Goal: Task Accomplishment & Management: Use online tool/utility

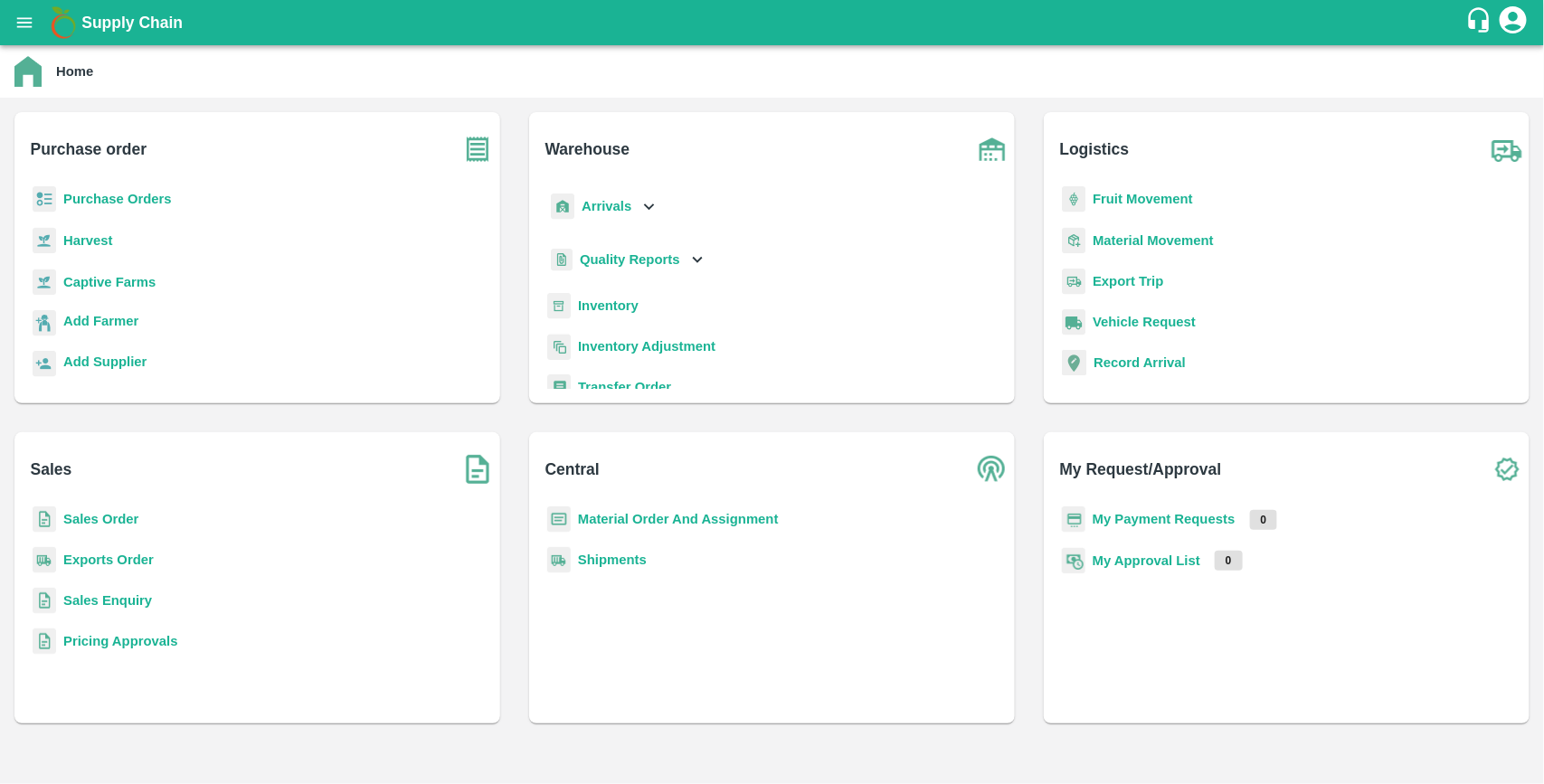
click at [118, 208] on p "Purchase Orders" at bounding box center [117, 199] width 108 height 20
click at [111, 197] on b "Purchase Orders" at bounding box center [117, 199] width 108 height 15
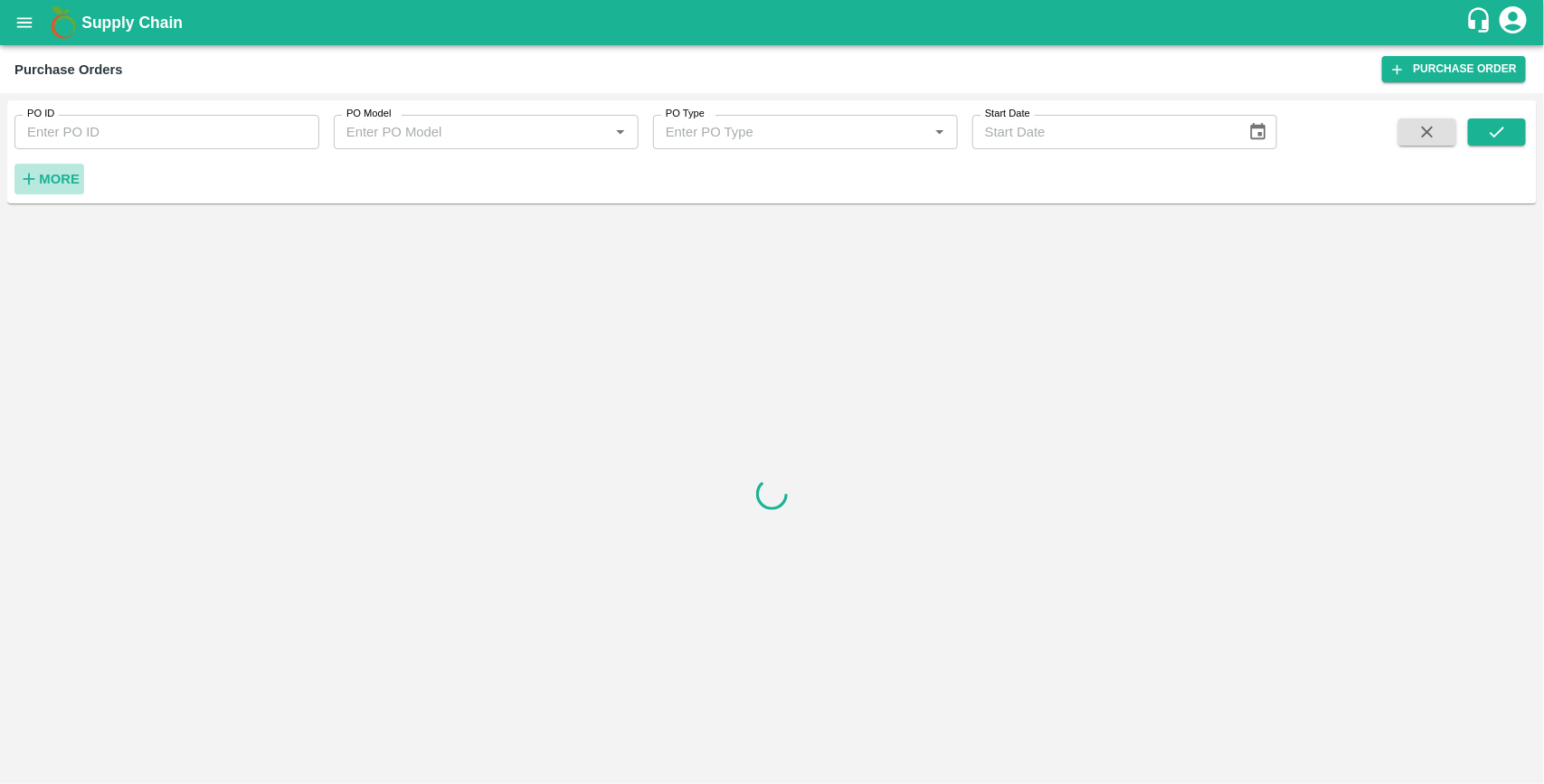
click at [64, 177] on strong "More" at bounding box center [59, 179] width 41 height 15
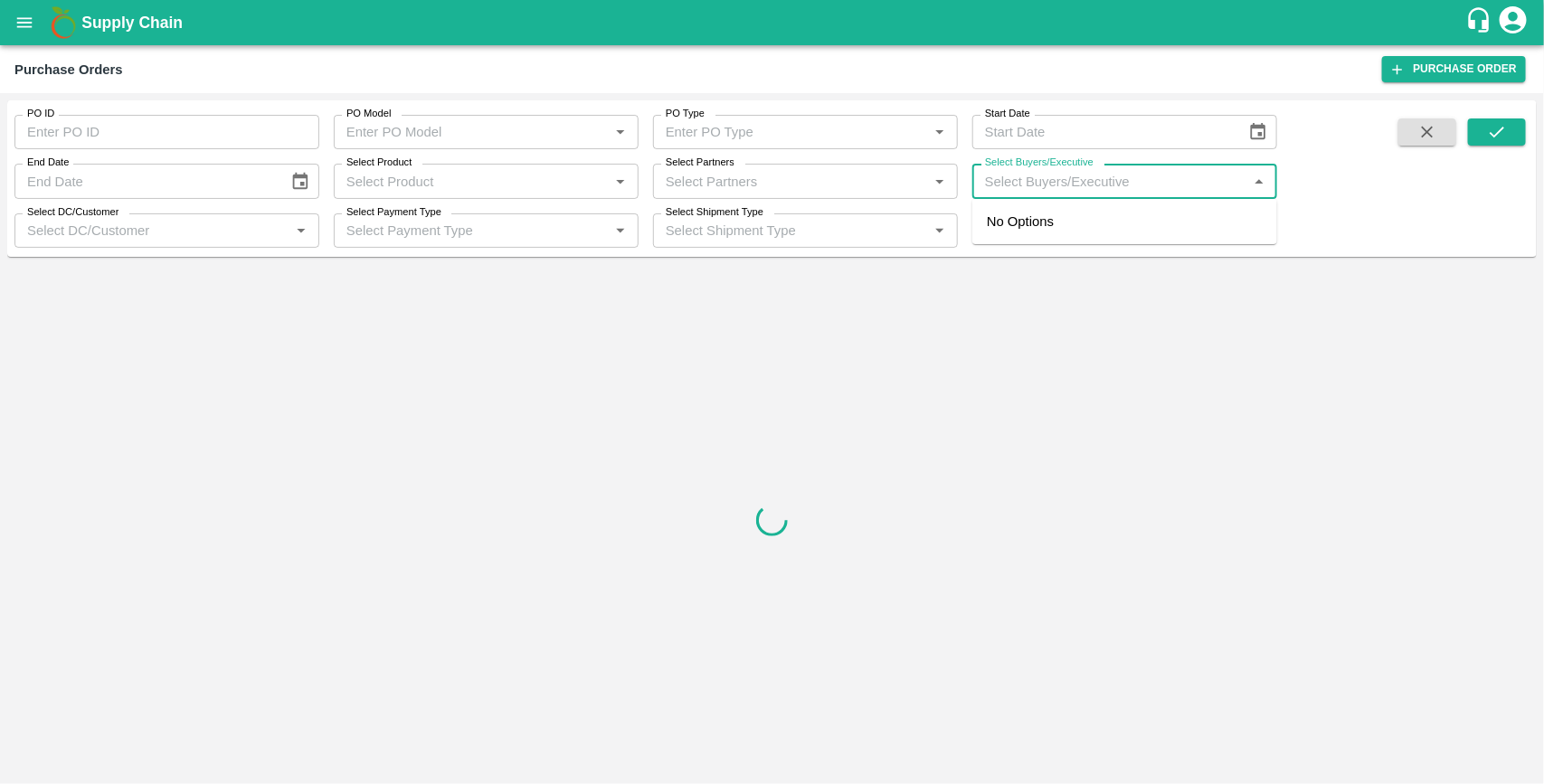
click at [997, 184] on input "Select Buyers/Executive" at bounding box center [1110, 180] width 264 height 23
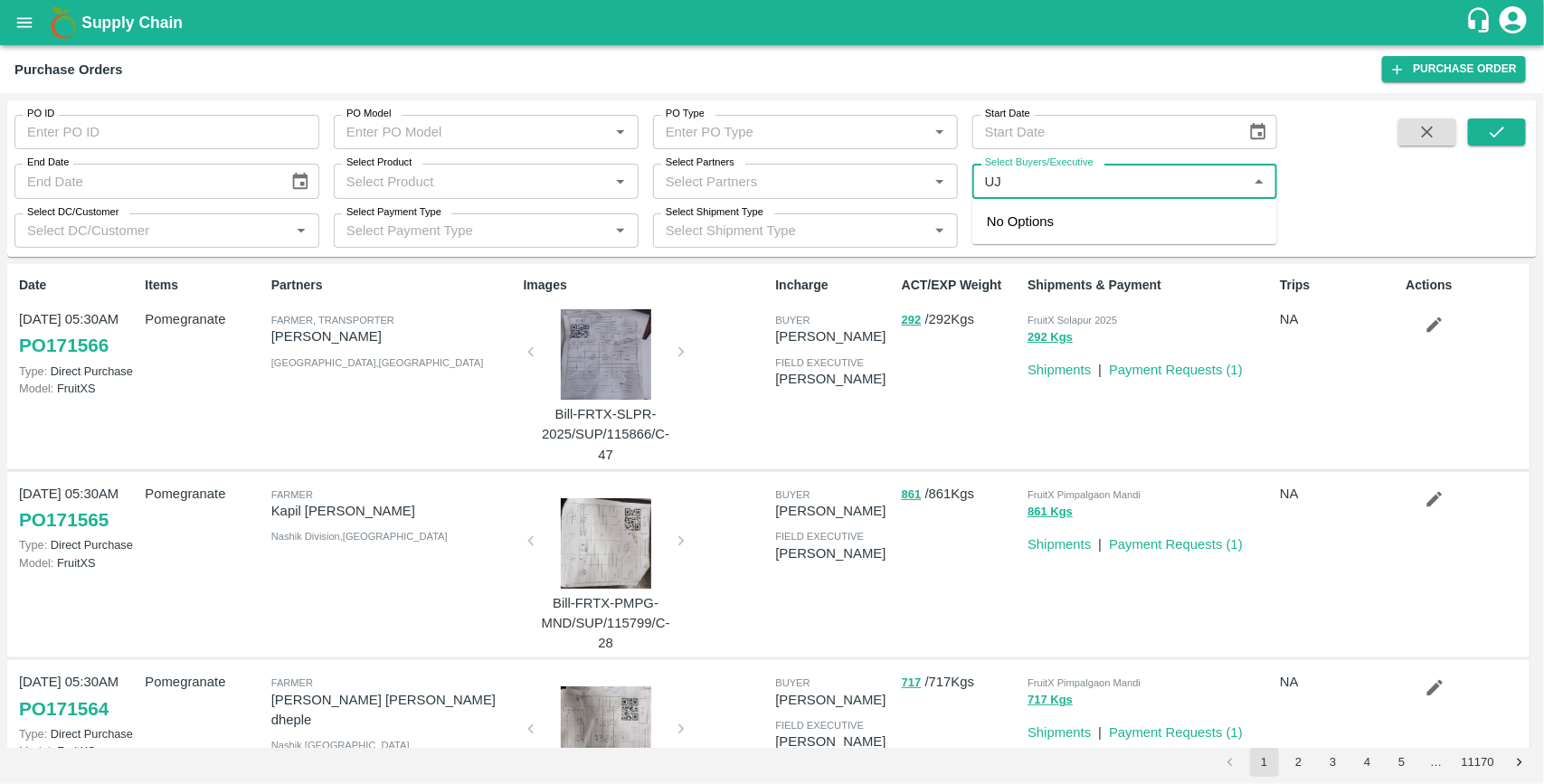
type input "U"
type input "UJJ"
click at [1380, 192] on div "PO ID PO ID PO Model PO Model   * PO Type PO Type   * Start Date Start Date End…" at bounding box center [772, 179] width 1530 height 142
click at [1073, 187] on input "Select Buyers/Executive" at bounding box center [1110, 180] width 264 height 23
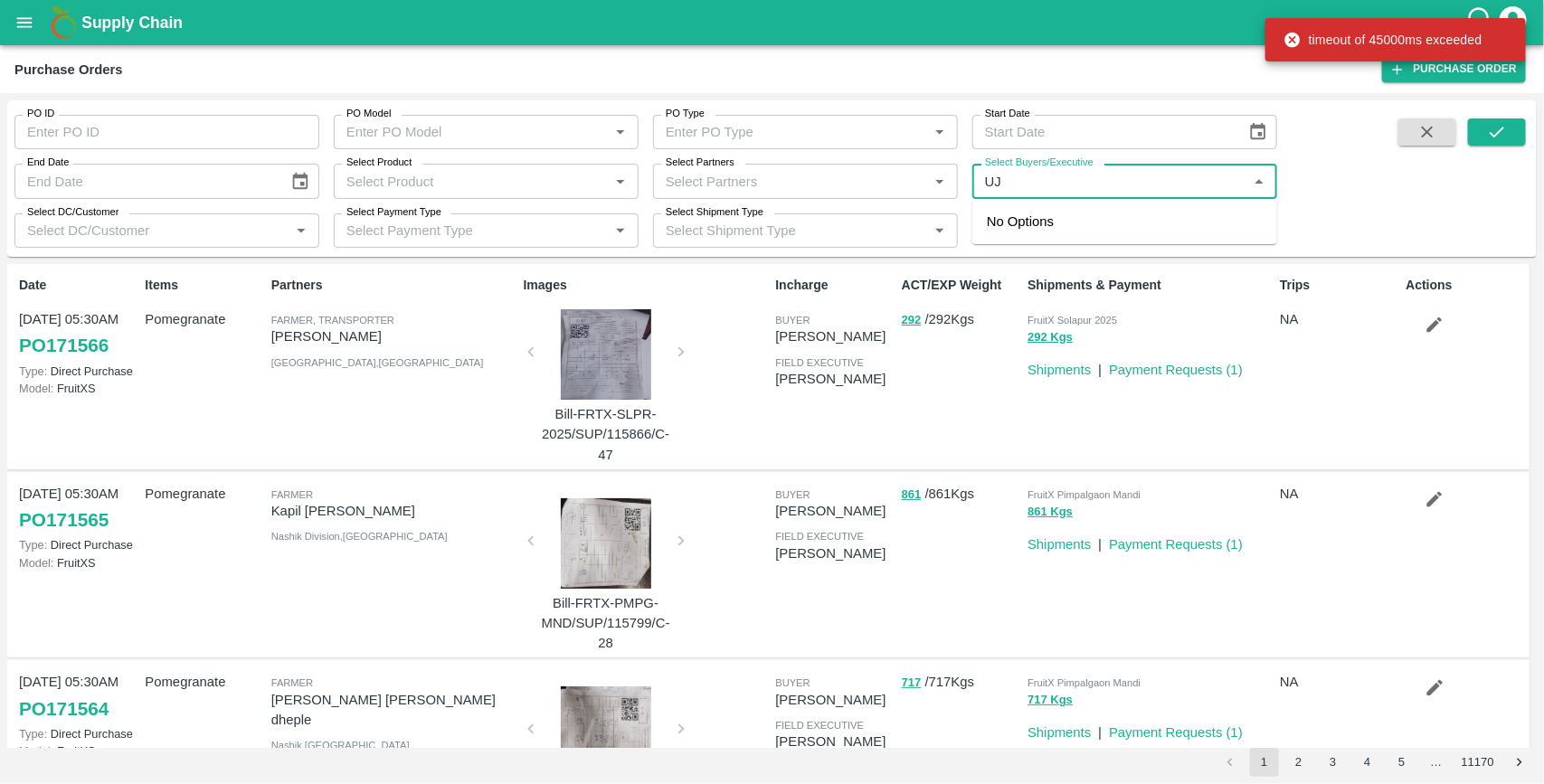
type input "U"
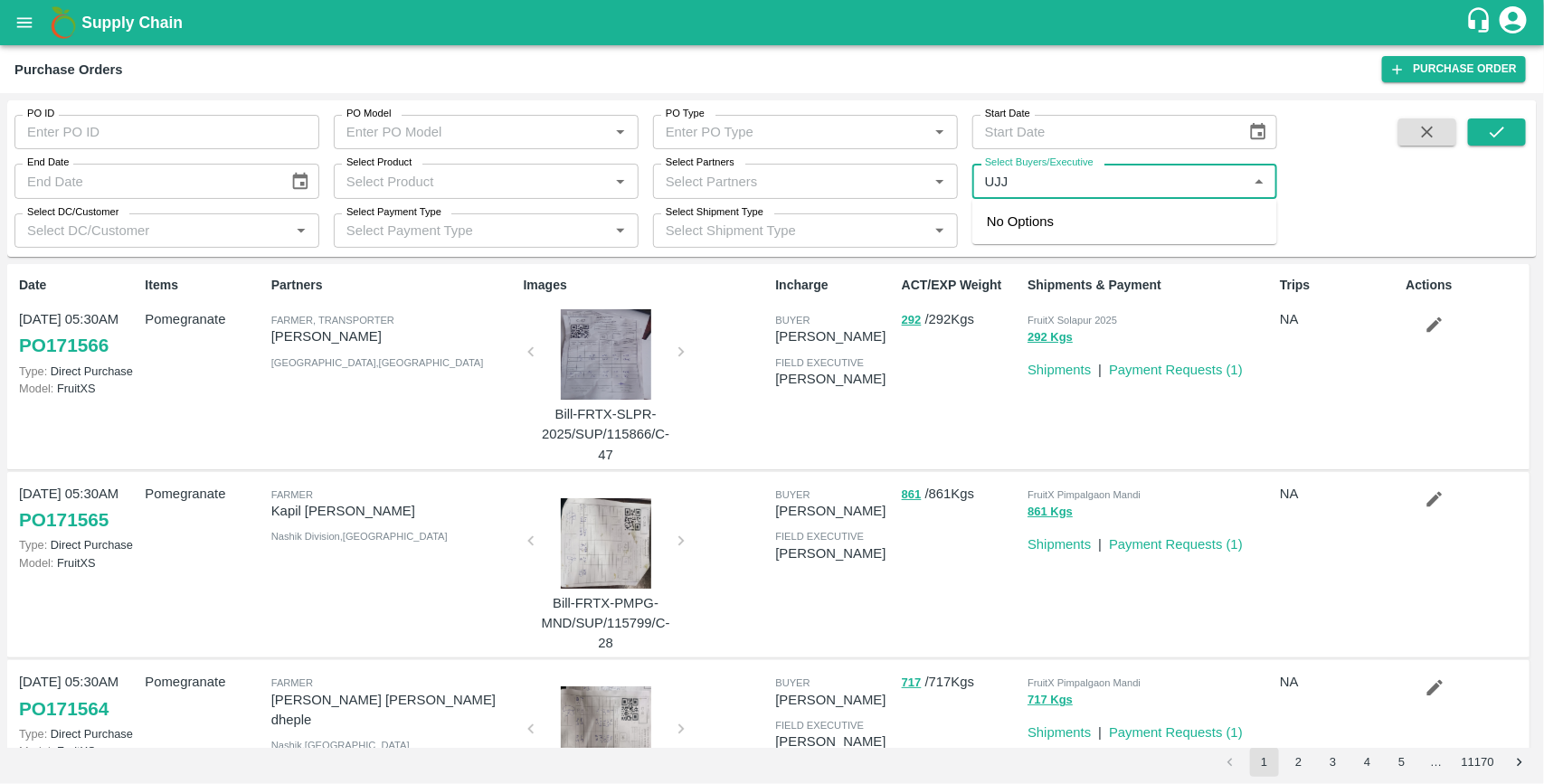
type input "UJJ"
click at [1384, 220] on div "PO ID PO ID PO Model PO Model   * PO Type PO Type   * Start Date Start Date End…" at bounding box center [772, 179] width 1530 height 142
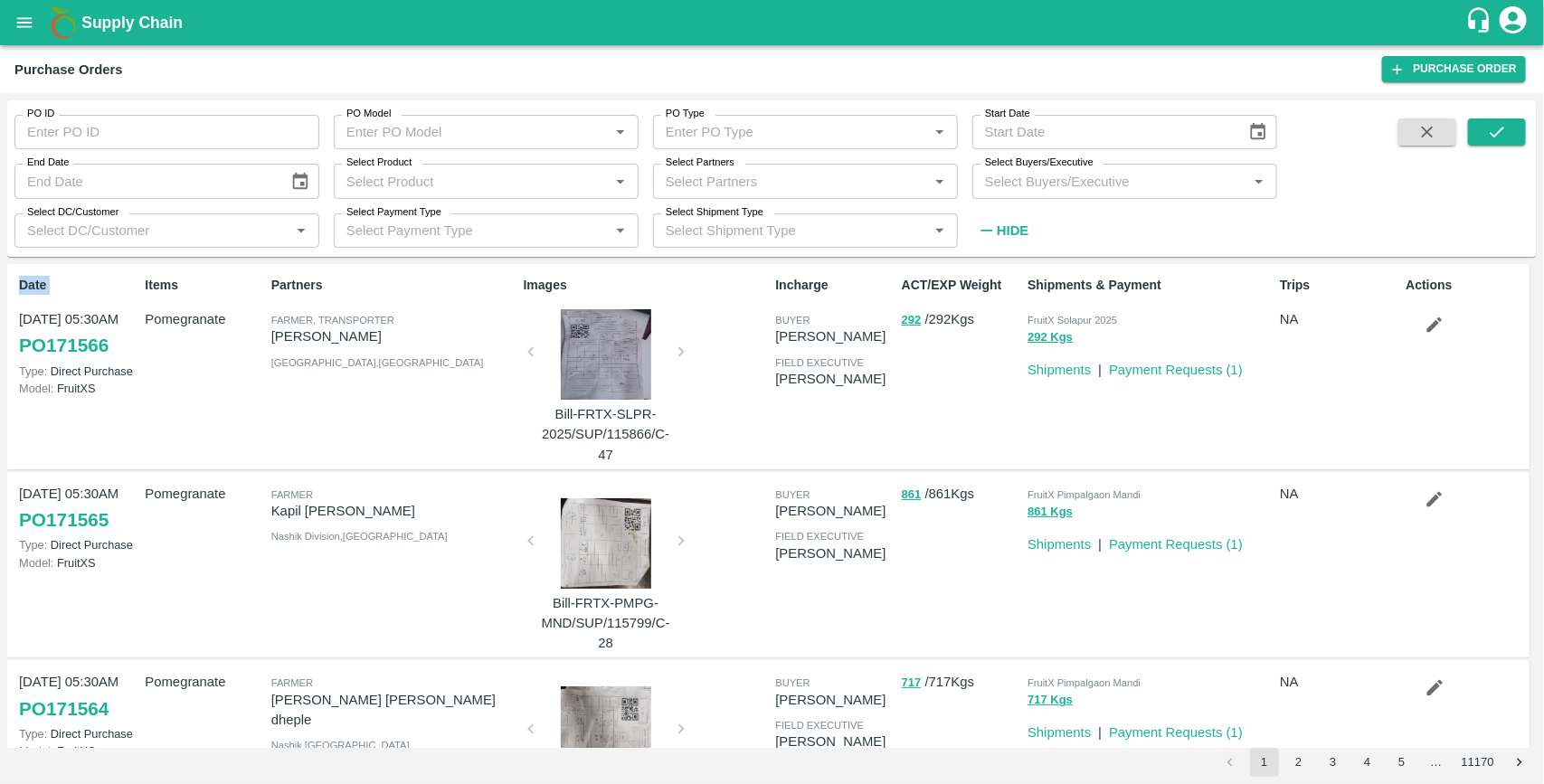
click at [1384, 220] on div "PO ID PO ID PO Model PO Model   * PO Type PO Type   * Start Date Start Date End…" at bounding box center [772, 179] width 1530 height 142
click at [1088, 179] on input "Select Buyers/Executive" at bounding box center [1110, 180] width 264 height 23
type input "U"
type input "UJJWAL"
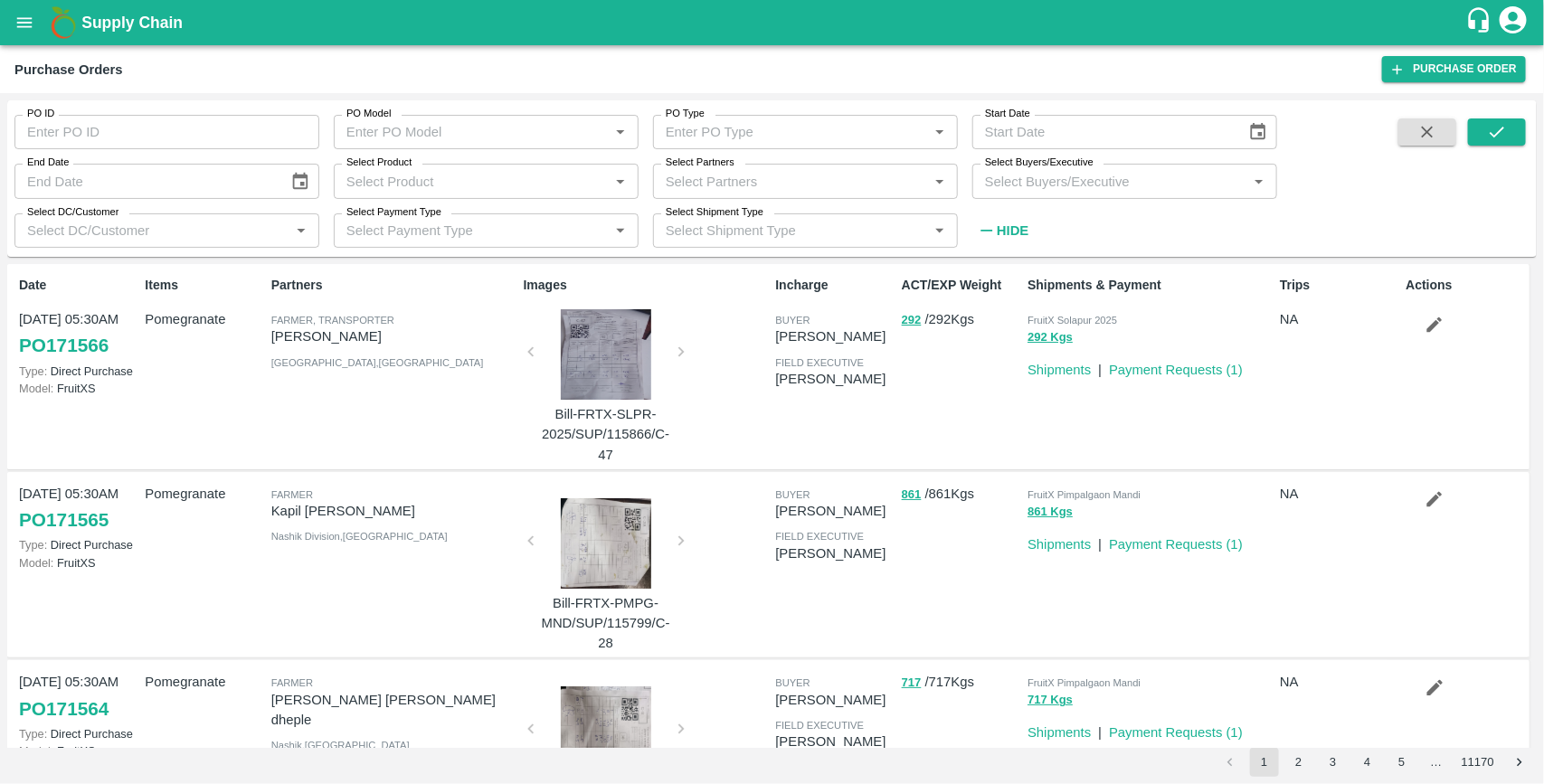
click at [1317, 191] on div "PO ID PO ID PO Model PO Model   * PO Type PO Type   * Start Date Start Date End…" at bounding box center [772, 179] width 1530 height 142
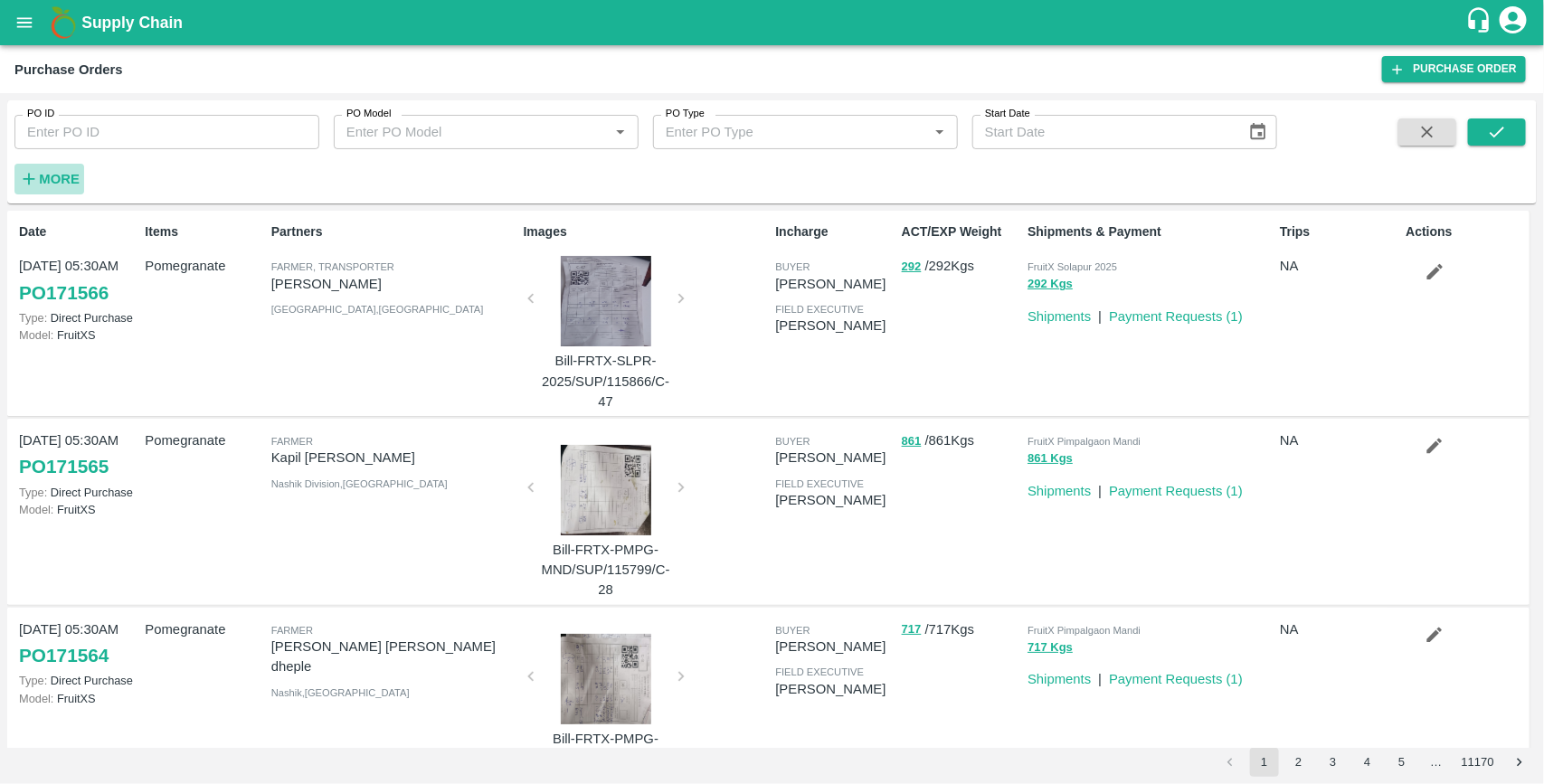
click at [39, 181] on strong "More" at bounding box center [59, 179] width 41 height 15
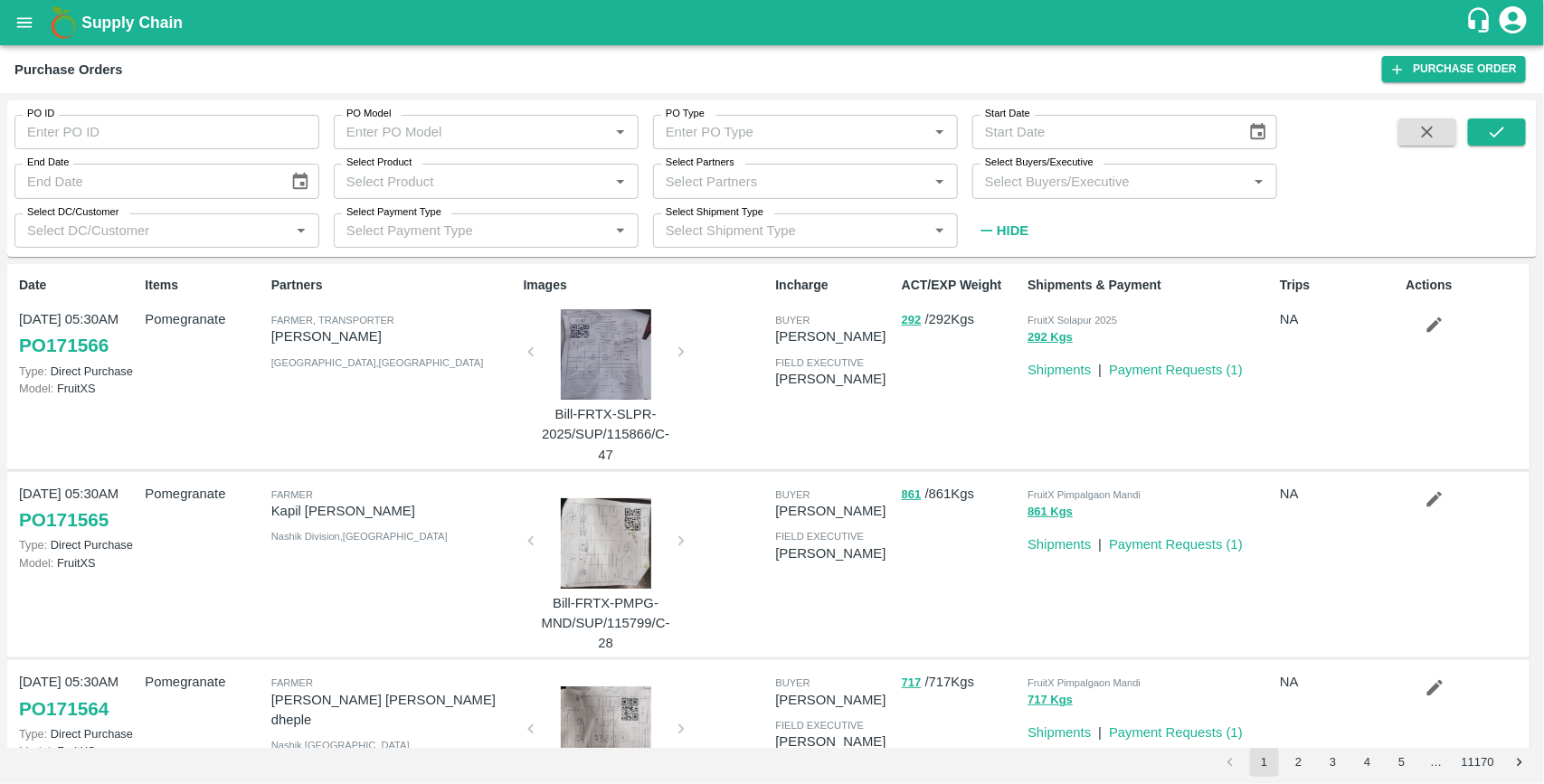
click at [1020, 178] on input "Select Buyers/Executive" at bounding box center [1110, 180] width 264 height 23
type input "UJJ"
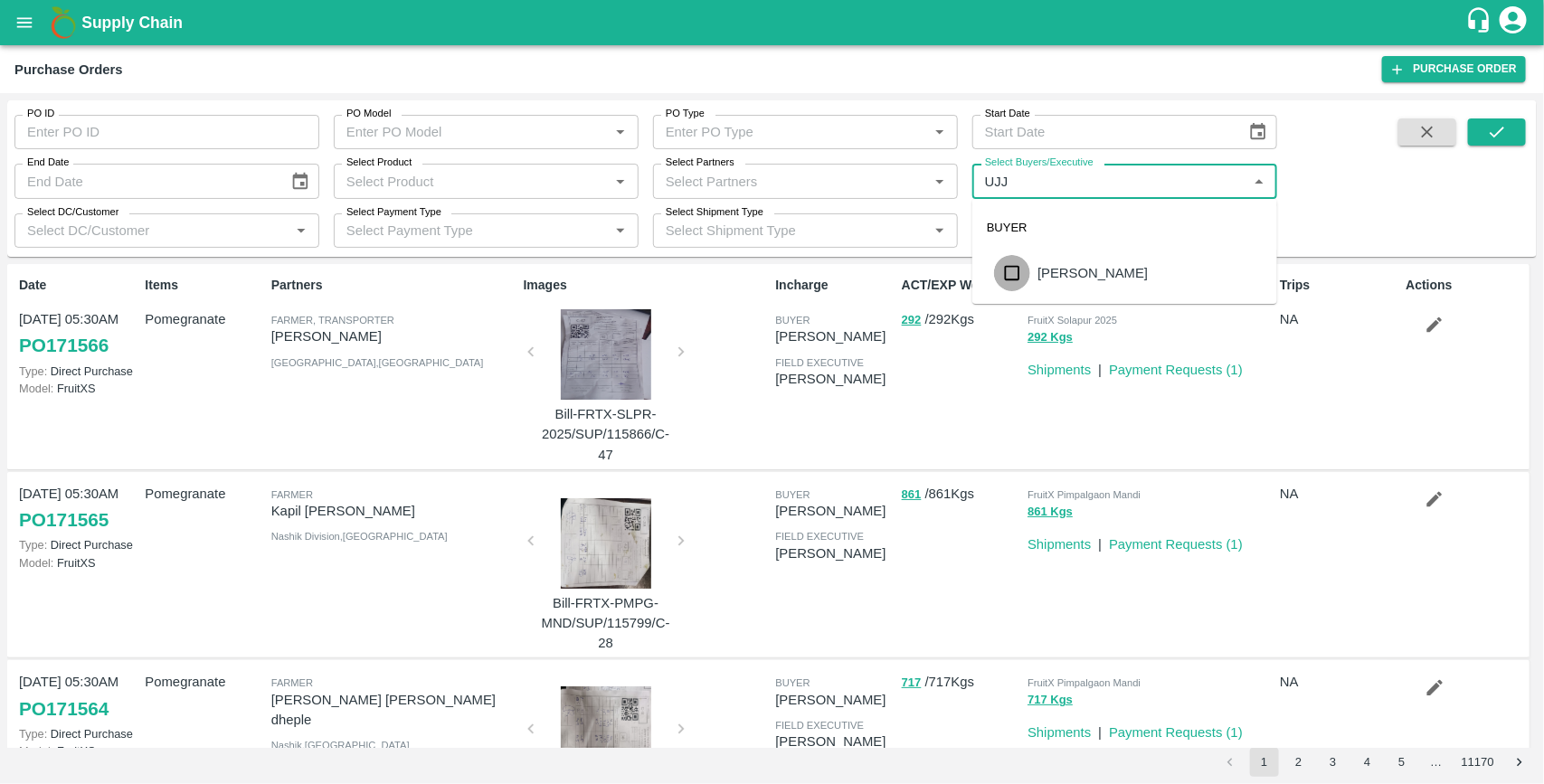
click at [1018, 270] on input "checkbox" at bounding box center [1012, 272] width 36 height 36
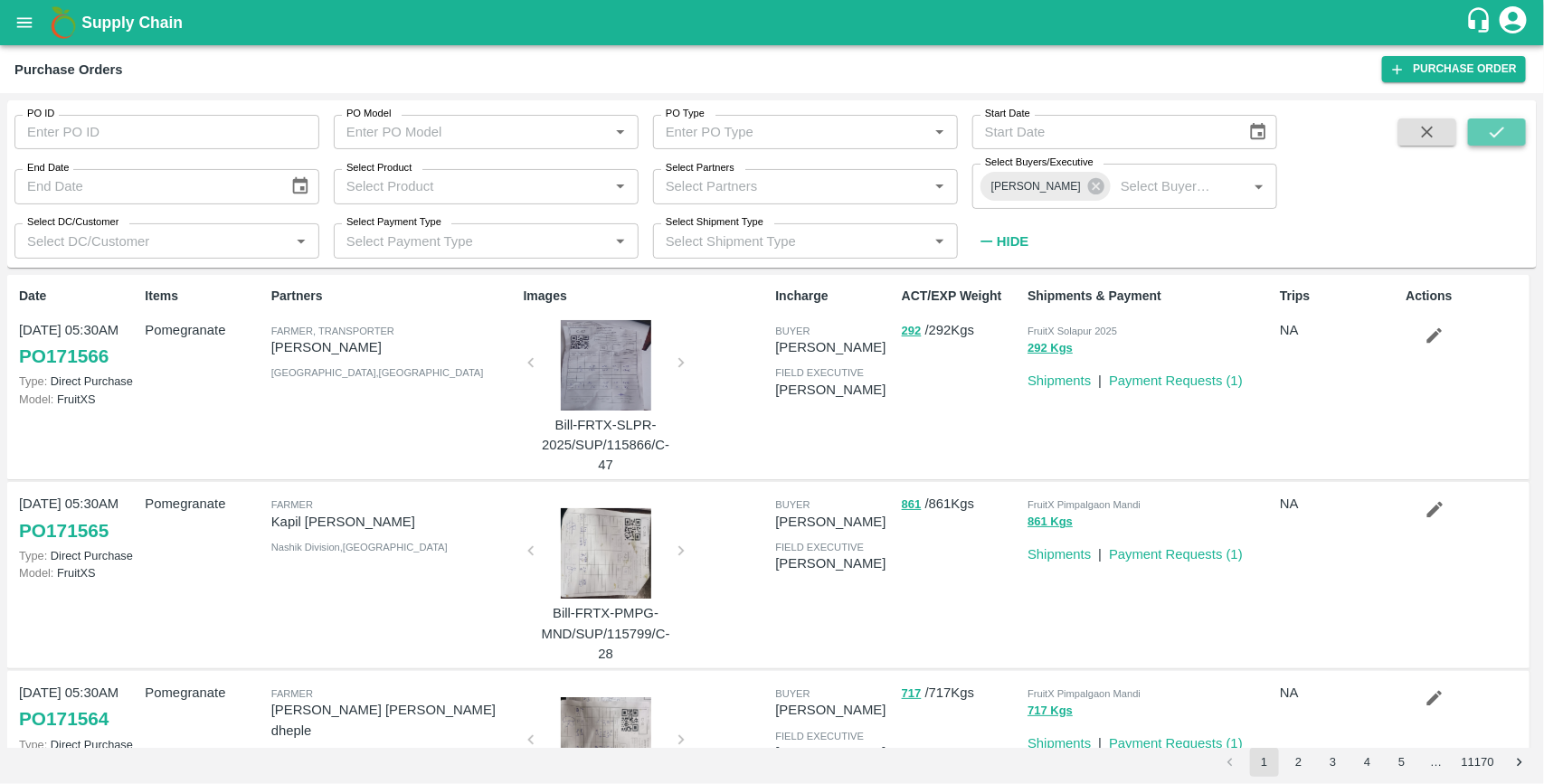
click at [1475, 133] on button "submit" at bounding box center [1497, 131] width 58 height 27
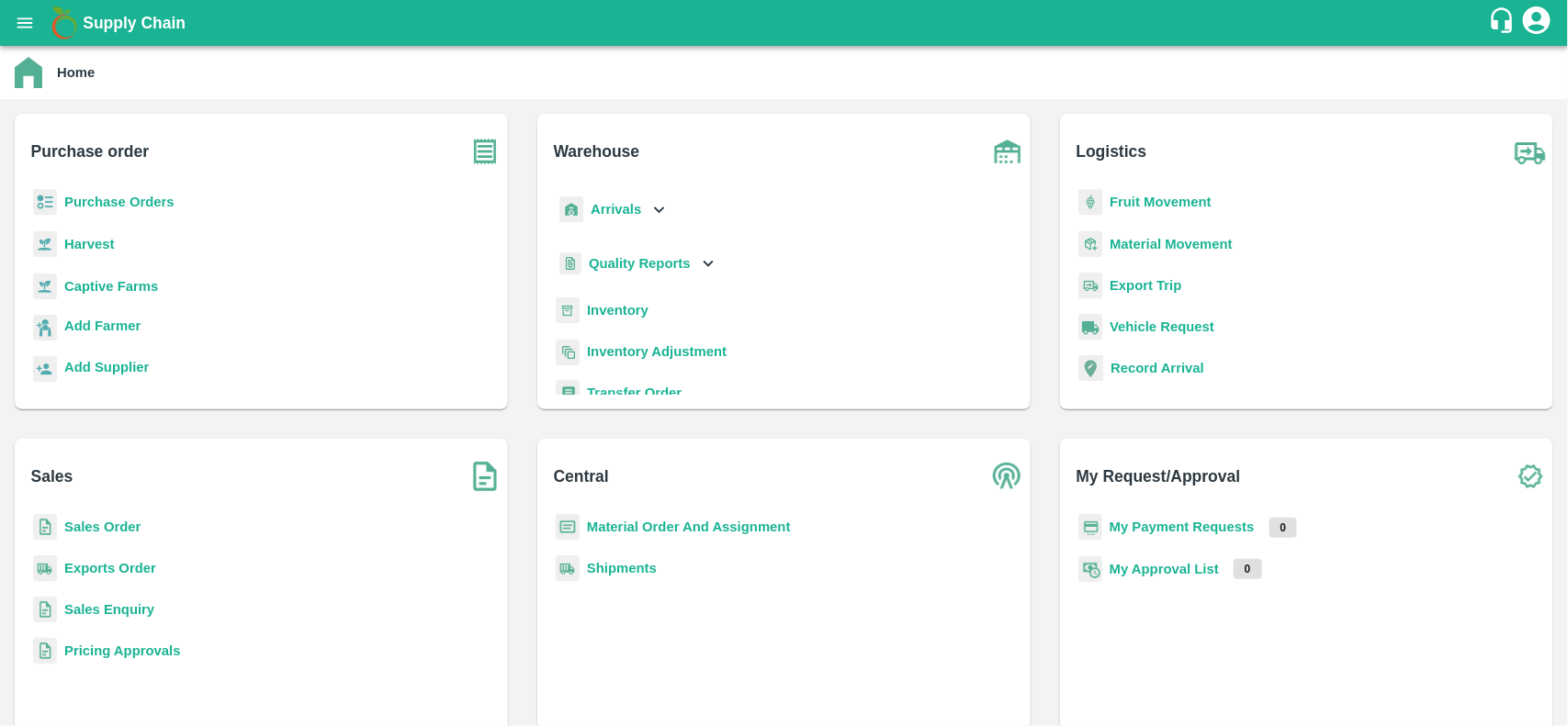
click at [653, 528] on b "Material Order And Assignment" at bounding box center [689, 527] width 204 height 15
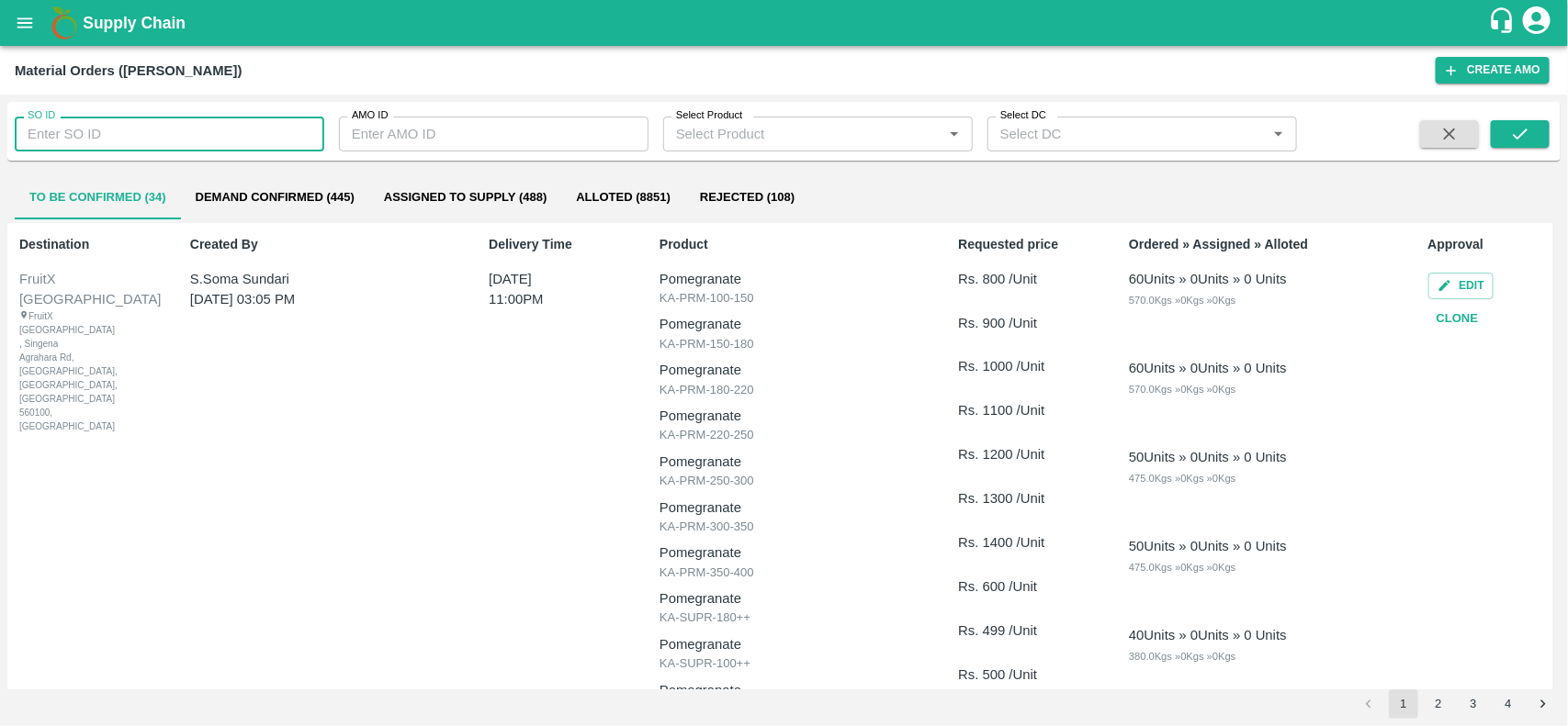
click at [145, 144] on input "SO ID" at bounding box center [170, 133] width 310 height 35
type input "603225"
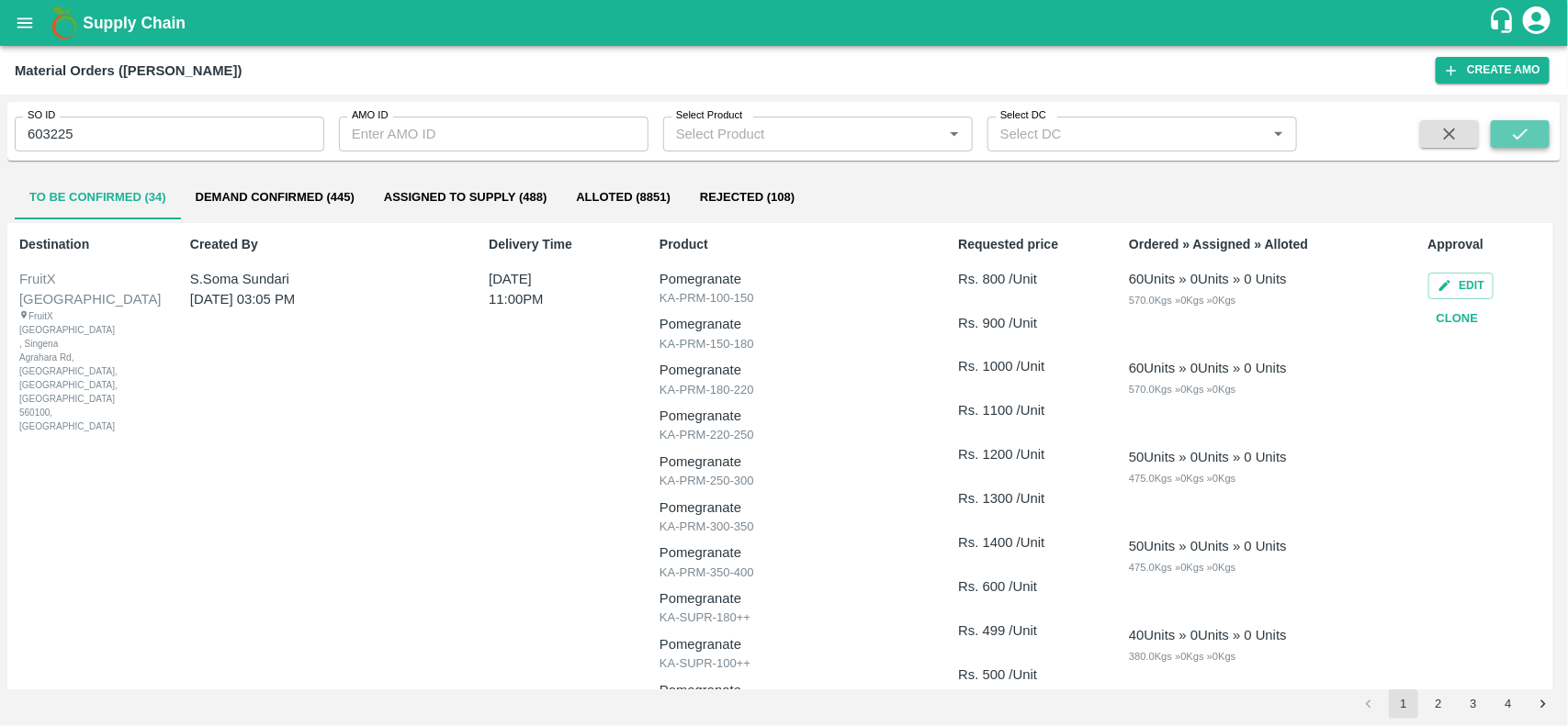
click at [1527, 139] on icon "submit" at bounding box center [1521, 134] width 21 height 21
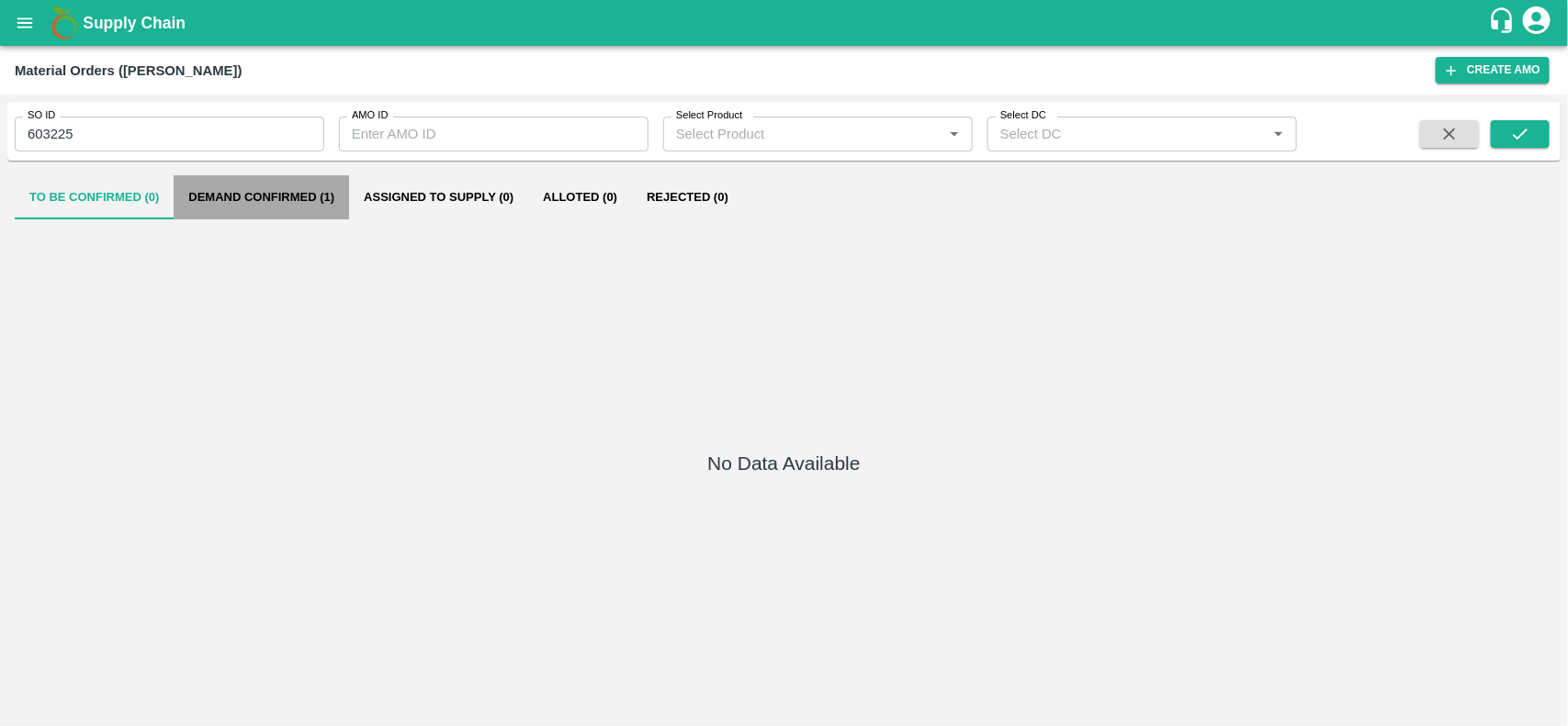
click at [240, 196] on button "Demand Confirmed (1)" at bounding box center [261, 197] width 175 height 44
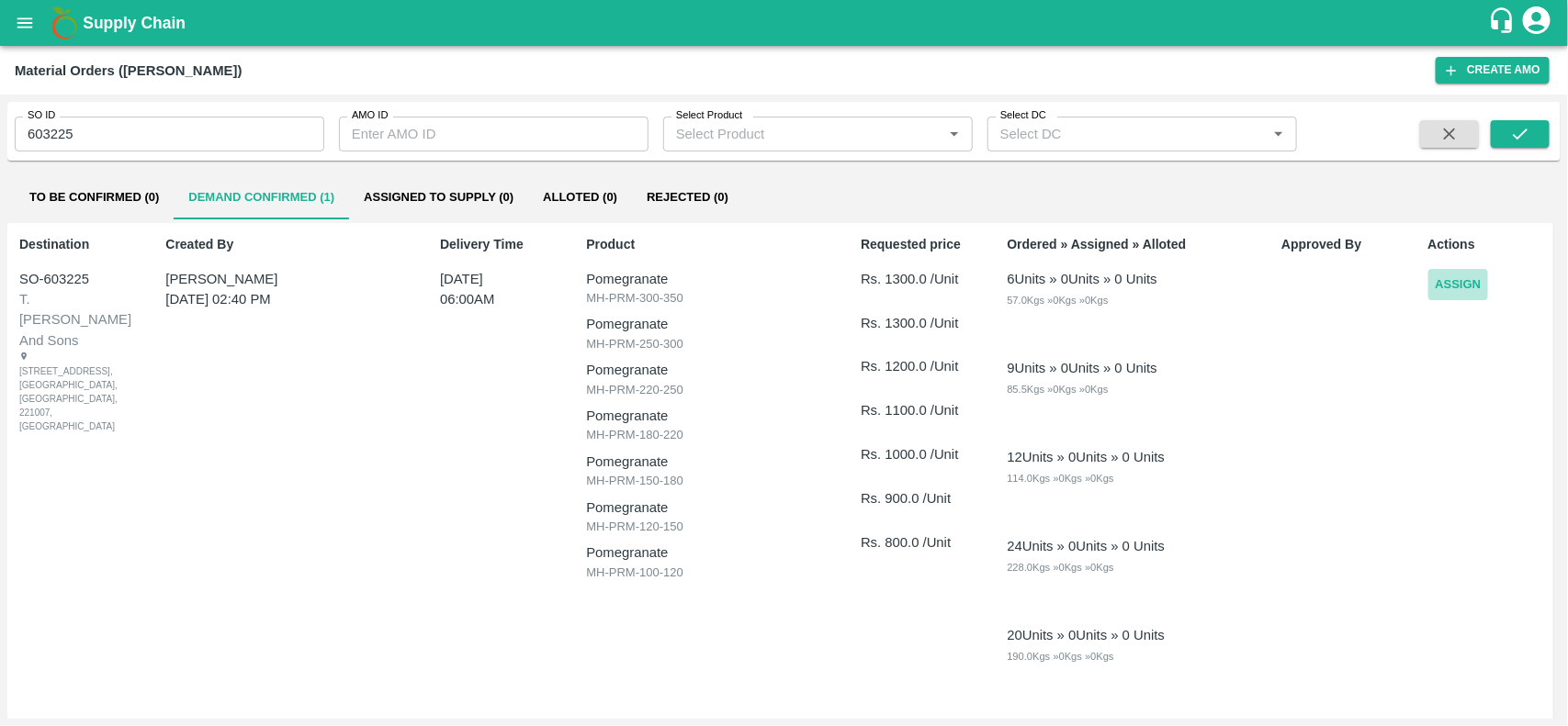
click at [1449, 284] on button "Assign" at bounding box center [1458, 285] width 61 height 32
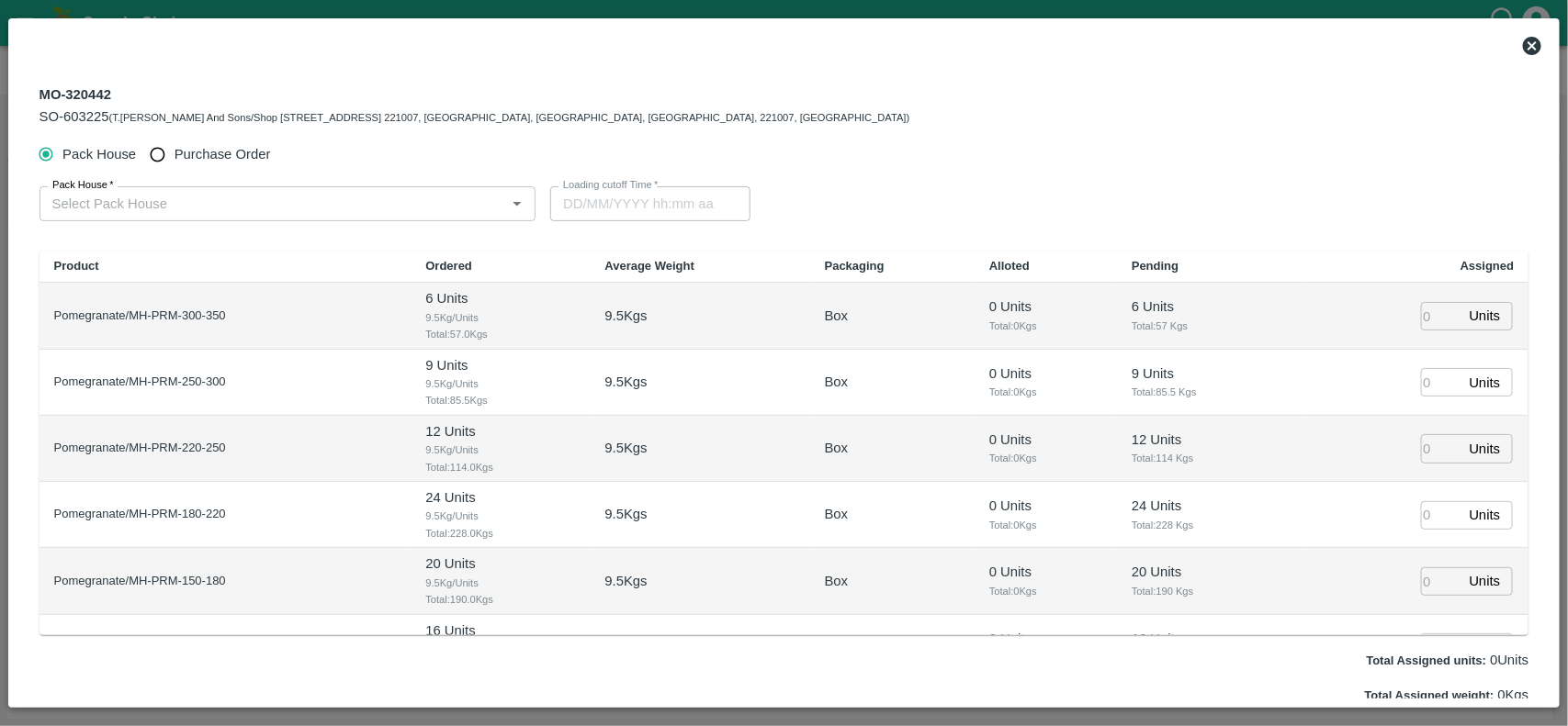
type input "30/08/2025 06:00 AM"
click at [159, 153] on input "Purchase Order" at bounding box center [158, 155] width 34 height 34
radio input "true"
click at [181, 195] on input "PO   *" at bounding box center [266, 204] width 441 height 23
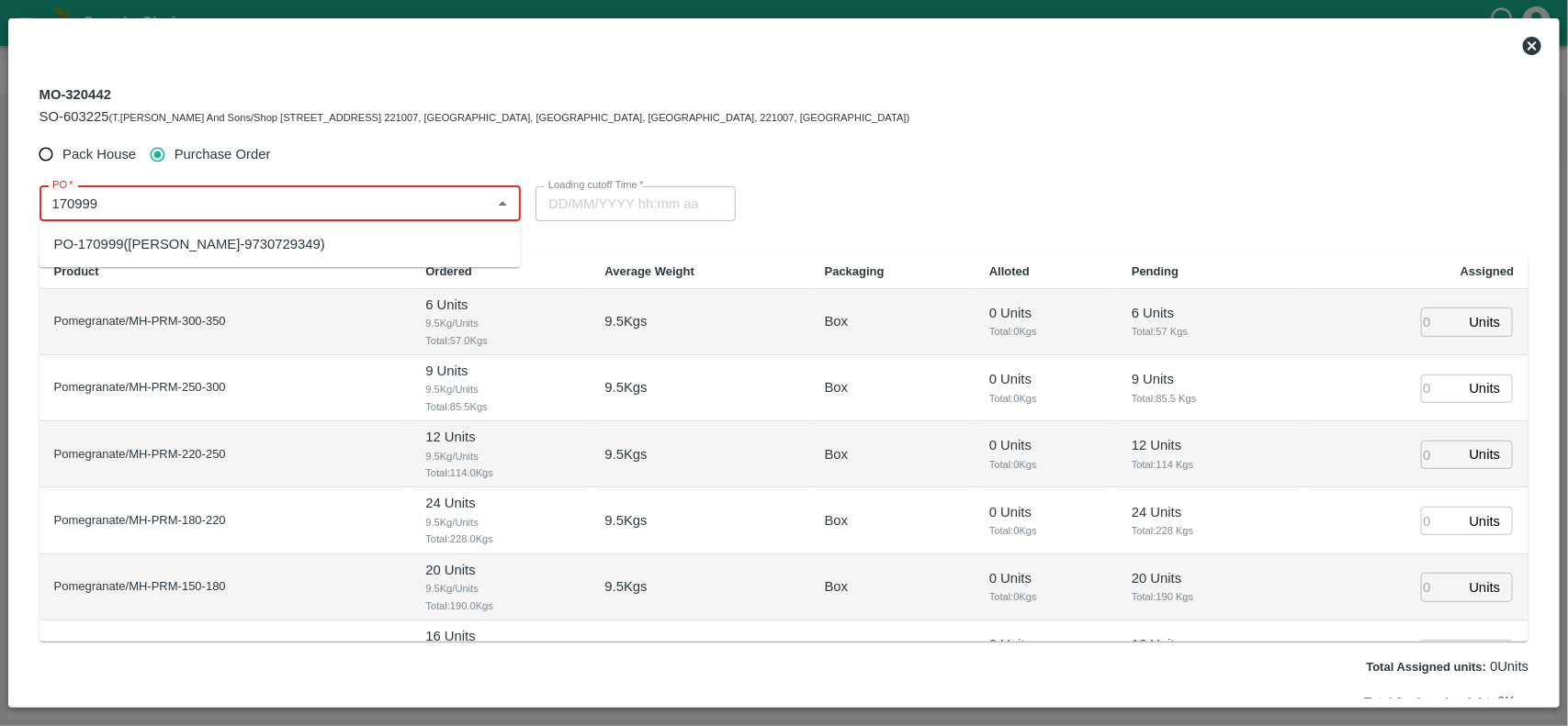
click at [182, 246] on div "PO-170999(Ganesh Dattatray shinde-9730729349)" at bounding box center [190, 245] width 271 height 21
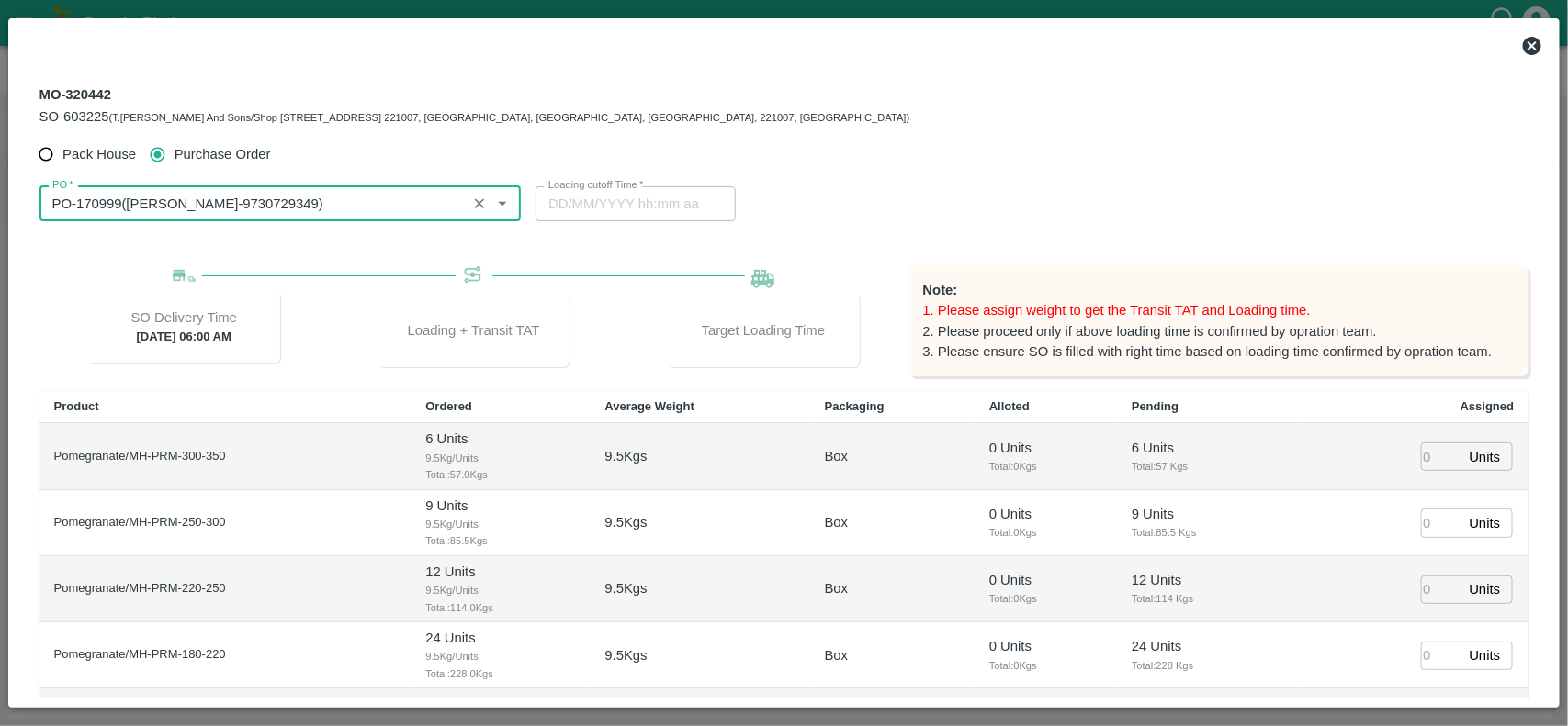
scroll to position [194, 0]
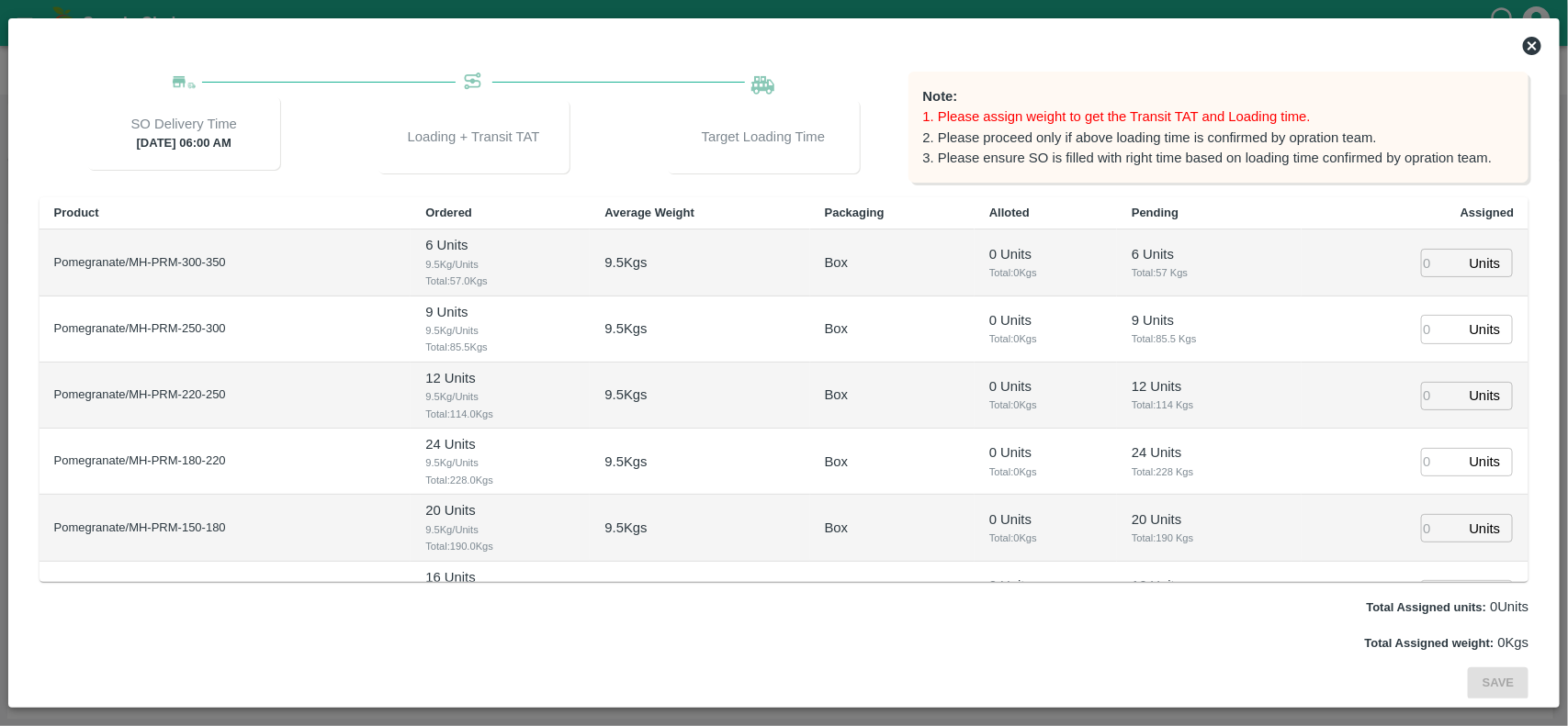
type input "PO-170999(Ganesh Dattatray shinde-9730729349)"
click at [1422, 264] on input "number" at bounding box center [1441, 263] width 40 height 28
type input "6"
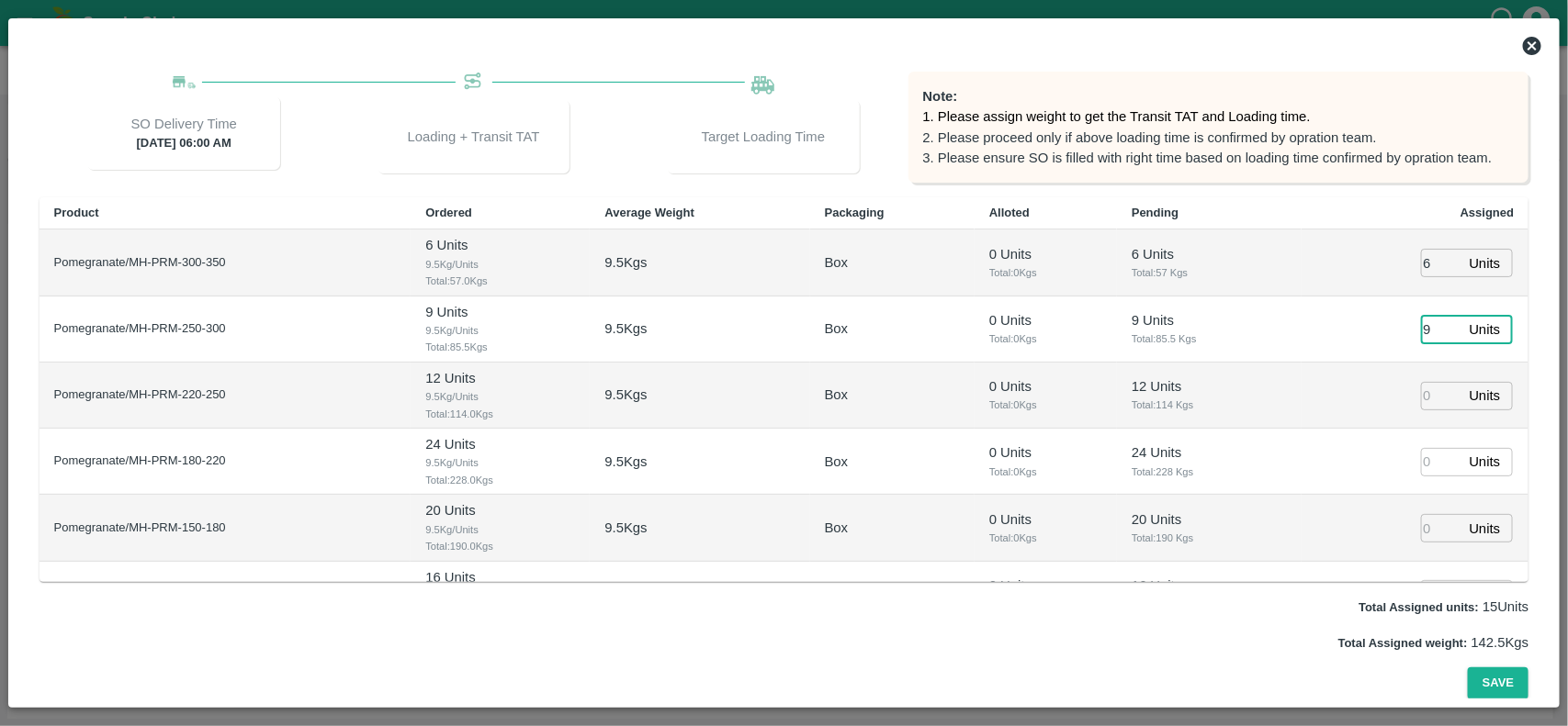
type input "9"
type input "12"
type input "24"
type input "20"
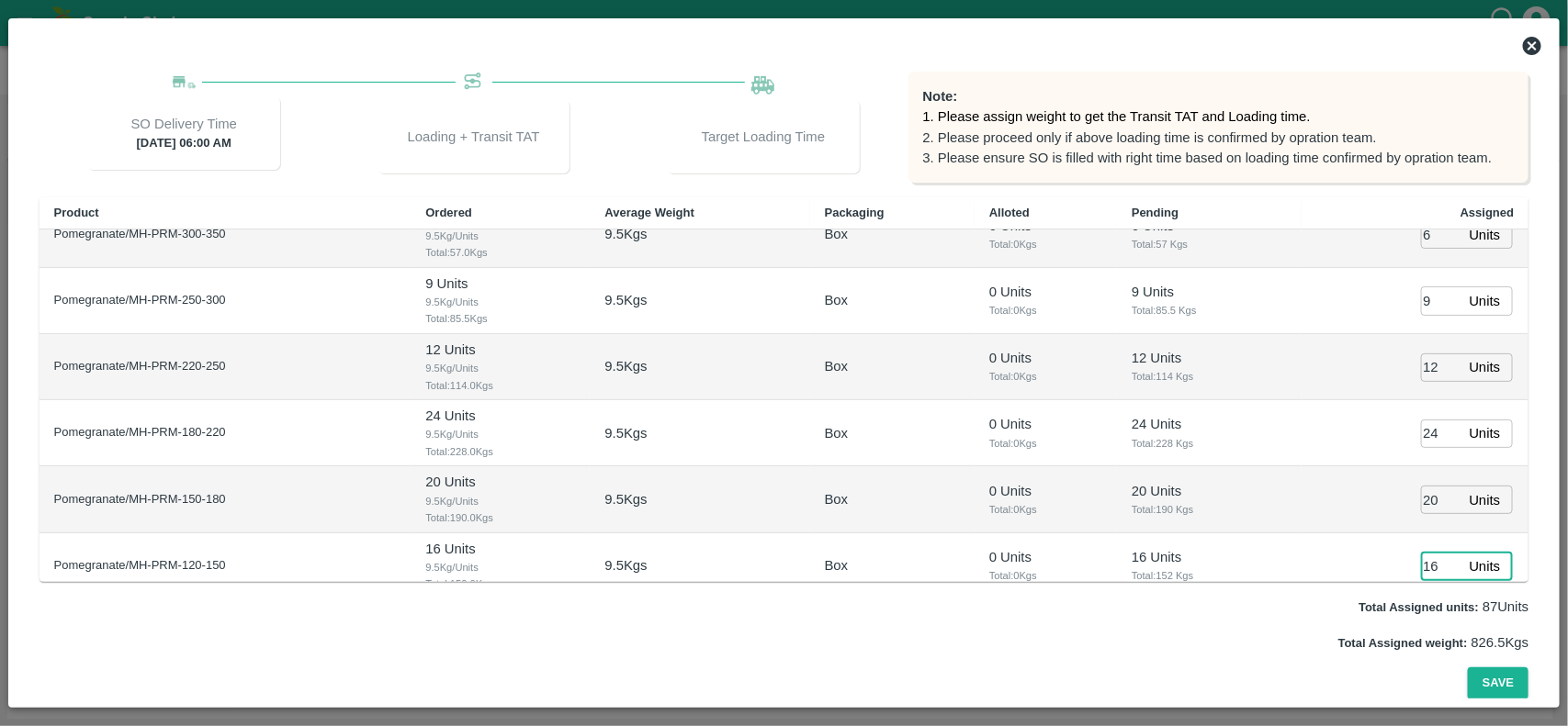
type input "16"
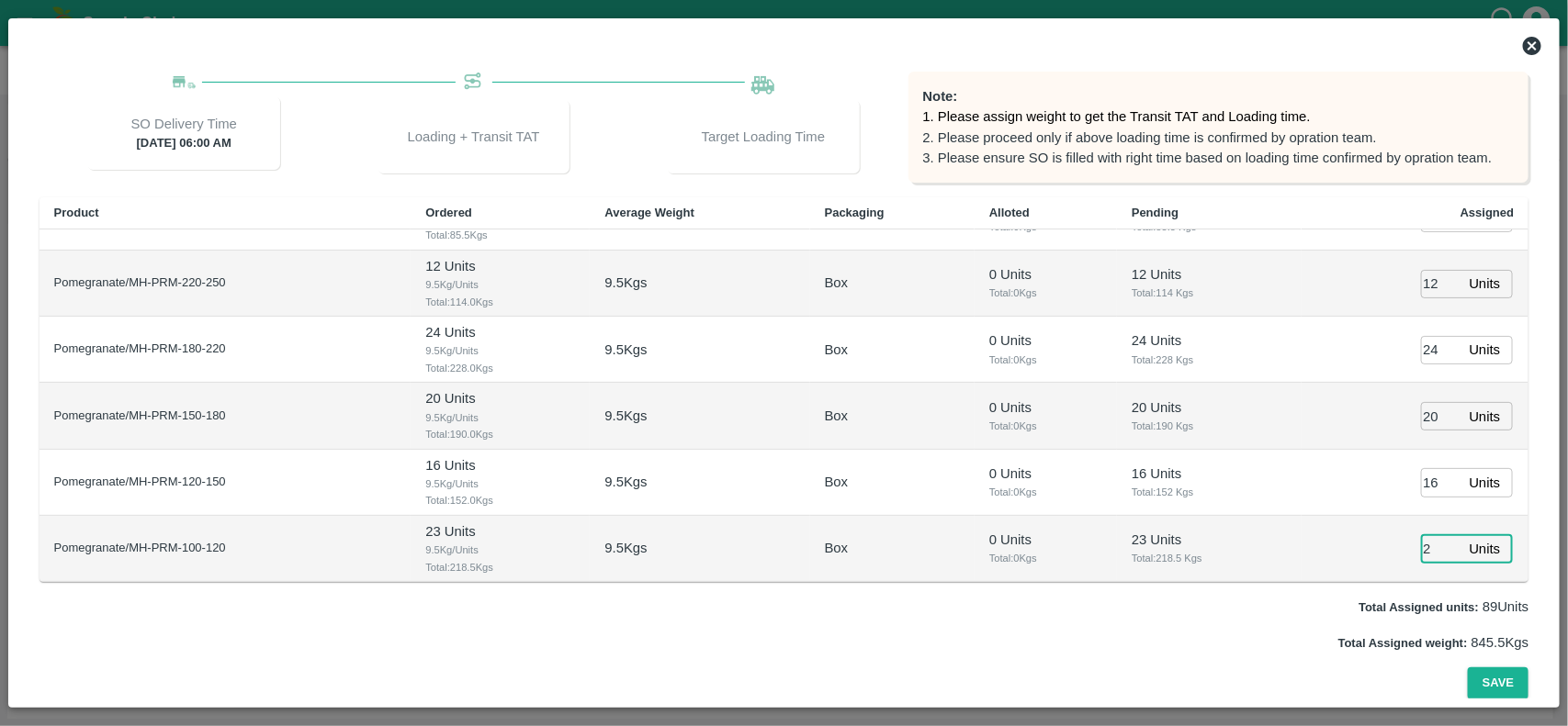
type input "23"
type input "28/08/2025 04:52 AM"
type input "23"
click at [1468, 668] on button "Save" at bounding box center [1498, 684] width 61 height 32
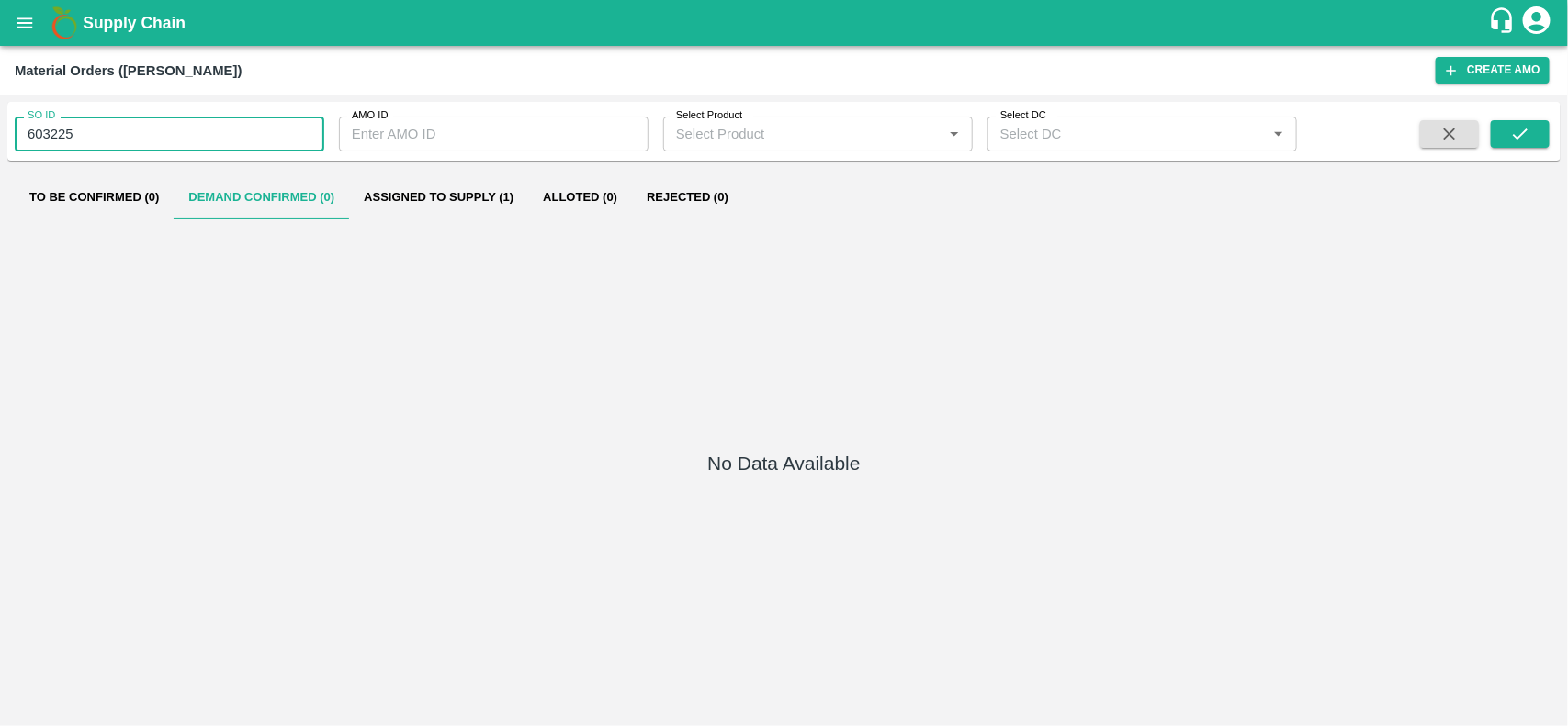
click at [94, 133] on input "603225" at bounding box center [170, 133] width 310 height 35
type input "603227"
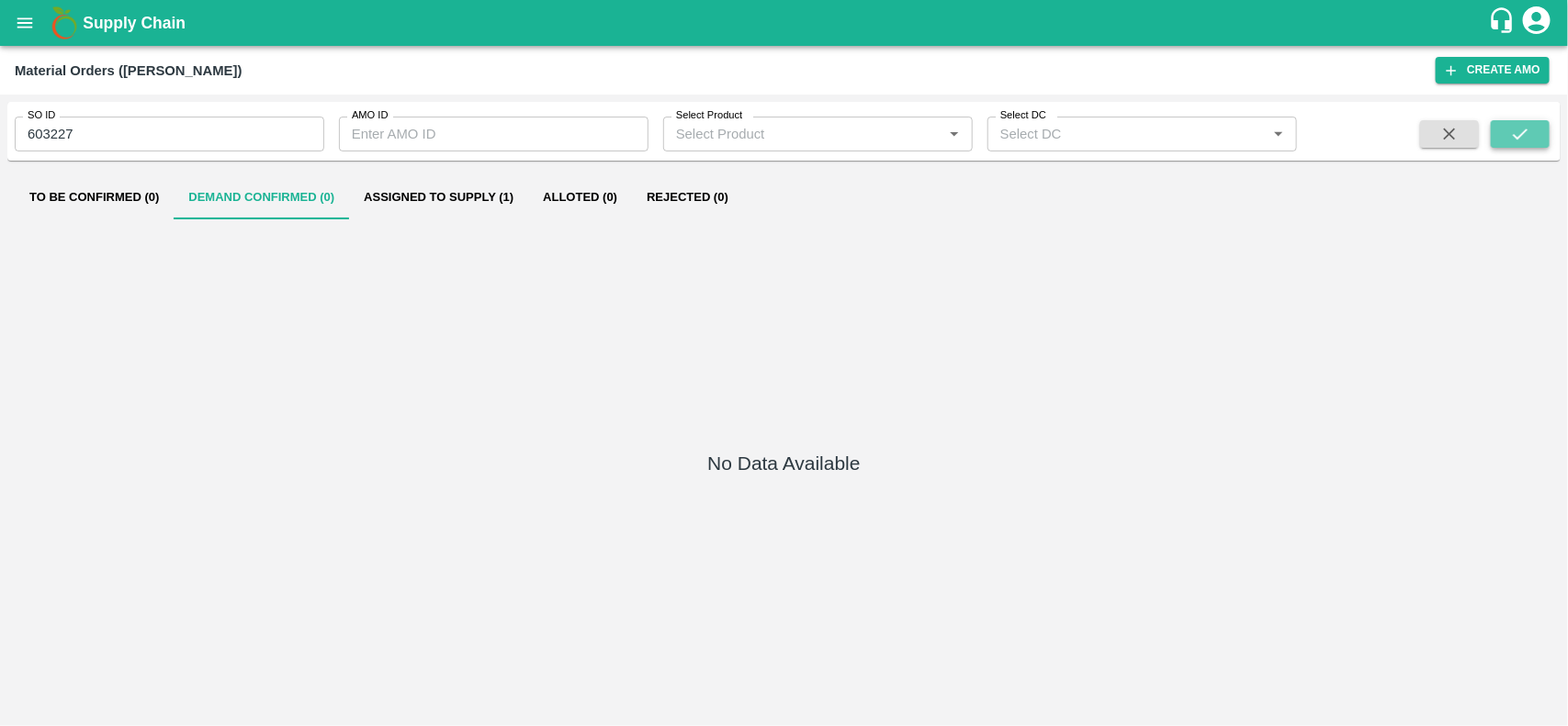
click at [1502, 134] on button "submit" at bounding box center [1520, 133] width 59 height 27
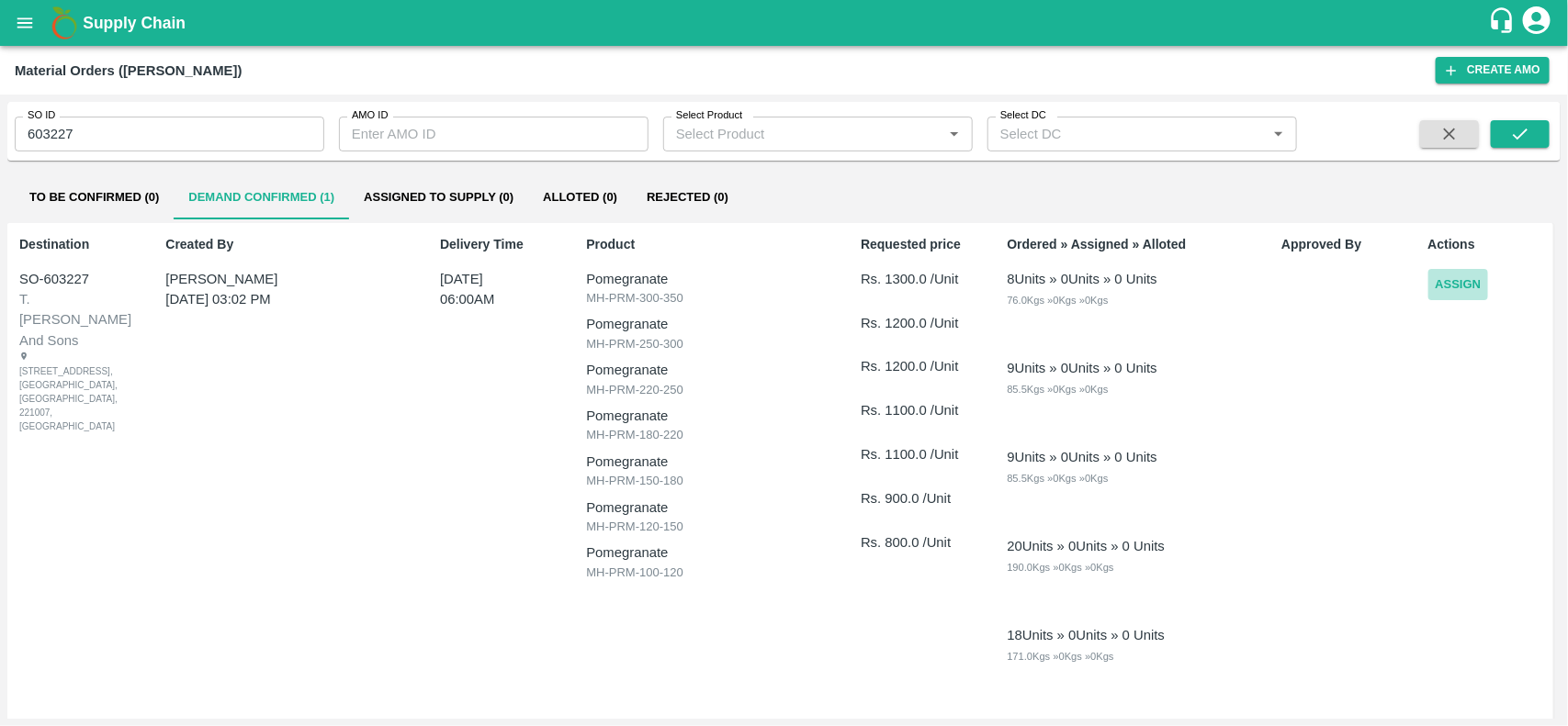
click at [1467, 281] on button "Assign" at bounding box center [1458, 285] width 61 height 32
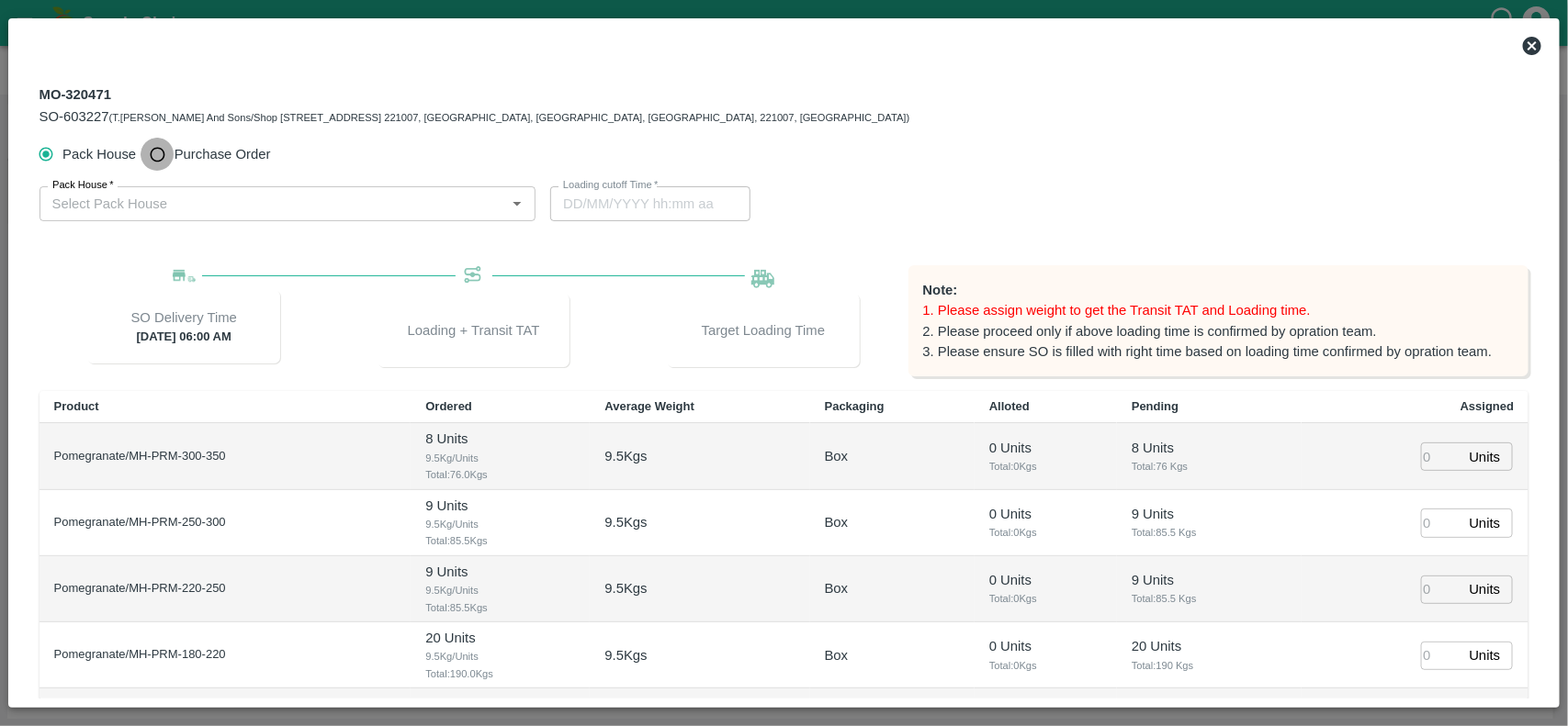
click at [160, 160] on input "Purchase Order" at bounding box center [158, 155] width 34 height 34
radio input "true"
click at [144, 206] on input "PO   *" at bounding box center [266, 204] width 441 height 23
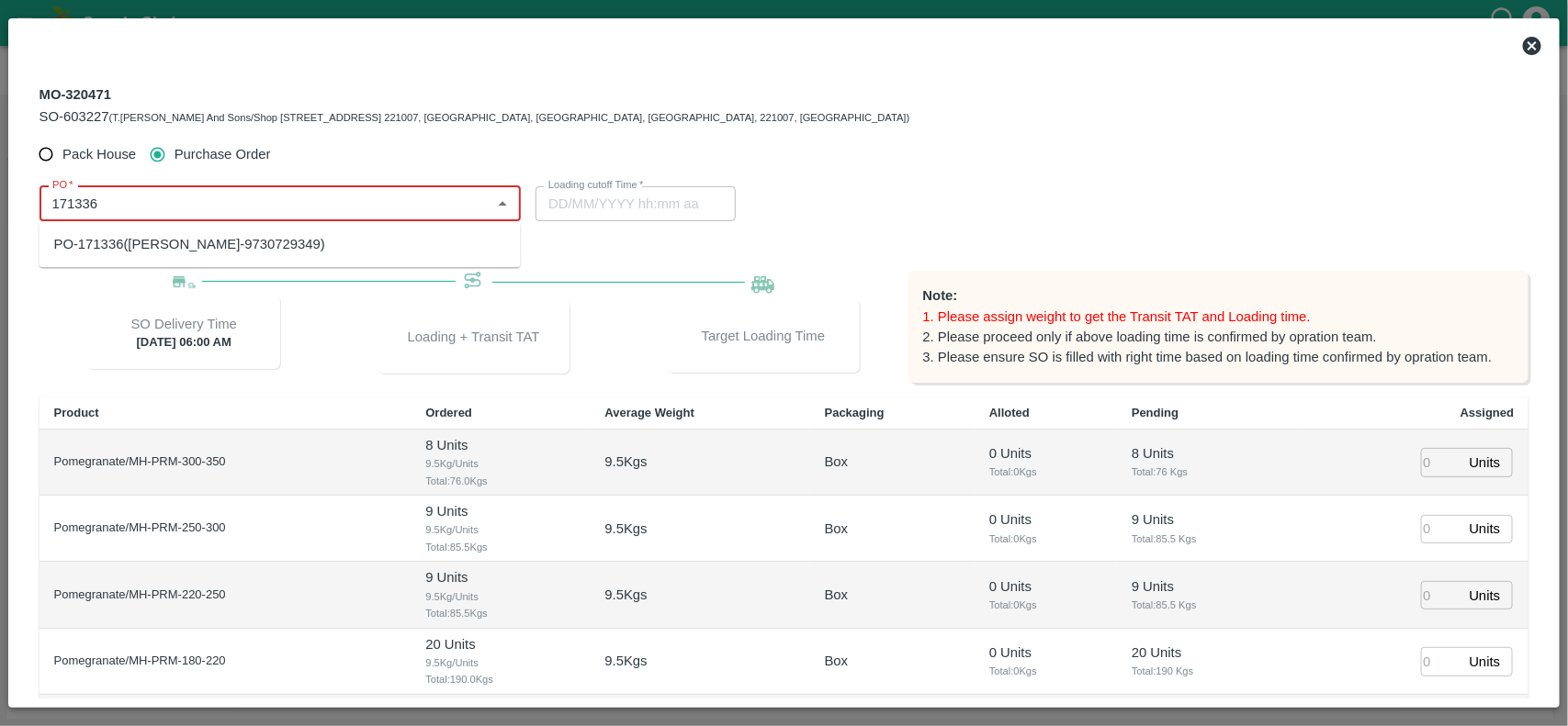
click at [180, 246] on div "PO-171336(Ganesh Dattatray shinde-9730729349)" at bounding box center [190, 245] width 271 height 21
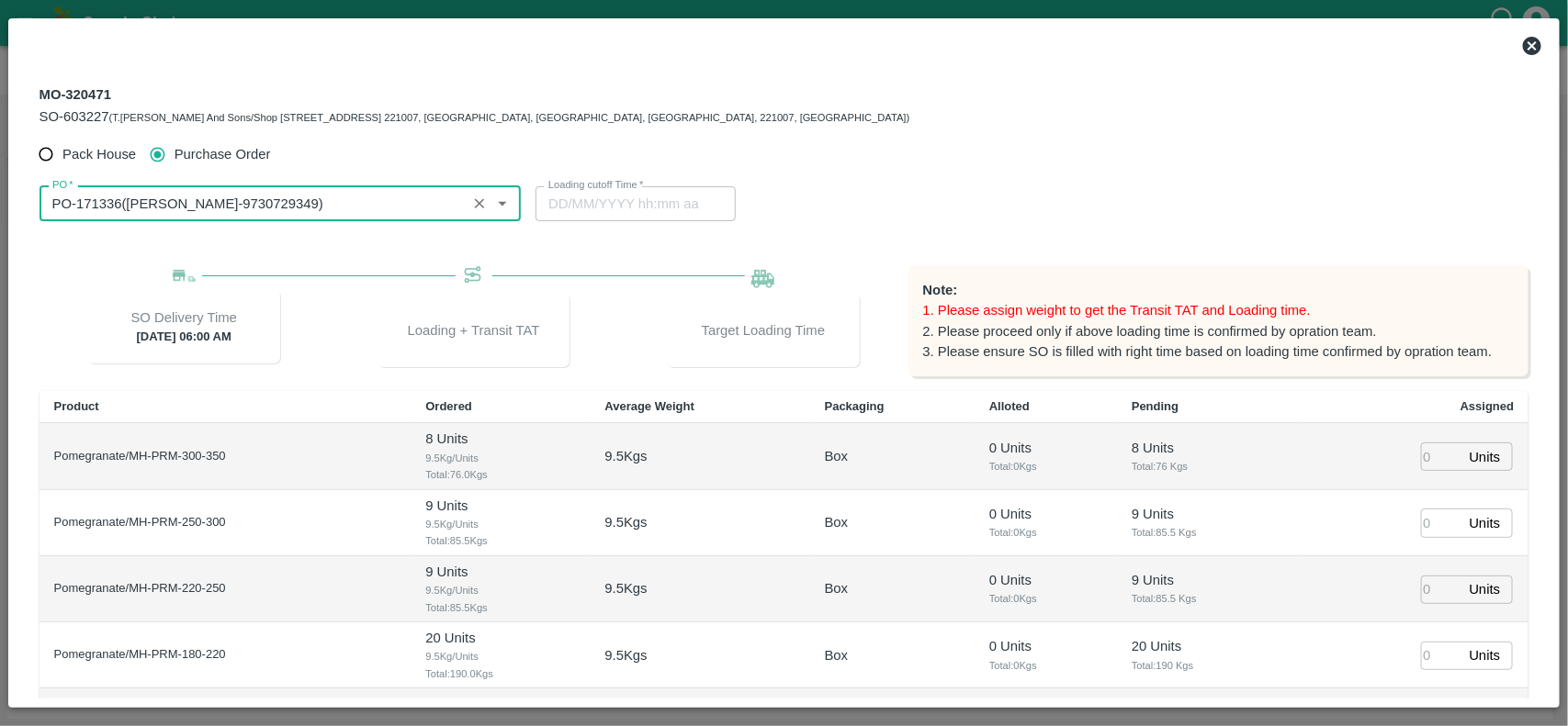
scroll to position [194, 0]
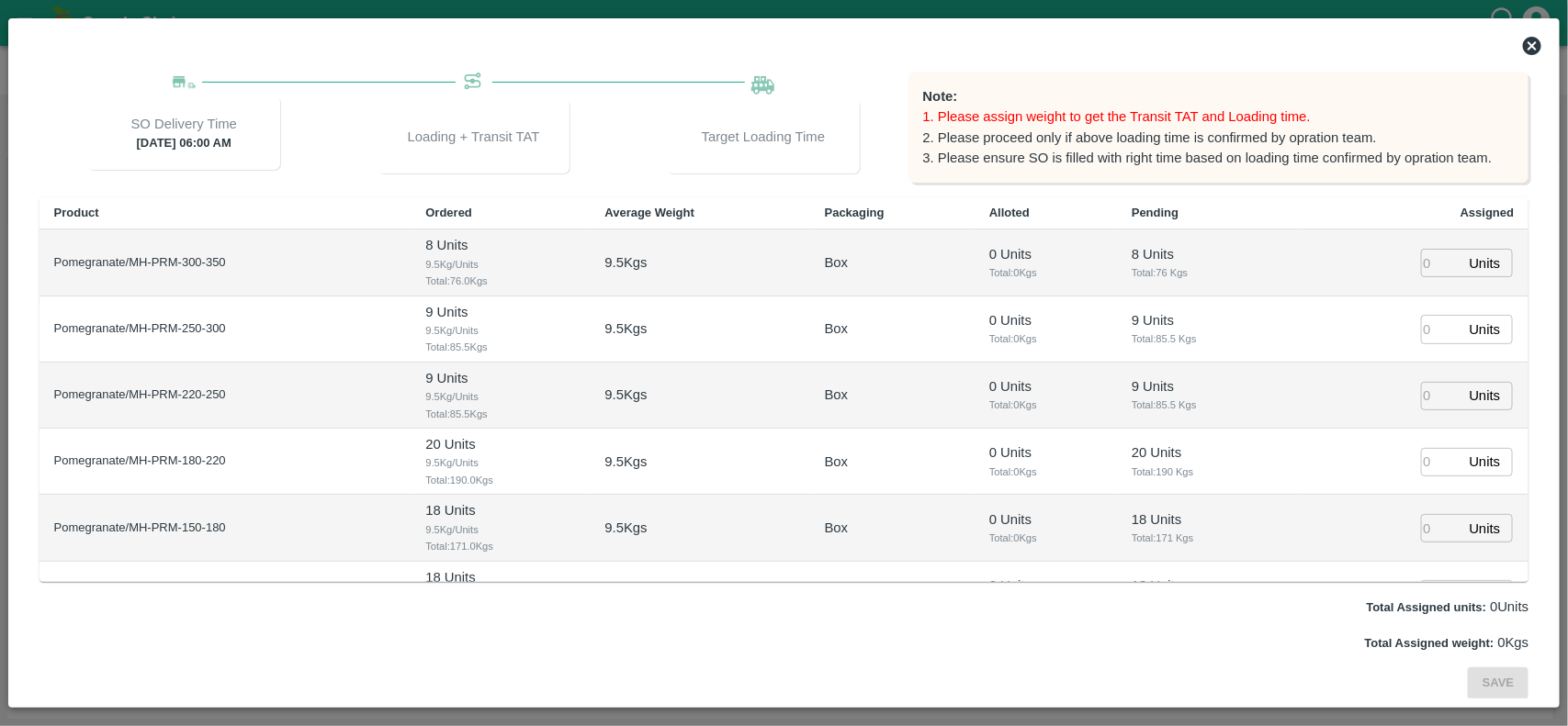
type input "PO-171336(Ganesh Dattatray shinde-9730729349)"
click at [1422, 262] on input "number" at bounding box center [1441, 263] width 40 height 28
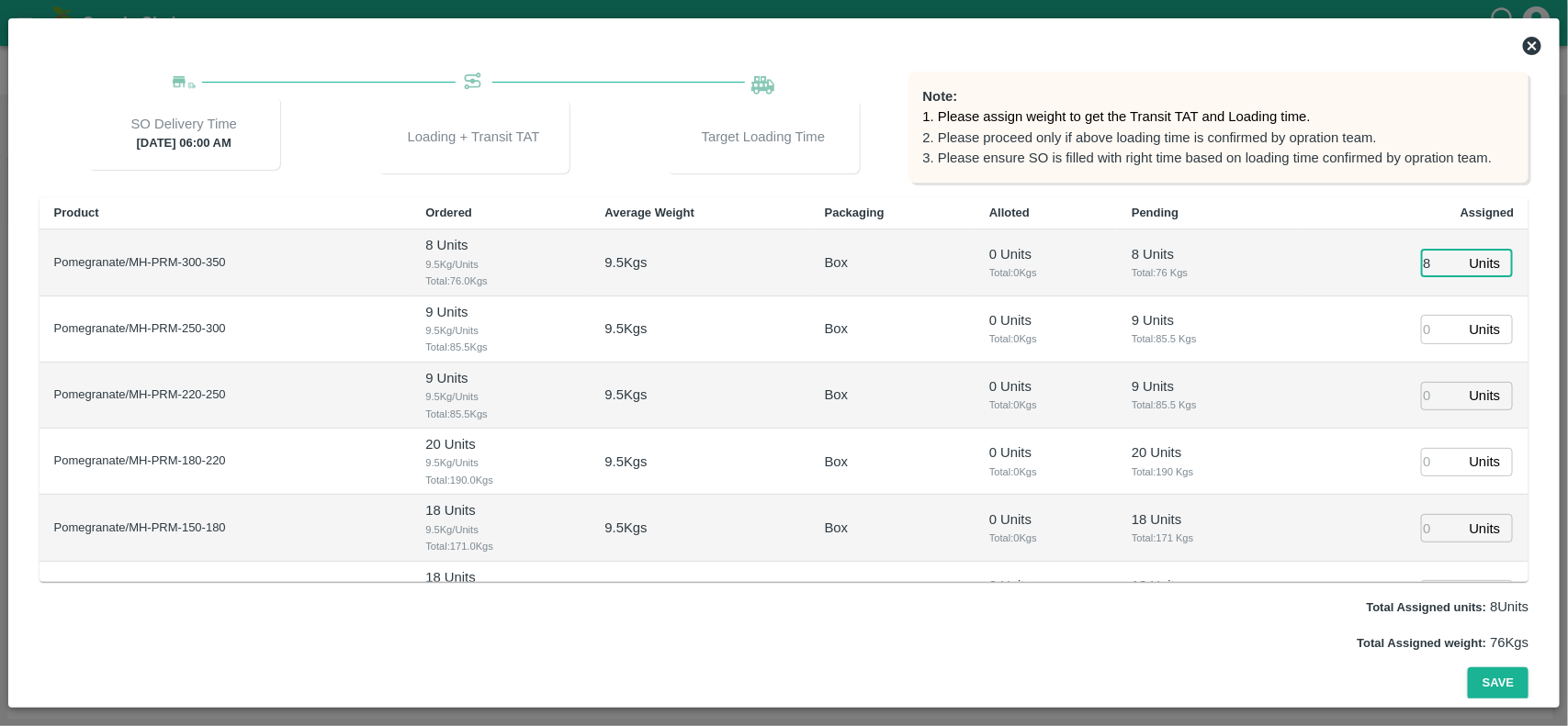
type input "8"
type input "9"
type input "[DATE] 04:52 AM"
type input "9"
type input "20"
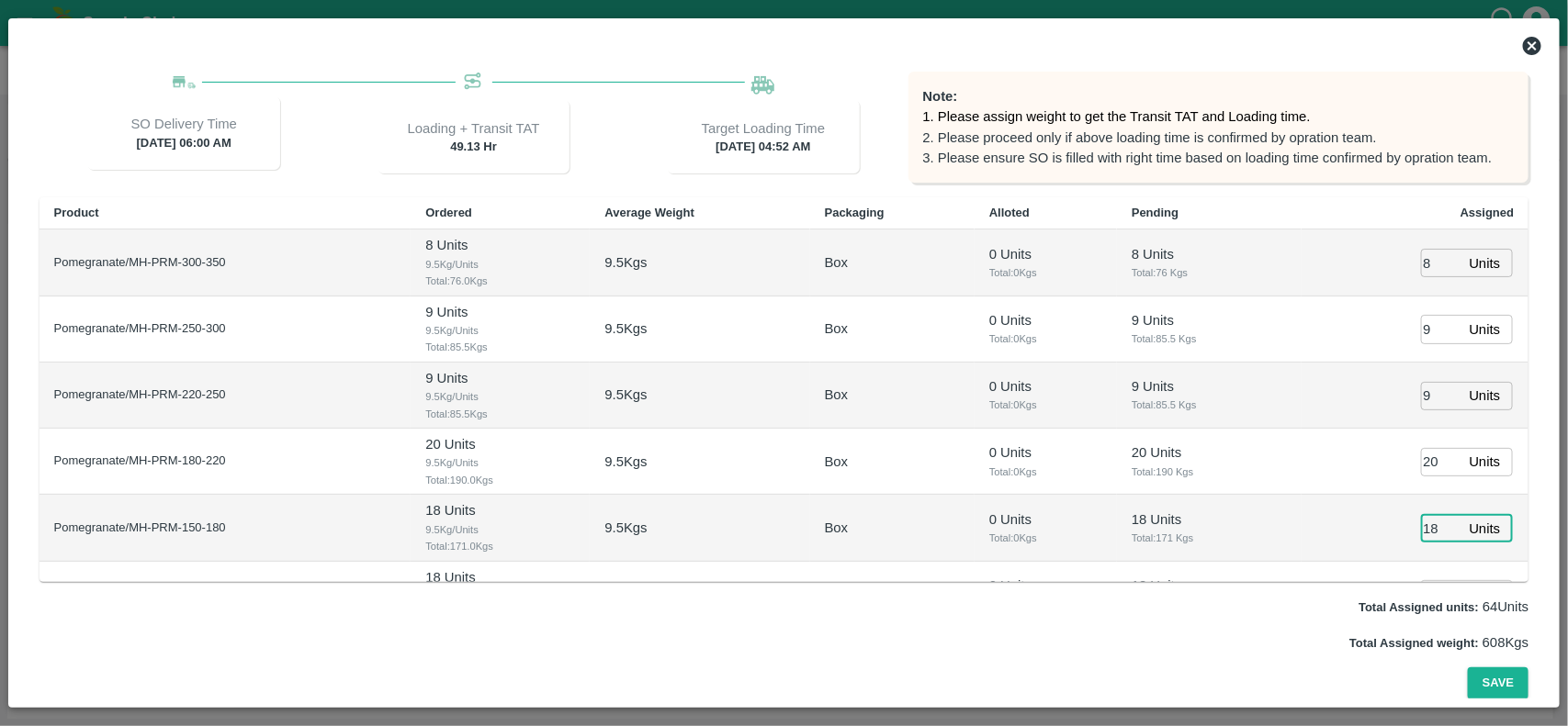
type input "18"
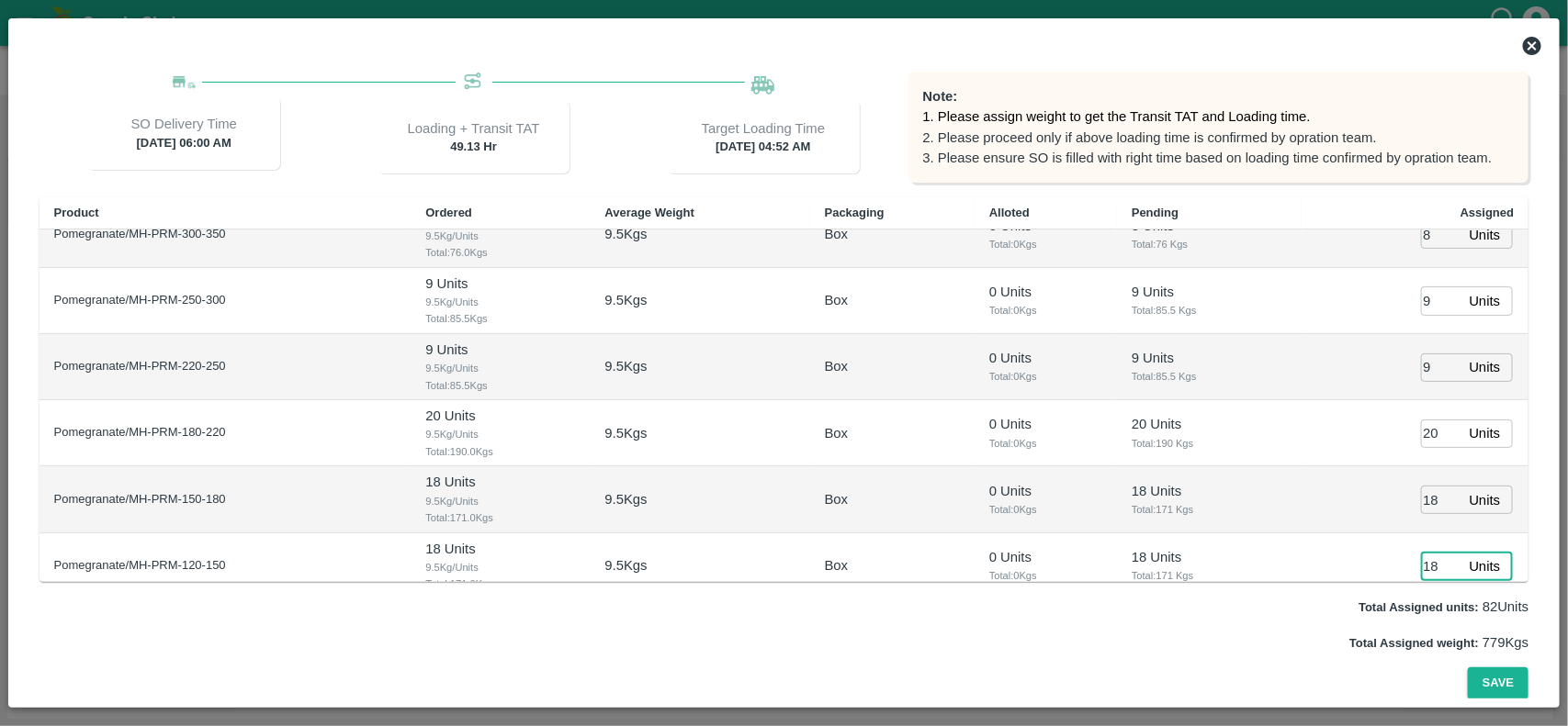
type input "18"
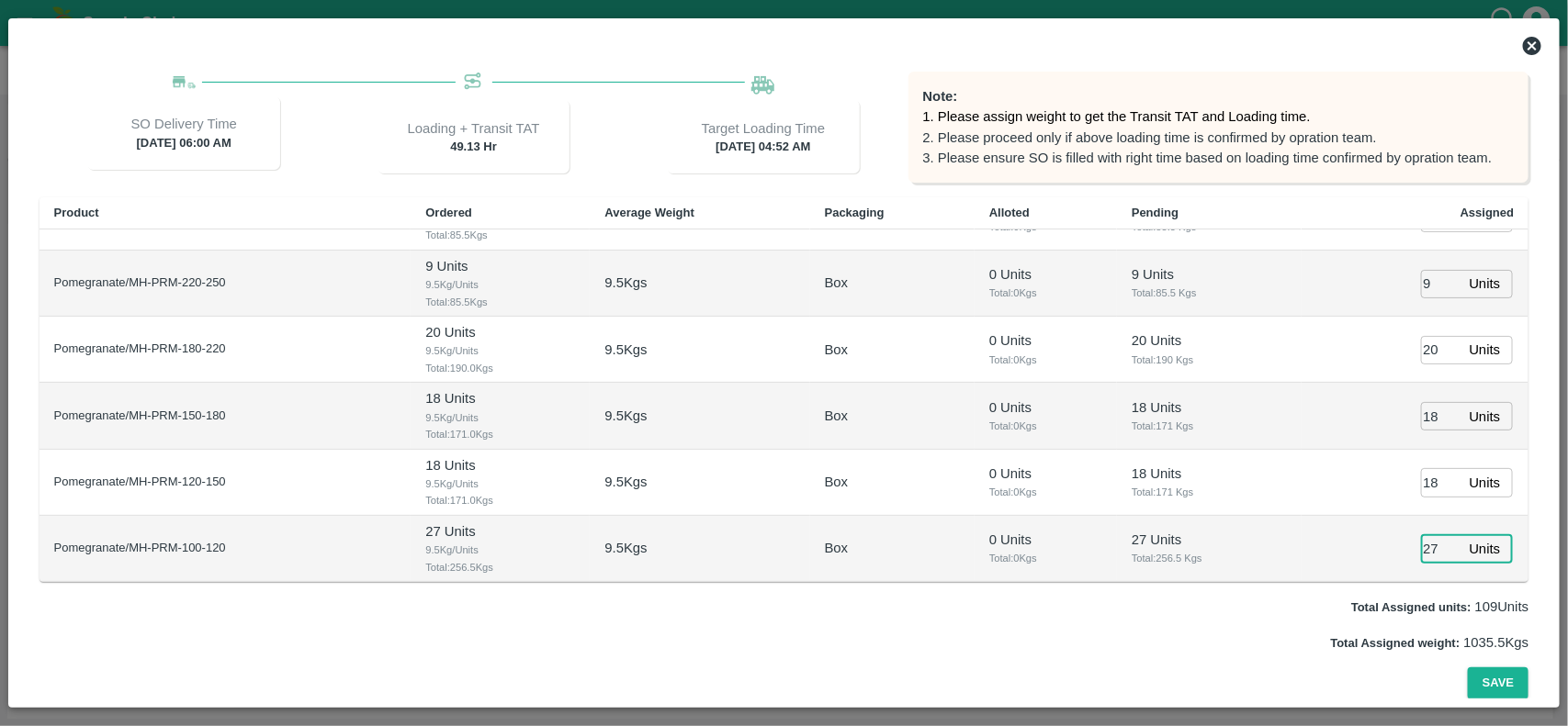
type input "27"
click at [1468, 668] on button "Save" at bounding box center [1498, 684] width 61 height 32
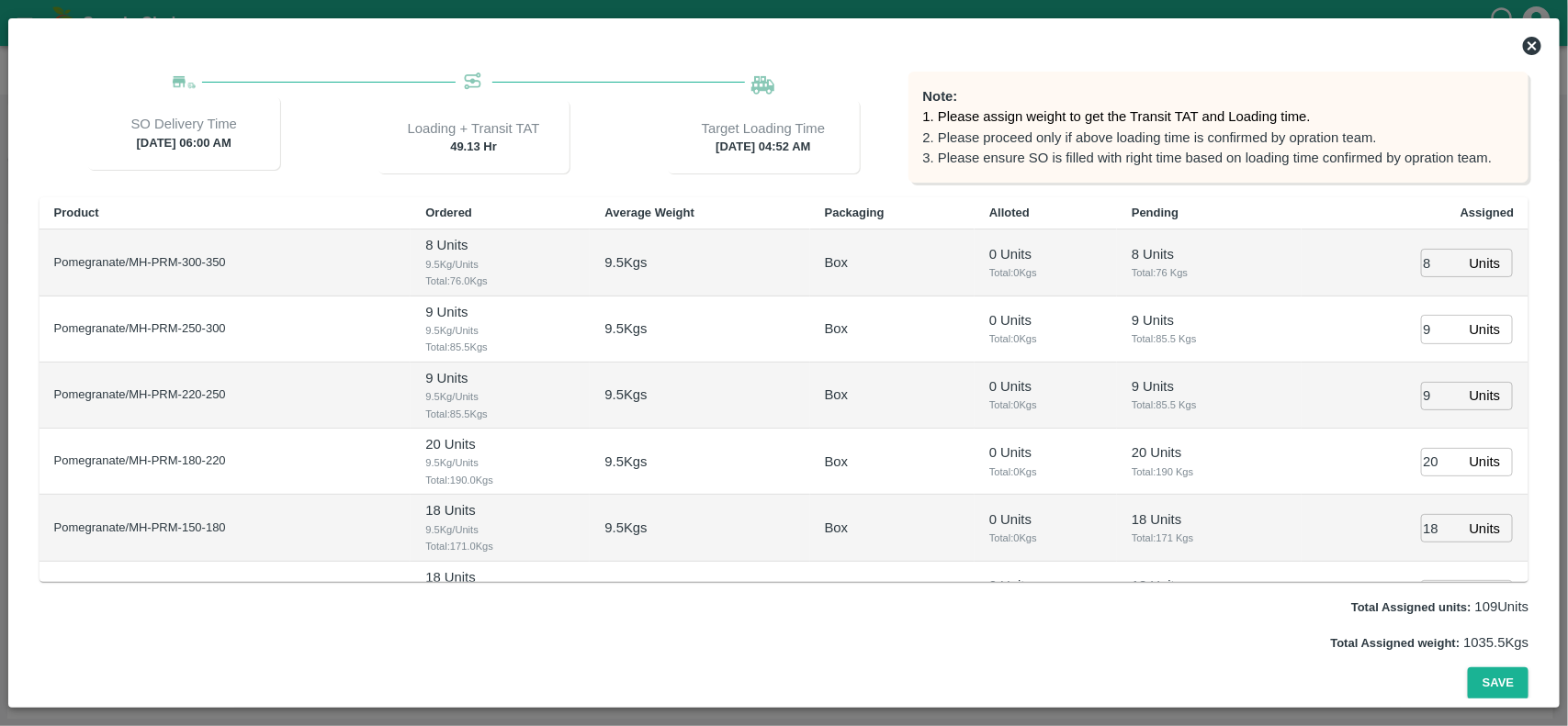
scroll to position [193, 0]
click at [1495, 677] on button "Save" at bounding box center [1498, 685] width 61 height 32
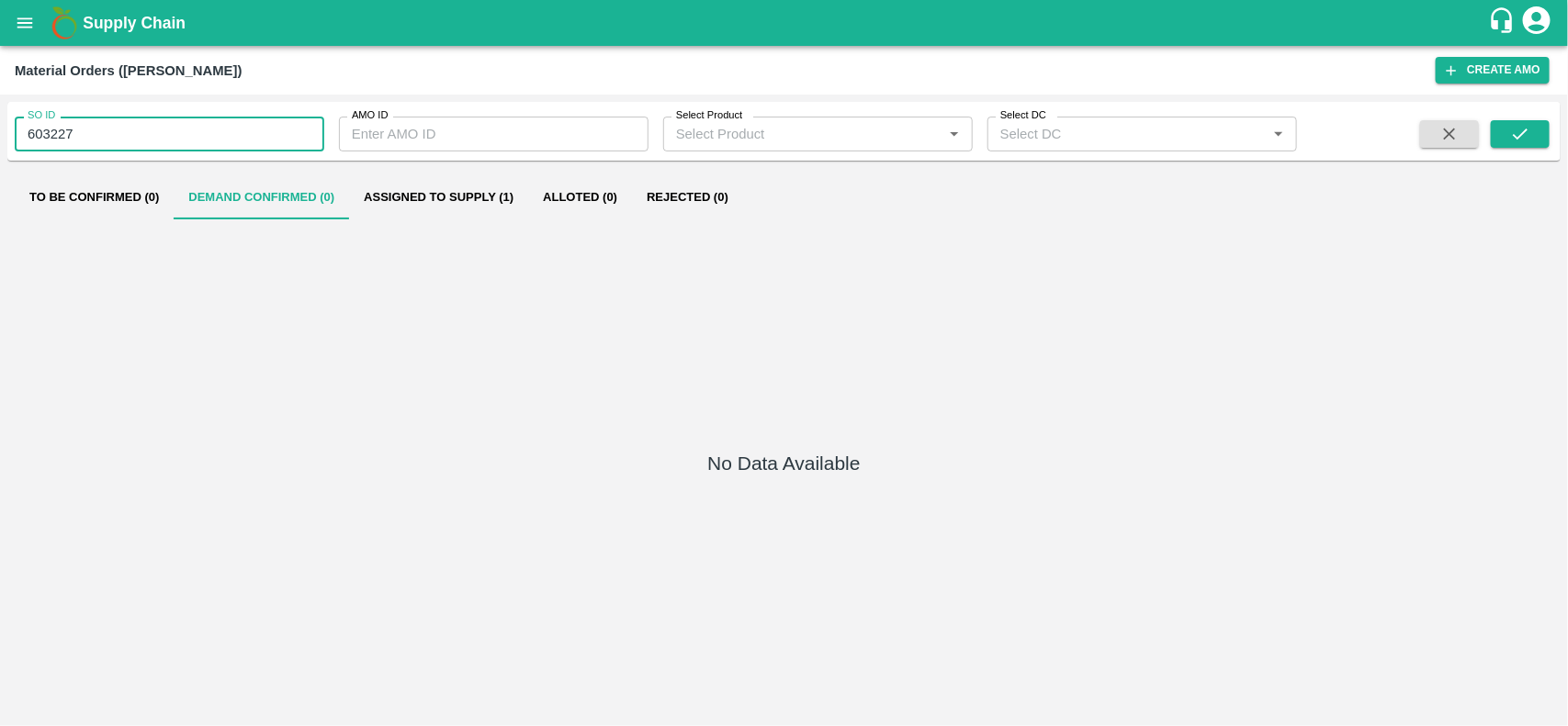
click at [145, 124] on input "603227" at bounding box center [170, 133] width 310 height 35
type input "603233"
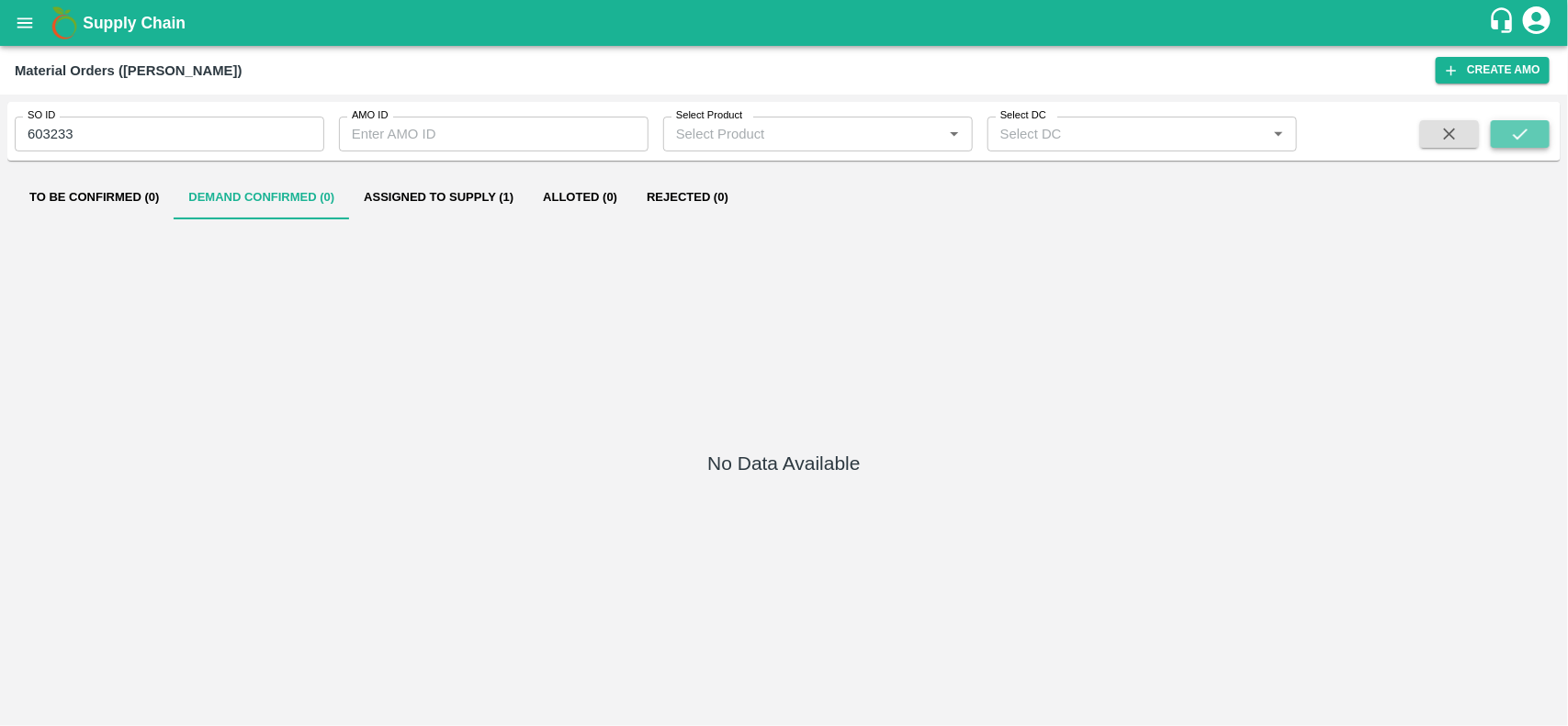
click at [1512, 138] on icon "submit" at bounding box center [1521, 134] width 21 height 21
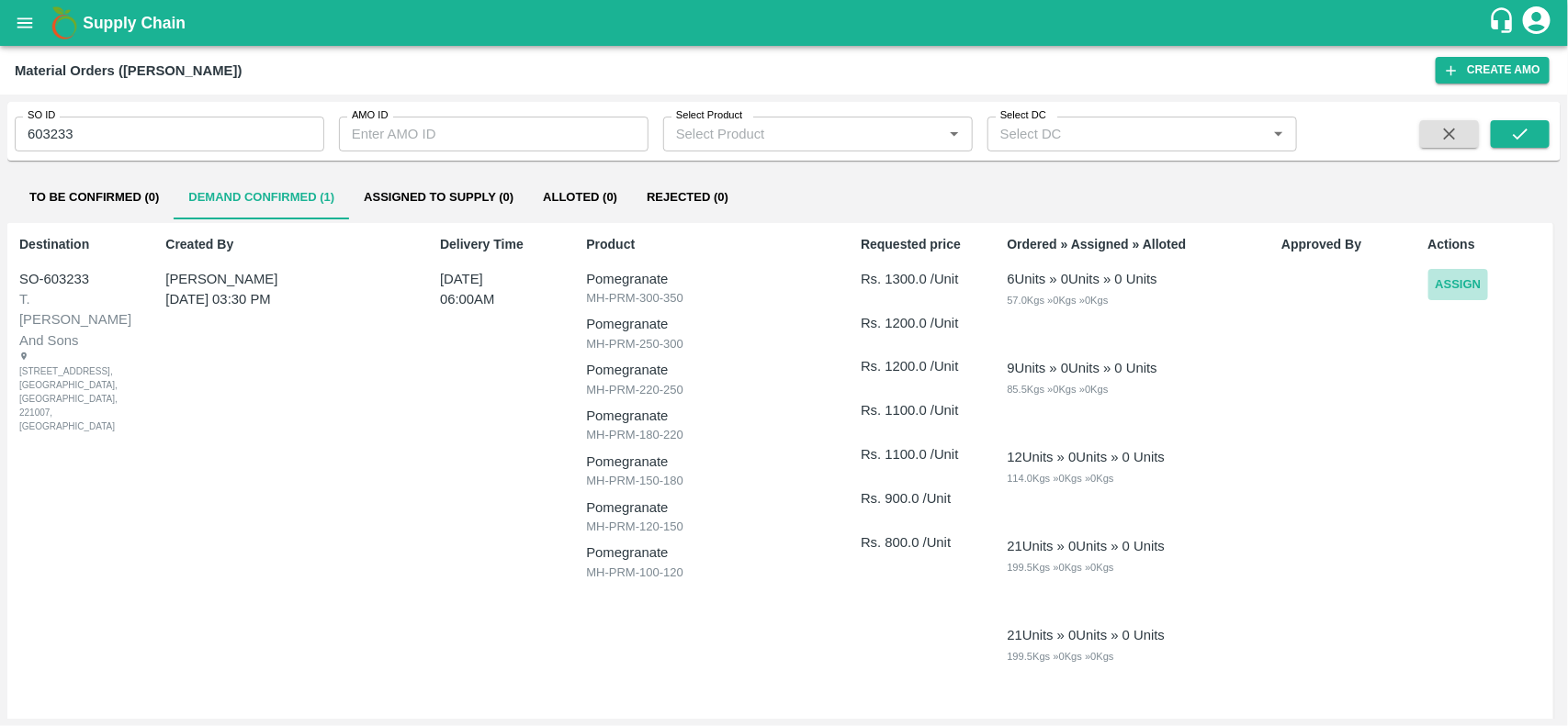
click at [1461, 289] on button "Assign" at bounding box center [1458, 285] width 61 height 32
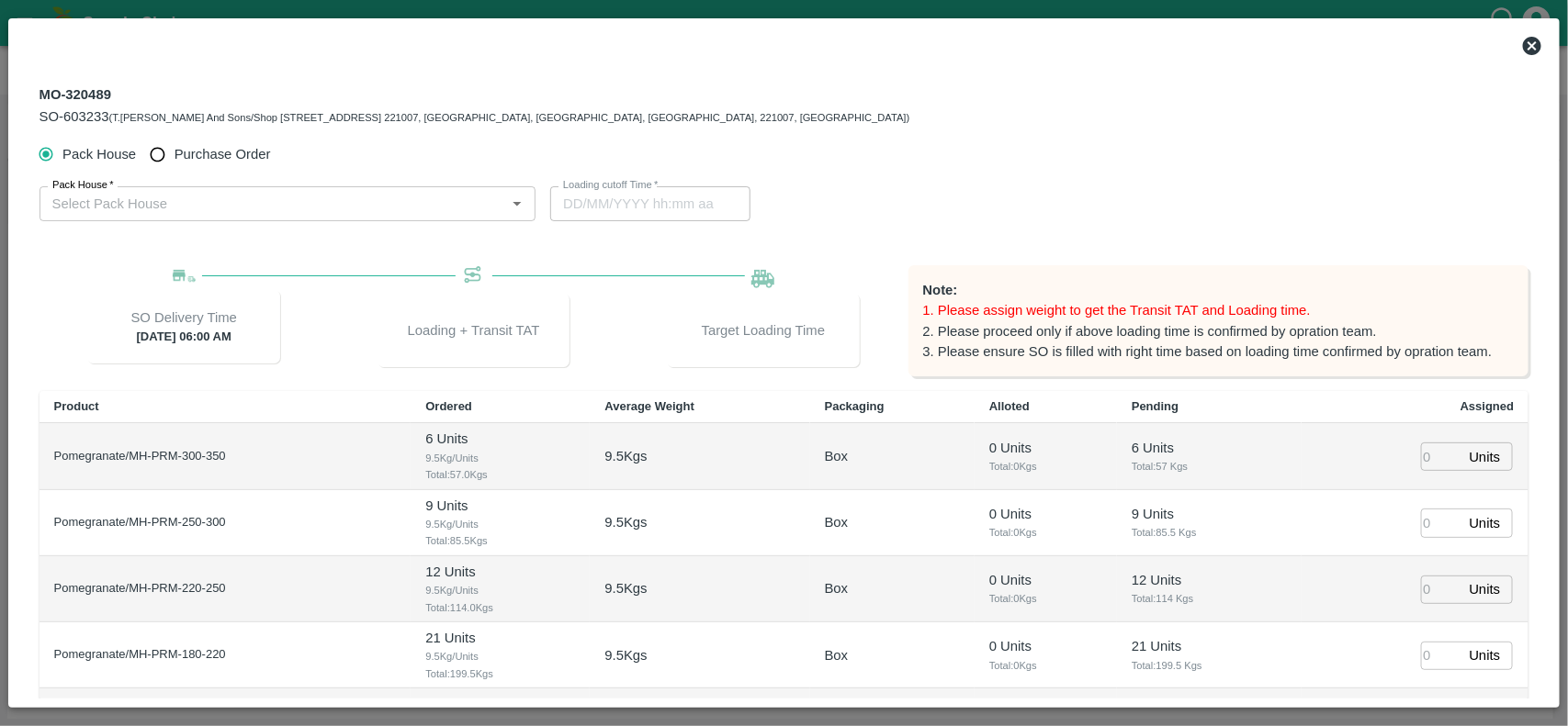
click at [163, 148] on input "Purchase Order" at bounding box center [158, 155] width 34 height 34
radio input "true"
click at [149, 197] on input "PO   *" at bounding box center [266, 204] width 441 height 23
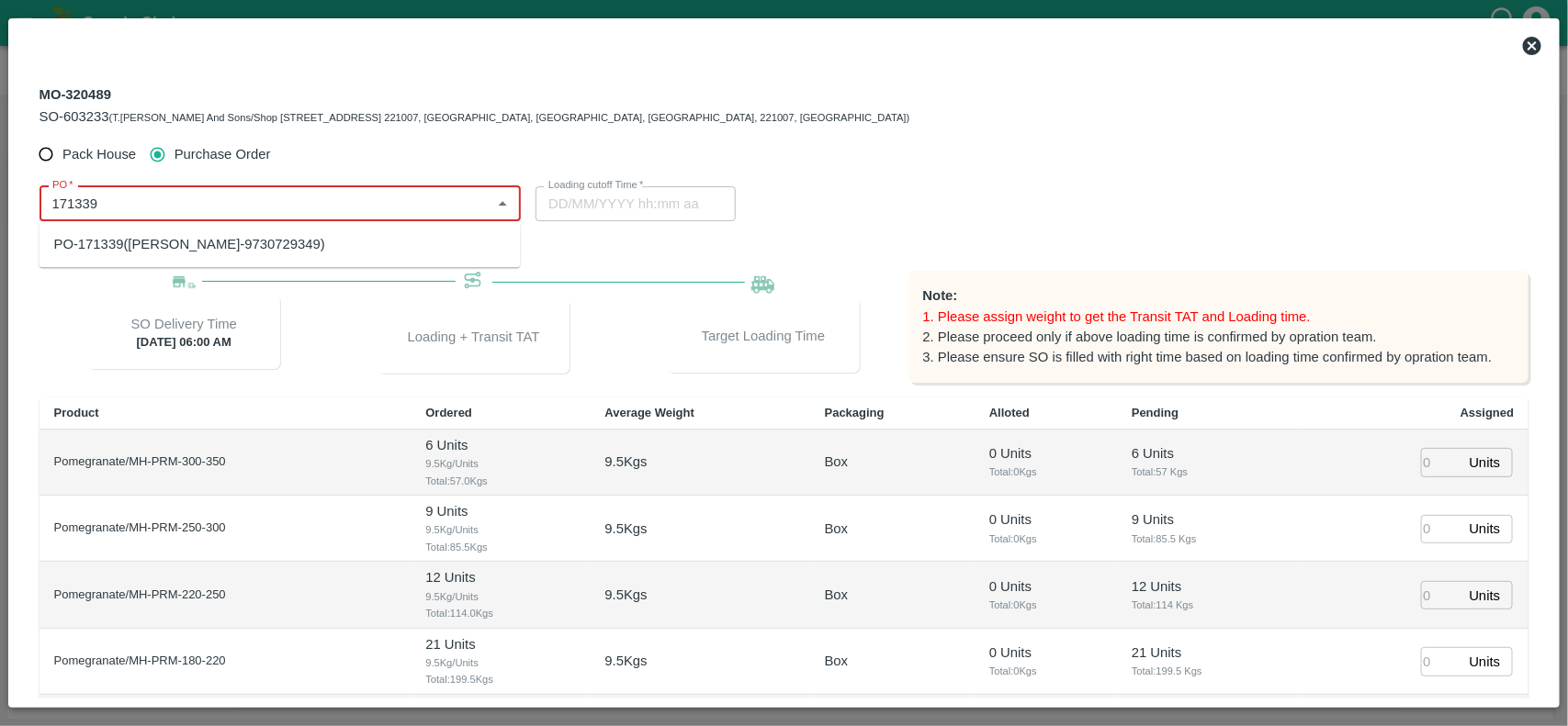
click at [208, 257] on div "PO-171339(Ganesh Dattatray shinde-9730729349)" at bounding box center [280, 244] width 481 height 31
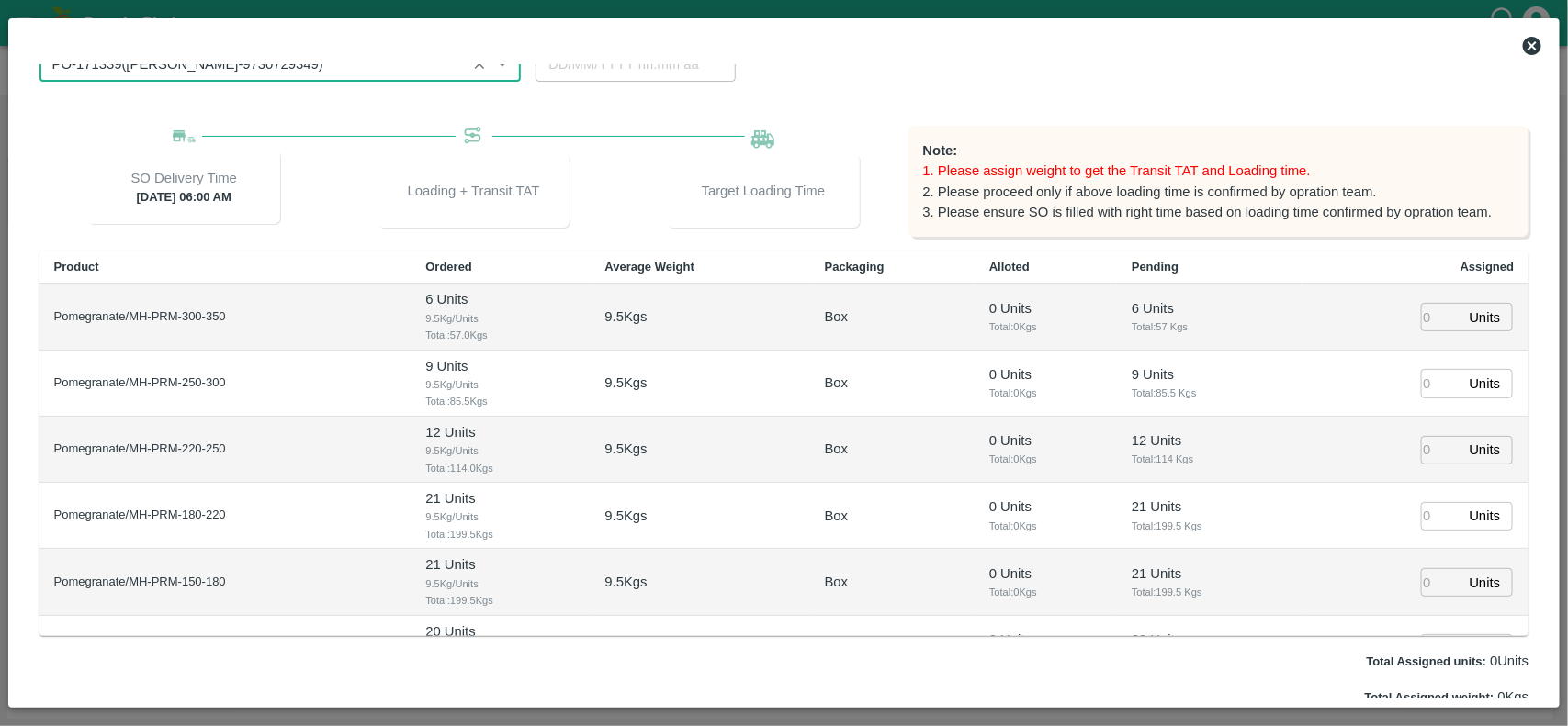
scroll to position [194, 0]
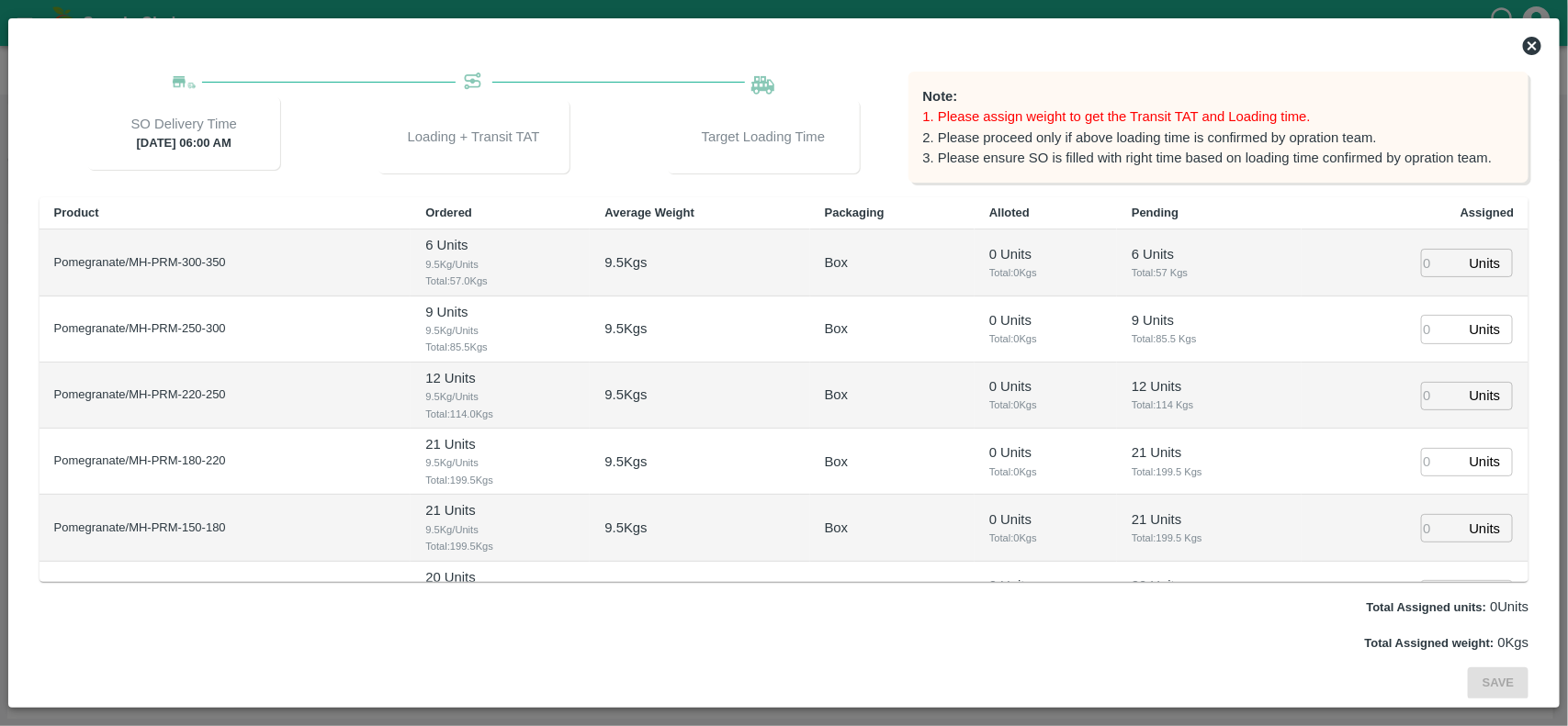
type input "PO-171339(Ganesh Dattatray shinde-9730729349)"
click at [1423, 258] on input "number" at bounding box center [1441, 263] width 40 height 28
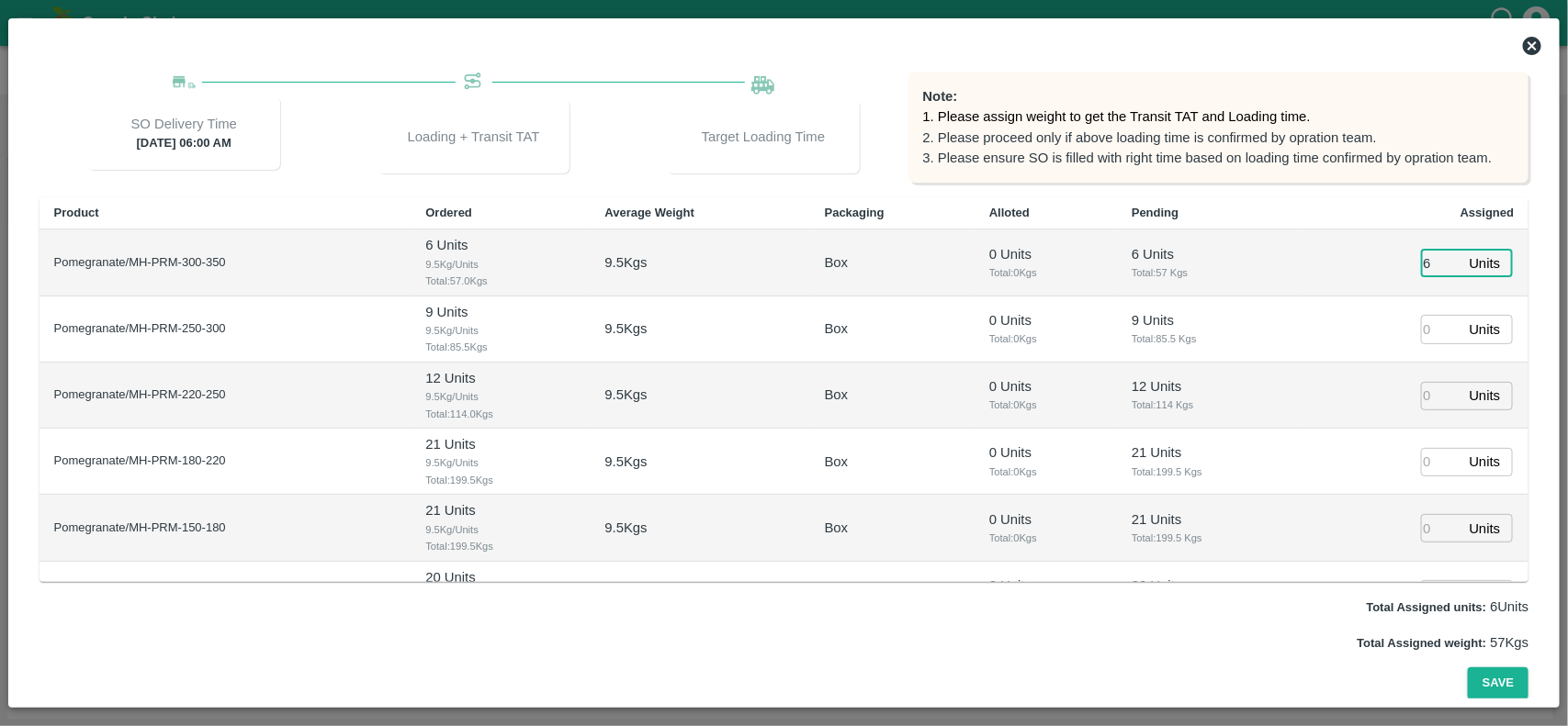
type input "6"
type input "9"
type input "12"
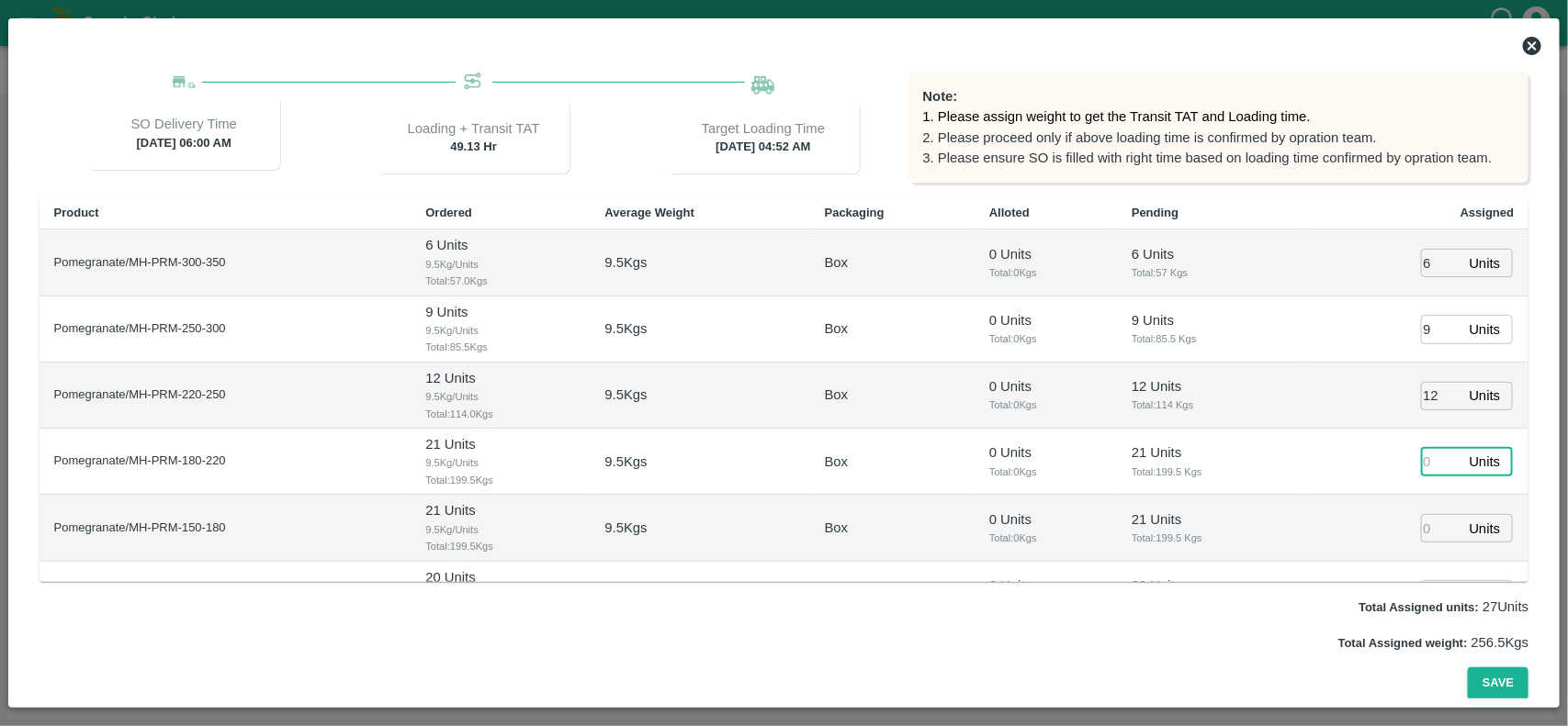
type input "[DATE] 04:52 AM"
type input "21"
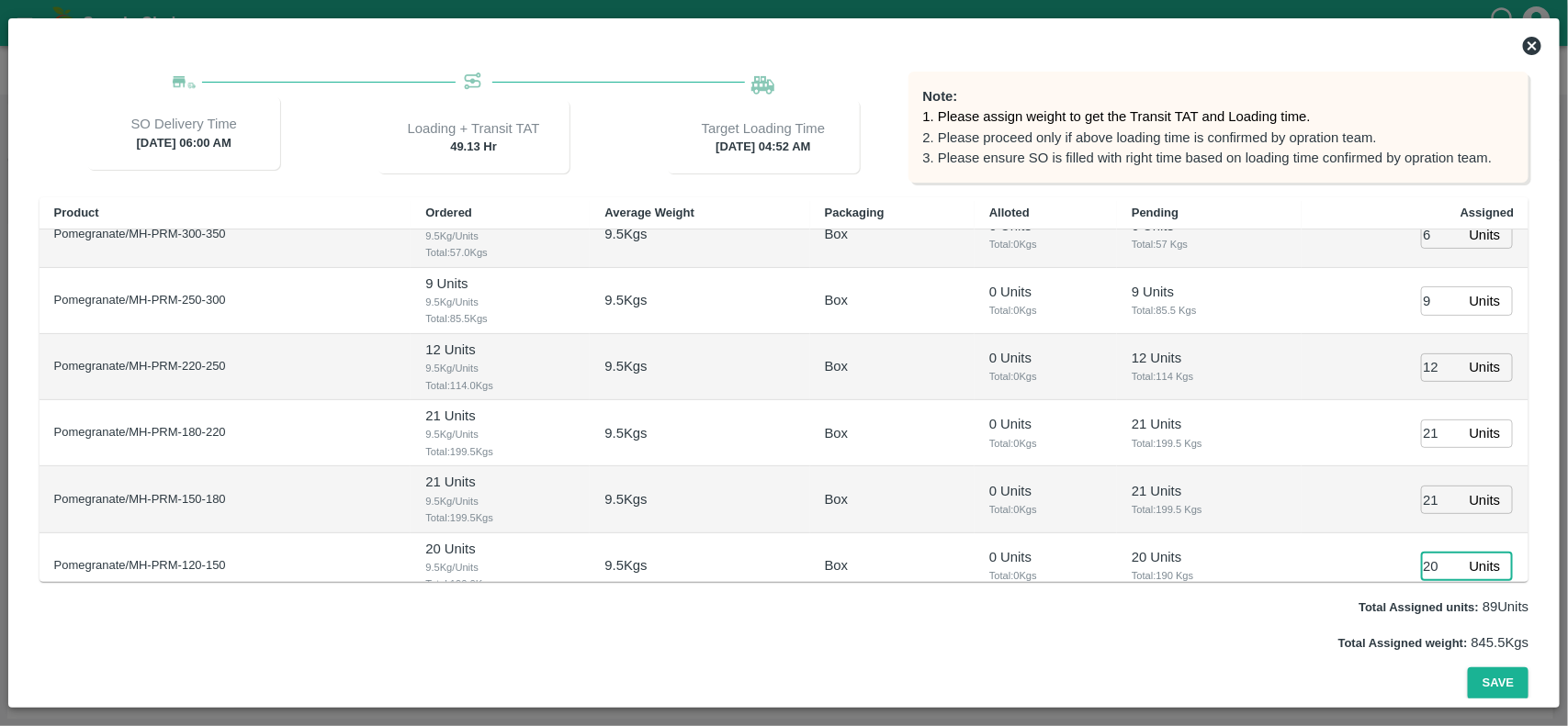
type input "20"
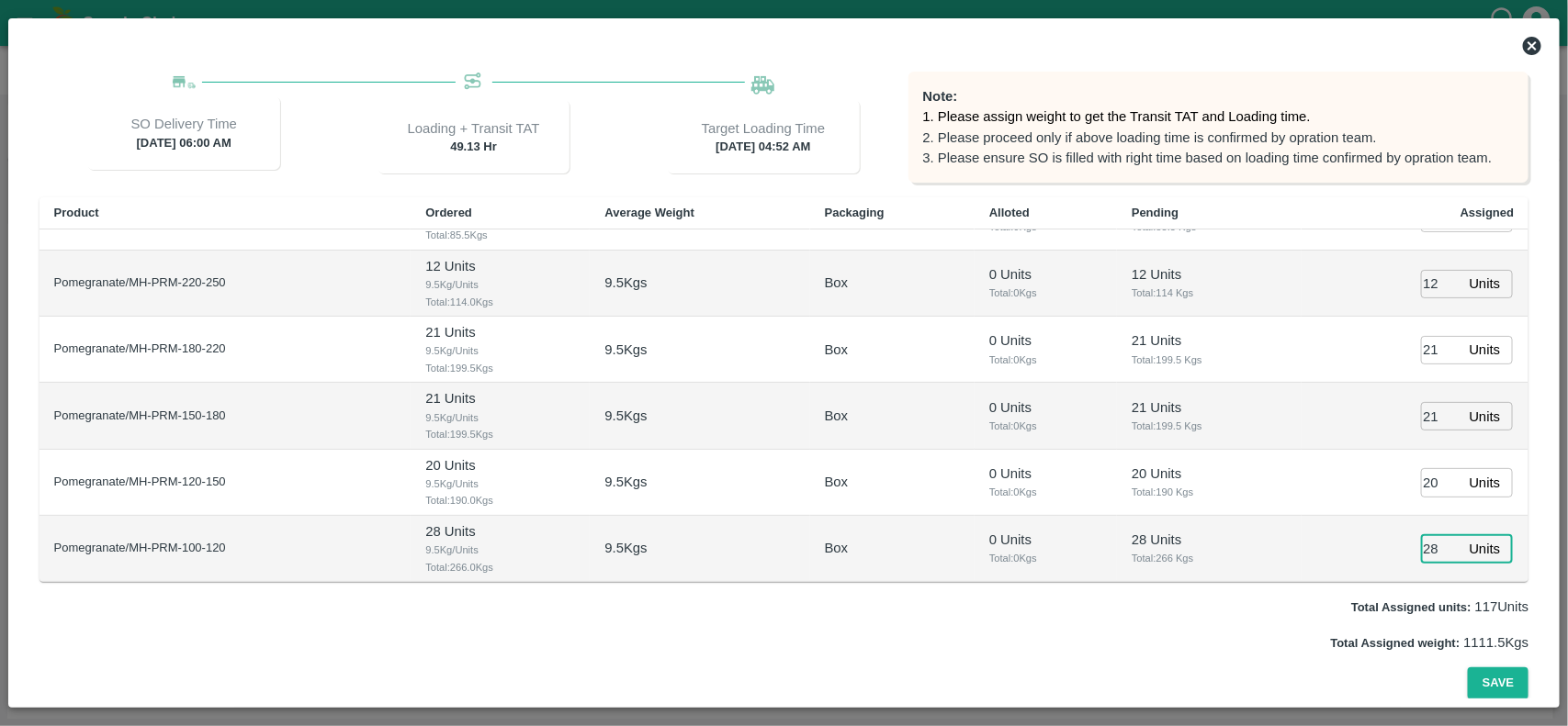
type input "28"
click at [1468, 668] on button "Save" at bounding box center [1498, 684] width 61 height 32
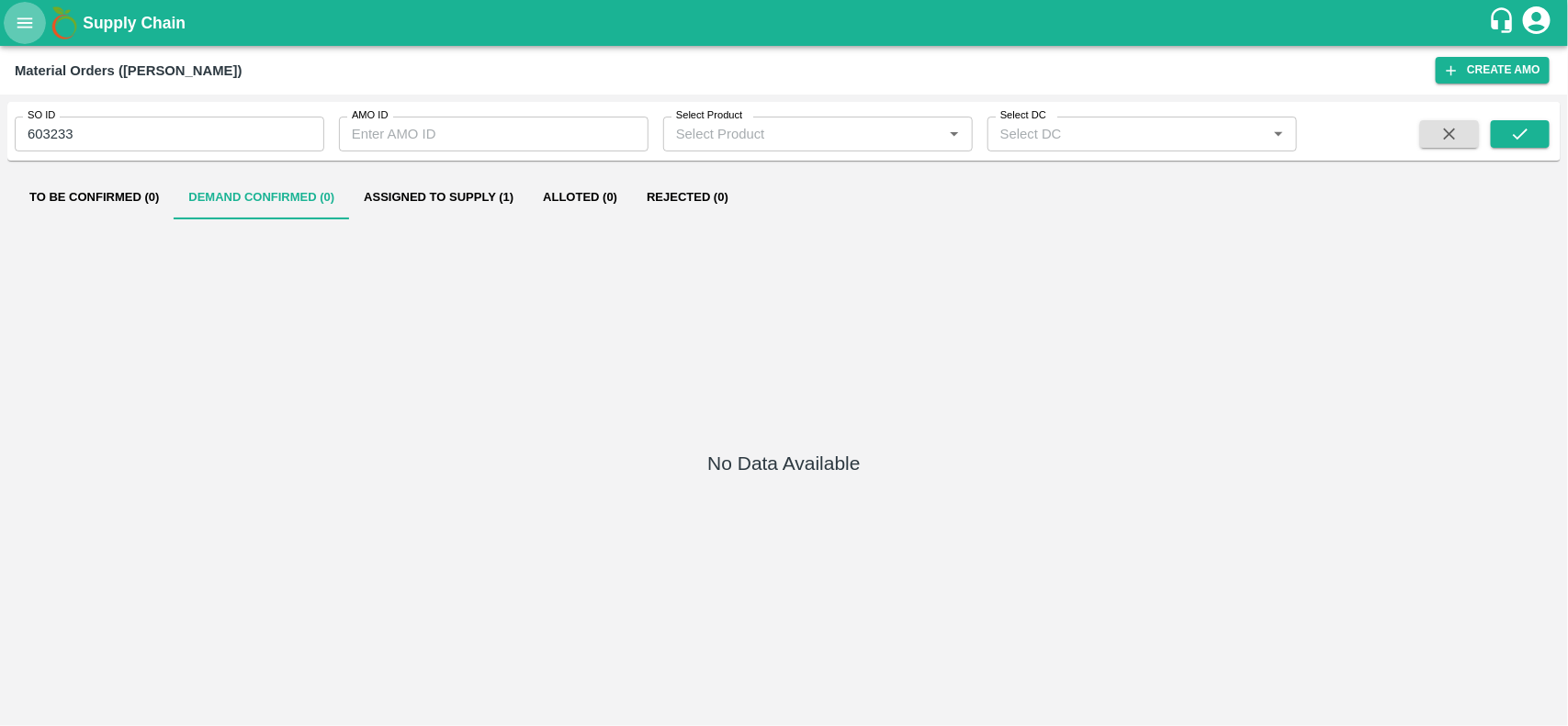
click at [34, 11] on button "open drawer" at bounding box center [24, 23] width 42 height 42
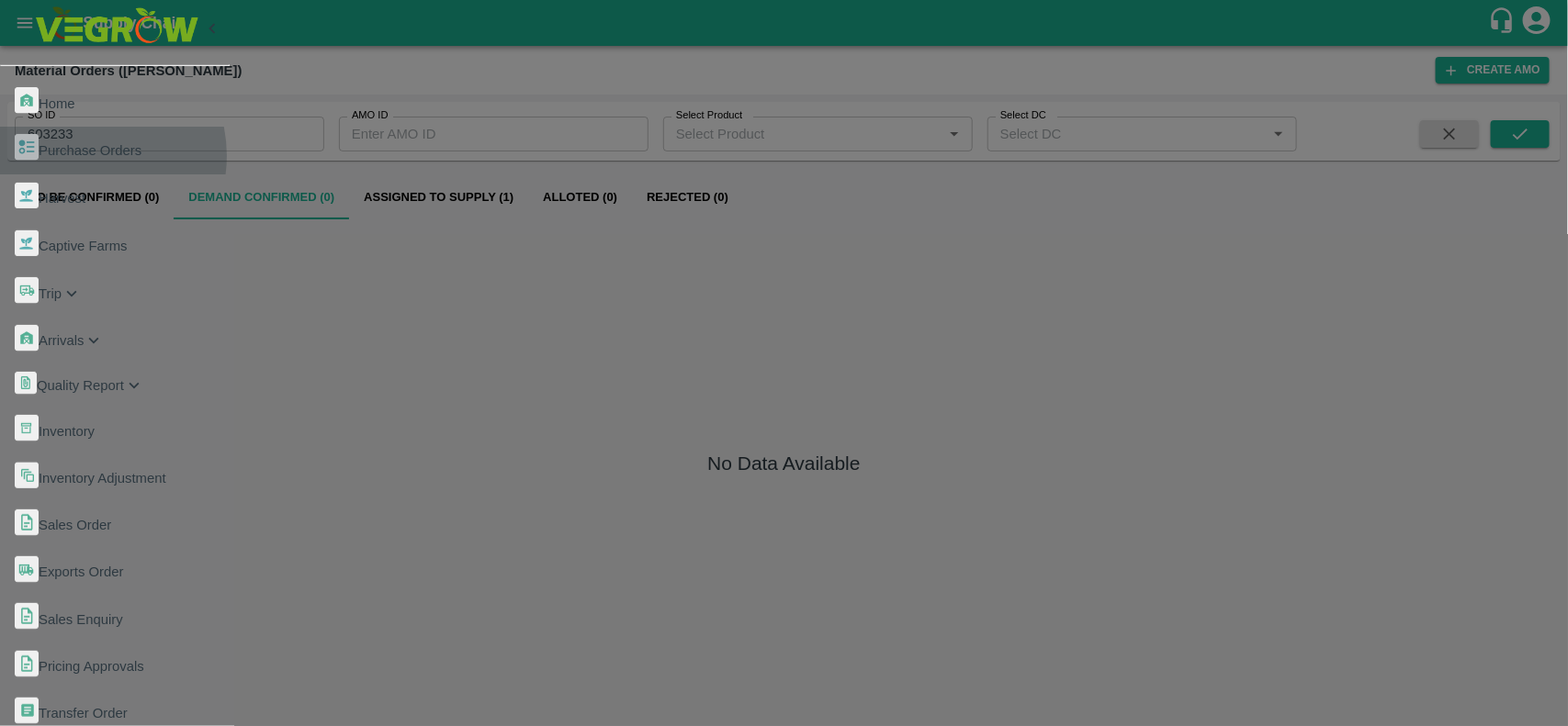
click at [93, 144] on span "Purchase Orders" at bounding box center [90, 151] width 103 height 15
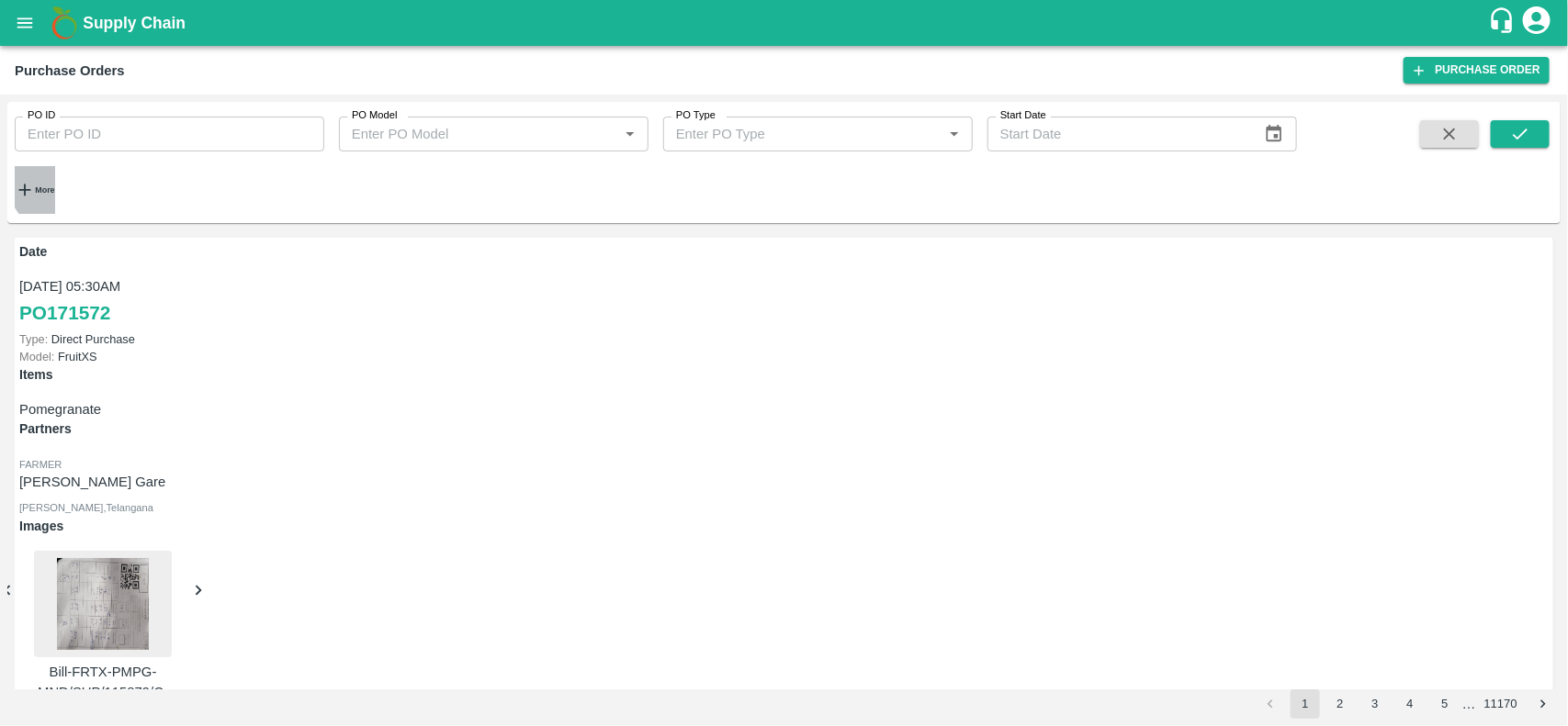
click at [54, 186] on strong "More" at bounding box center [44, 190] width 20 height 9
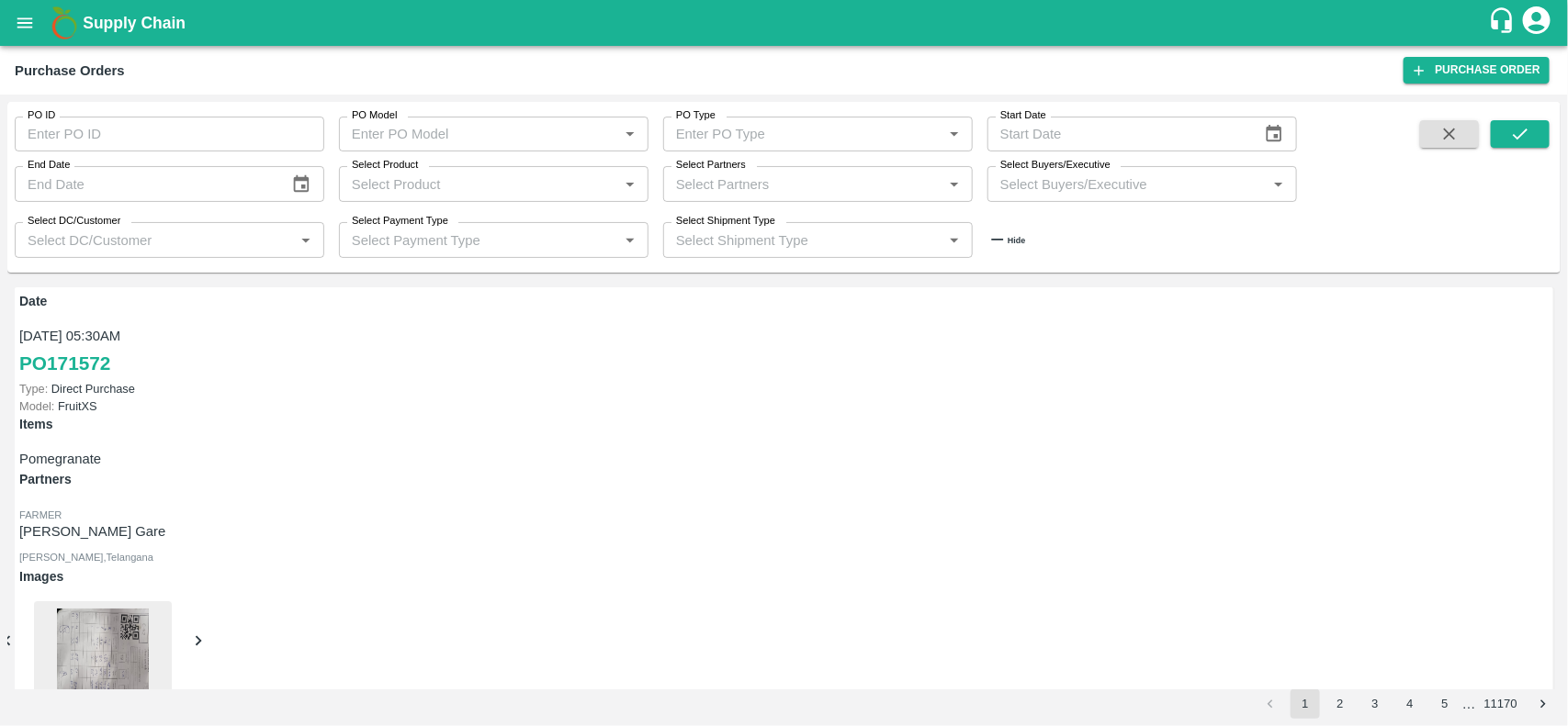
click at [1045, 185] on input "Select Buyers/Executive" at bounding box center [1127, 183] width 268 height 23
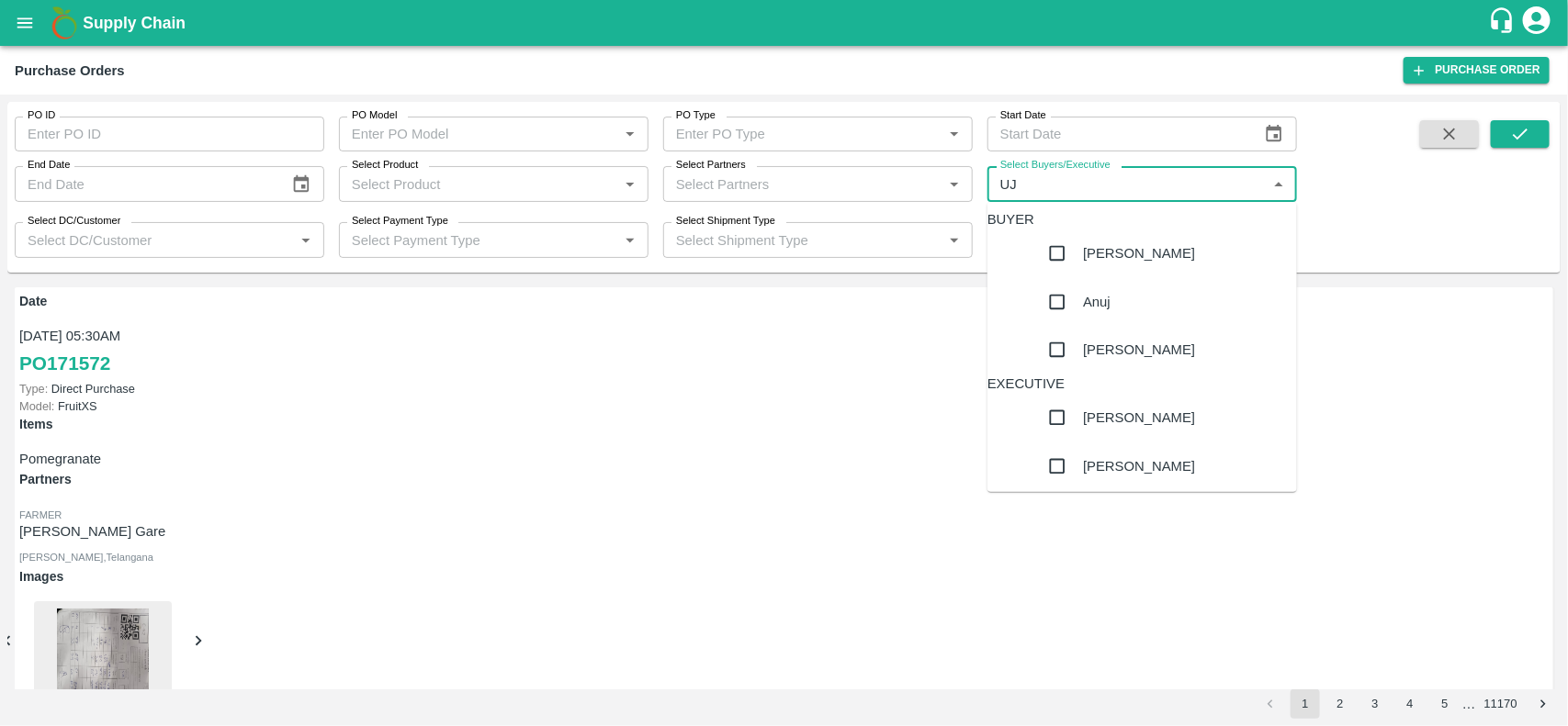
type input "UJJ"
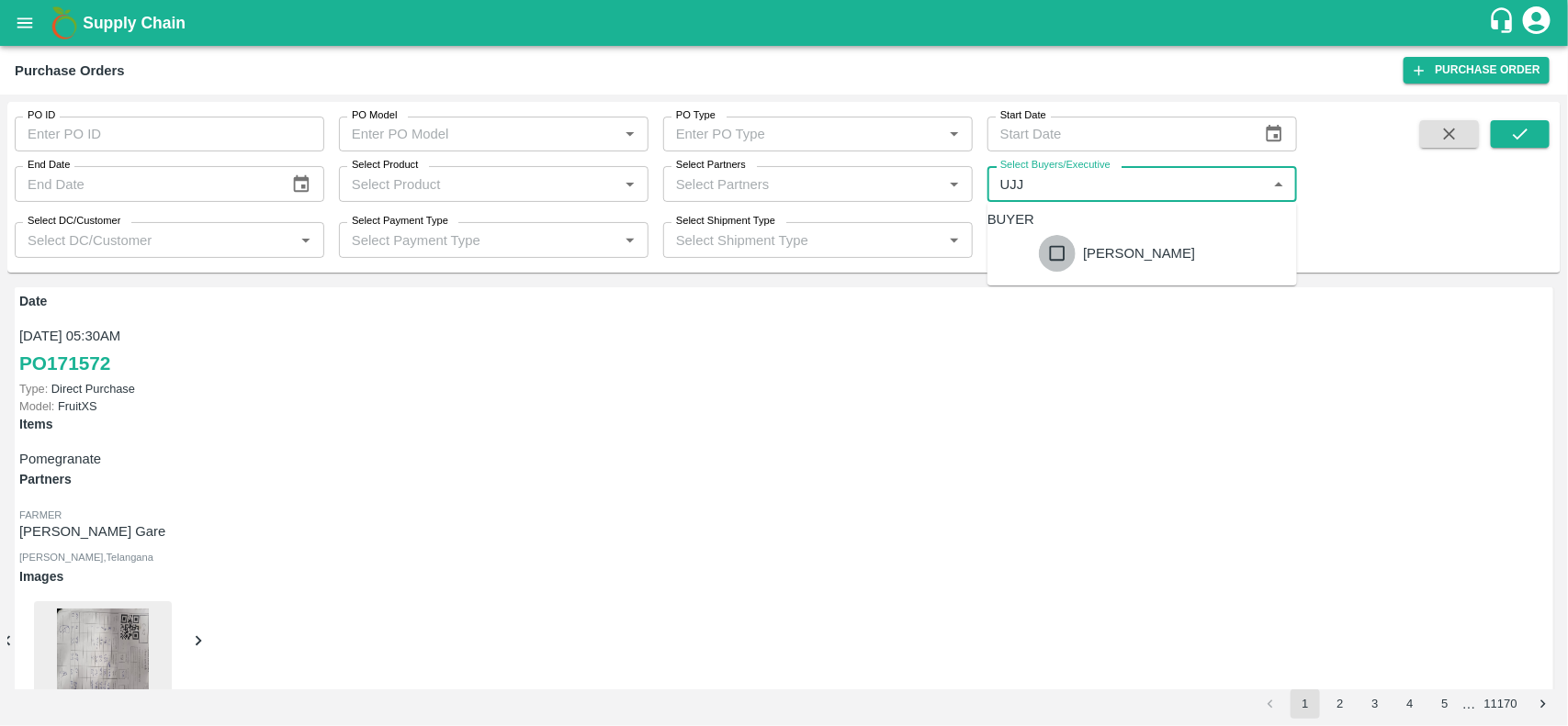
click at [1039, 272] on input "checkbox" at bounding box center [1057, 253] width 37 height 37
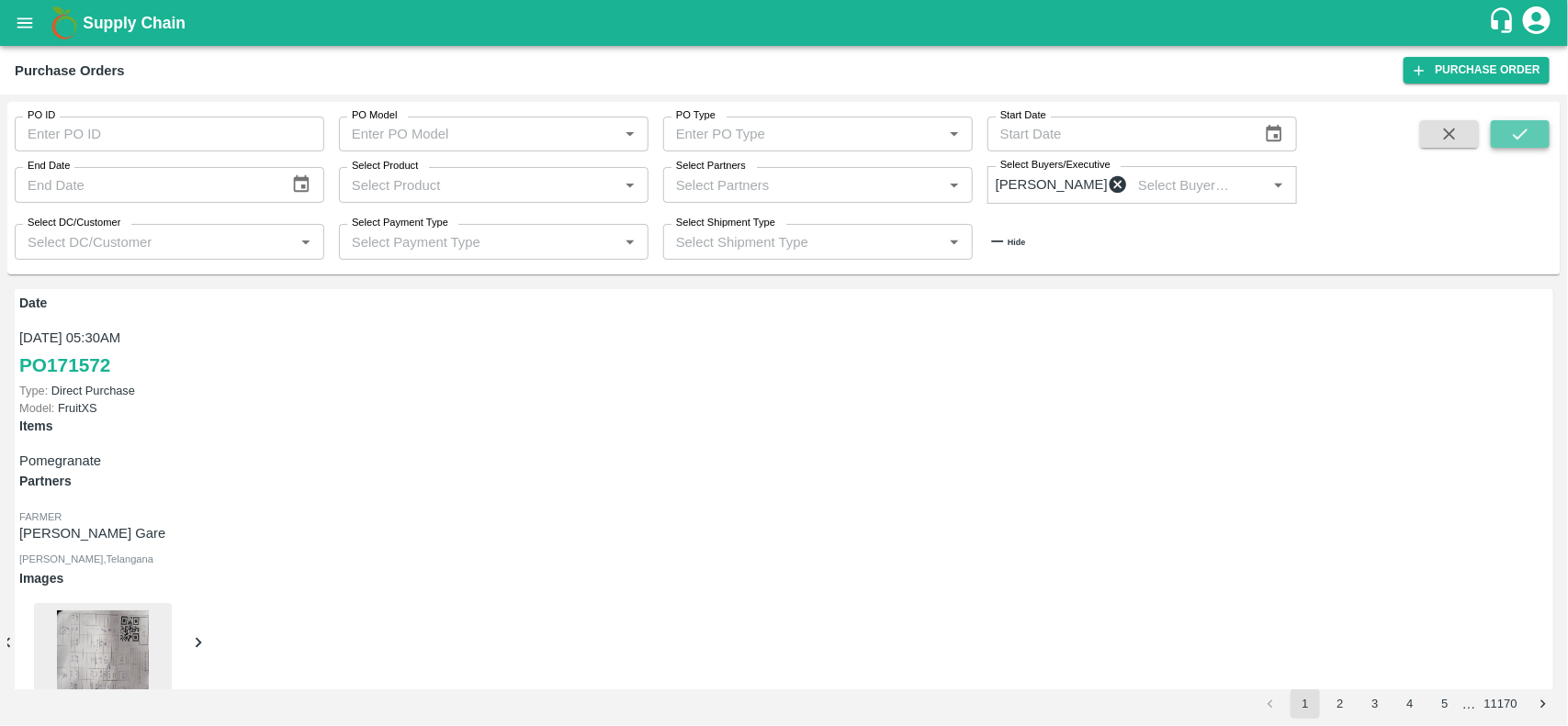
click at [1536, 144] on button "submit" at bounding box center [1520, 133] width 59 height 27
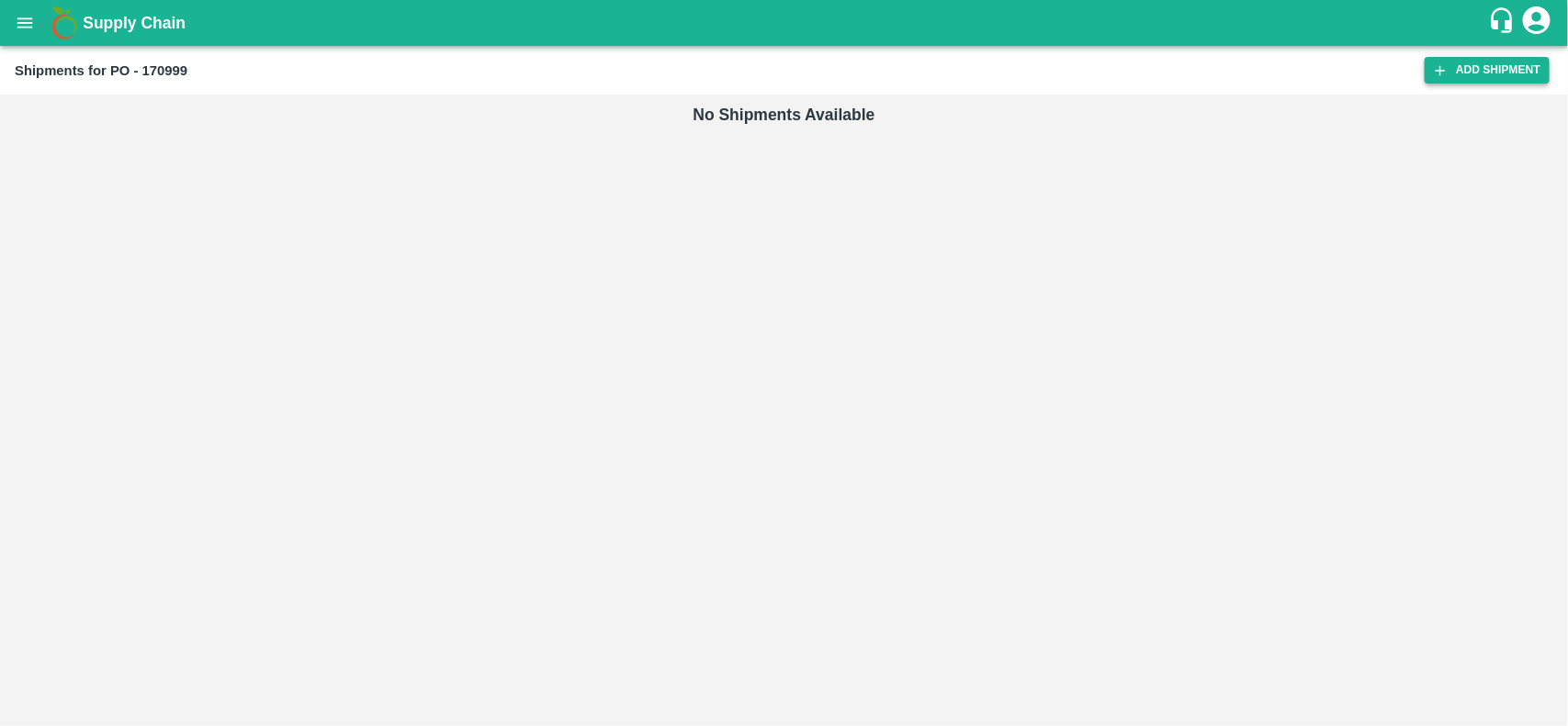
click at [1458, 69] on link "Add Shipment" at bounding box center [1486, 70] width 125 height 26
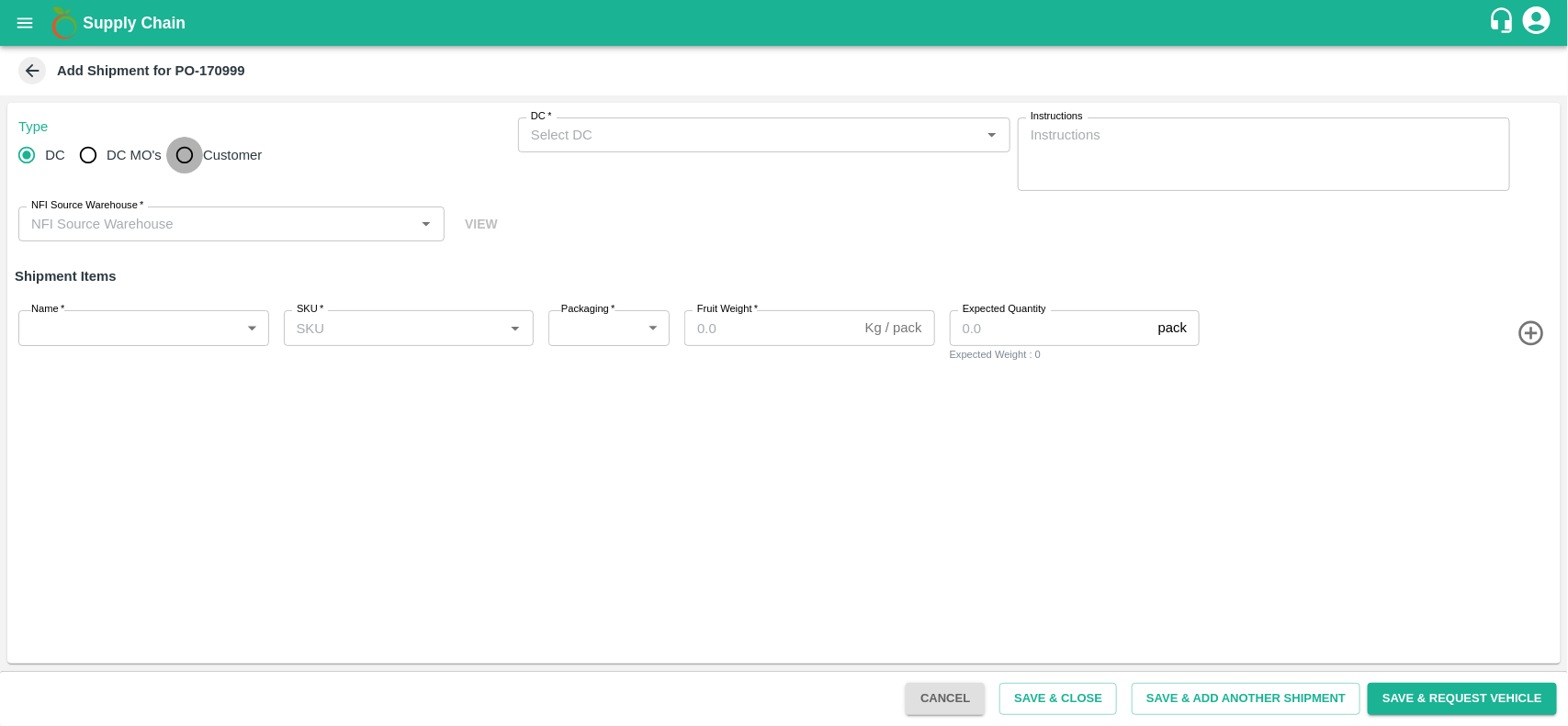
click at [181, 160] on input "Customer" at bounding box center [184, 155] width 37 height 37
radio input "true"
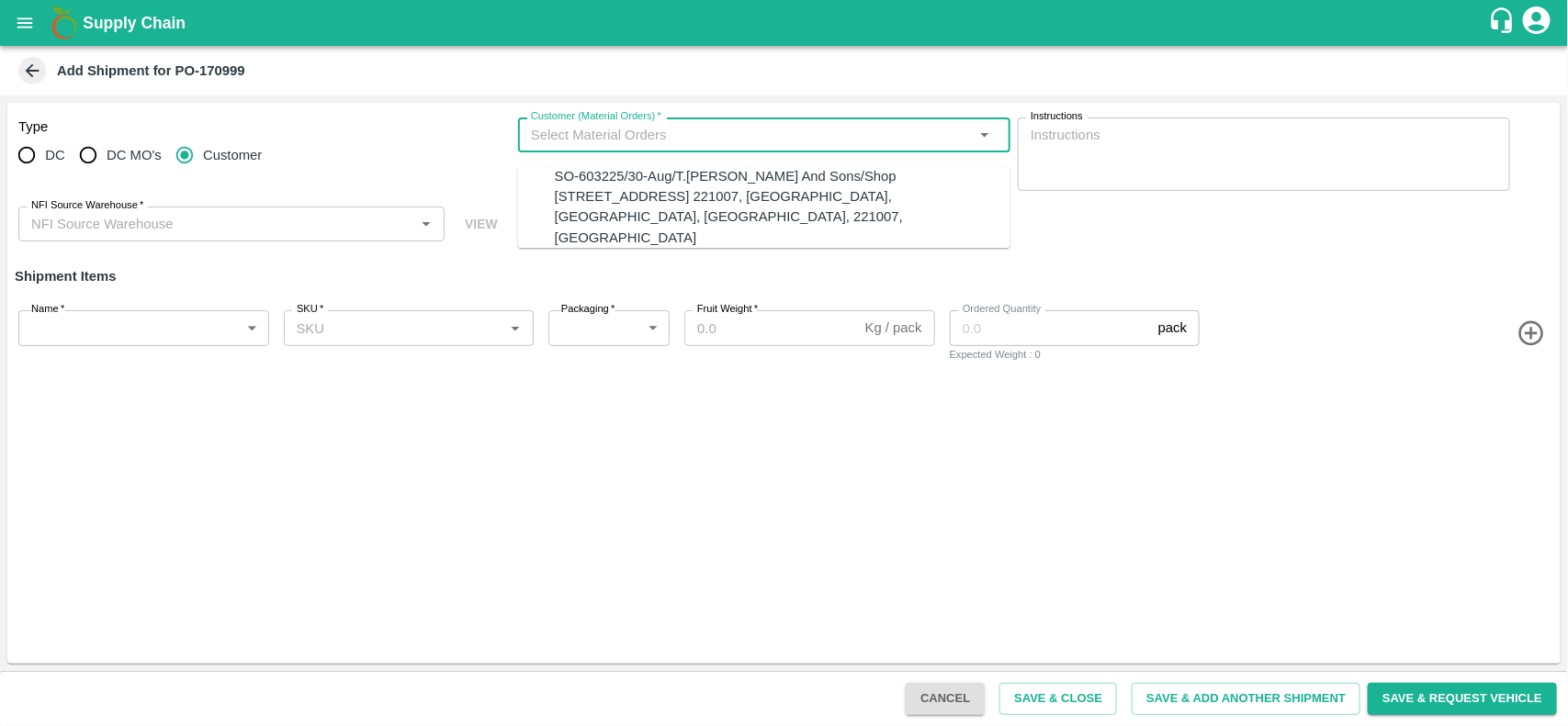
click at [562, 131] on input "Customer (Material Orders)   *" at bounding box center [749, 134] width 451 height 23
click at [561, 199] on div "SO-603225/30-Aug/T.[PERSON_NAME] And Sons/Shop [STREET_ADDRESS] 221007, [GEOGRA…" at bounding box center [783, 206] width 456 height 82
type input "MH-PRM-300-350"
type input "9.5"
type input "6"
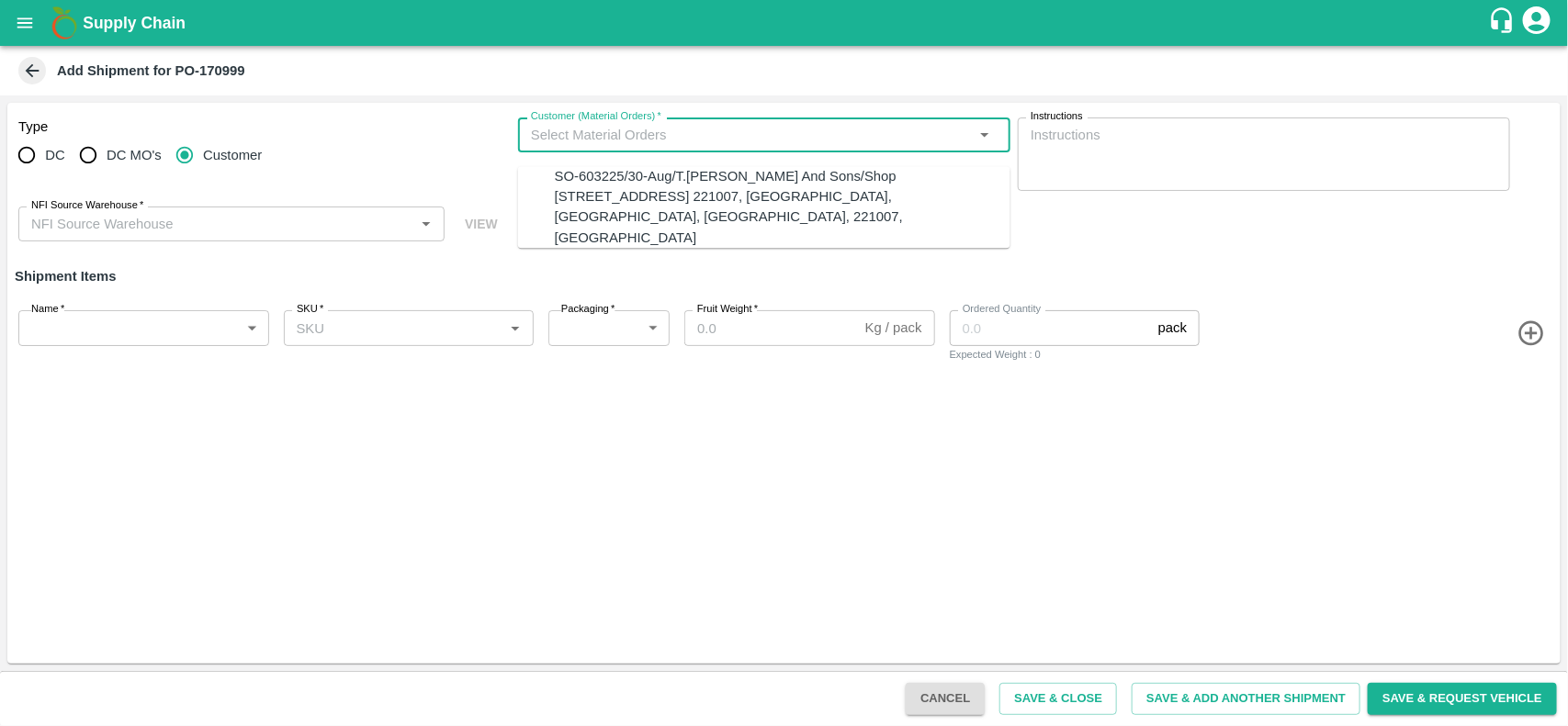
type input "SO-603225/30-Aug/T.[PERSON_NAME] And Sons/Shop [STREET_ADDRESS] 221007, [GEOGRA…"
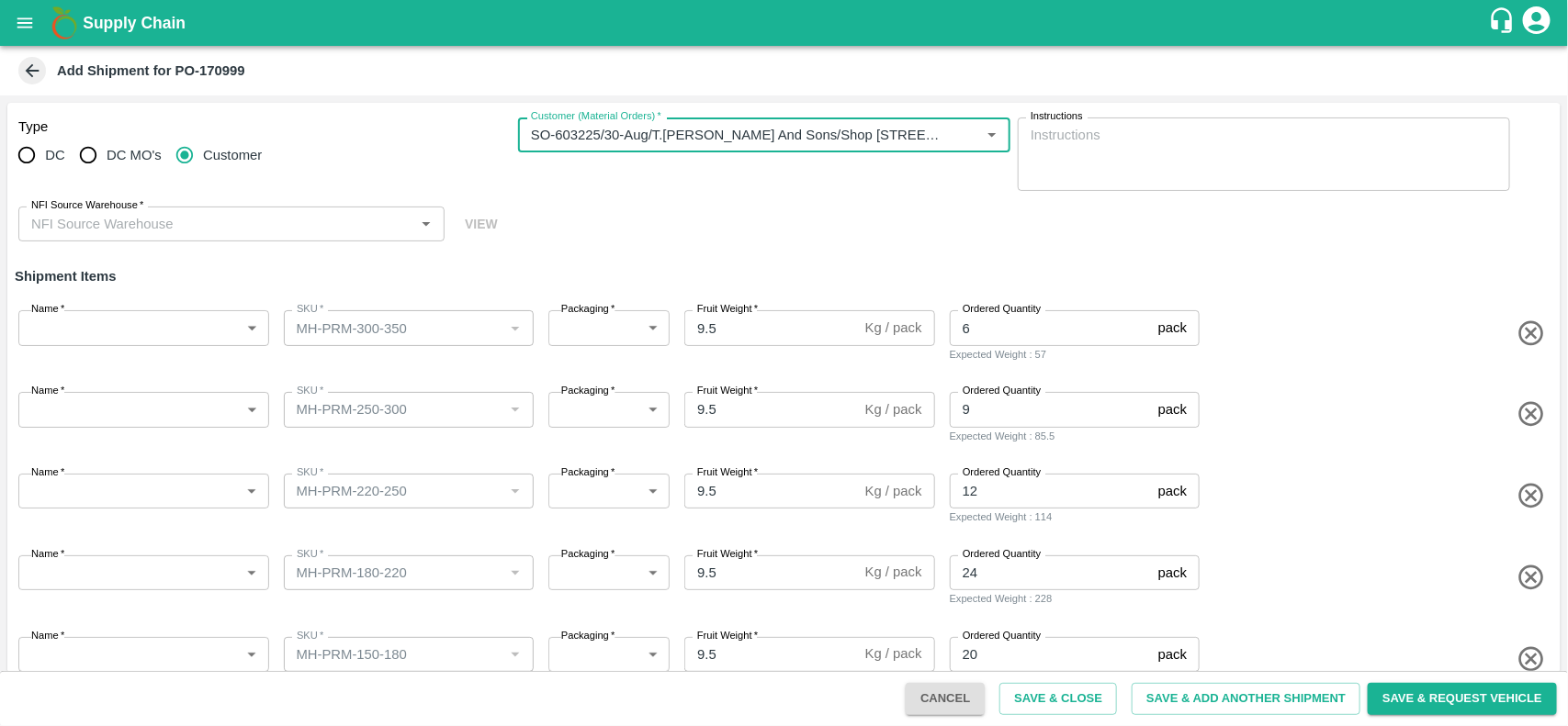
click at [217, 234] on input "NFI Source Warehouse   *" at bounding box center [216, 223] width 385 height 23
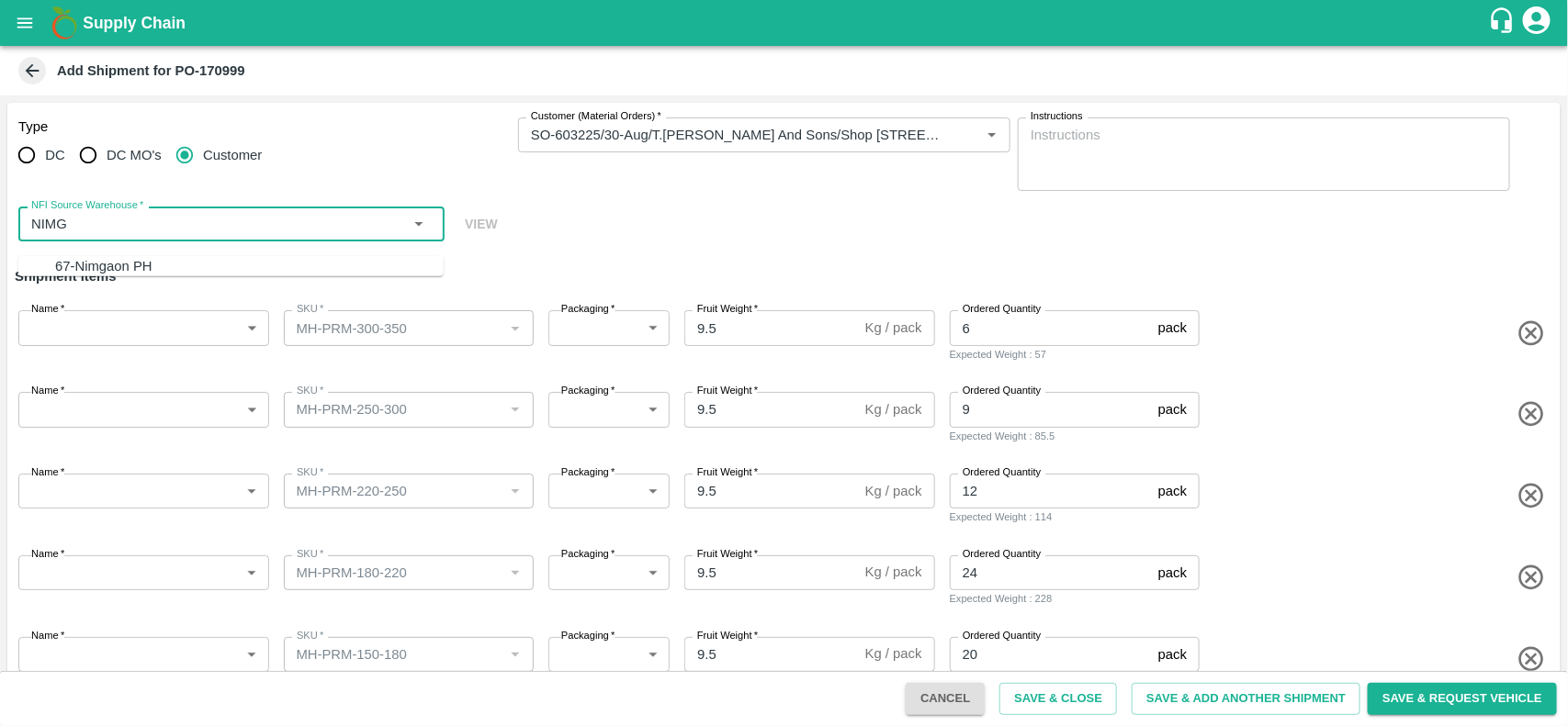
click at [131, 265] on div "67-Nimgaon PH" at bounding box center [250, 266] width 388 height 21
type input "67-Nimgaon PH"
click at [131, 265] on h6 "Shipment Items" at bounding box center [784, 276] width 1554 height 38
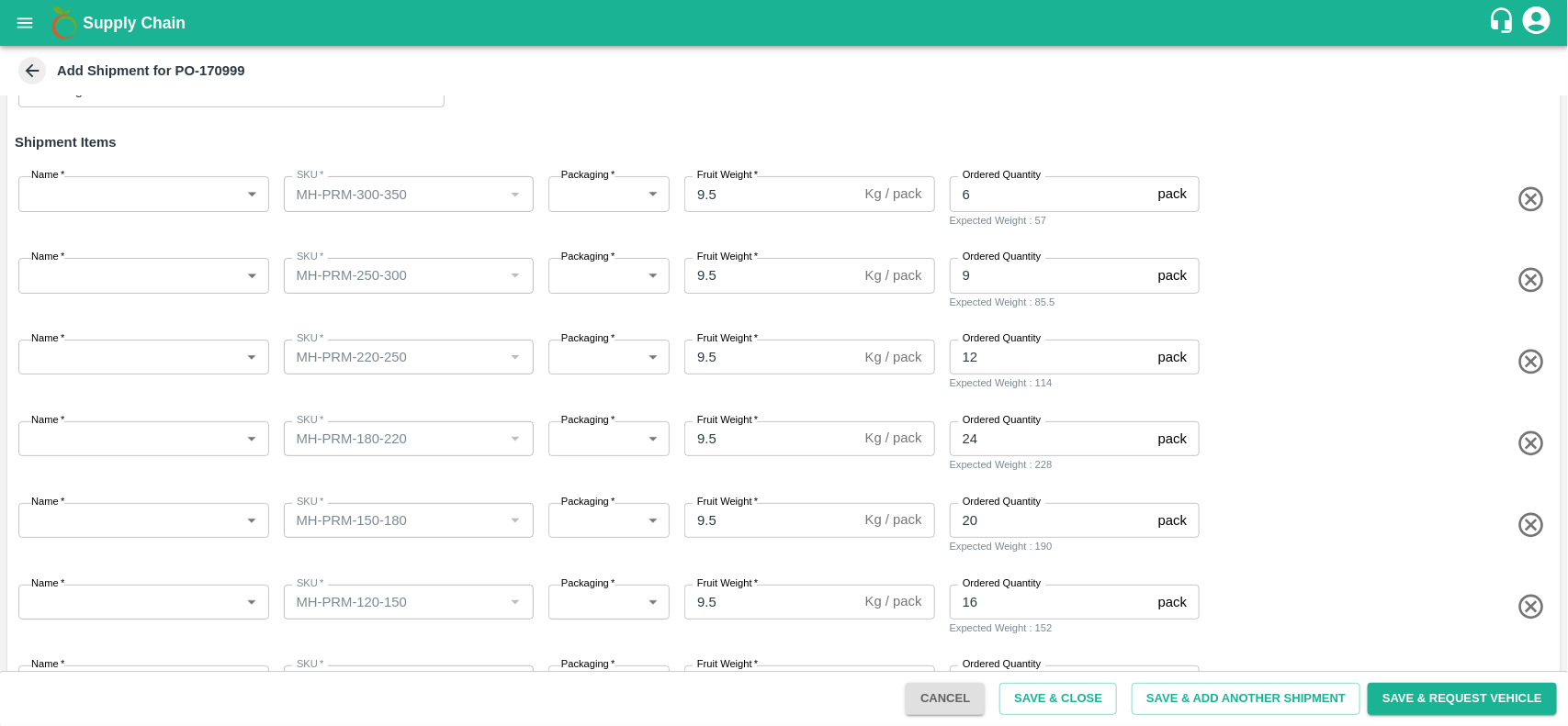
scroll to position [202, 0]
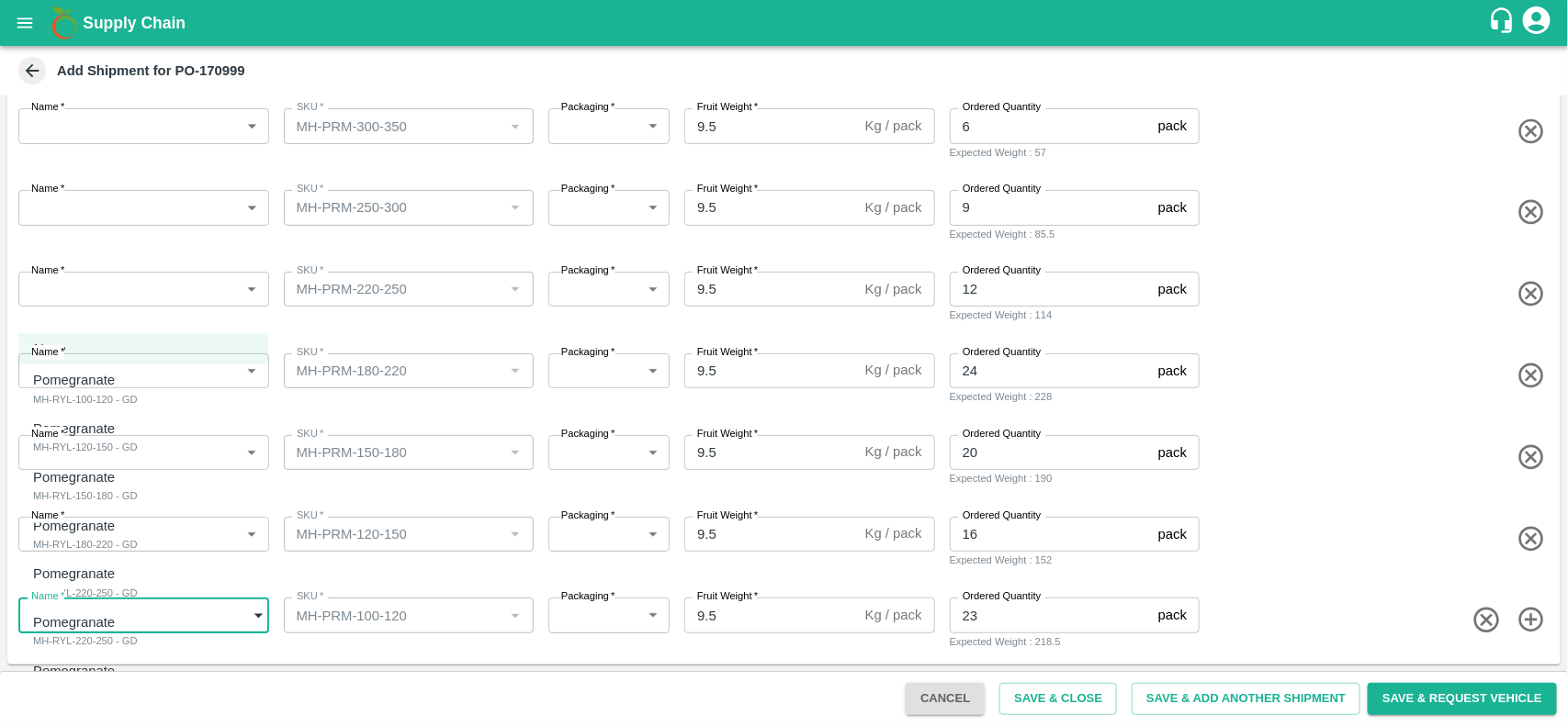
click at [190, 616] on body "Supply Chain Add Shipment for PO-170999 Type DC DC MO's Customer Customer (Mate…" at bounding box center [784, 363] width 1568 height 726
click at [138, 401] on div "Pomegranate MH-RYL-100-120 - GD" at bounding box center [85, 389] width 105 height 38
type input "1938313"
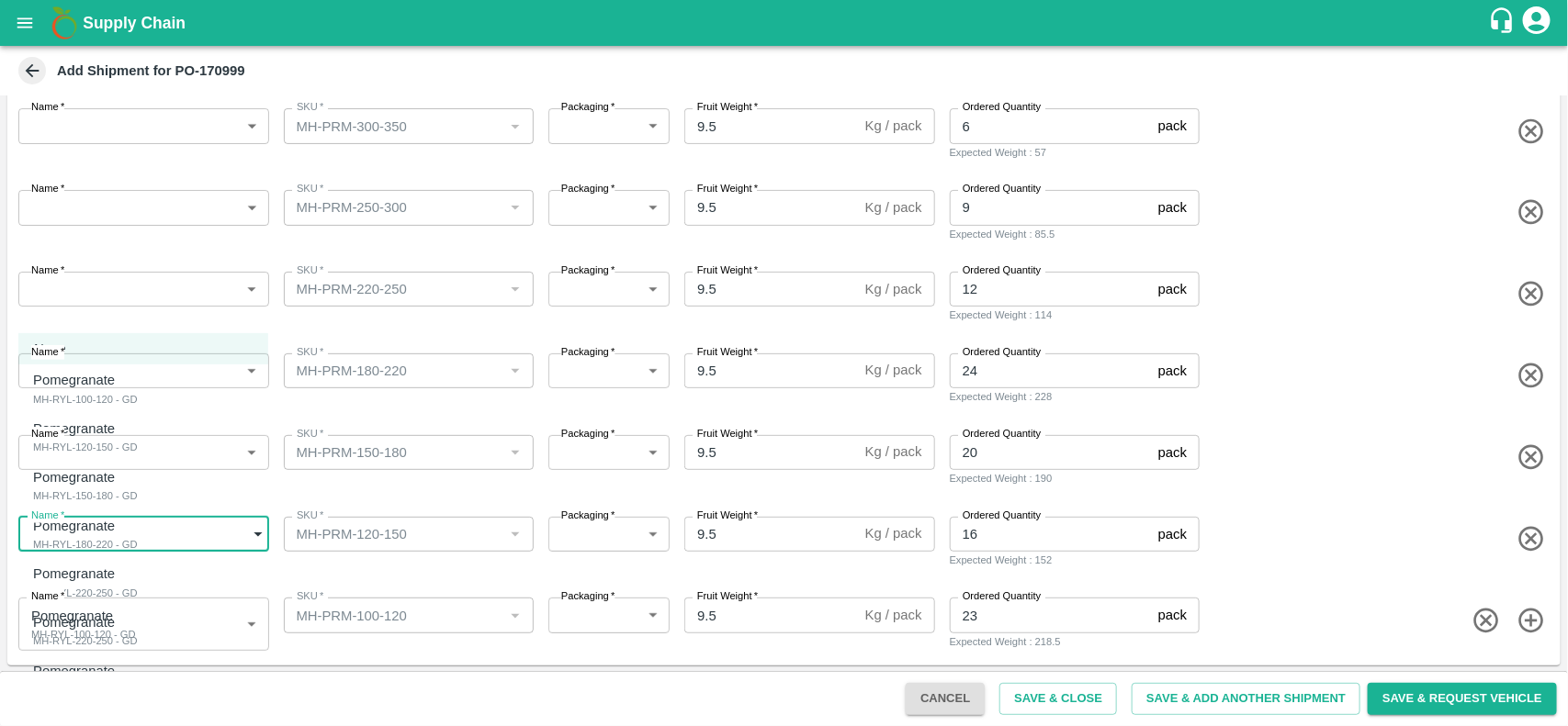
click at [175, 534] on body "Supply Chain Add Shipment for PO-170999 Type DC DC MO's Customer Customer (Mate…" at bounding box center [784, 363] width 1568 height 726
click at [107, 429] on p "Pomegranate" at bounding box center [81, 429] width 96 height 21
type input "1938314"
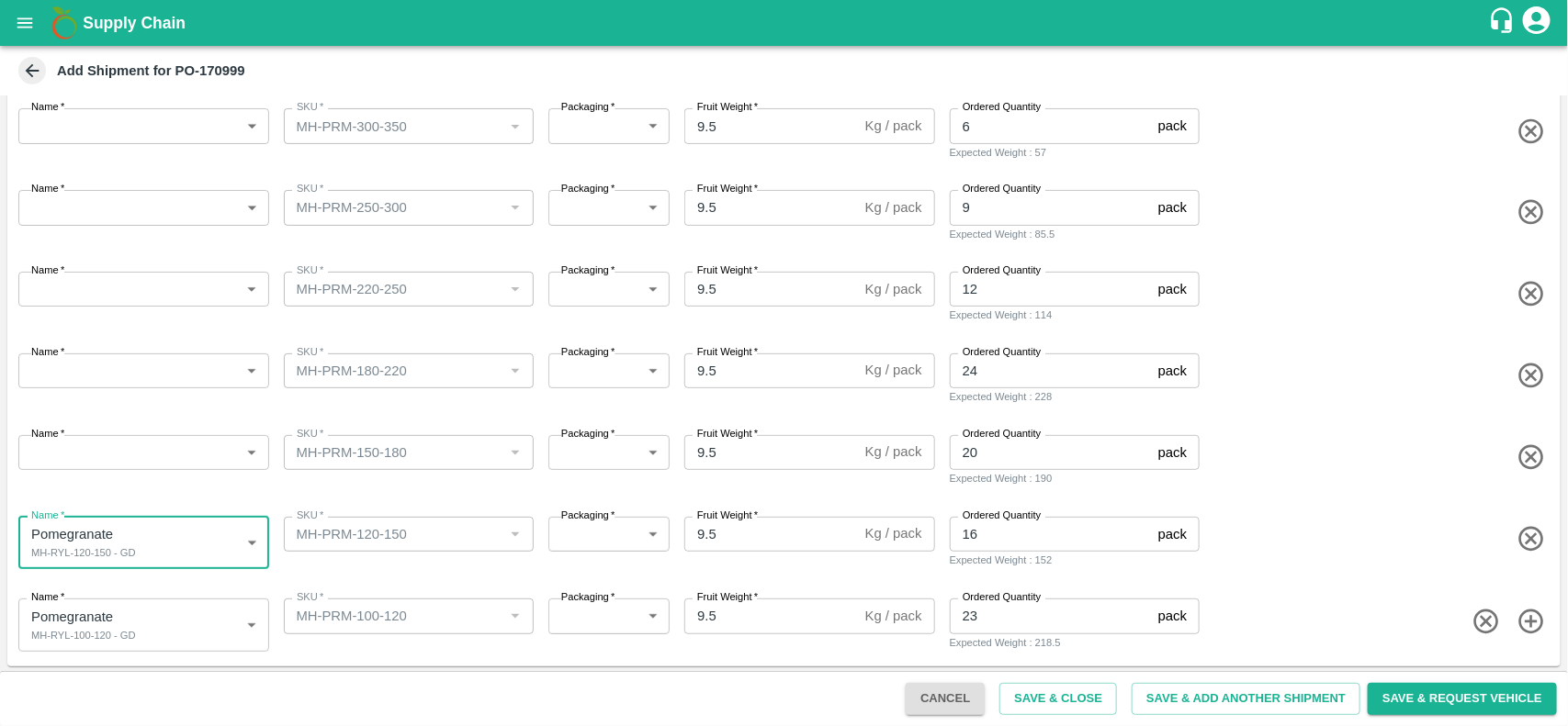
click at [165, 446] on body "Supply Chain Add Shipment for PO-170999 Type DC DC MO's Customer Customer (Mate…" at bounding box center [784, 363] width 1568 height 726
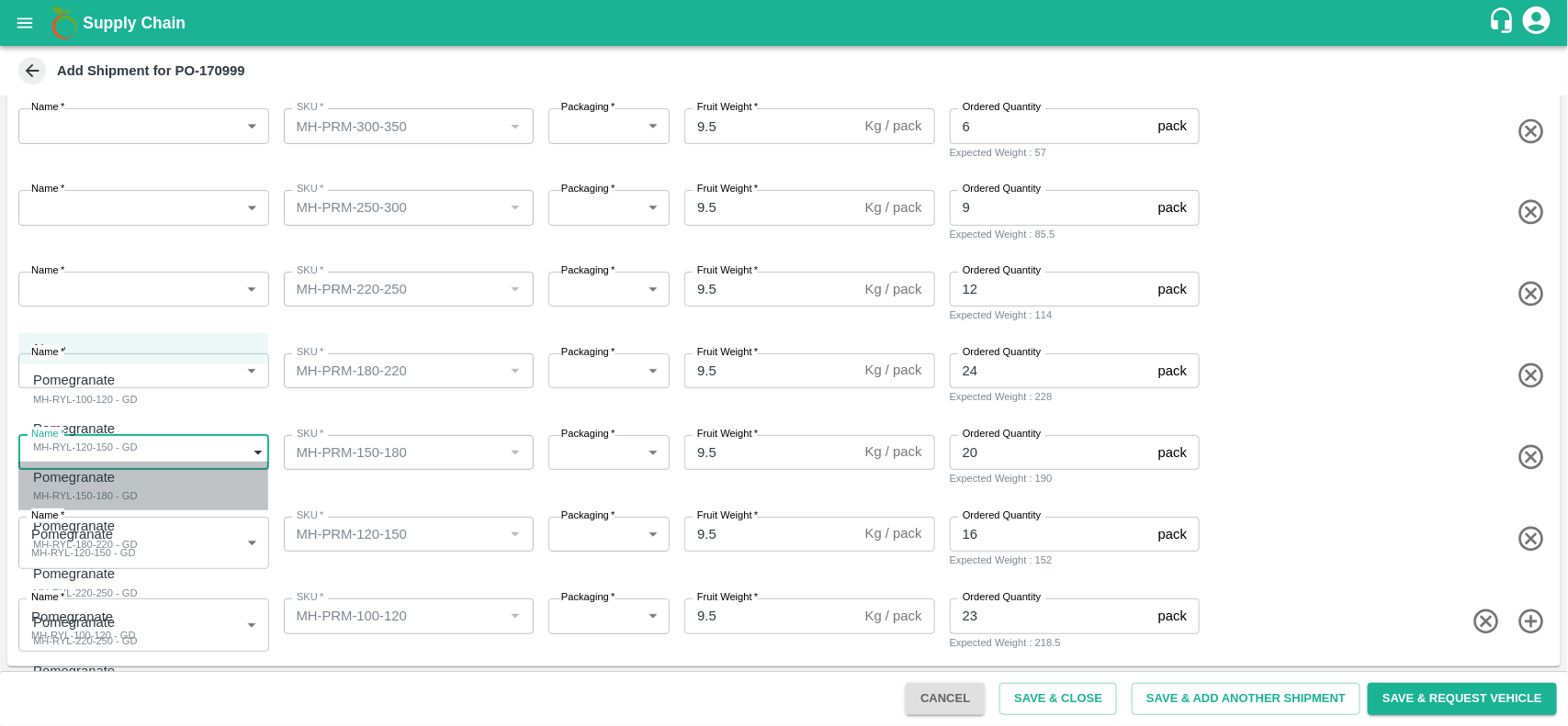
click at [134, 485] on div "Pomegranate MH-RYL-150-180 - GD" at bounding box center [85, 486] width 105 height 38
type input "1938315"
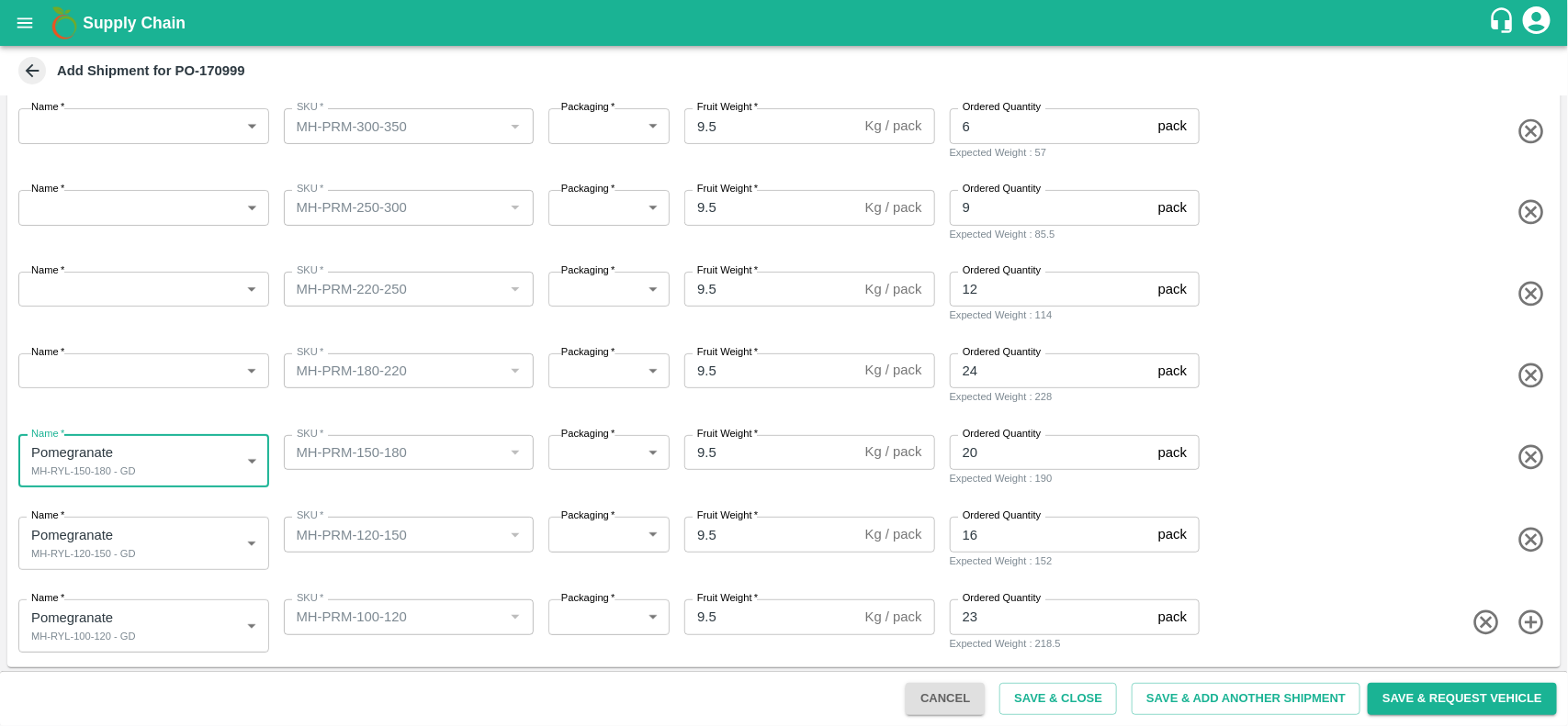
click at [207, 374] on body "Supply Chain Add Shipment for PO-170999 Type DC DC MO's Customer Customer (Mate…" at bounding box center [784, 363] width 1568 height 726
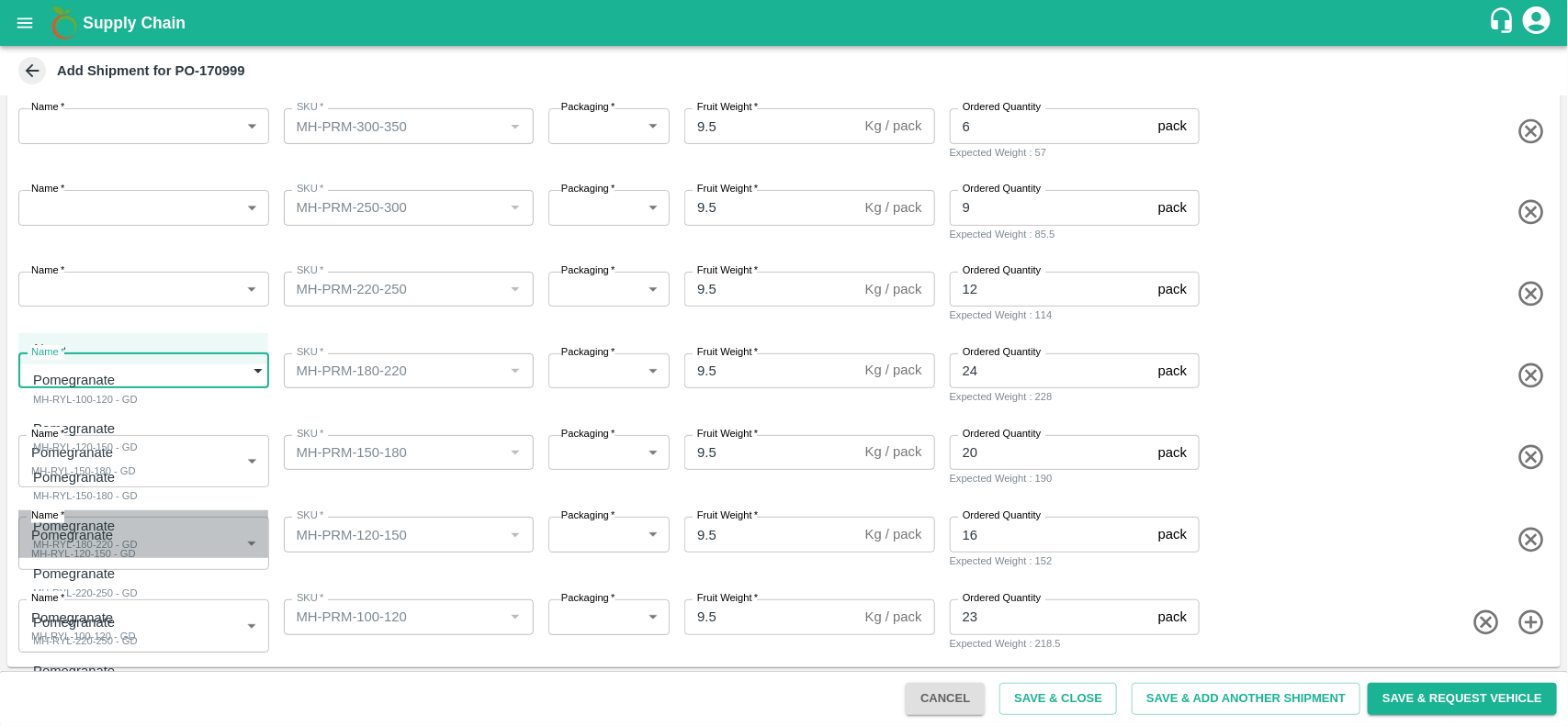
click at [138, 533] on div "Pomegranate MH-RYL-180-220 - GD" at bounding box center [85, 535] width 105 height 38
type input "1938316"
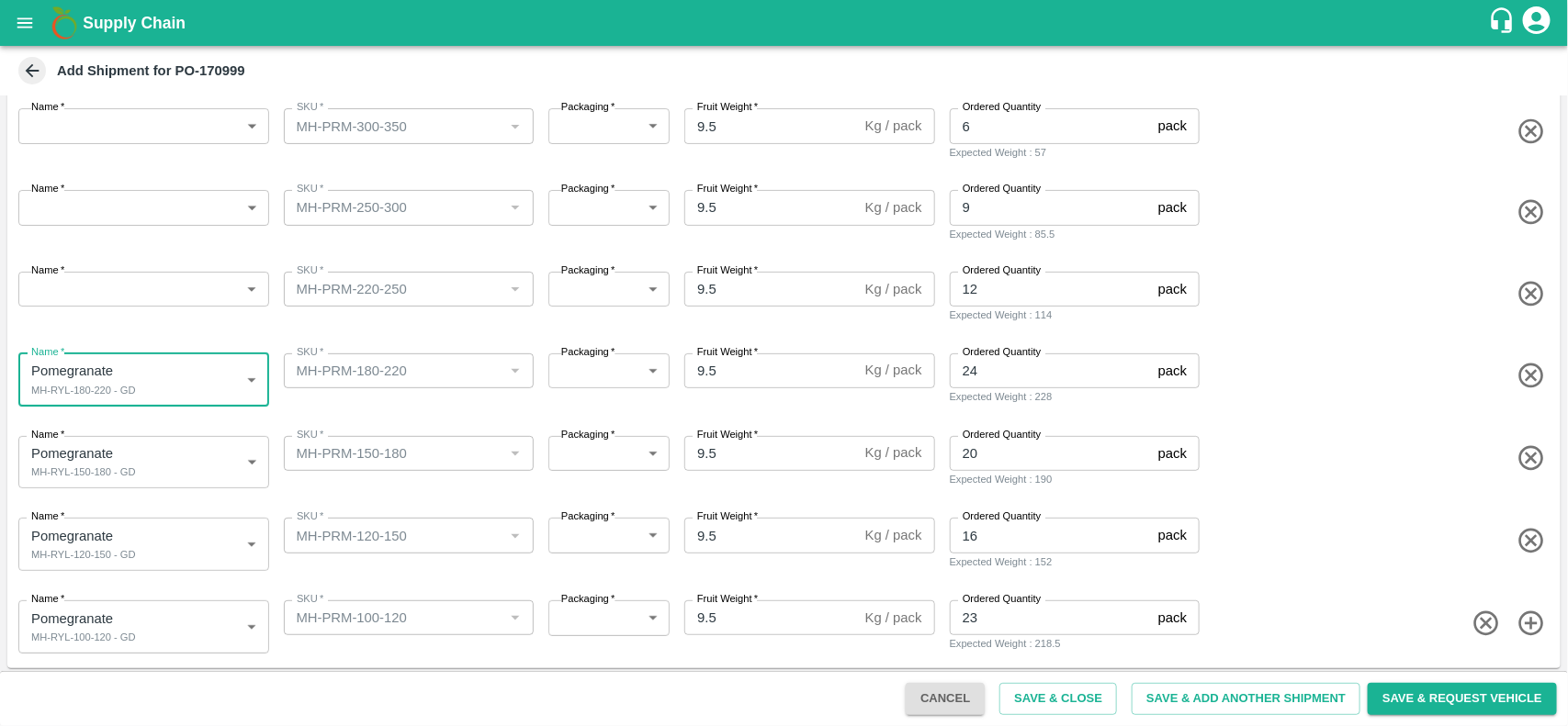
click at [175, 290] on body "Supply Chain Add Shipment for PO-170999 Type DC DC MO's Customer Customer (Mate…" at bounding box center [784, 363] width 1568 height 726
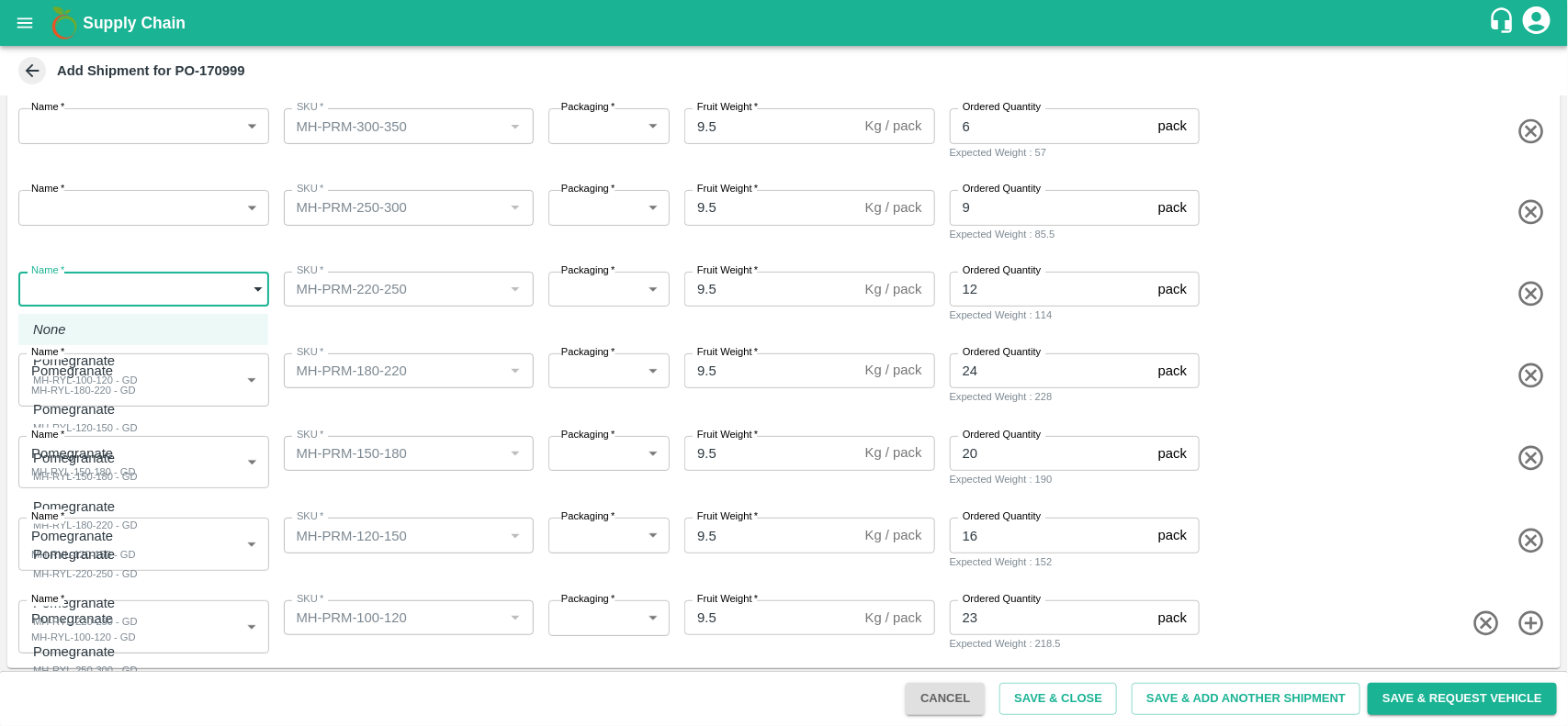
click at [126, 562] on div "Pomegranate MH-RYL-220-250 - GD" at bounding box center [85, 564] width 105 height 38
type input "1938317"
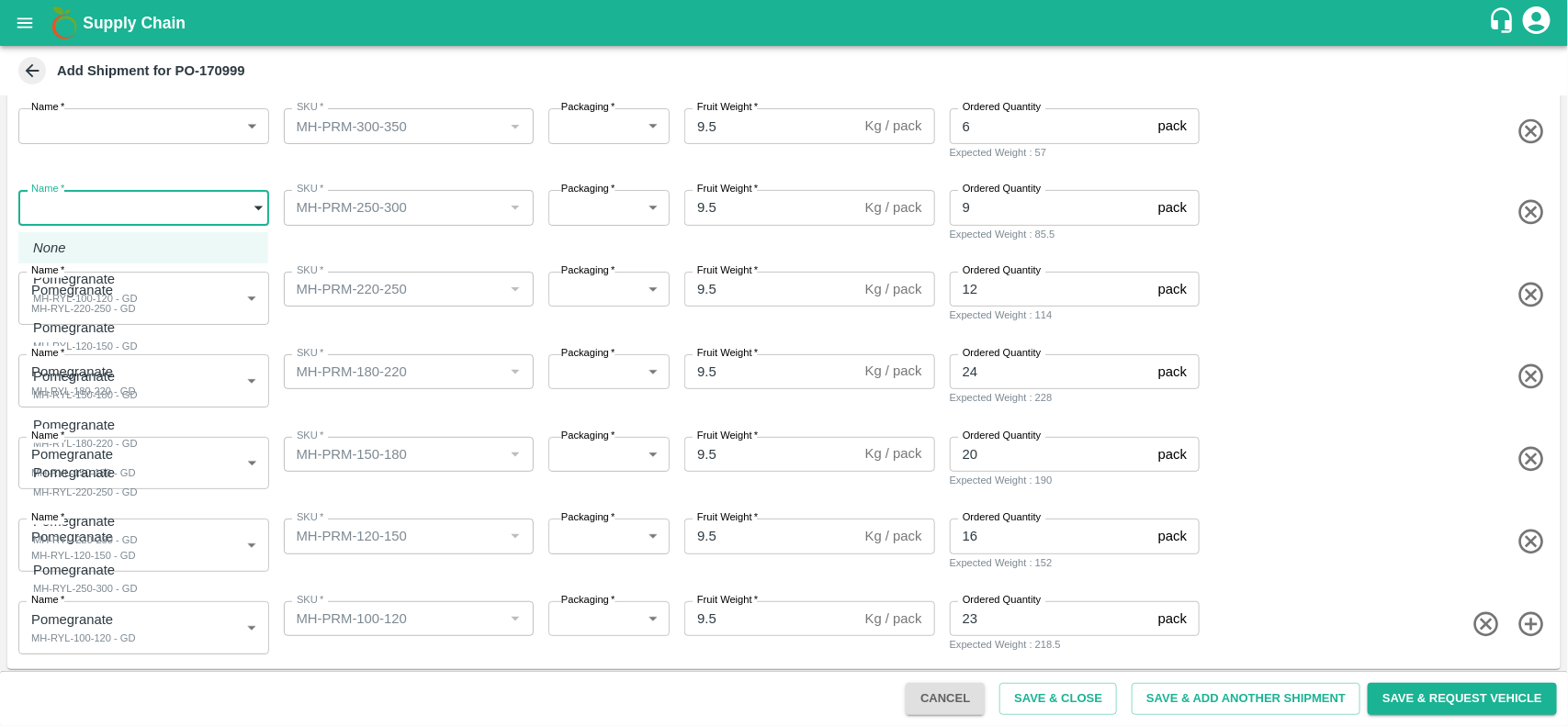
click at [150, 206] on body "Supply Chain Add Shipment for PO-170999 Type DC DC MO's Customer Customer (Mate…" at bounding box center [784, 363] width 1568 height 726
click at [124, 566] on div "Pomegranate" at bounding box center [85, 570] width 105 height 21
type input "1938319"
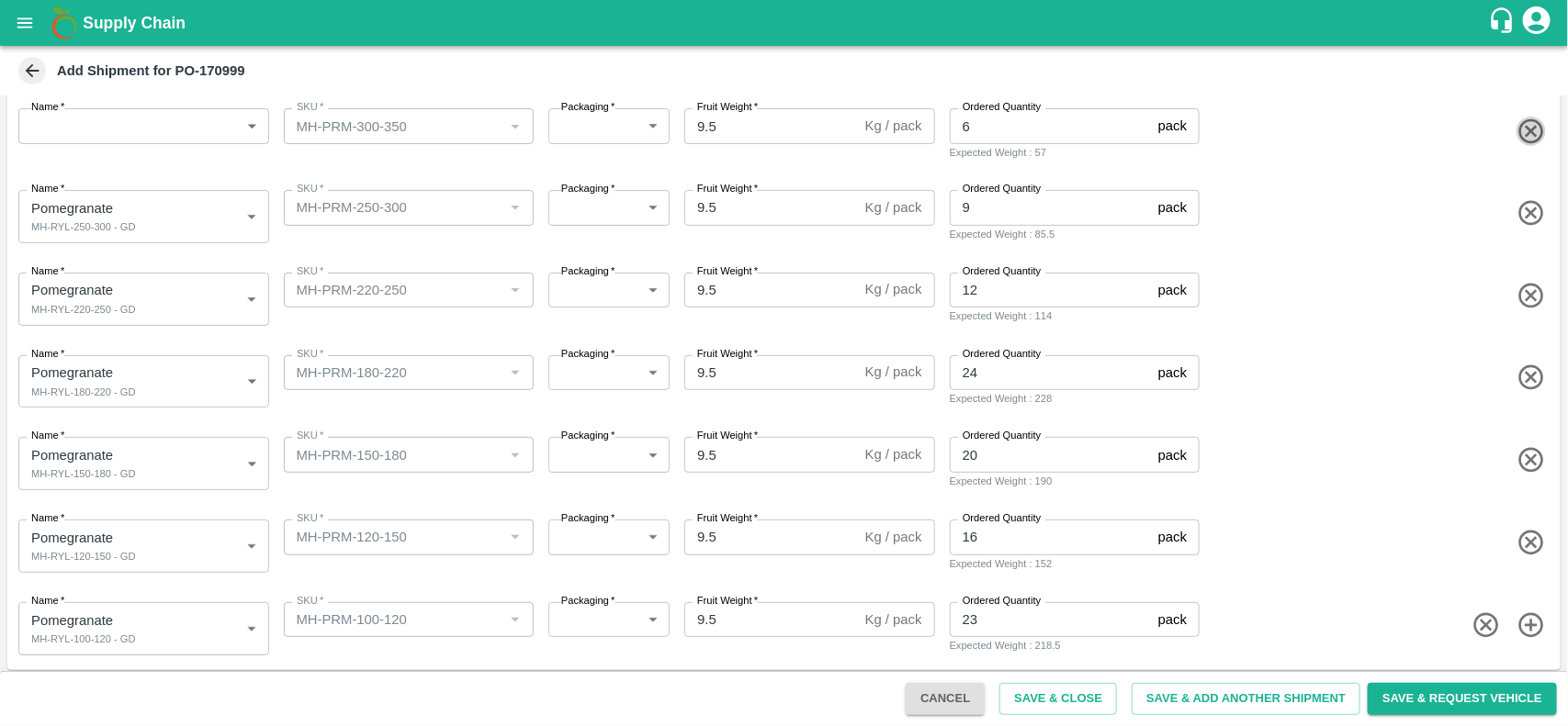
click at [1534, 135] on icon "button" at bounding box center [1530, 130] width 24 height 24
type input "1938319"
type input "9"
type input "1938317"
type input "12"
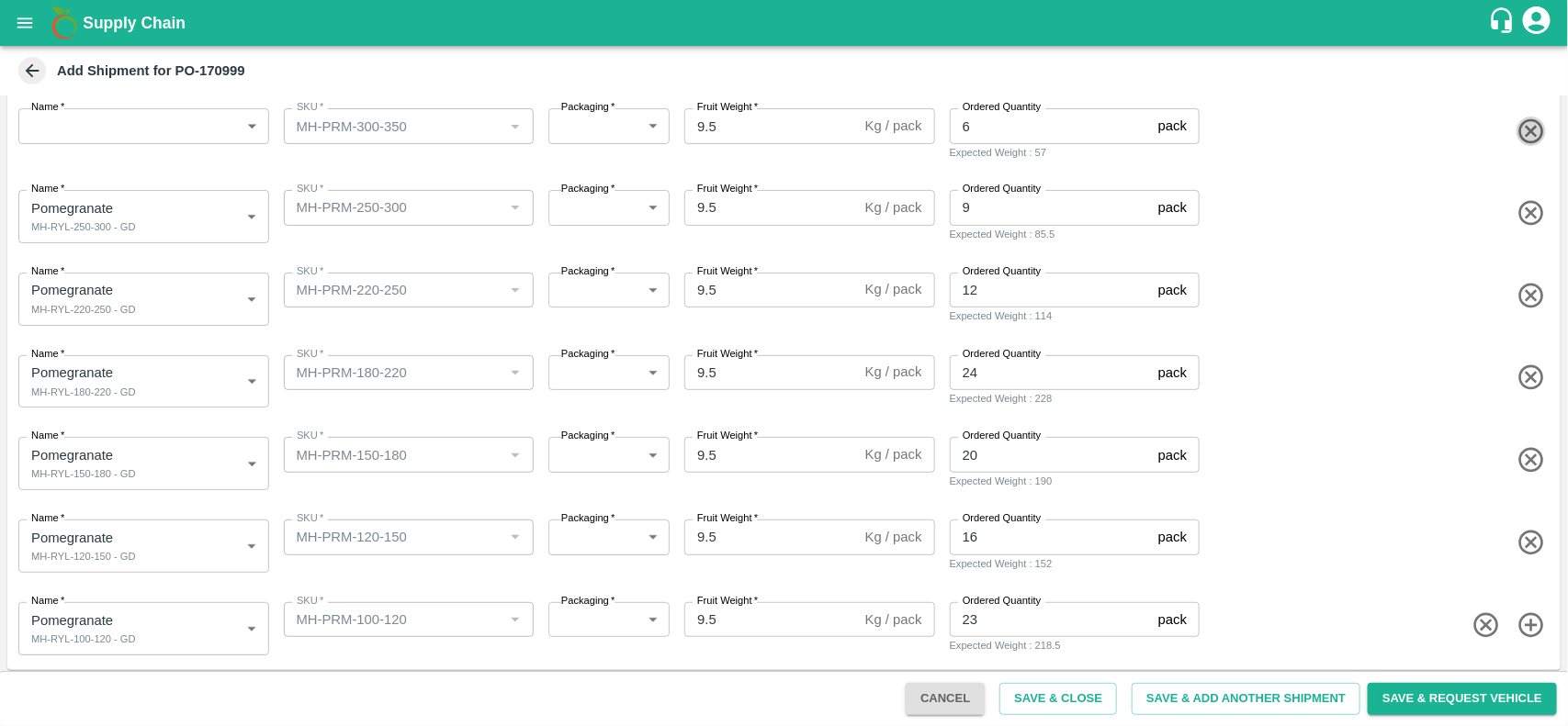
type input "1938316"
type input "24"
type input "1938315"
type input "20"
type input "1938314"
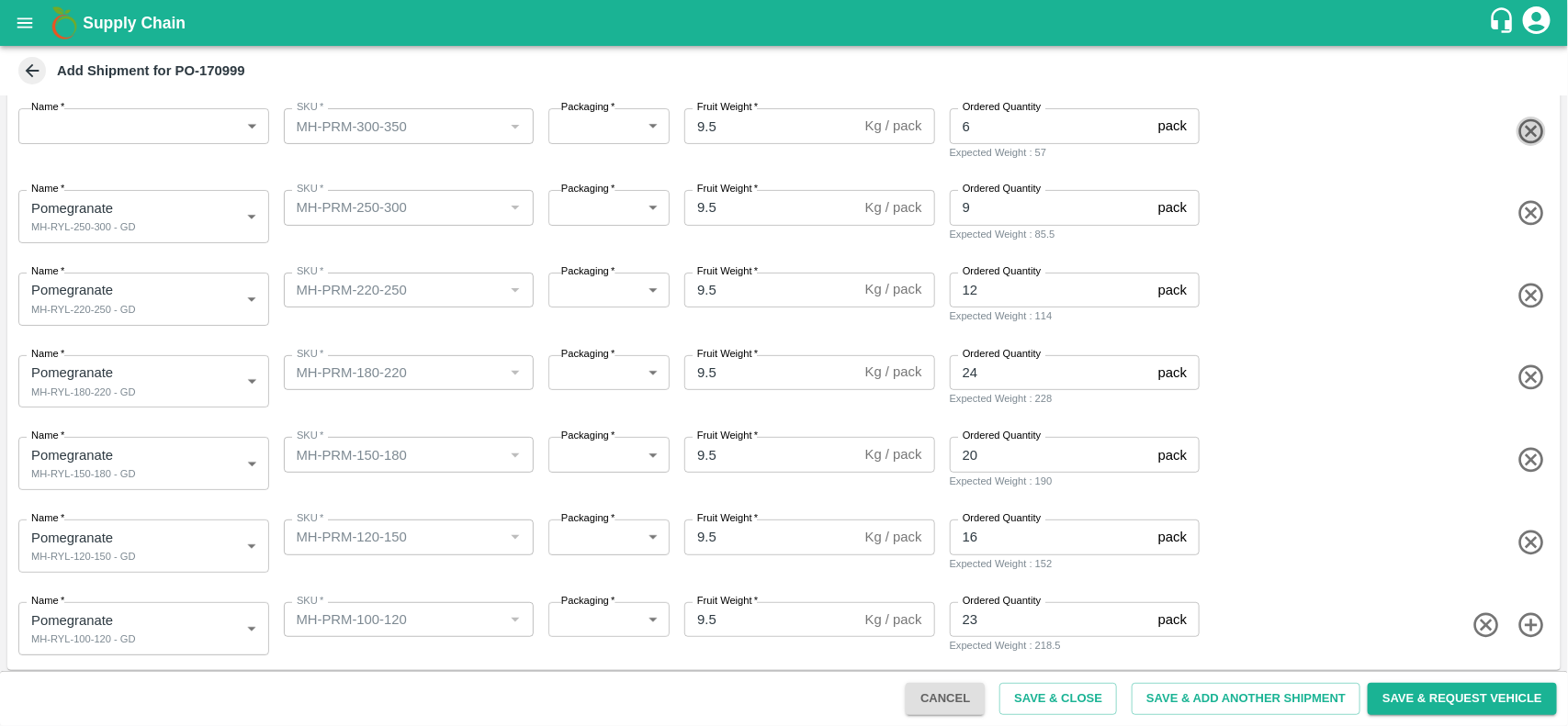
type input "16"
type input "1938313"
type input "23"
type input "MH-PRM-250-300"
type input "MH-PRM-220-250"
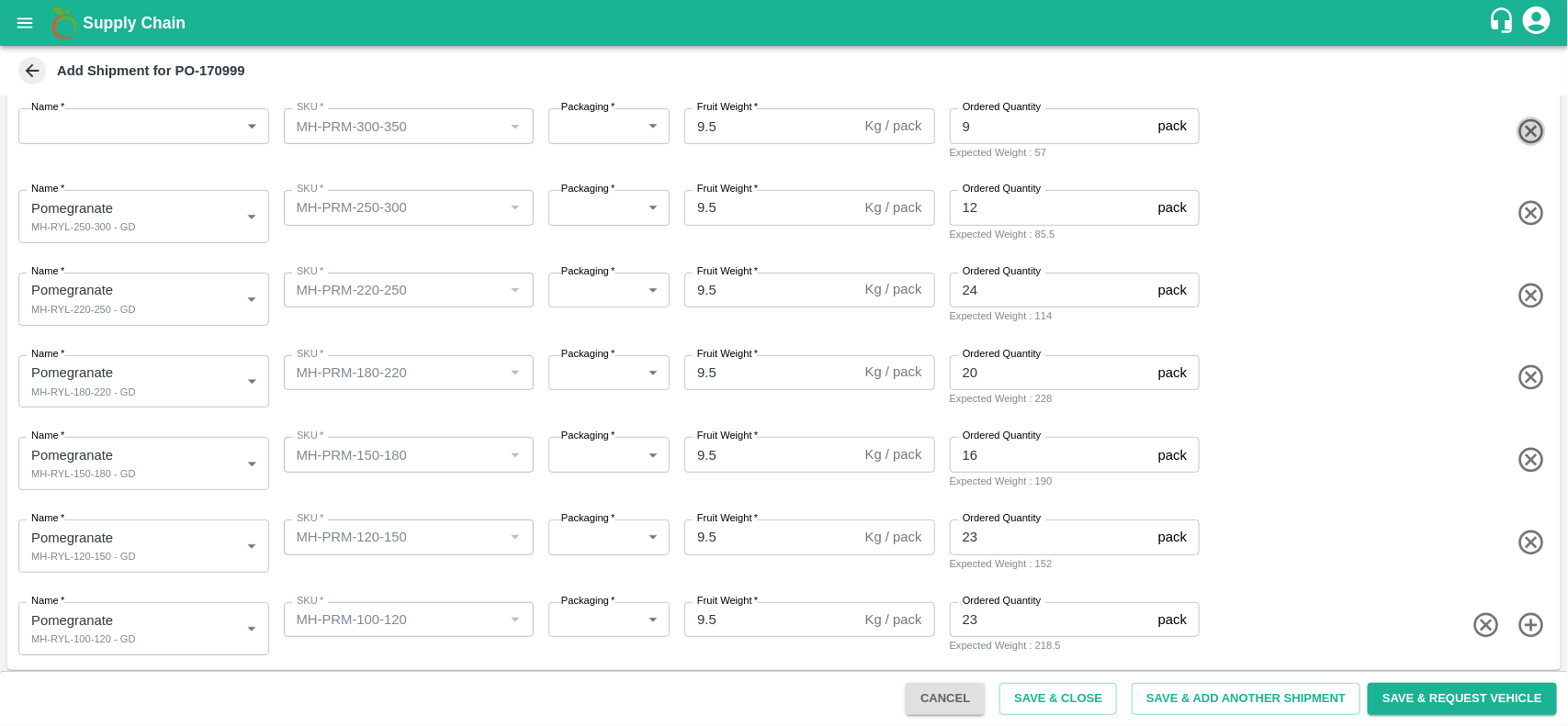
type input "MH-PRM-180-220"
type input "MH-PRM-150-180"
type input "MH-PRM-120-150"
type input "MH-PRM-100-120"
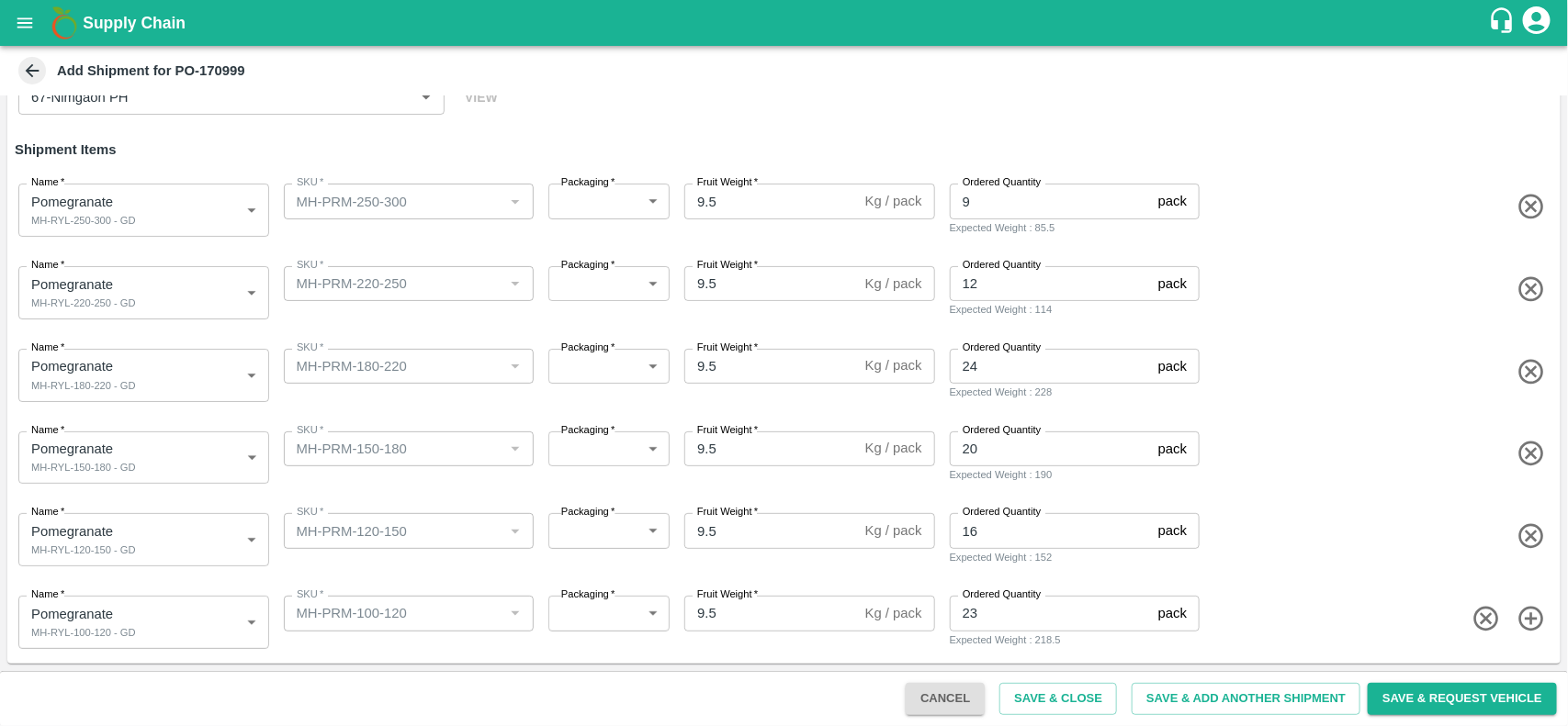
scroll to position [126, 0]
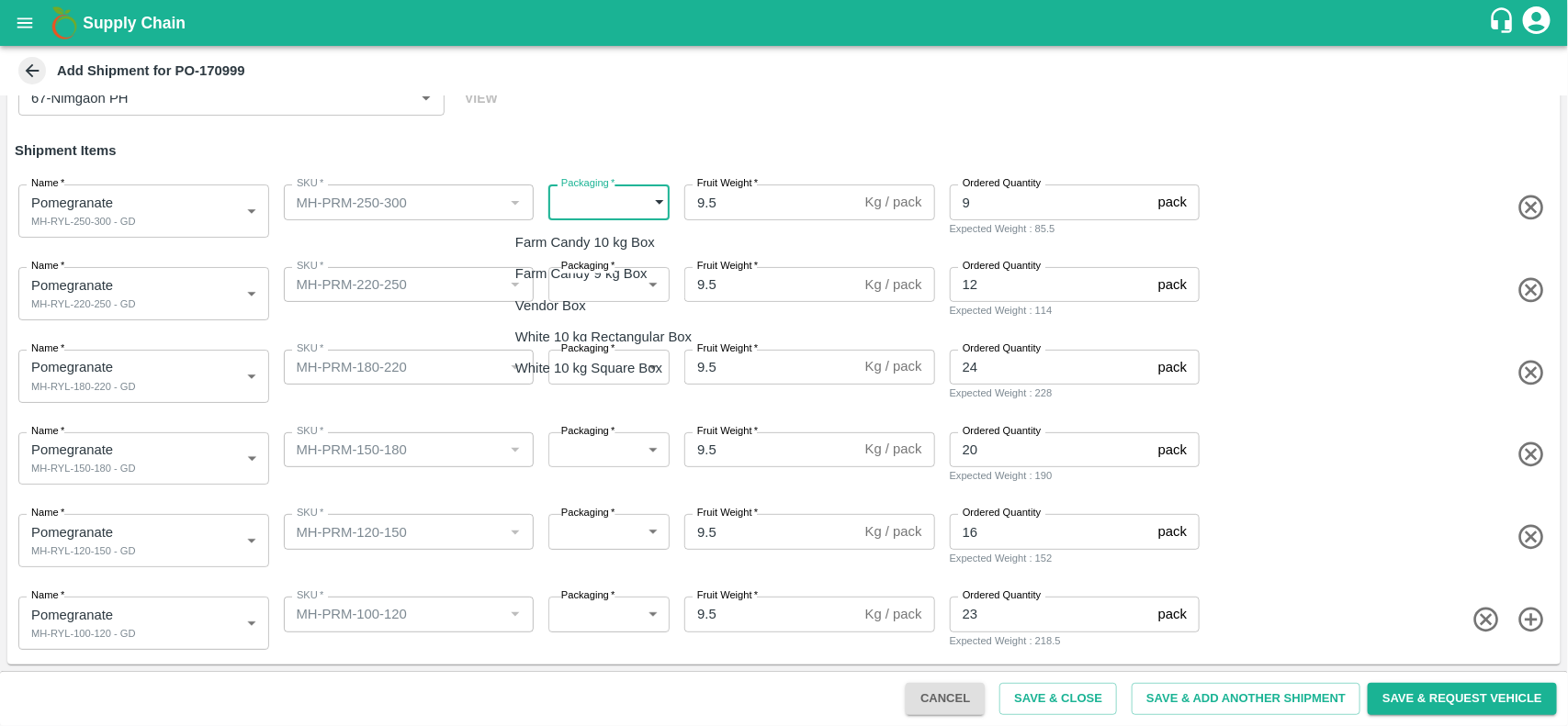
click at [604, 197] on body "Supply Chain Add Shipment for PO-170999 Type DC DC MO's Customer Customer (Mate…" at bounding box center [784, 363] width 1568 height 726
click at [595, 303] on div "Vendor Box" at bounding box center [555, 306] width 80 height 21
type input "276"
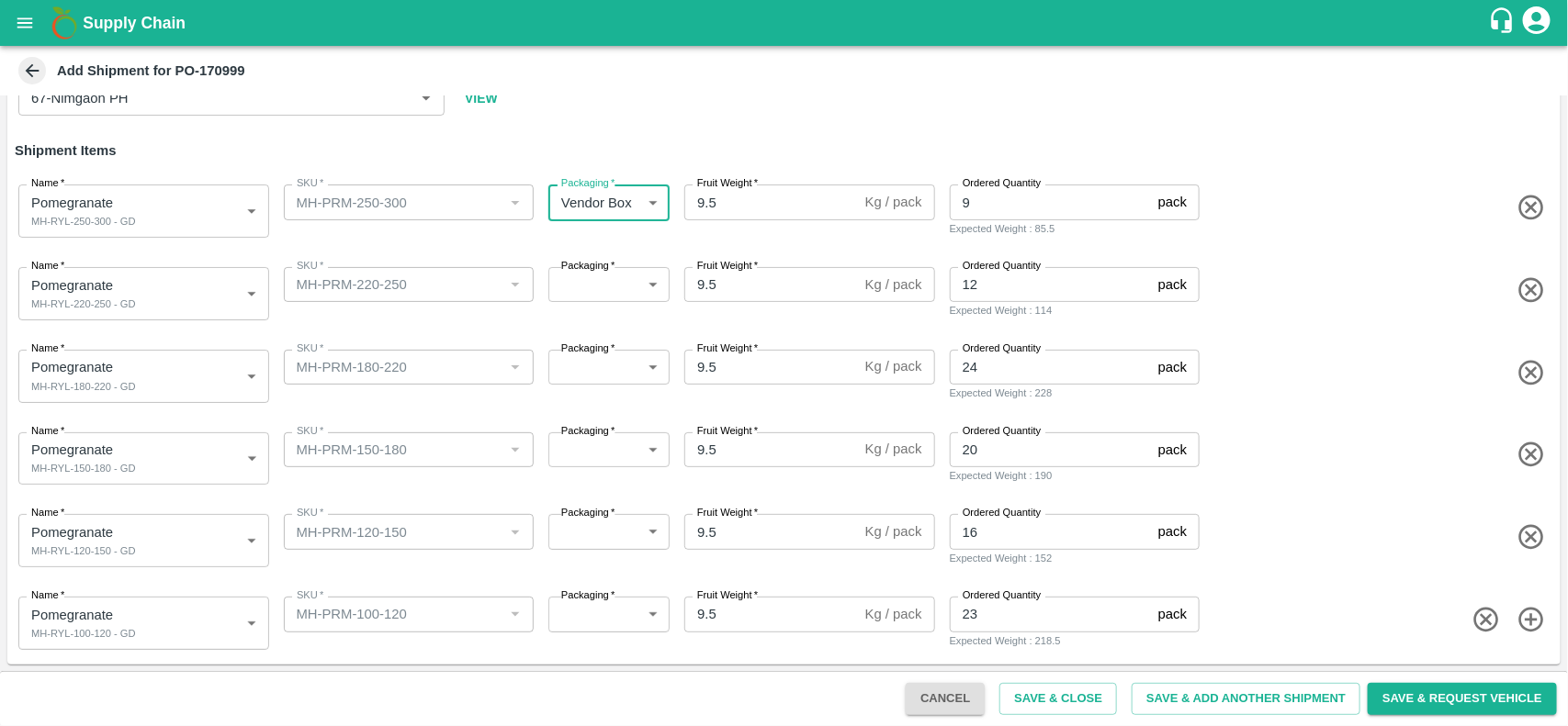
click at [604, 285] on body "Supply Chain Add Shipment for PO-170999 Type DC DC MO's Customer Customer (Mate…" at bounding box center [784, 363] width 1568 height 726
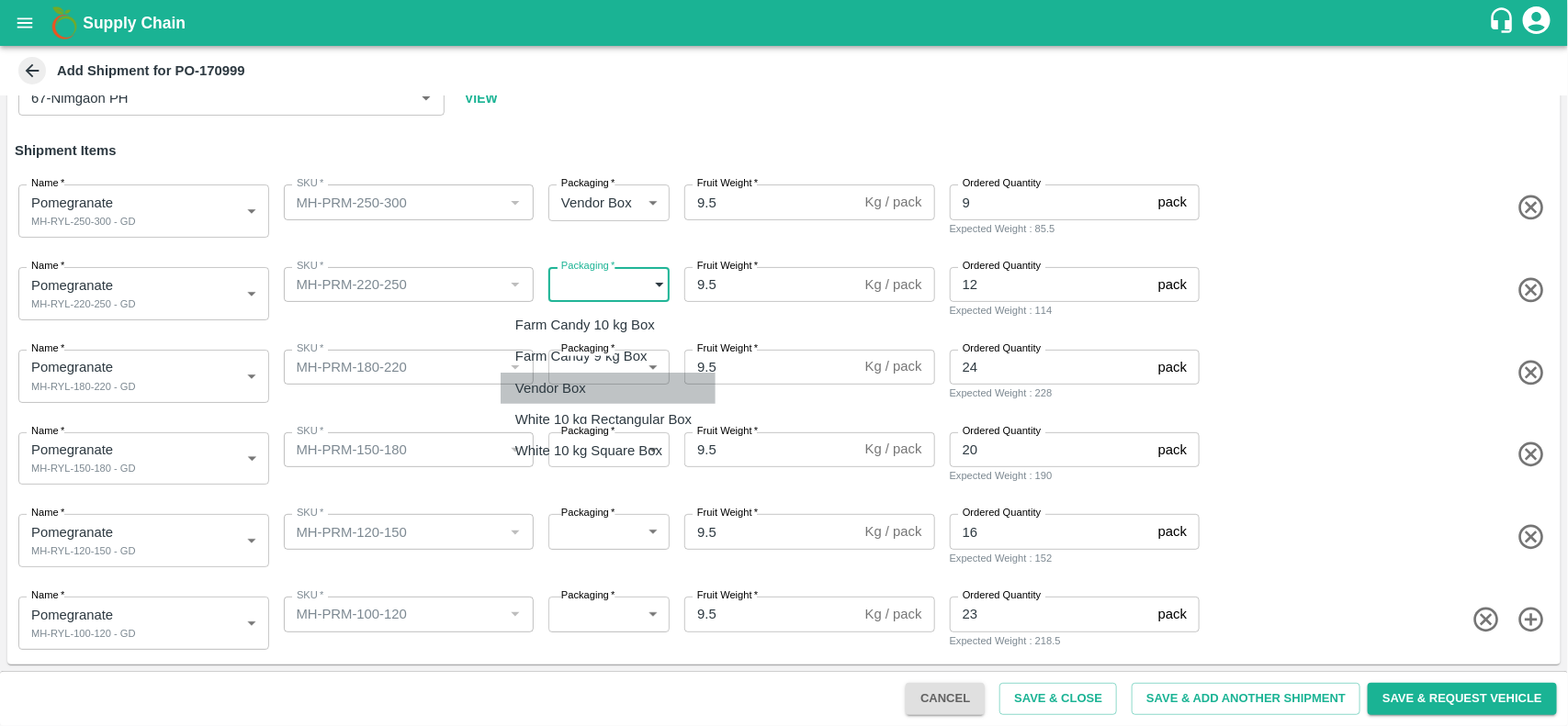
click at [595, 378] on div "Vendor Box" at bounding box center [555, 388] width 80 height 21
type input "276"
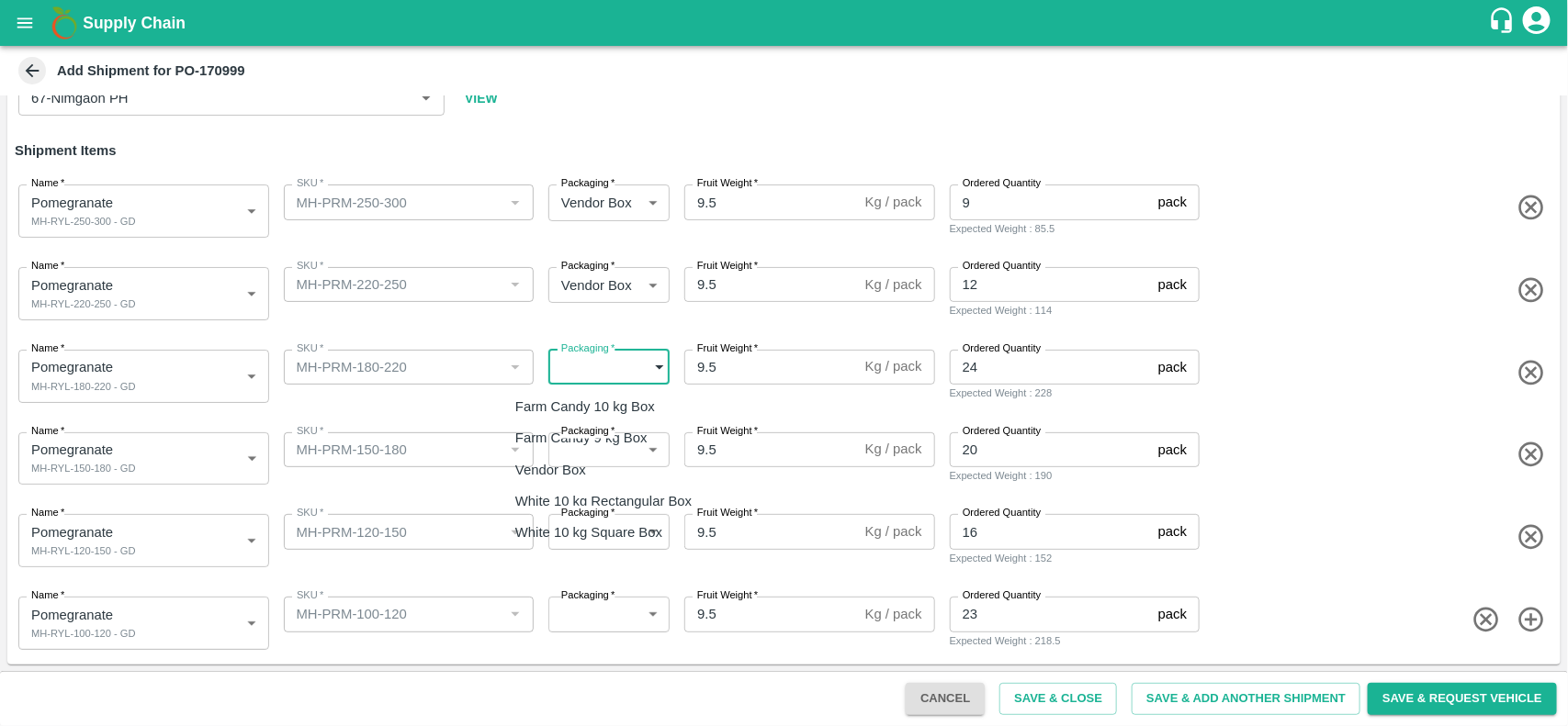
click at [634, 374] on body "Supply Chain Add Shipment for PO-170999 Type DC DC MO's Customer Customer (Mate…" at bounding box center [784, 363] width 1568 height 726
click at [595, 460] on div "Vendor Box" at bounding box center [555, 470] width 80 height 21
type input "276"
click at [612, 448] on body "Supply Chain Add Shipment for PO-170999 Type DC DC MO's Customer Customer (Mate…" at bounding box center [784, 363] width 1568 height 726
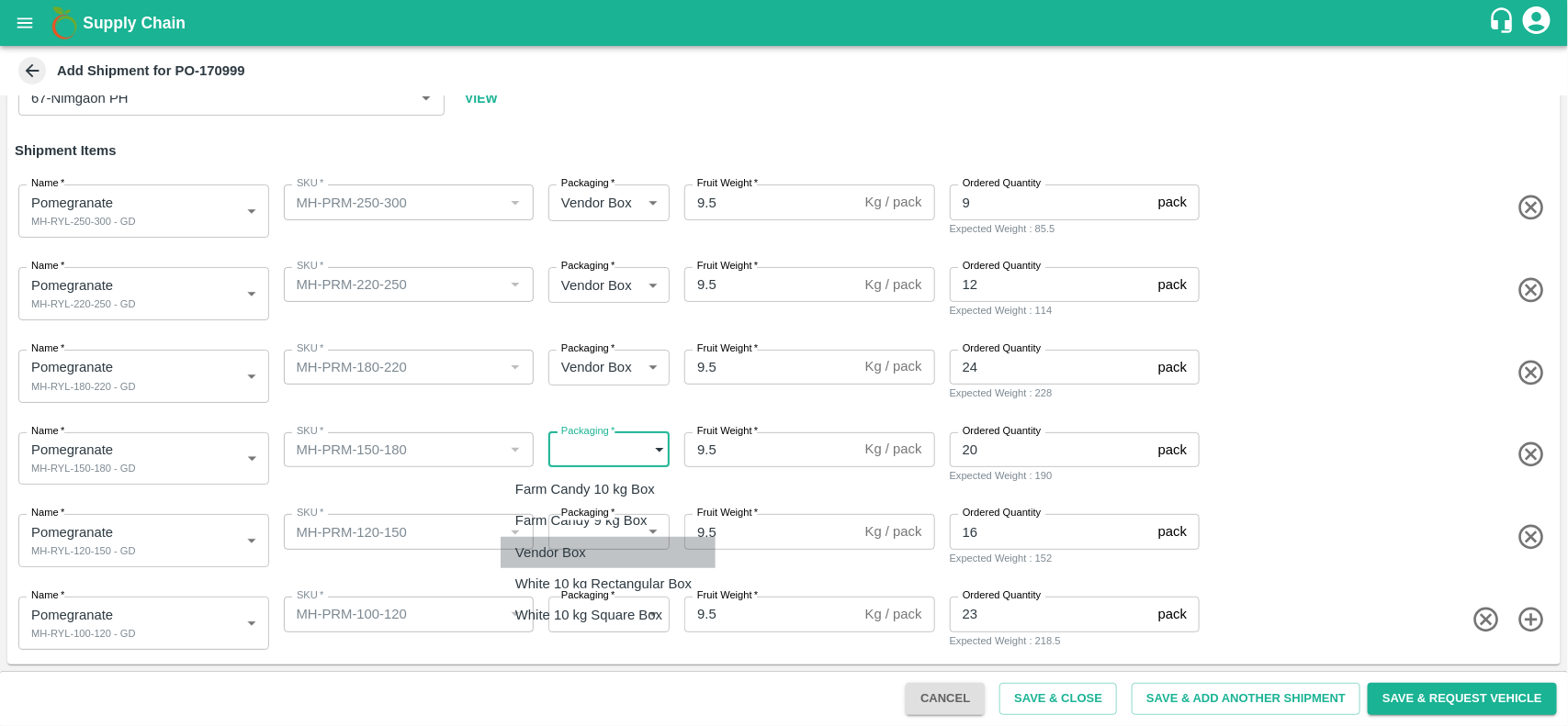
click at [591, 539] on li "Vendor Box" at bounding box center [608, 552] width 215 height 31
type input "276"
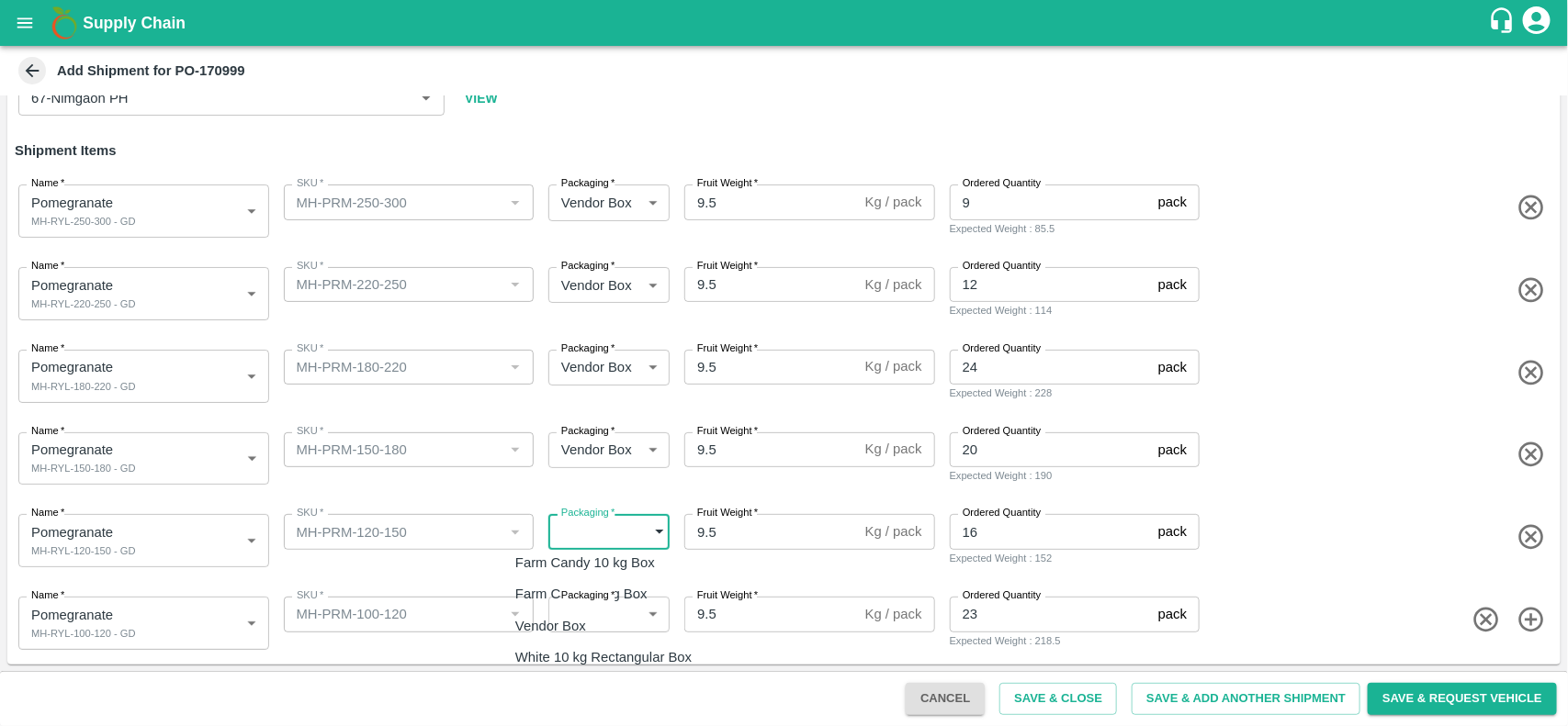
click at [628, 529] on body "Supply Chain Add Shipment for PO-170999 Type DC DC MO's Customer Customer (Mate…" at bounding box center [784, 363] width 1568 height 726
click at [582, 626] on p "Vendor Box" at bounding box center [550, 627] width 70 height 21
type input "276"
click at [635, 613] on body "Supply Chain Add Shipment for PO-170999 Type DC DC MO's Customer Customer (Mate…" at bounding box center [784, 363] width 1568 height 726
click at [595, 618] on div "Vendor Box" at bounding box center [555, 627] width 80 height 21
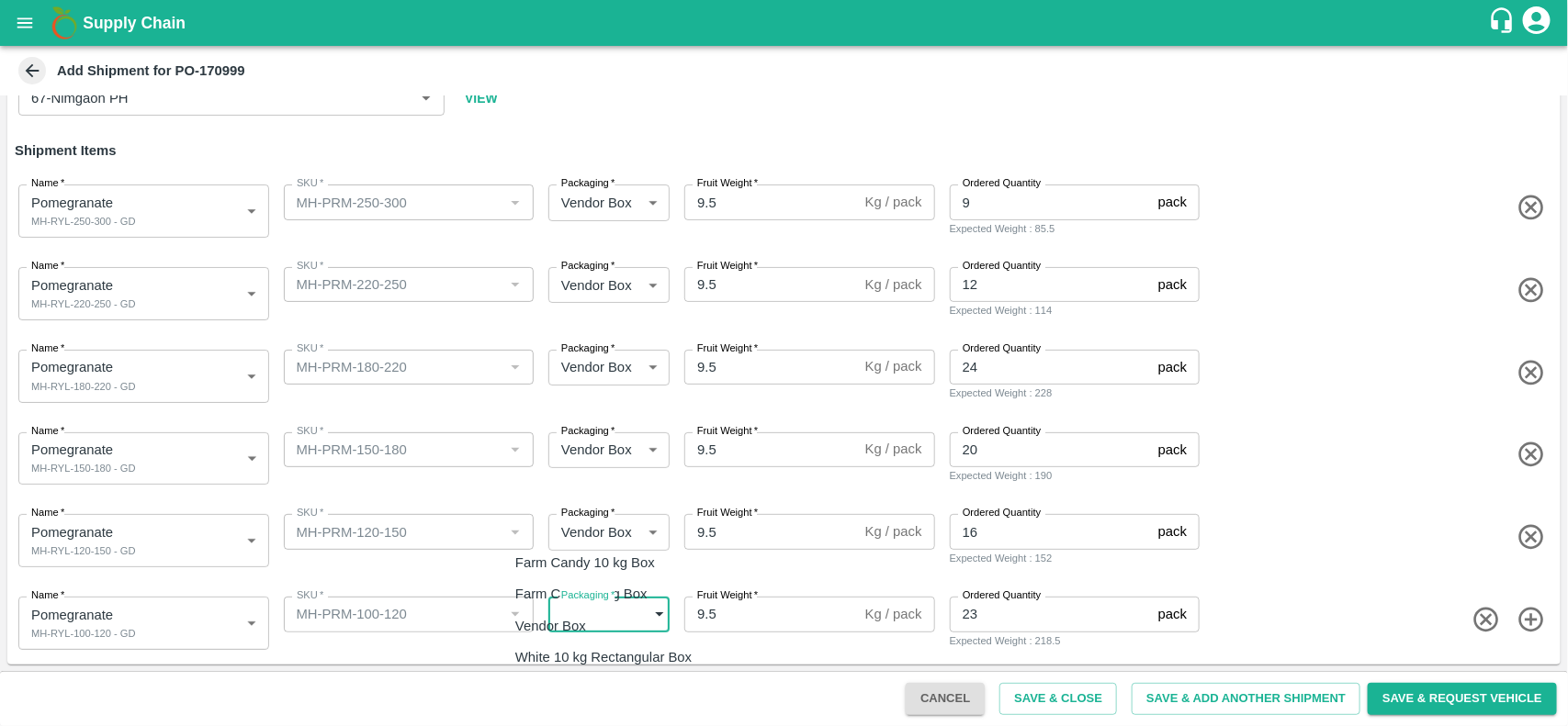
type input "276"
click at [746, 208] on input "9.5" at bounding box center [770, 202] width 174 height 35
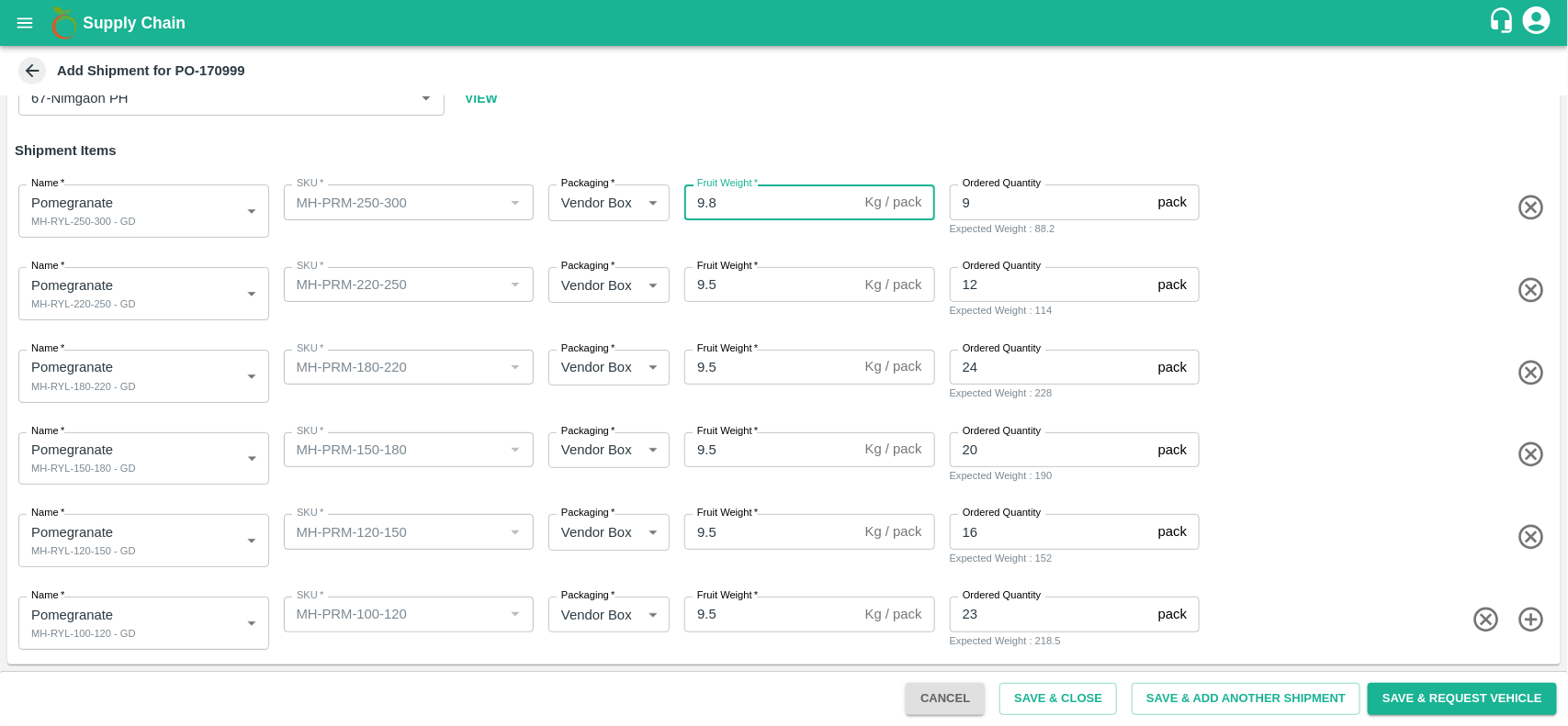
type input "9.8"
click at [735, 282] on input "9.5" at bounding box center [770, 284] width 174 height 35
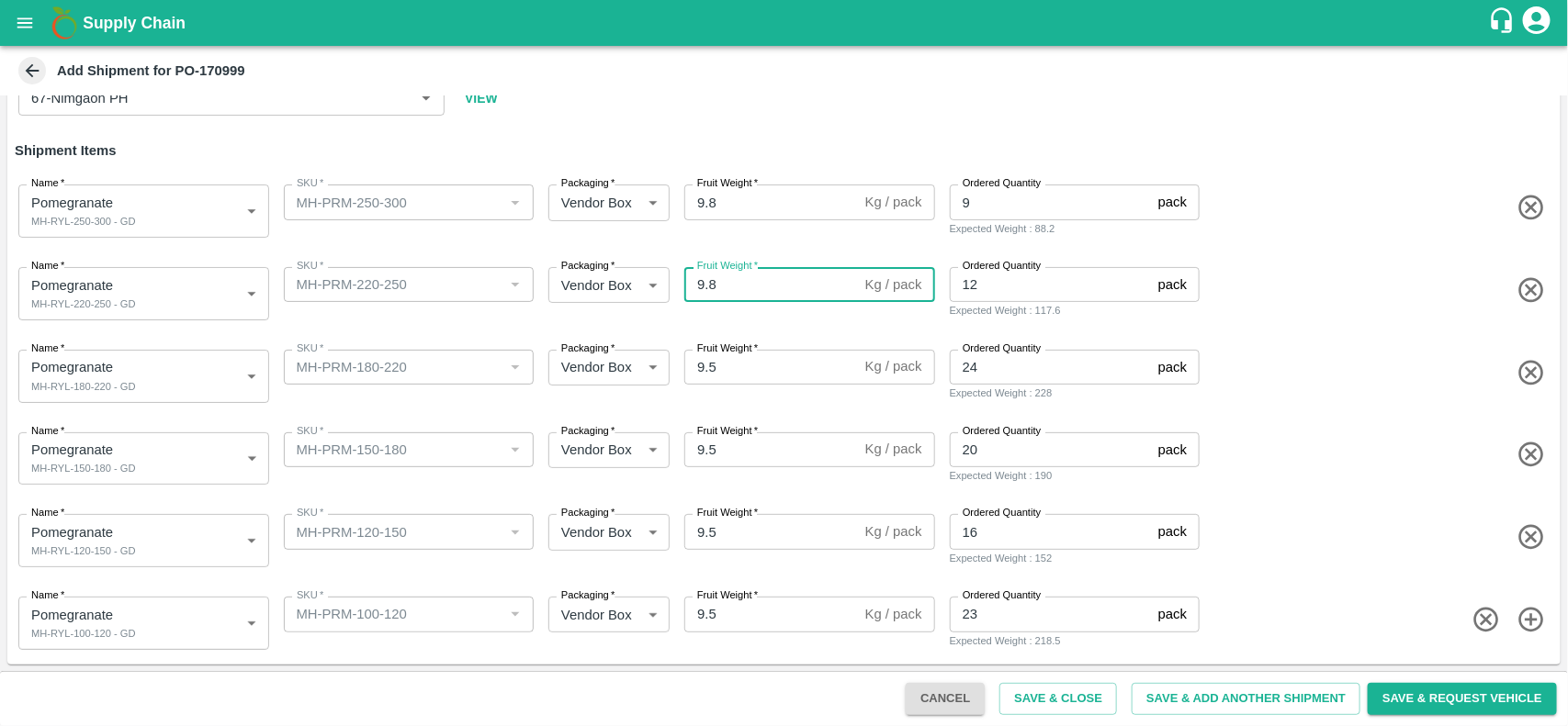
type input "9.8"
click at [739, 374] on input "9.5" at bounding box center [770, 367] width 174 height 35
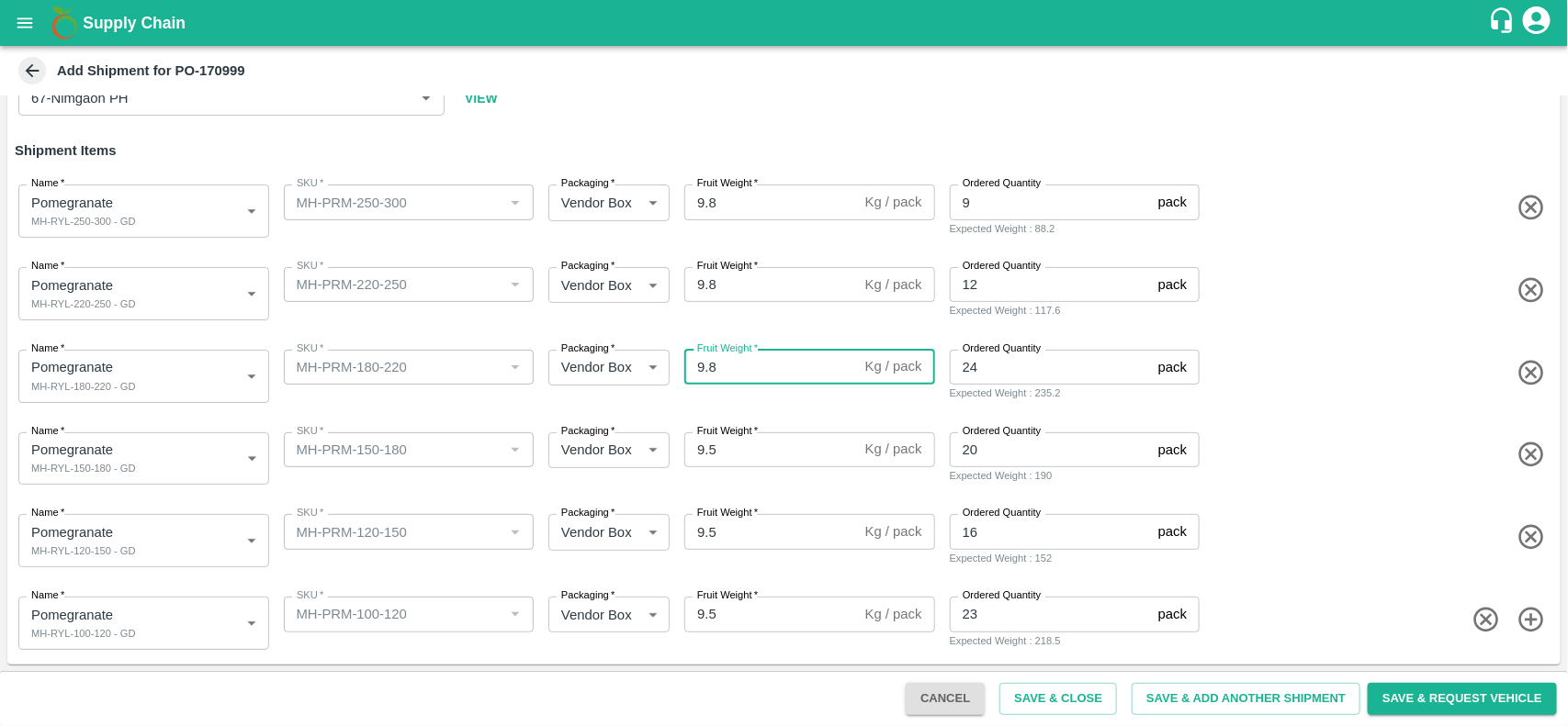
type input "9.8"
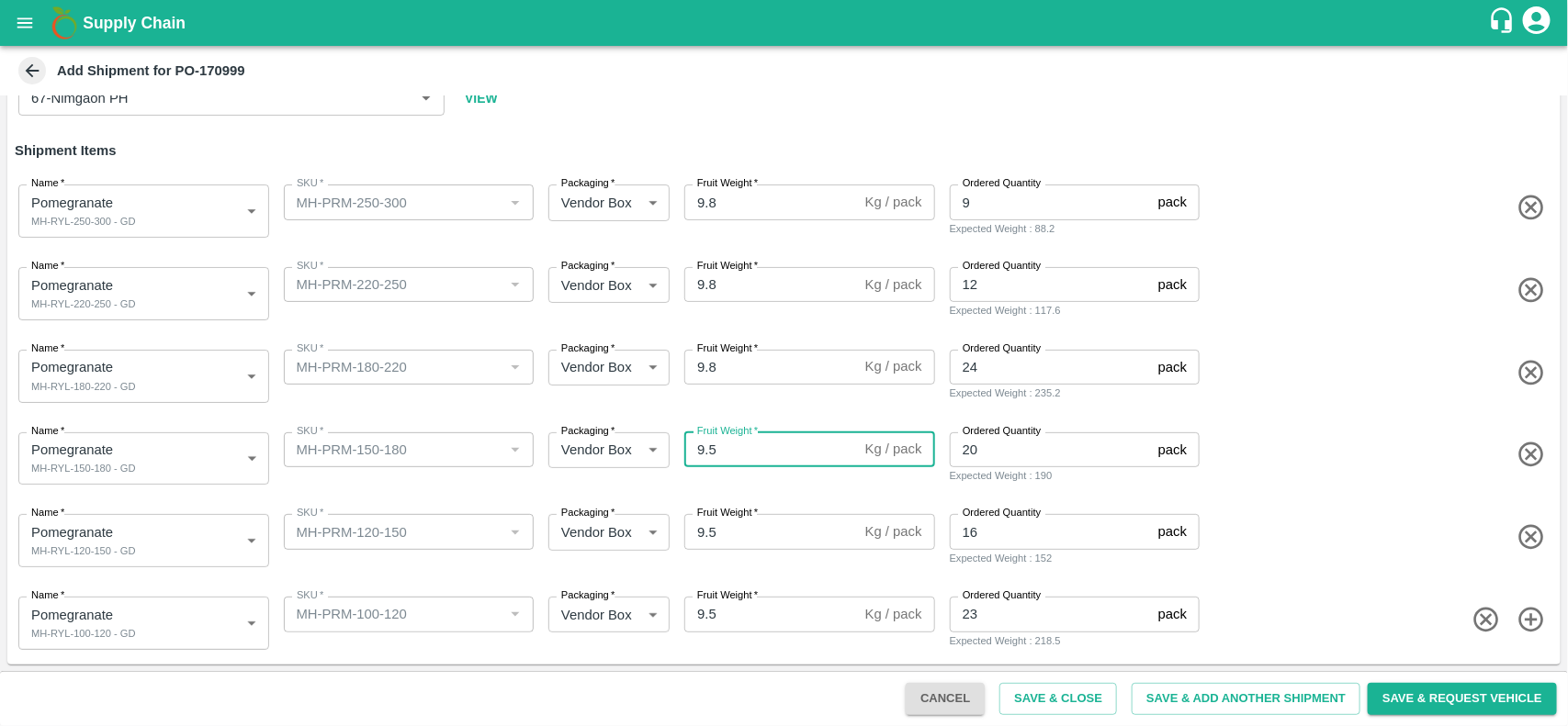
click at [732, 448] on input "9.5" at bounding box center [770, 449] width 174 height 35
type input "9.8"
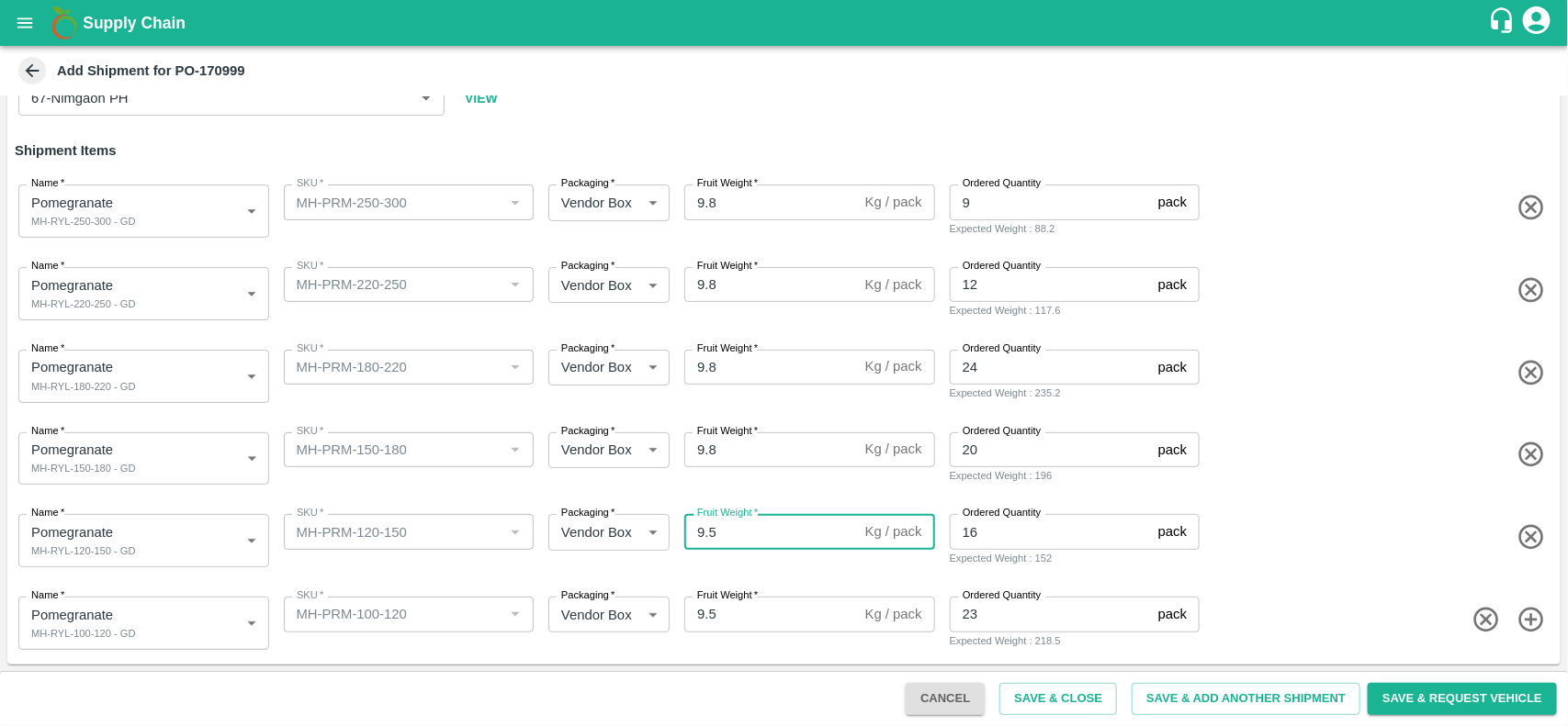
click at [726, 530] on input "9.5" at bounding box center [770, 531] width 174 height 35
type input "9.8"
click at [740, 615] on input "9.5" at bounding box center [770, 613] width 174 height 35
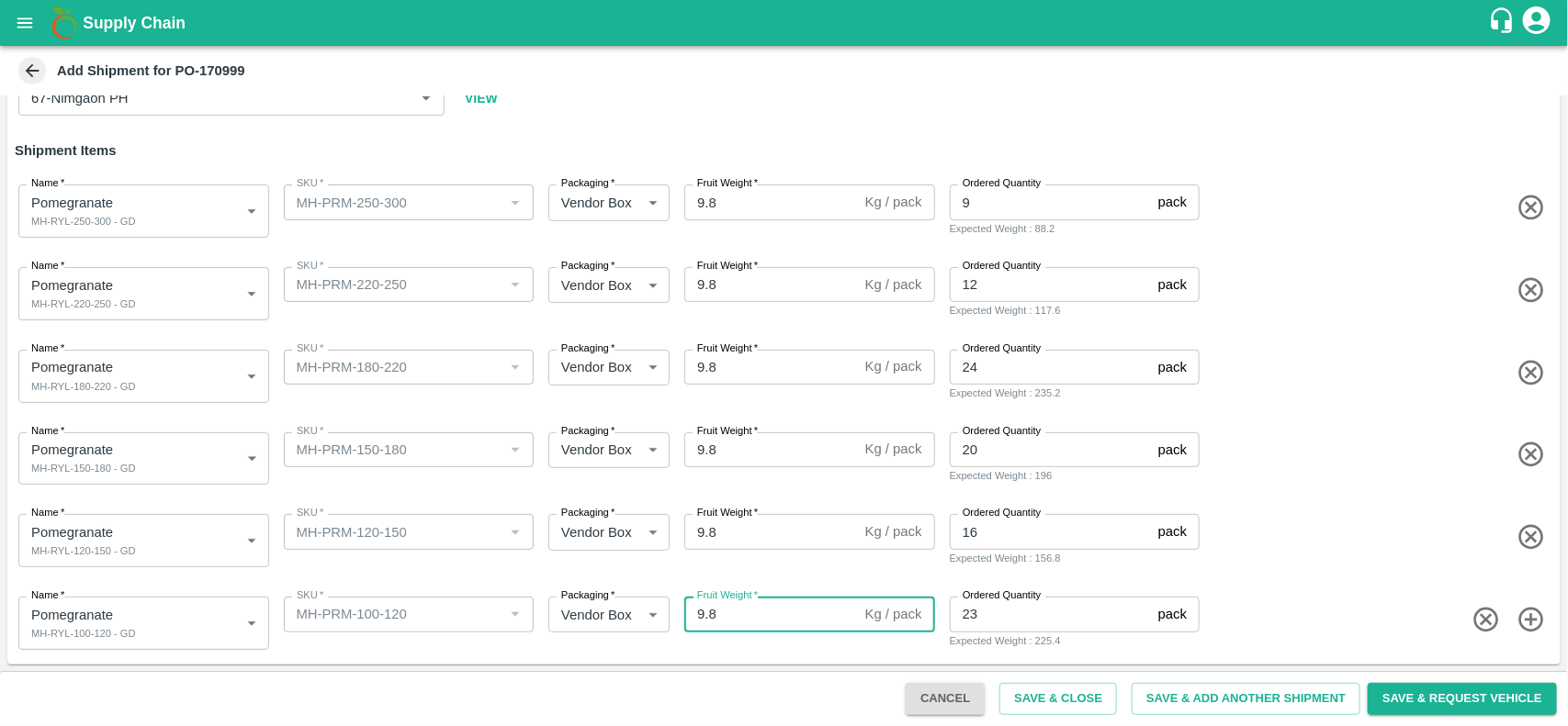
type input "9.8"
click at [1328, 469] on div "Name   * Pomegranate MH-RYL-150-180 - GD 1938315 Name SKU   * SKU   * Packaging…" at bounding box center [780, 456] width 1560 height 90
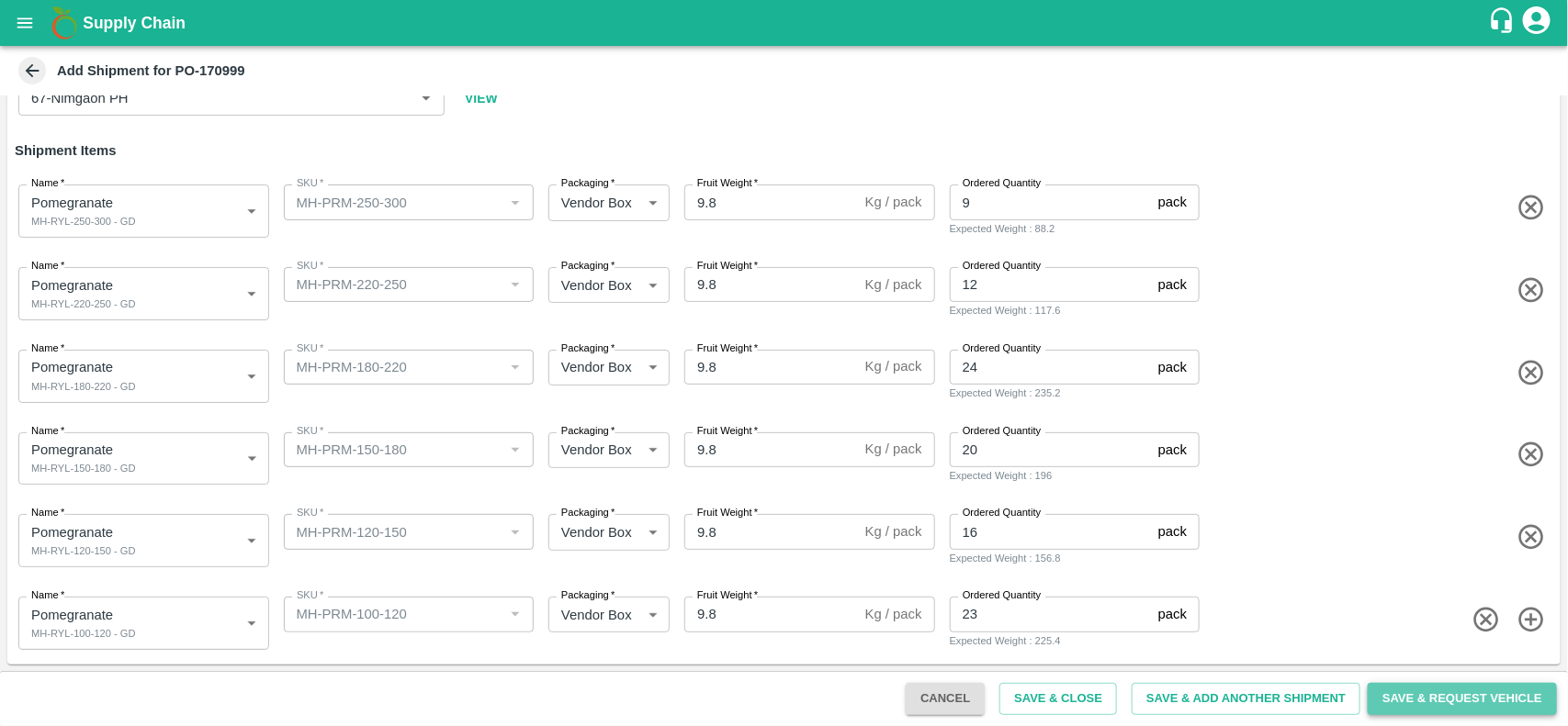
click at [1439, 698] on button "Save & Request Vehicle" at bounding box center [1463, 699] width 190 height 32
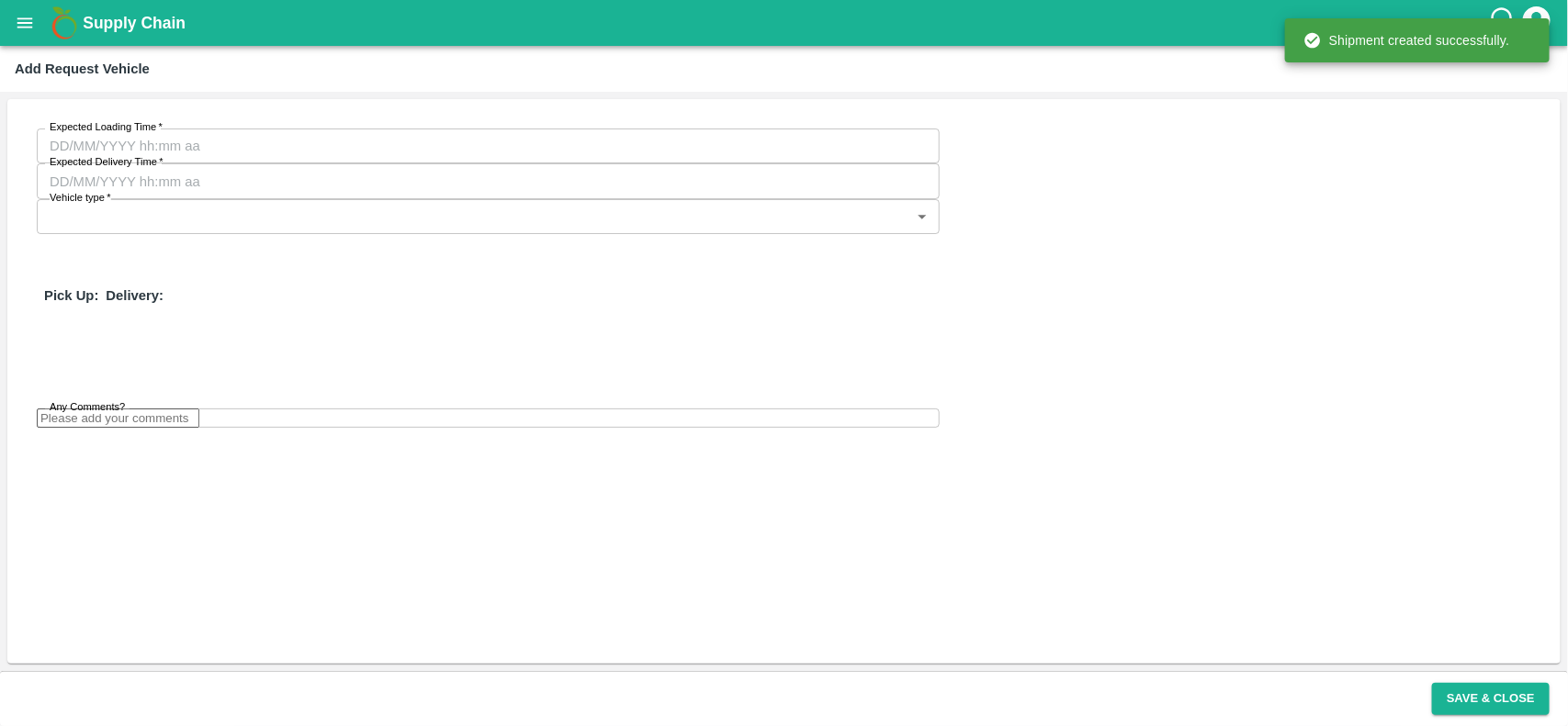
type input "DD/MM/YYYY hh:mm aa"
click at [239, 148] on input "DD/MM/YYYY hh:mm aa" at bounding box center [481, 145] width 891 height 35
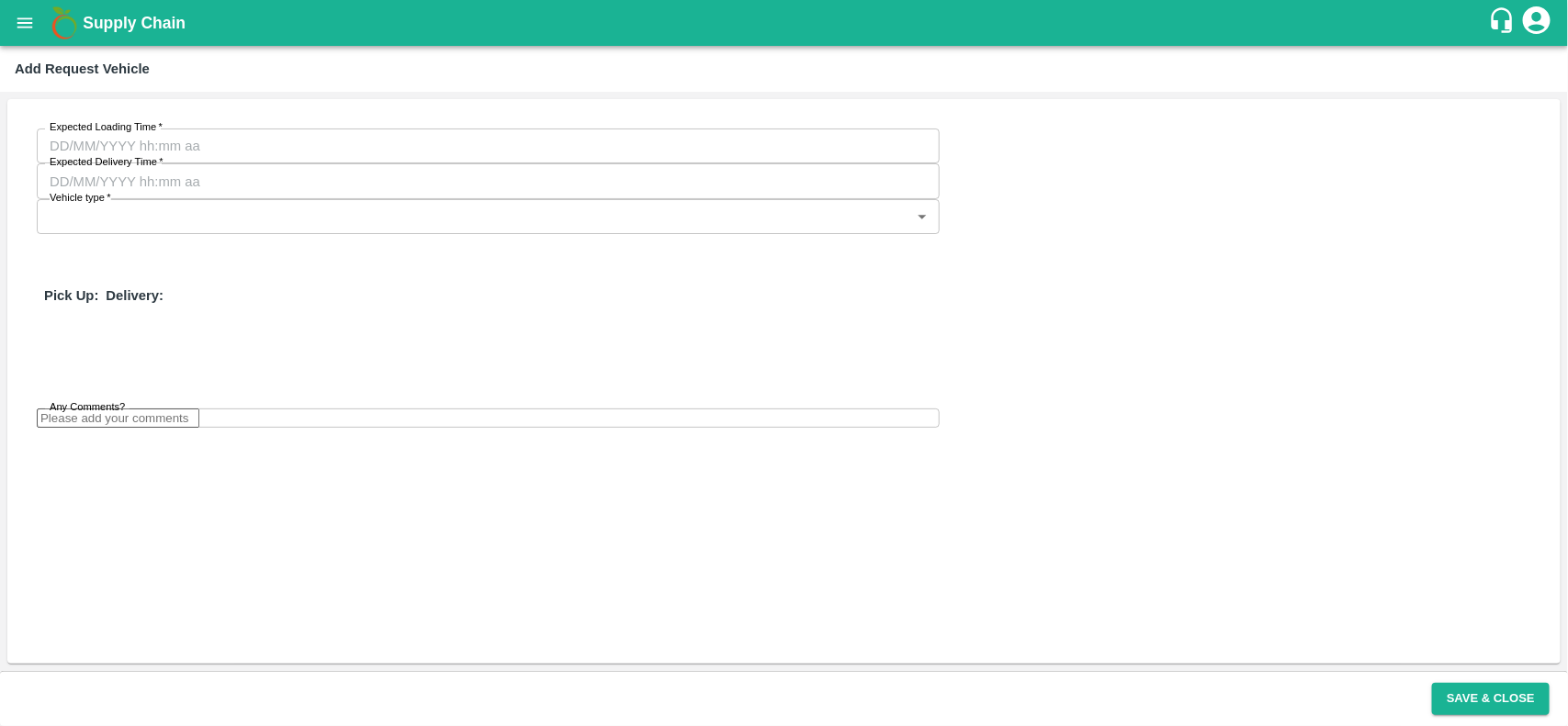
type input "22/08/2025 12:00 AM"
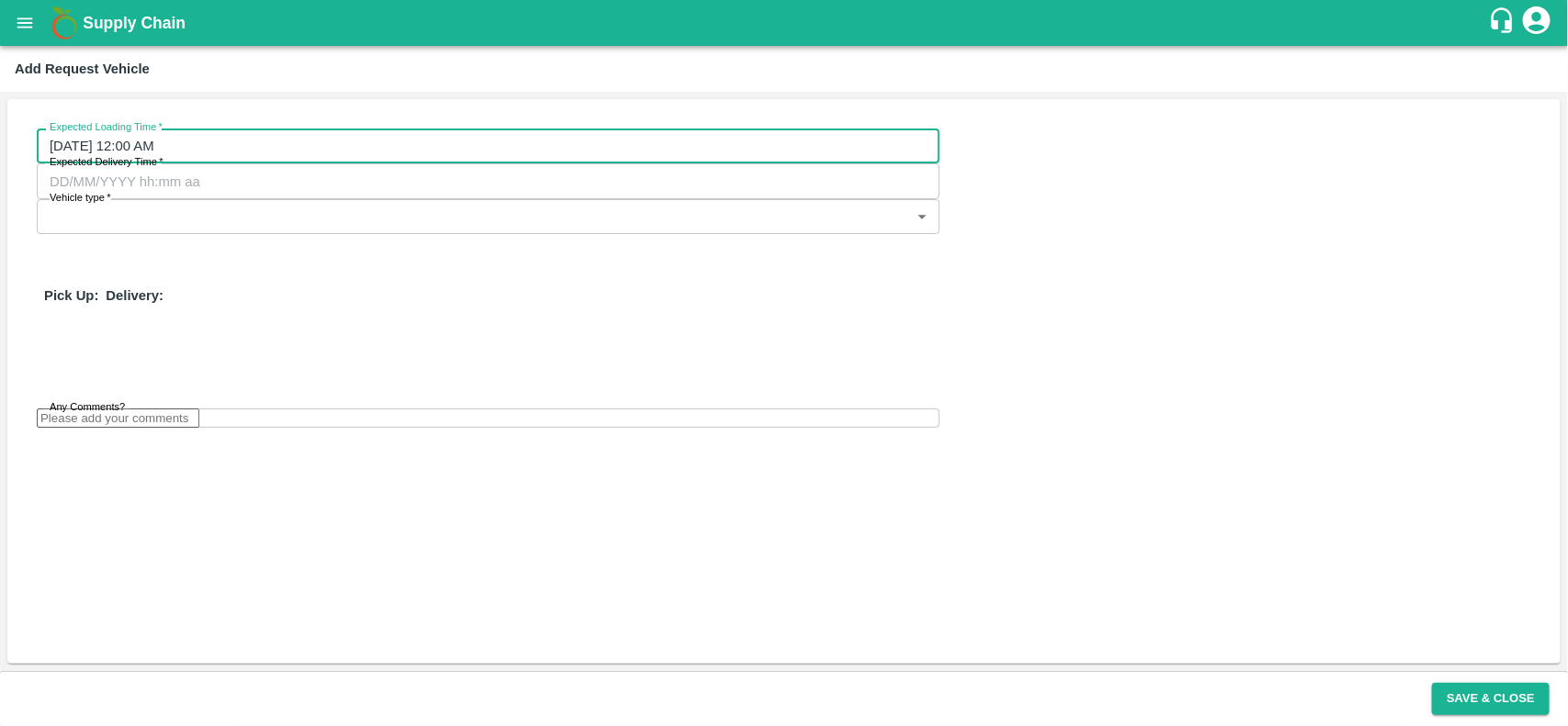
type input "DD/MM/YYYY hh:mm aa"
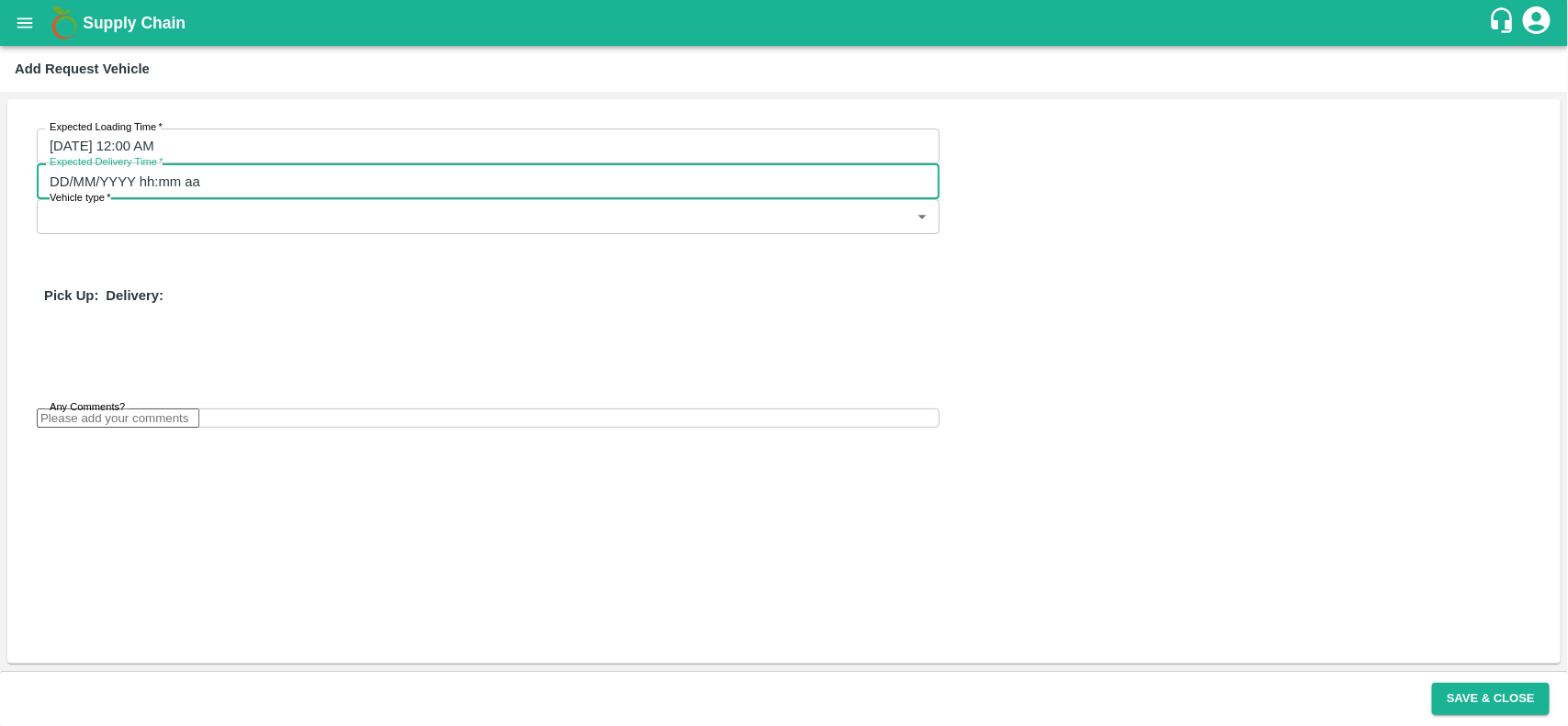
click at [409, 163] on input "DD/MM/YYYY hh:mm aa" at bounding box center [481, 180] width 891 height 35
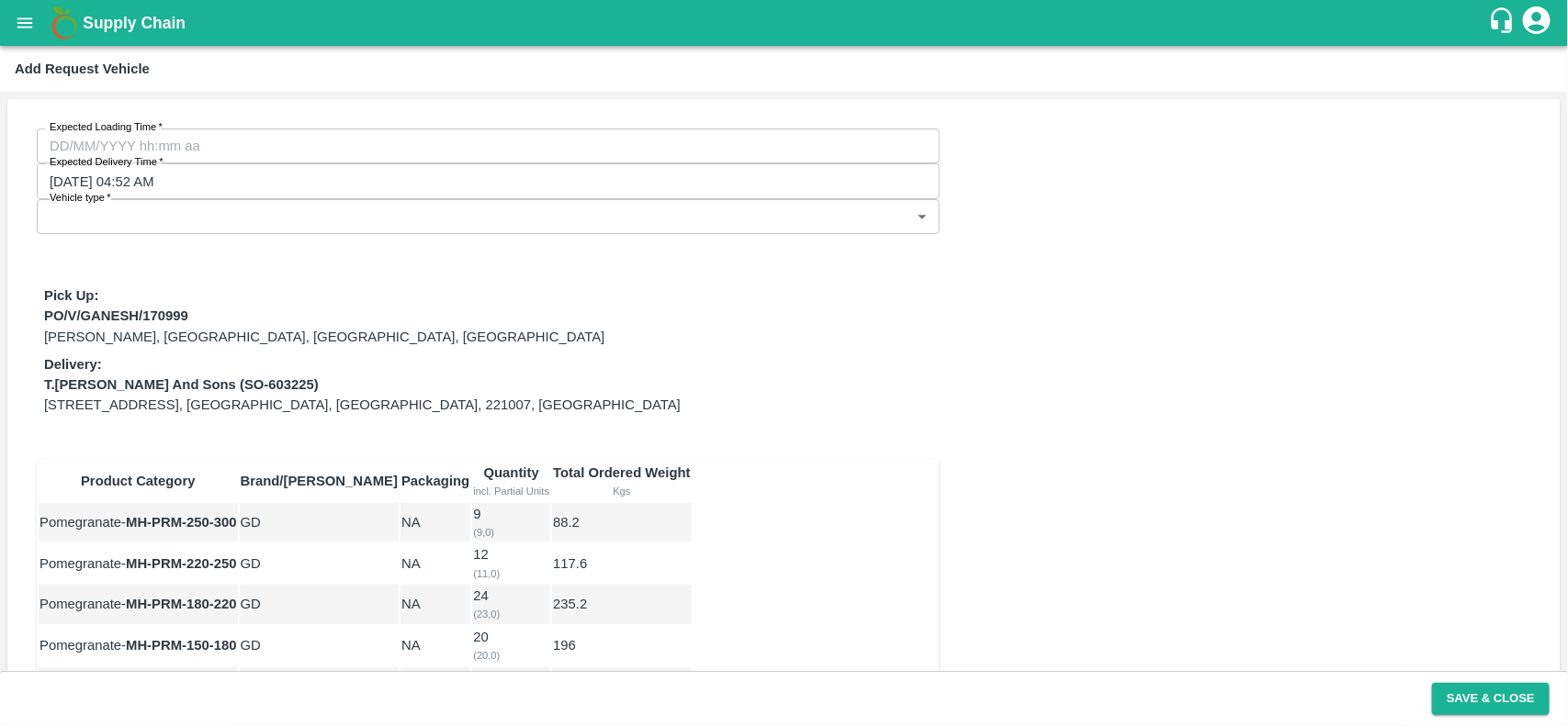
type input "26/08/2025 04:52 AM"
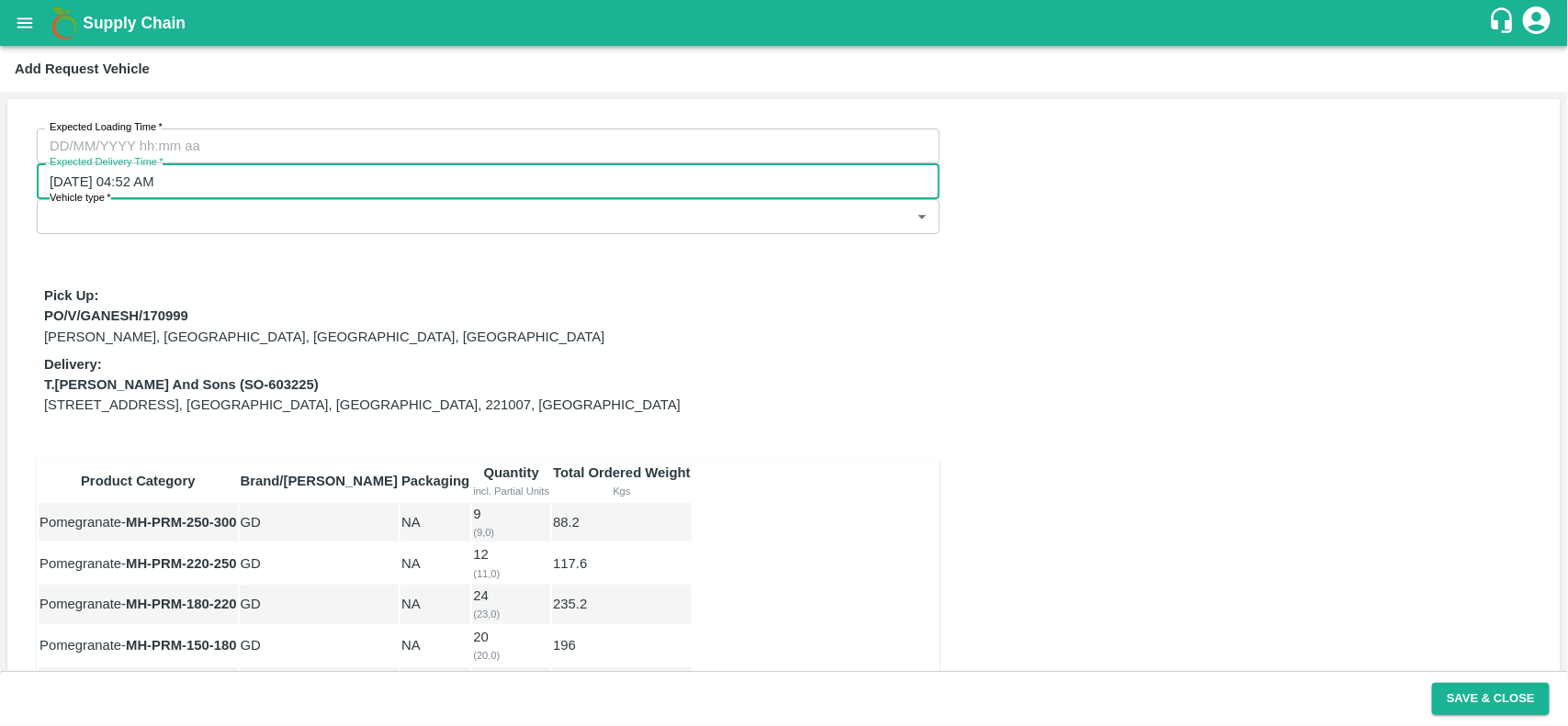
type input "DD/MM/YYYY hh:mm aa"
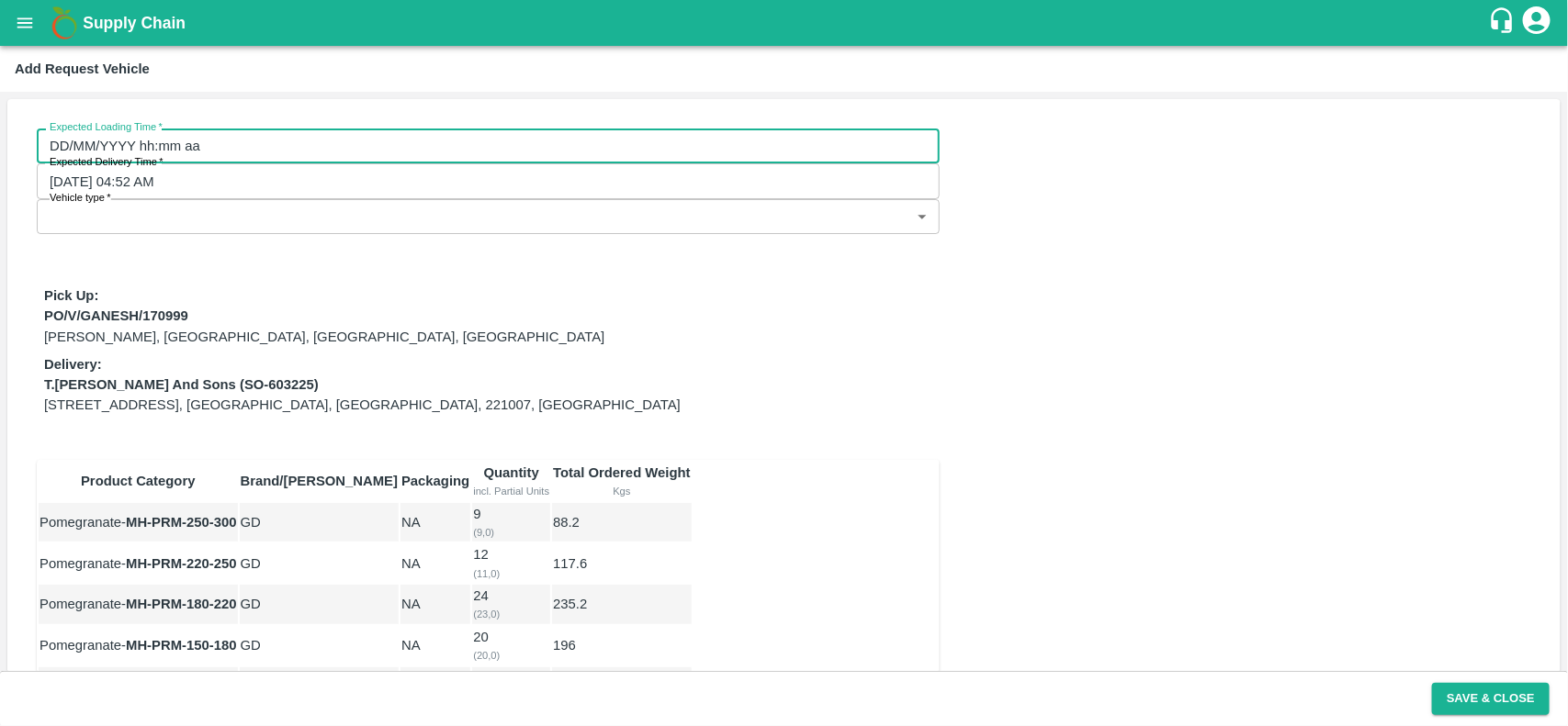
click at [206, 145] on input "DD/MM/YYYY hh:mm aa" at bounding box center [481, 145] width 891 height 35
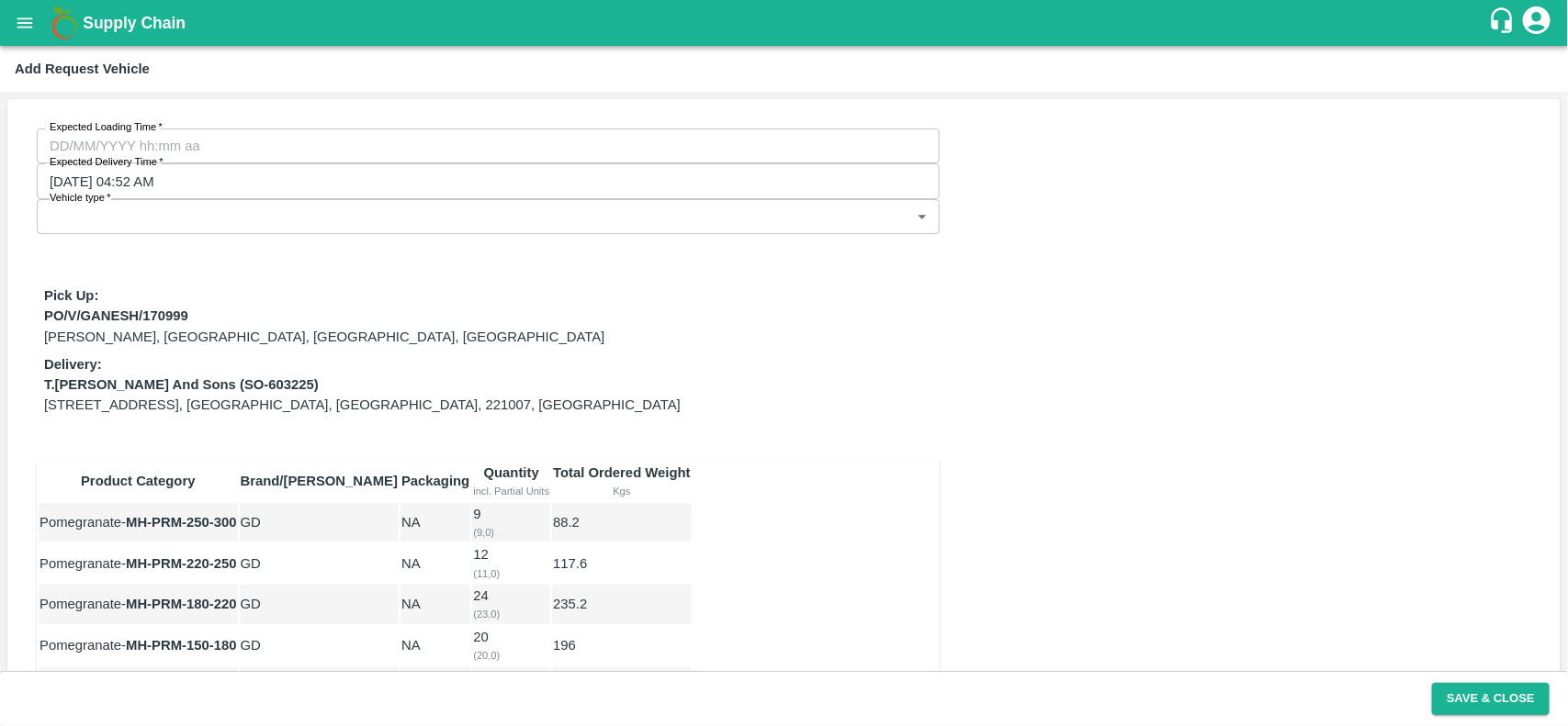
type input "22/08/2025 12:00 AM"
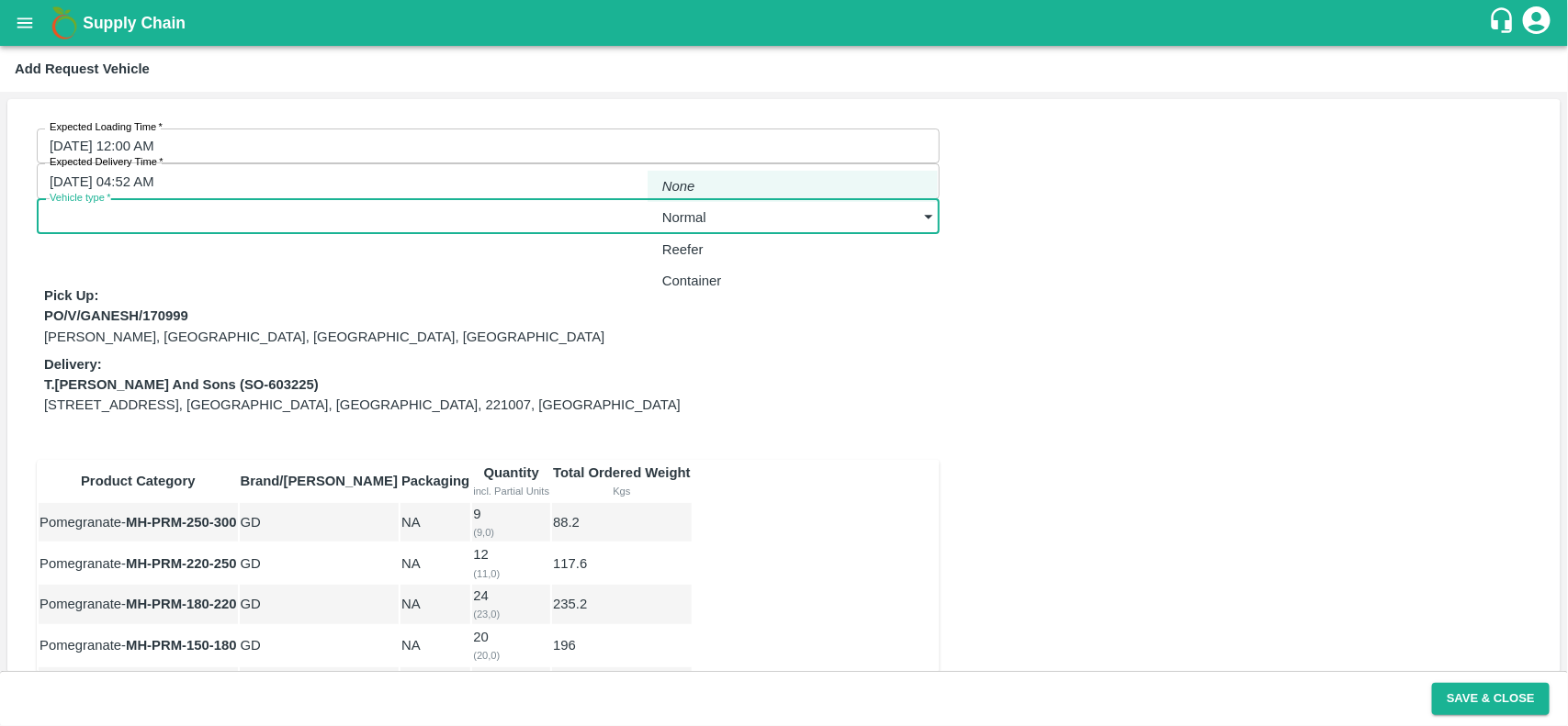
click at [807, 153] on body "Supply Chain Add Request Vehicle Expected Loading Time   * 22/08/2025 12:00 AM …" at bounding box center [784, 363] width 1568 height 726
click at [716, 219] on div "Normal" at bounding box center [689, 218] width 53 height 21
type input "1"
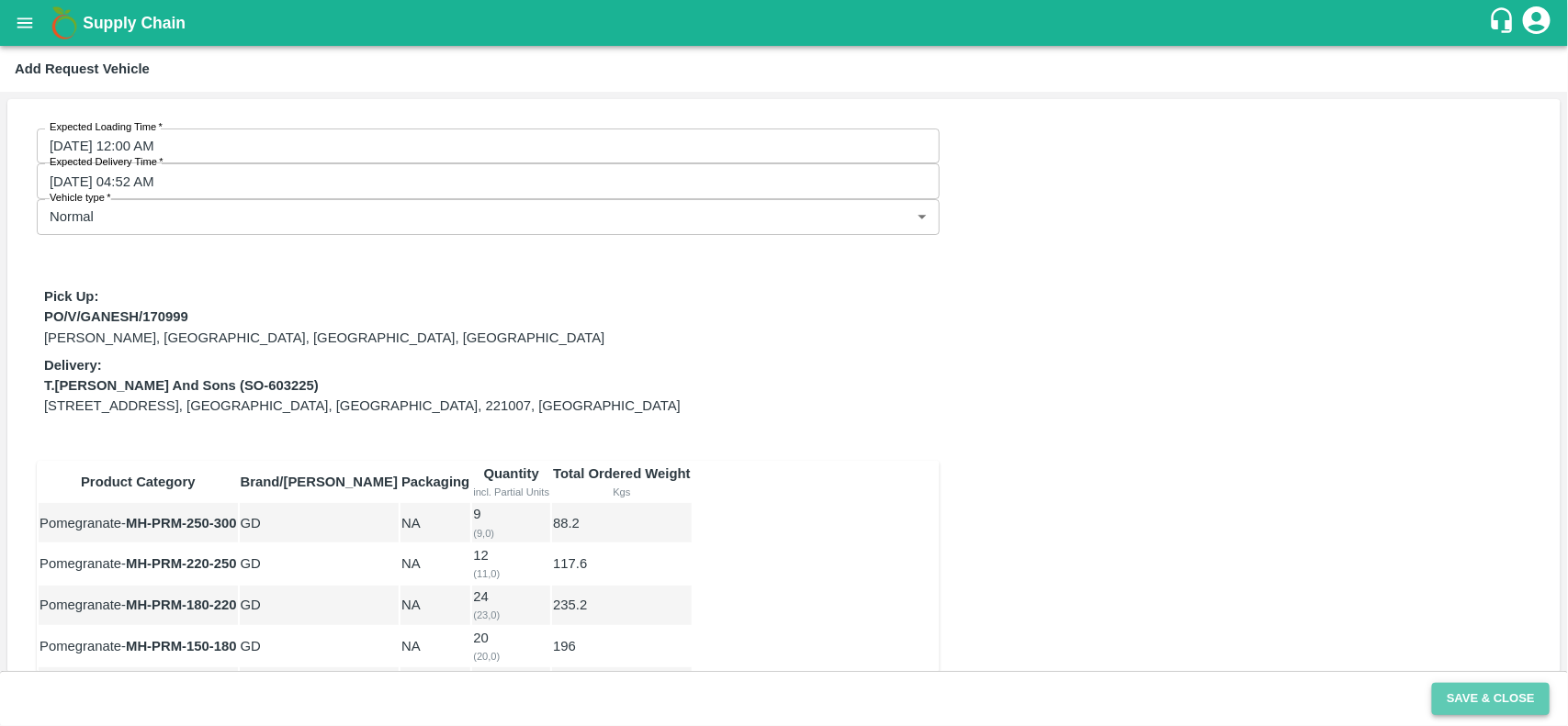
click at [1494, 703] on button "Save & Close" at bounding box center [1490, 699] width 117 height 32
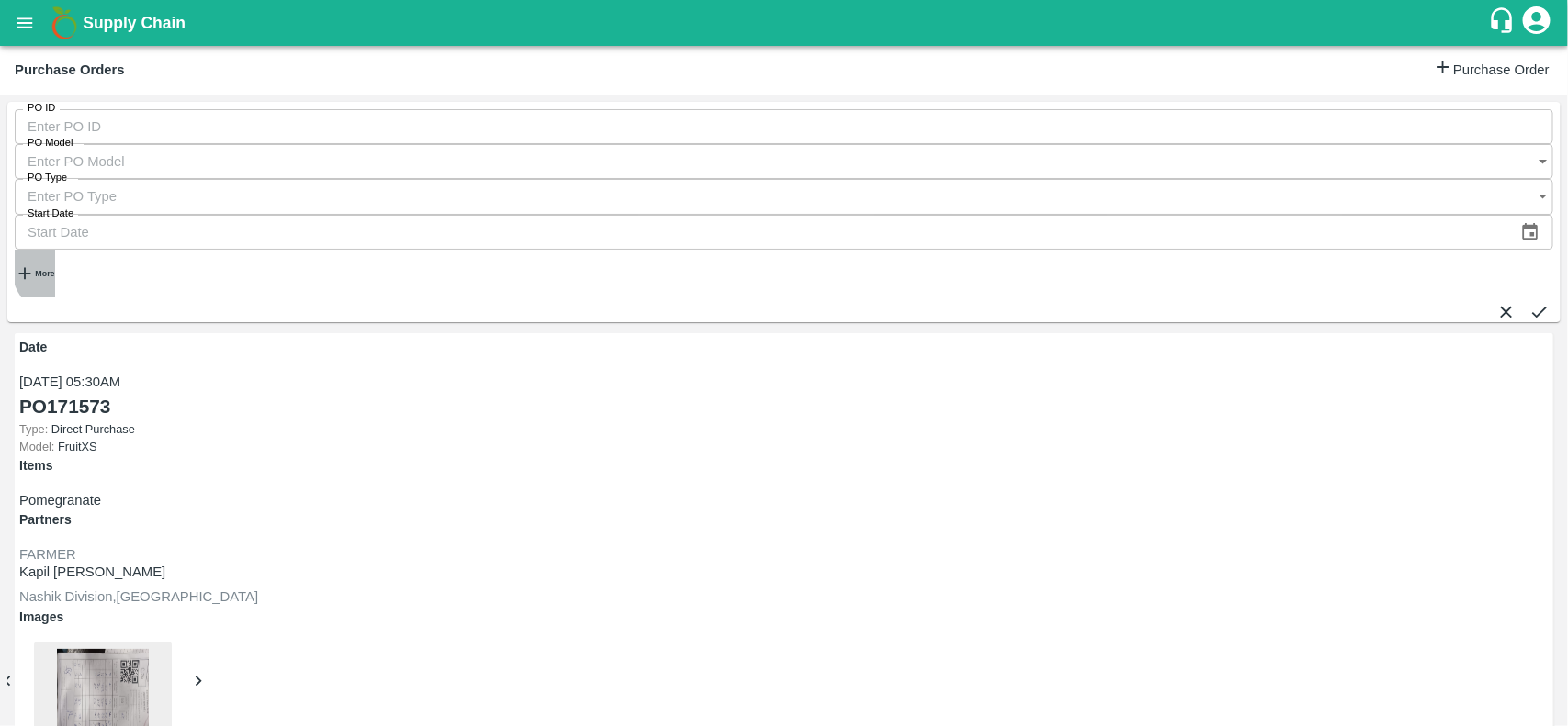
click at [54, 269] on strong "More" at bounding box center [44, 274] width 20 height 9
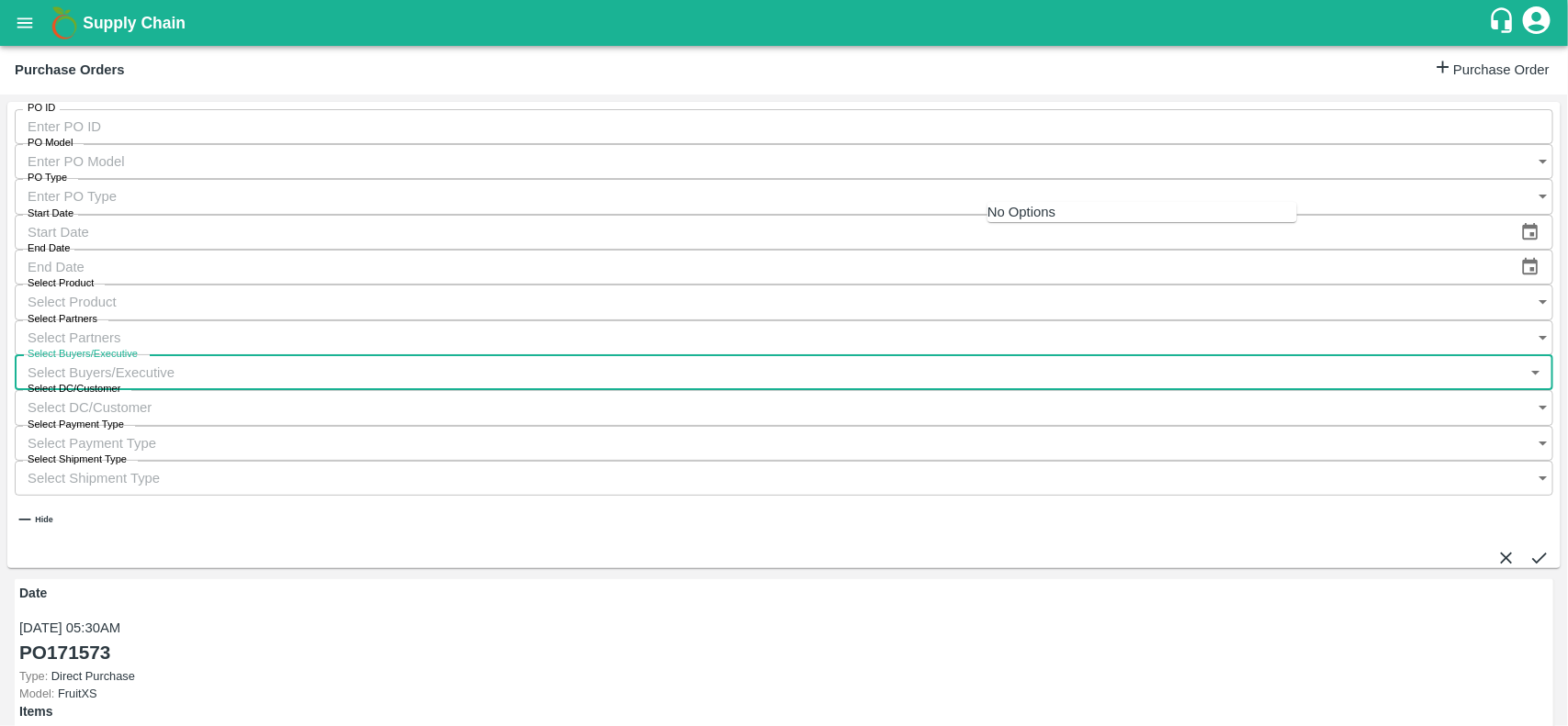
click at [1043, 355] on input "Select Buyers/Executive" at bounding box center [767, 372] width 1503 height 35
type input "UJJ"
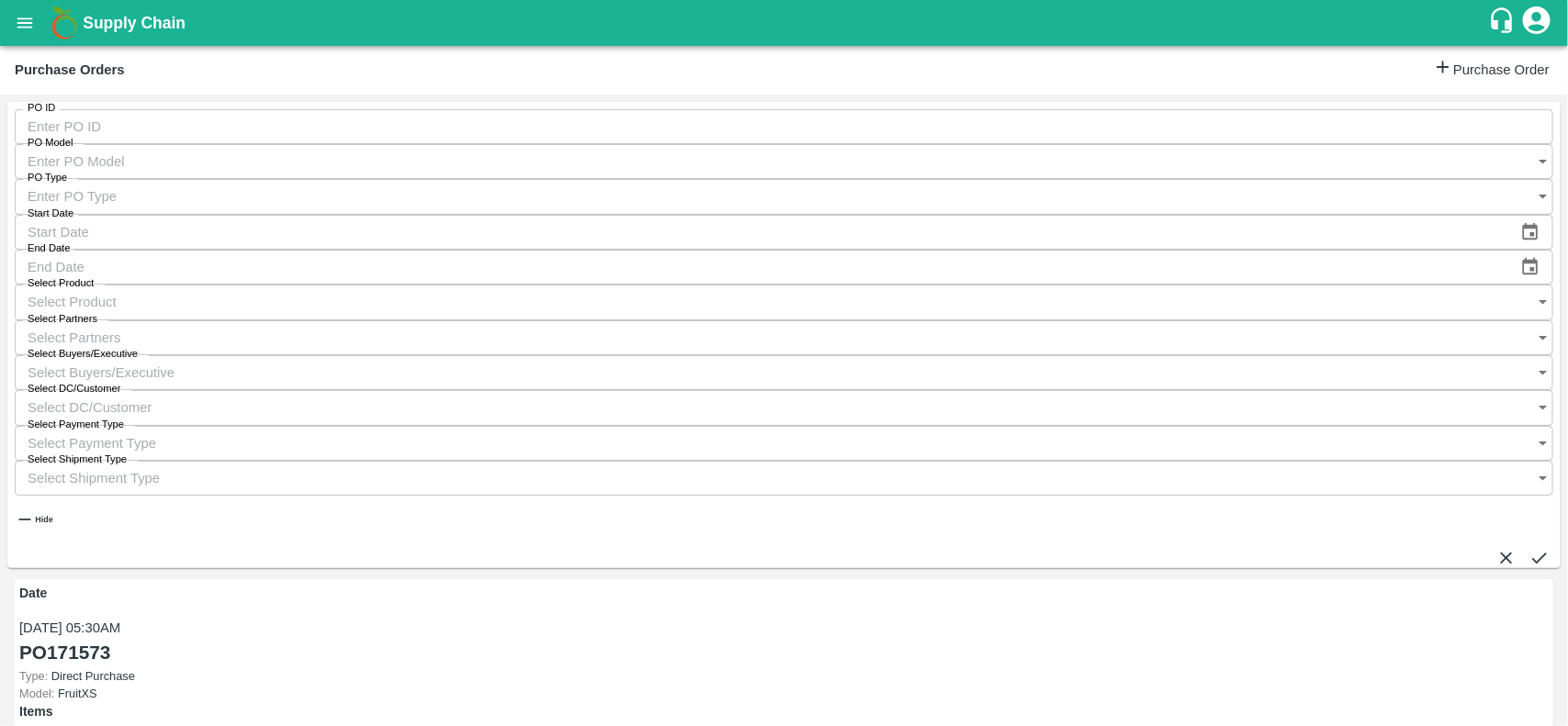
click at [1360, 202] on div "PO ID PO ID PO Model PO Model   * PO Type PO Type   * Start Date Start Date End…" at bounding box center [784, 336] width 1554 height 467
click at [1101, 355] on input "Select Buyers/Executive" at bounding box center [767, 372] width 1503 height 35
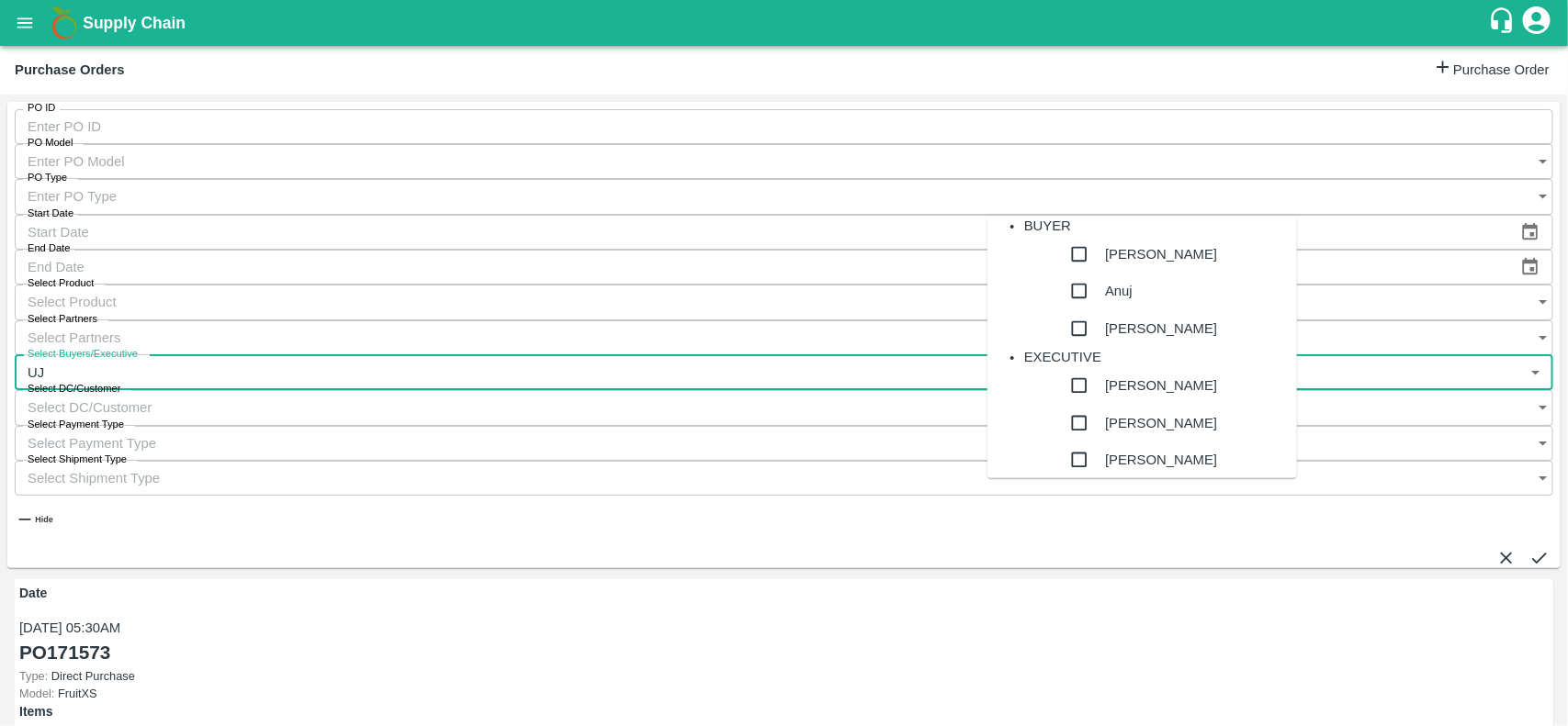
type input "UJJ"
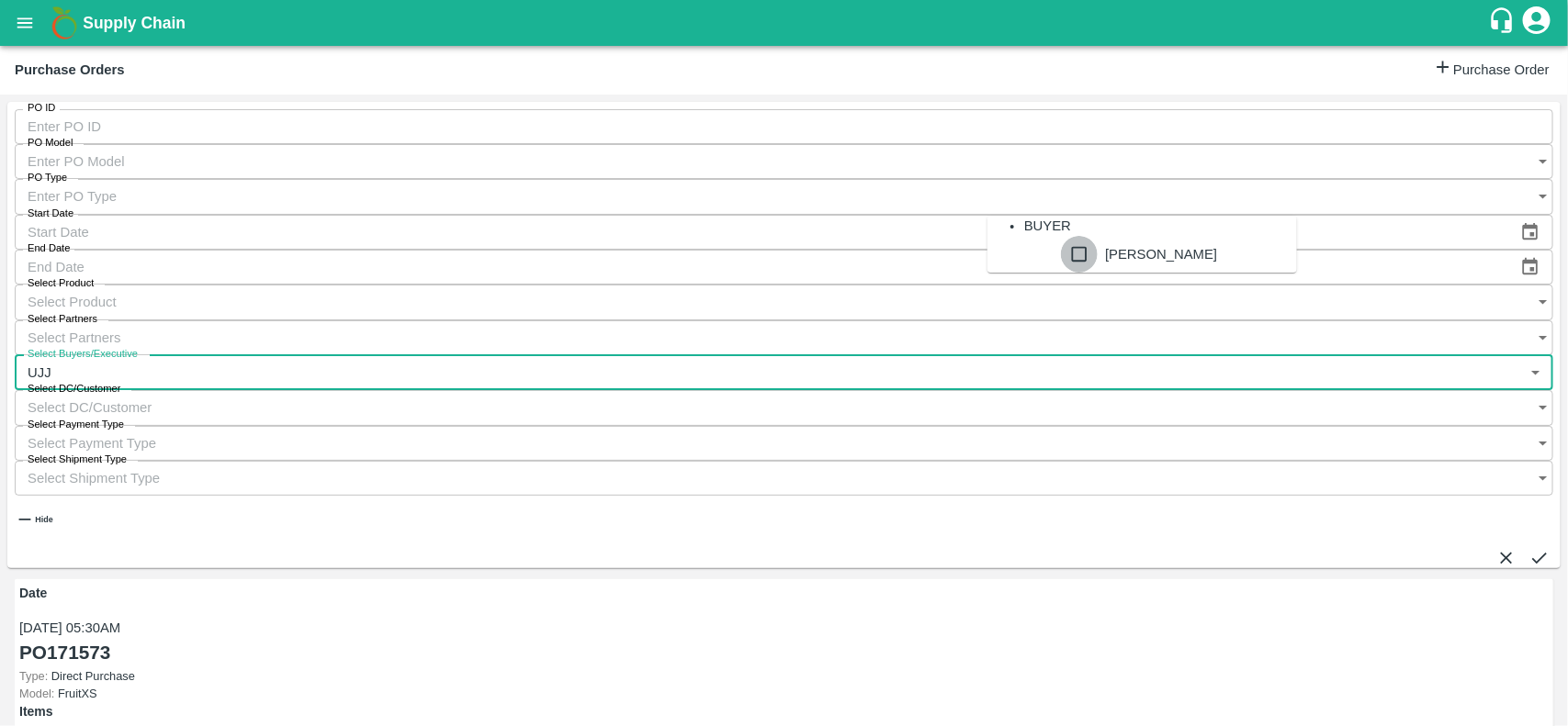
click at [1061, 273] on input "checkbox" at bounding box center [1079, 254] width 37 height 37
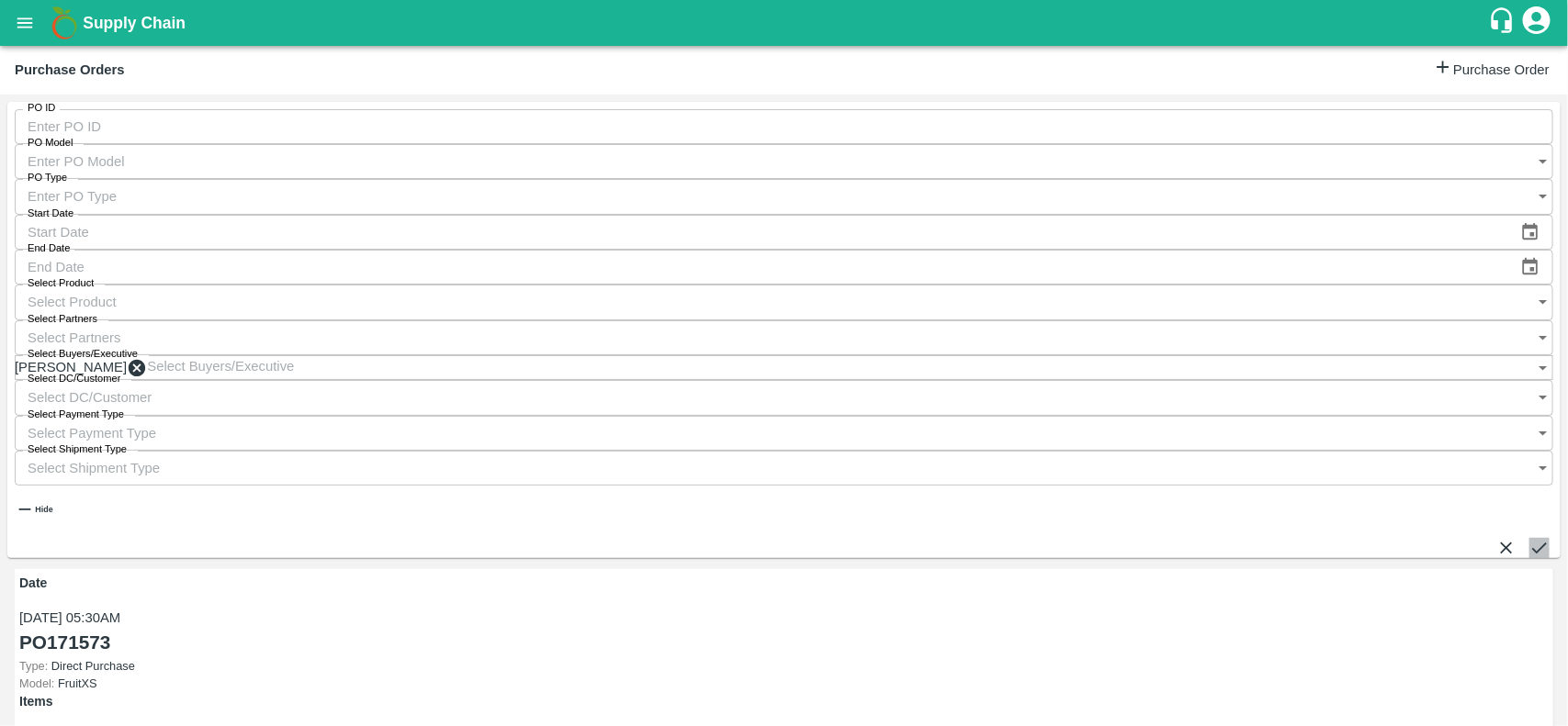
click at [1530, 538] on button "submit" at bounding box center [1540, 549] width 21 height 21
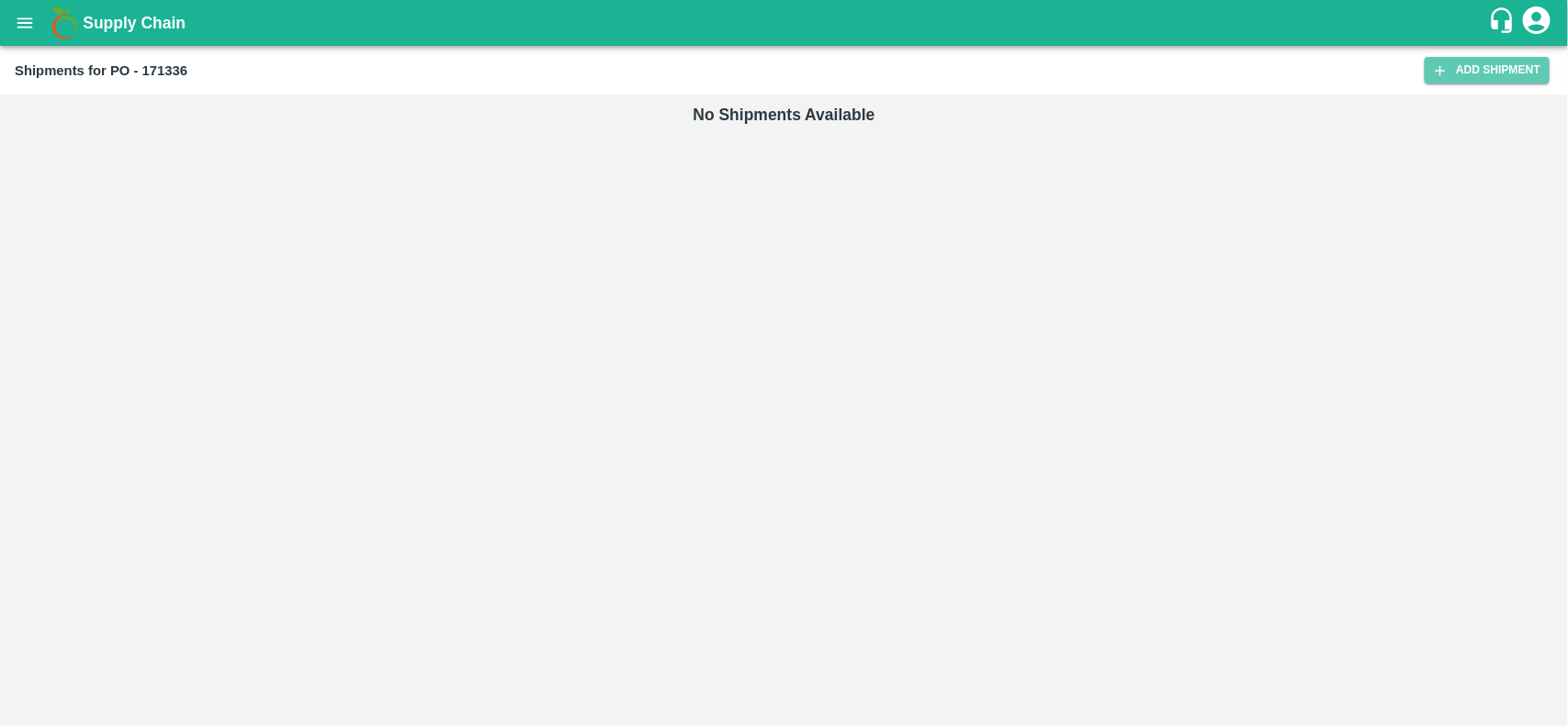
click at [1439, 79] on link "Add Shipment" at bounding box center [1486, 70] width 125 height 26
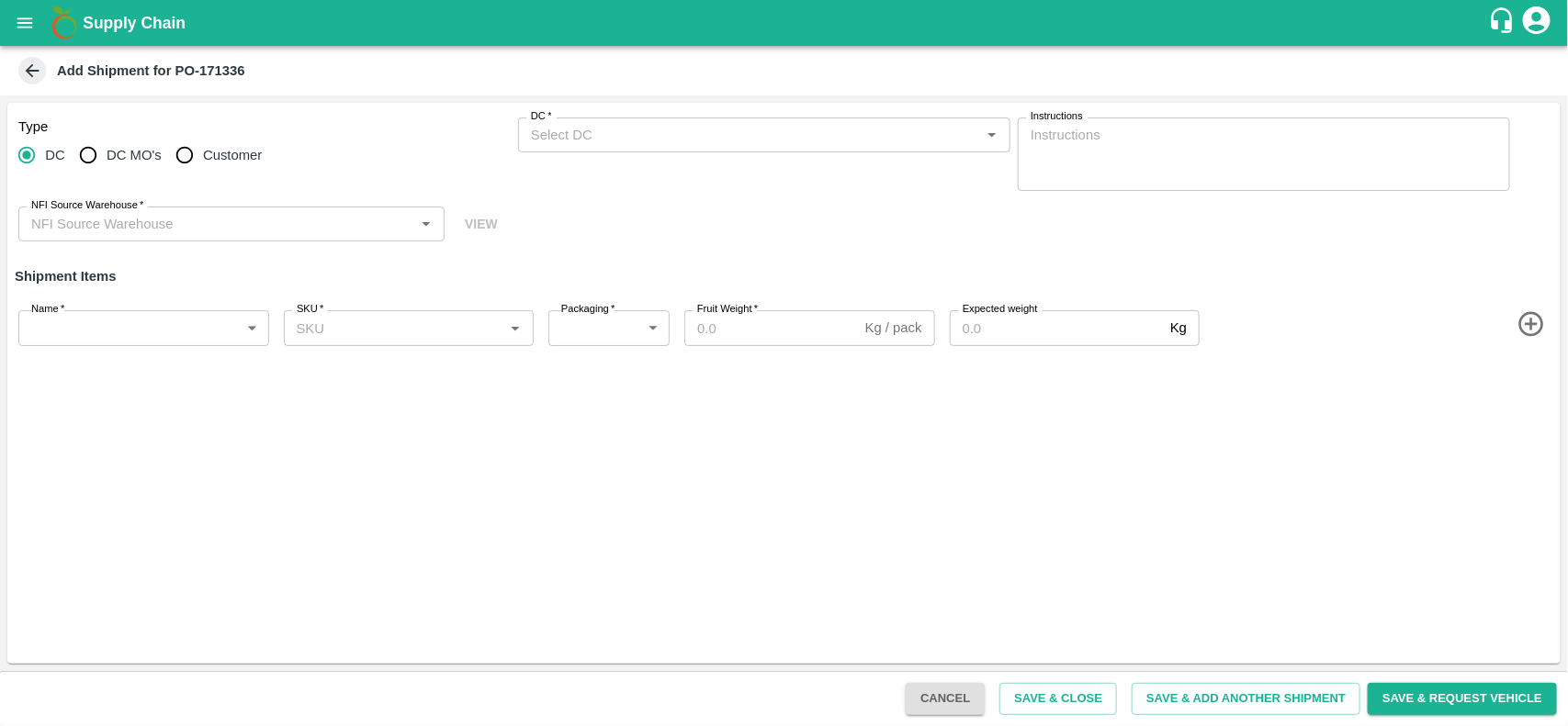
click at [180, 154] on input "Customer" at bounding box center [184, 155] width 37 height 37
radio input "true"
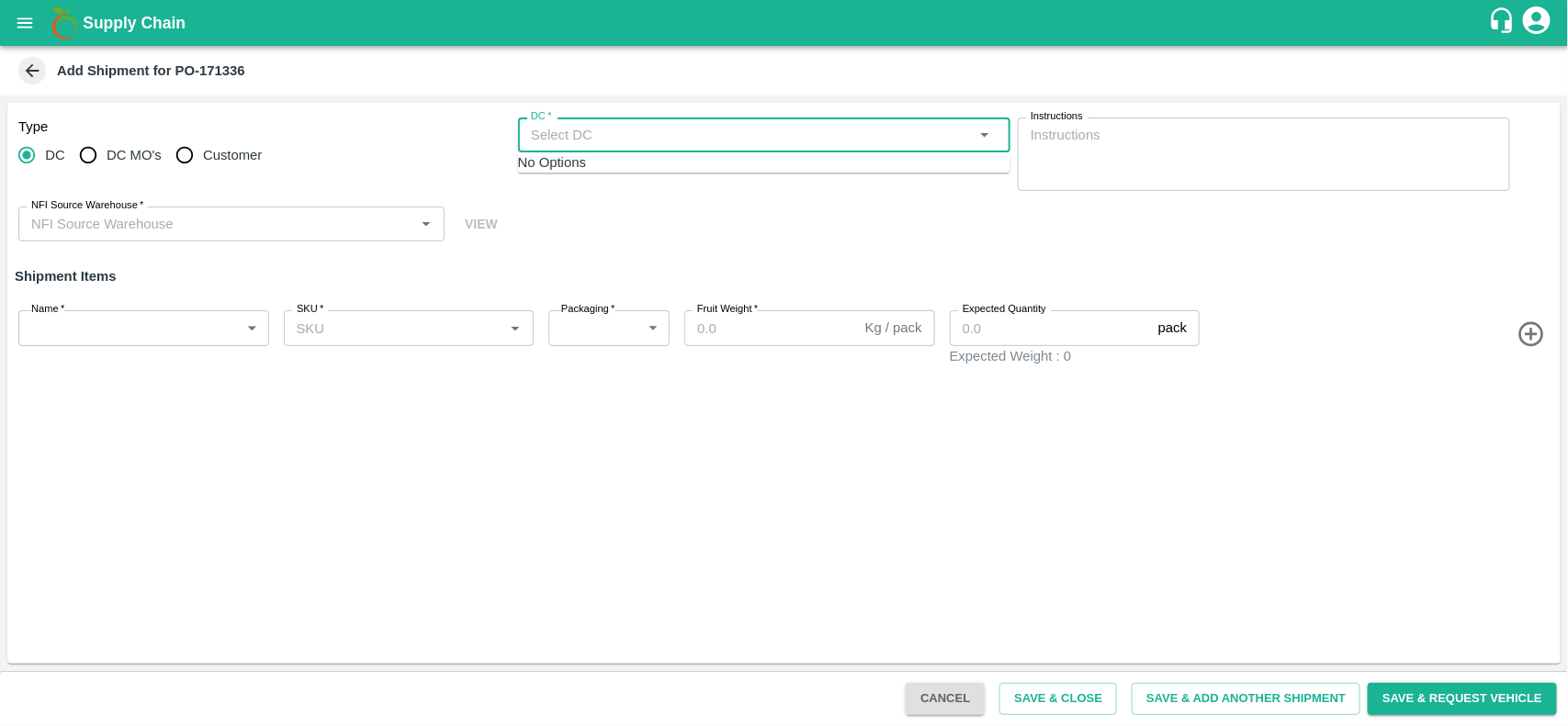
click at [593, 138] on input "DC   *" at bounding box center [749, 134] width 451 height 23
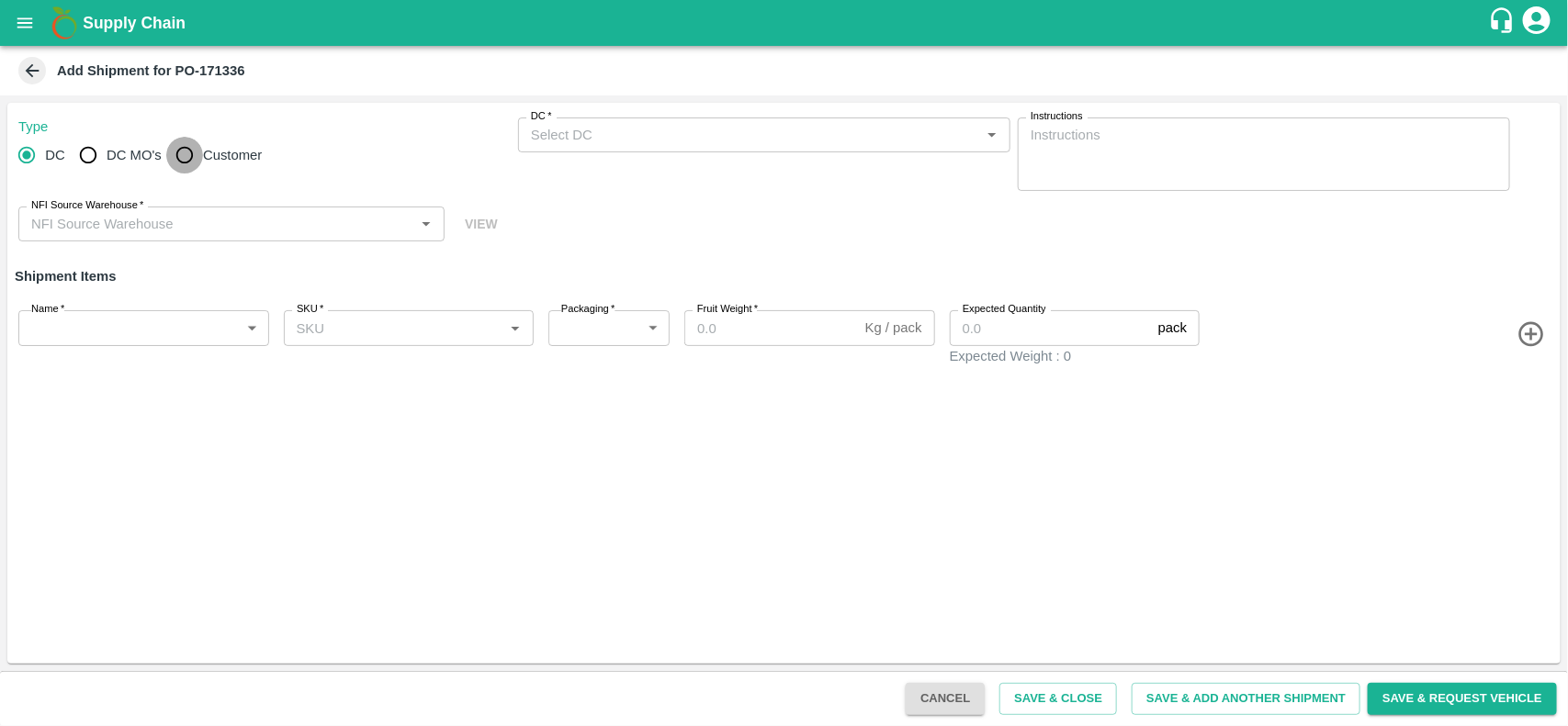
click at [185, 154] on input "Customer" at bounding box center [184, 155] width 37 height 37
radio input "true"
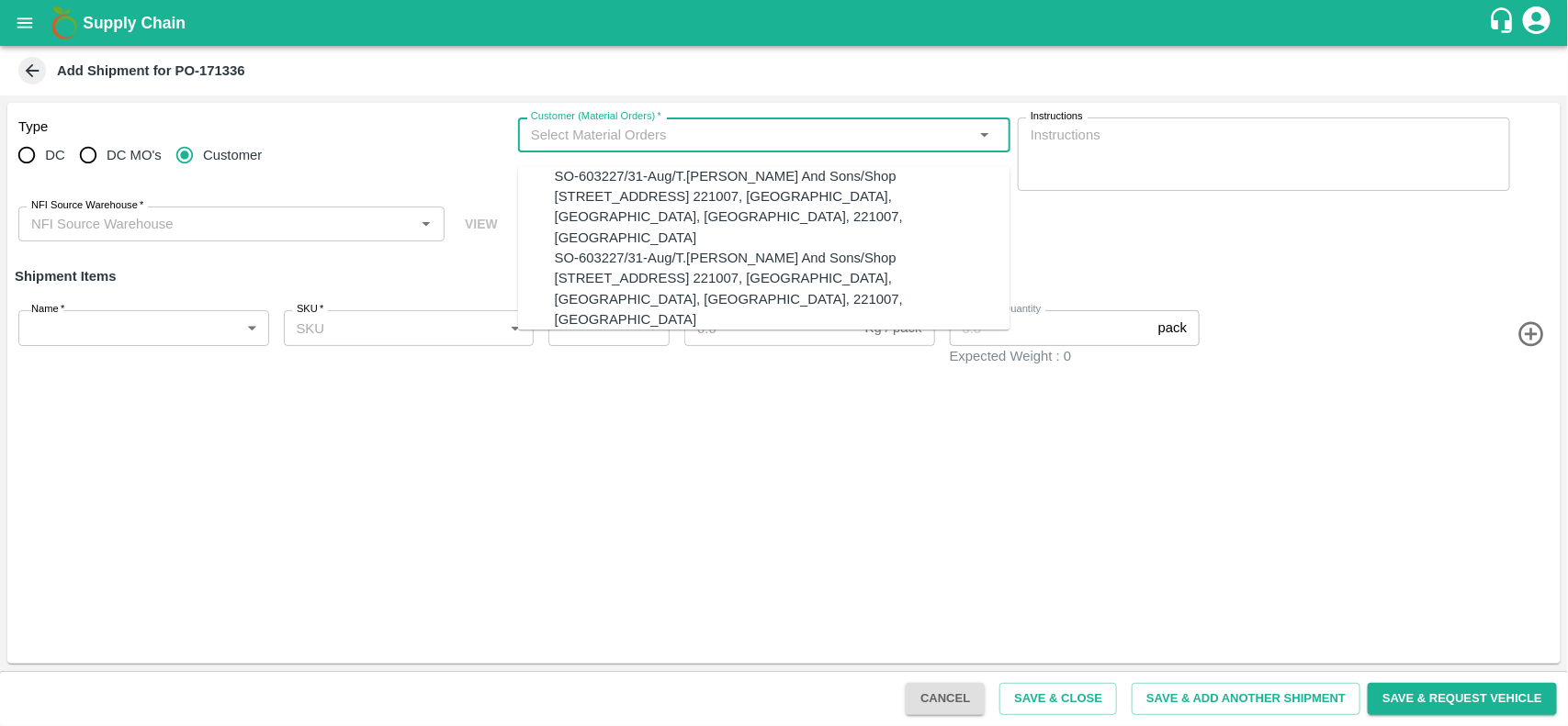
click at [562, 136] on input "Customer (Material Orders)   *" at bounding box center [749, 134] width 451 height 23
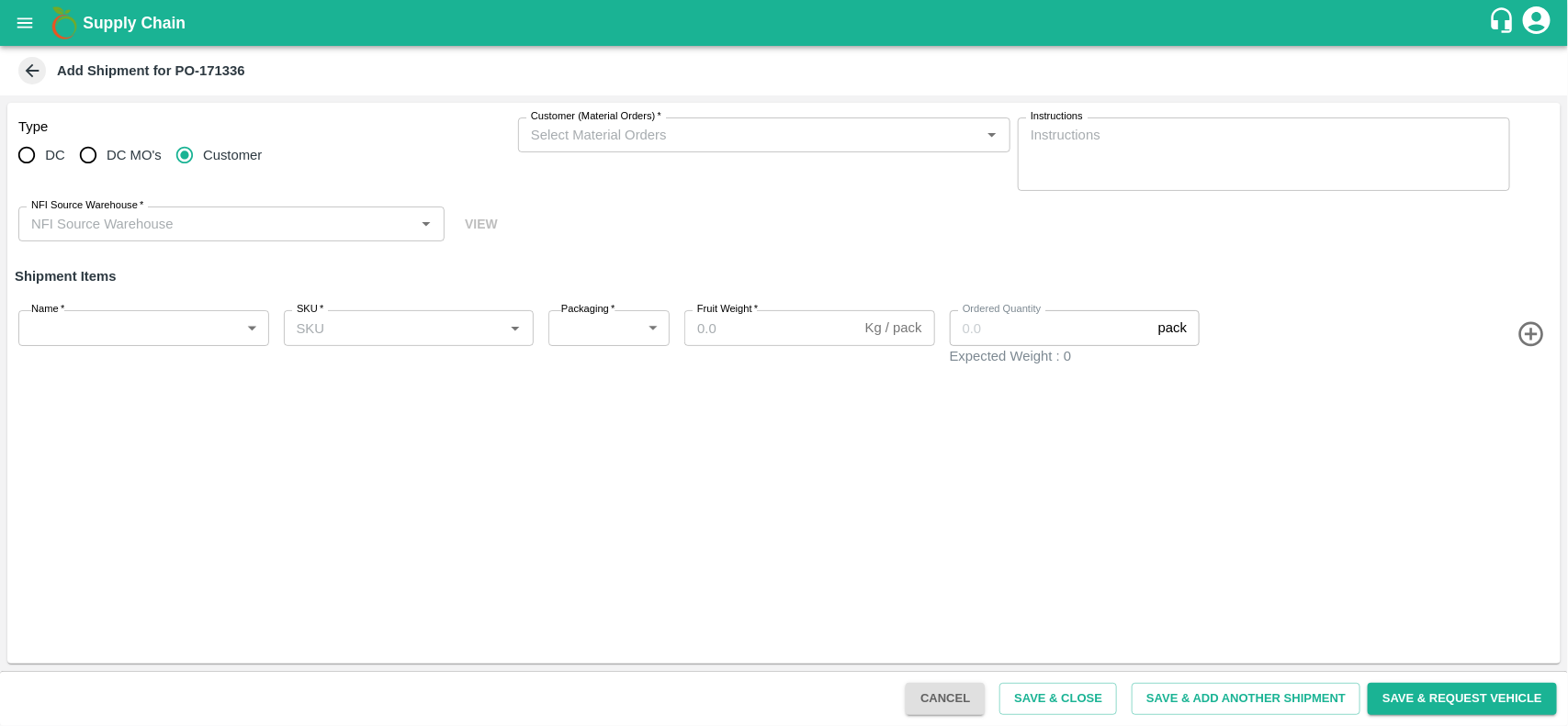
click at [403, 161] on div "DC DC MO's Customer" at bounding box center [265, 155] width 493 height 37
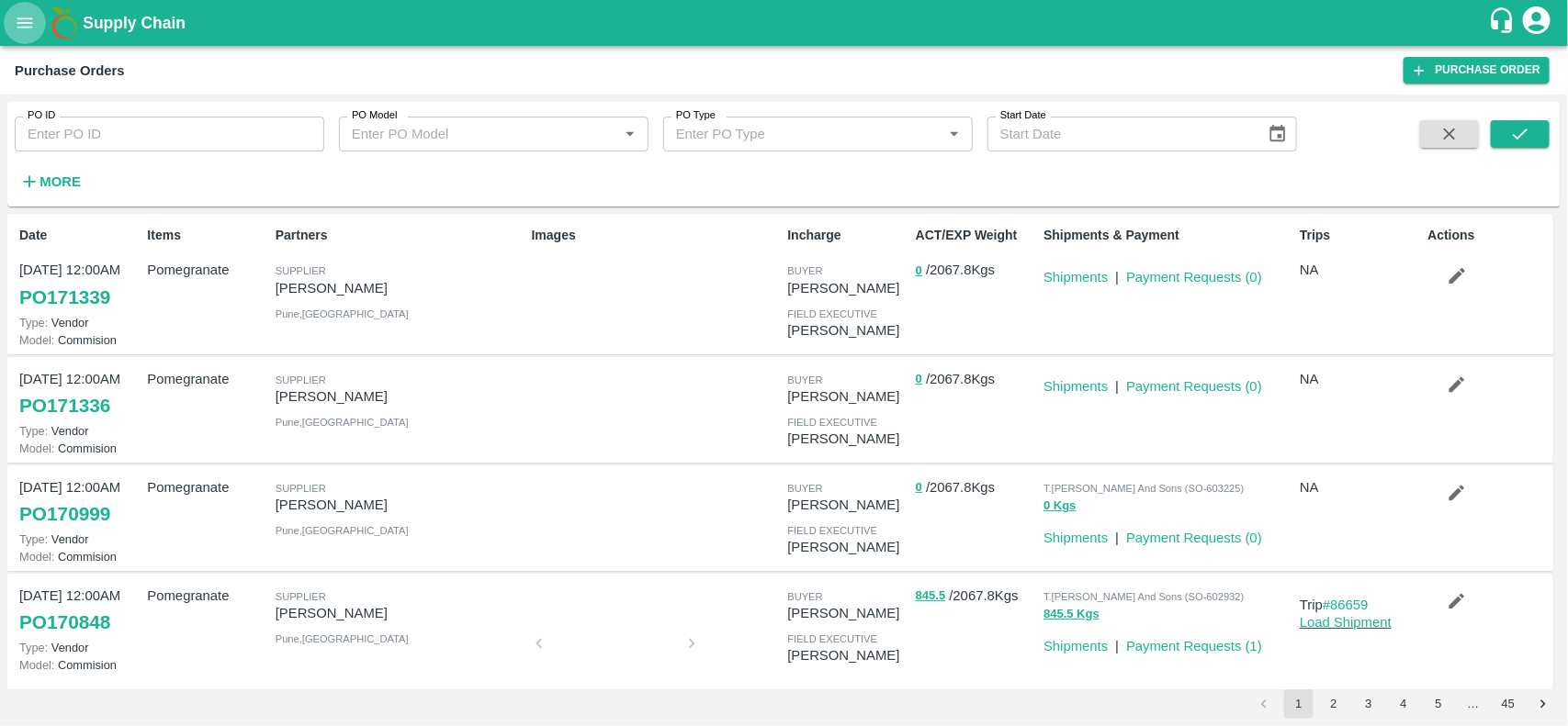
click at [28, 32] on icon "open drawer" at bounding box center [25, 23] width 21 height 21
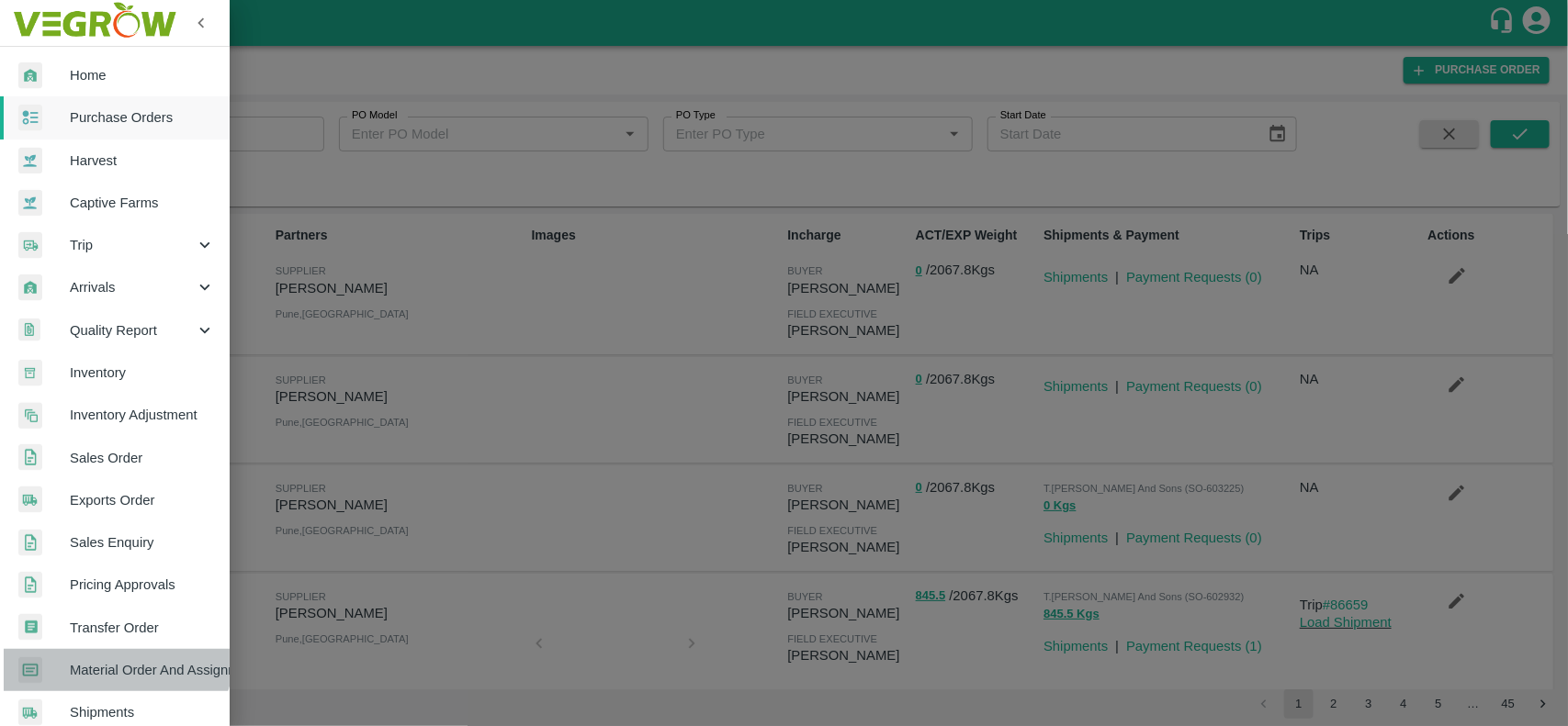
click at [109, 652] on link "Material Order And Assignment" at bounding box center [114, 670] width 230 height 42
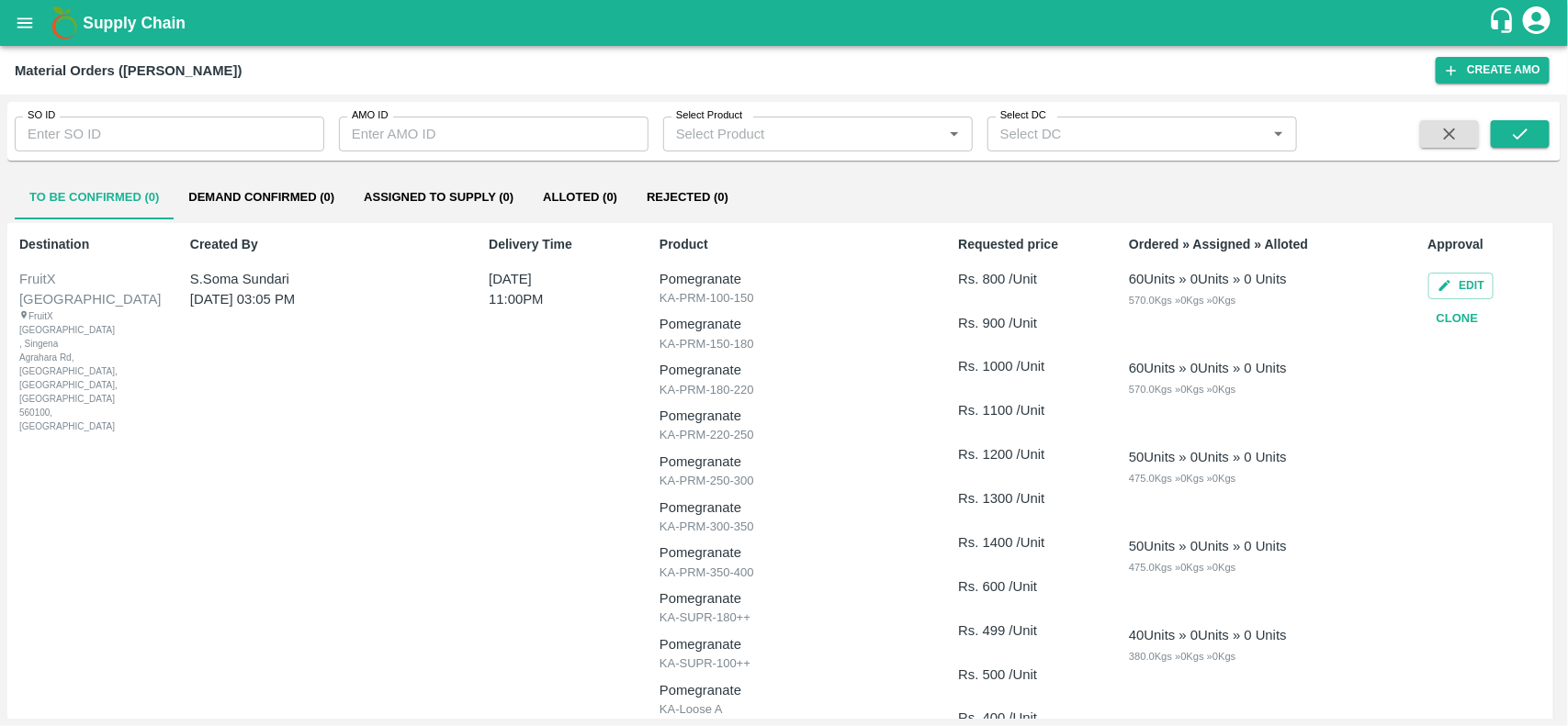
click at [126, 135] on input "SO ID" at bounding box center [170, 133] width 310 height 35
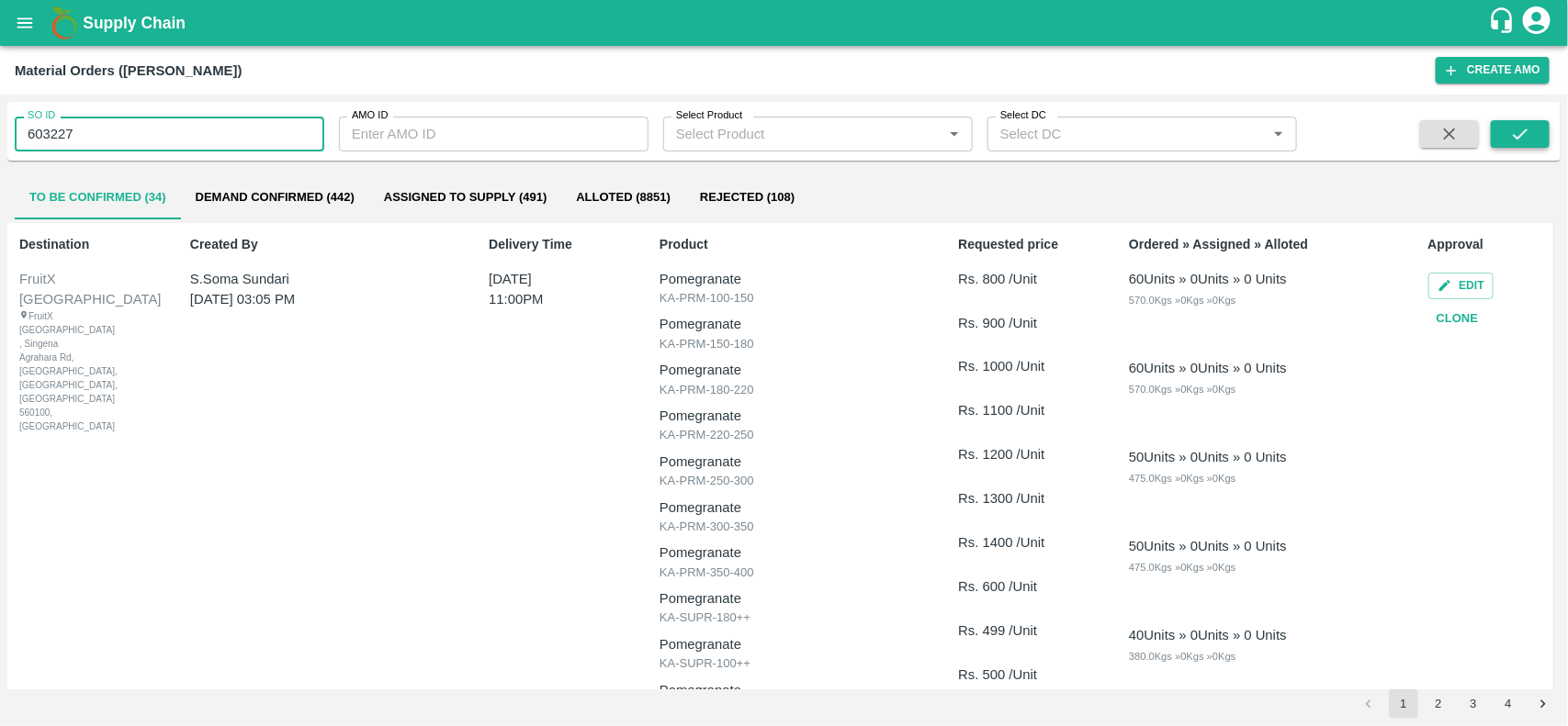
type input "603227"
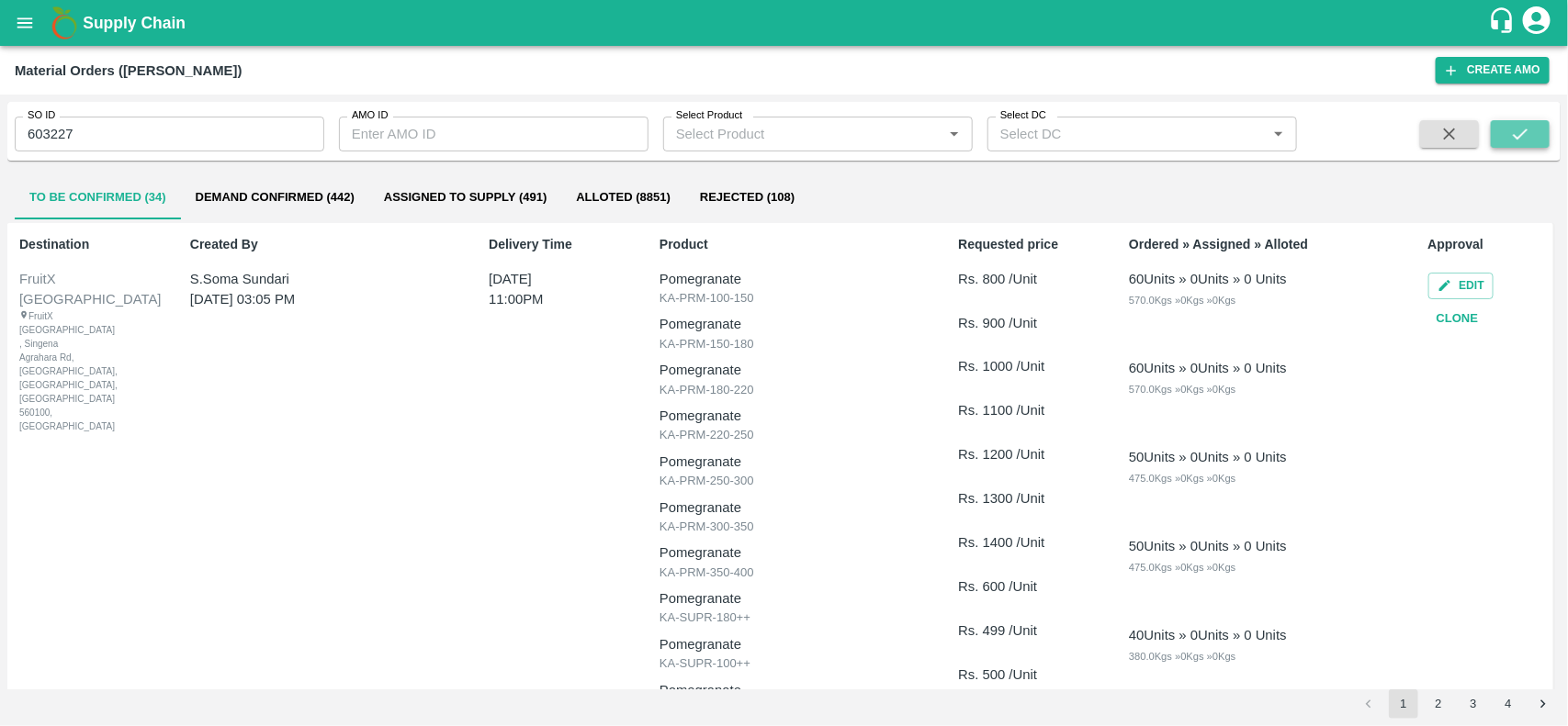
click at [1541, 138] on button "submit" at bounding box center [1520, 133] width 59 height 27
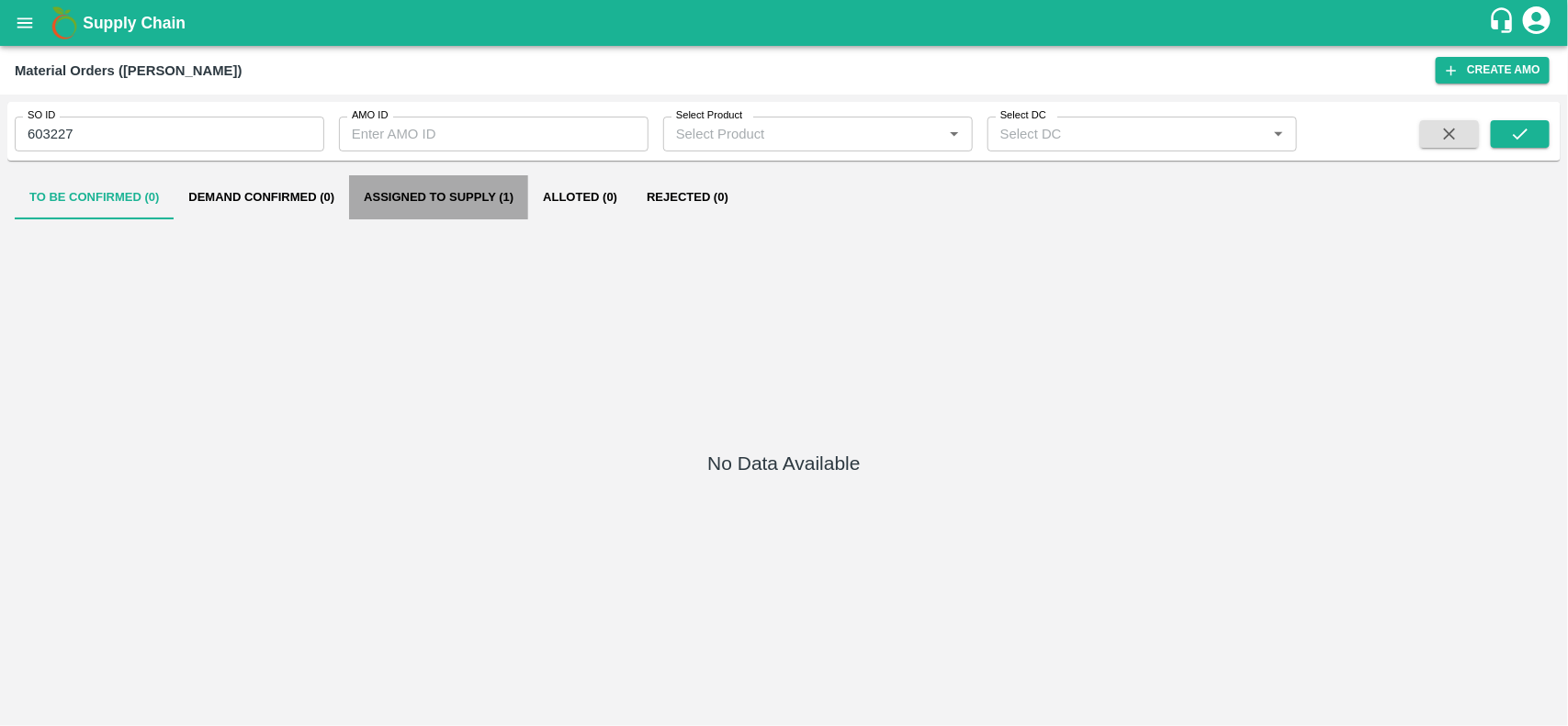
click at [418, 211] on button "Assigned to Supply (1)" at bounding box center [438, 197] width 179 height 44
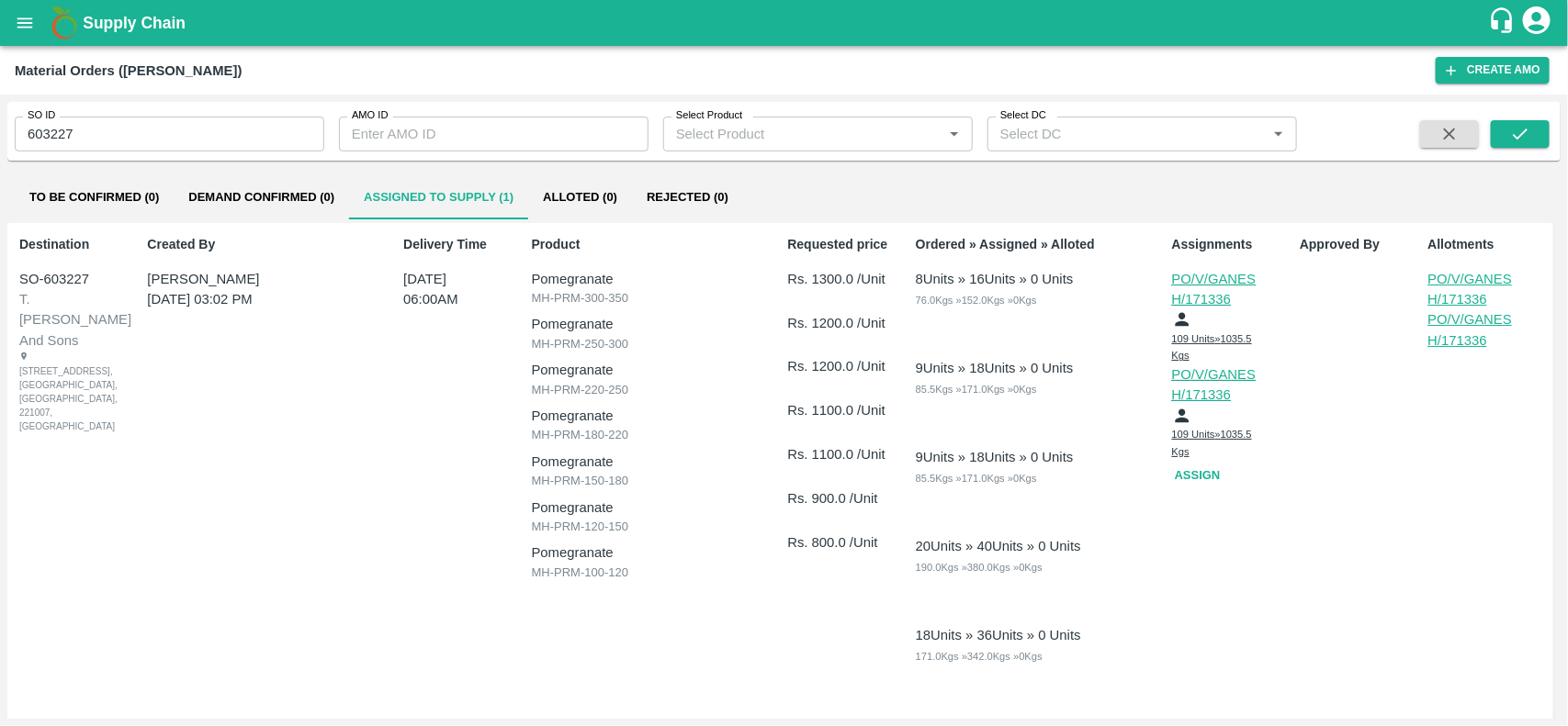
click at [1213, 391] on p "PO/V/GANESH/171336" at bounding box center [1218, 386] width 92 height 41
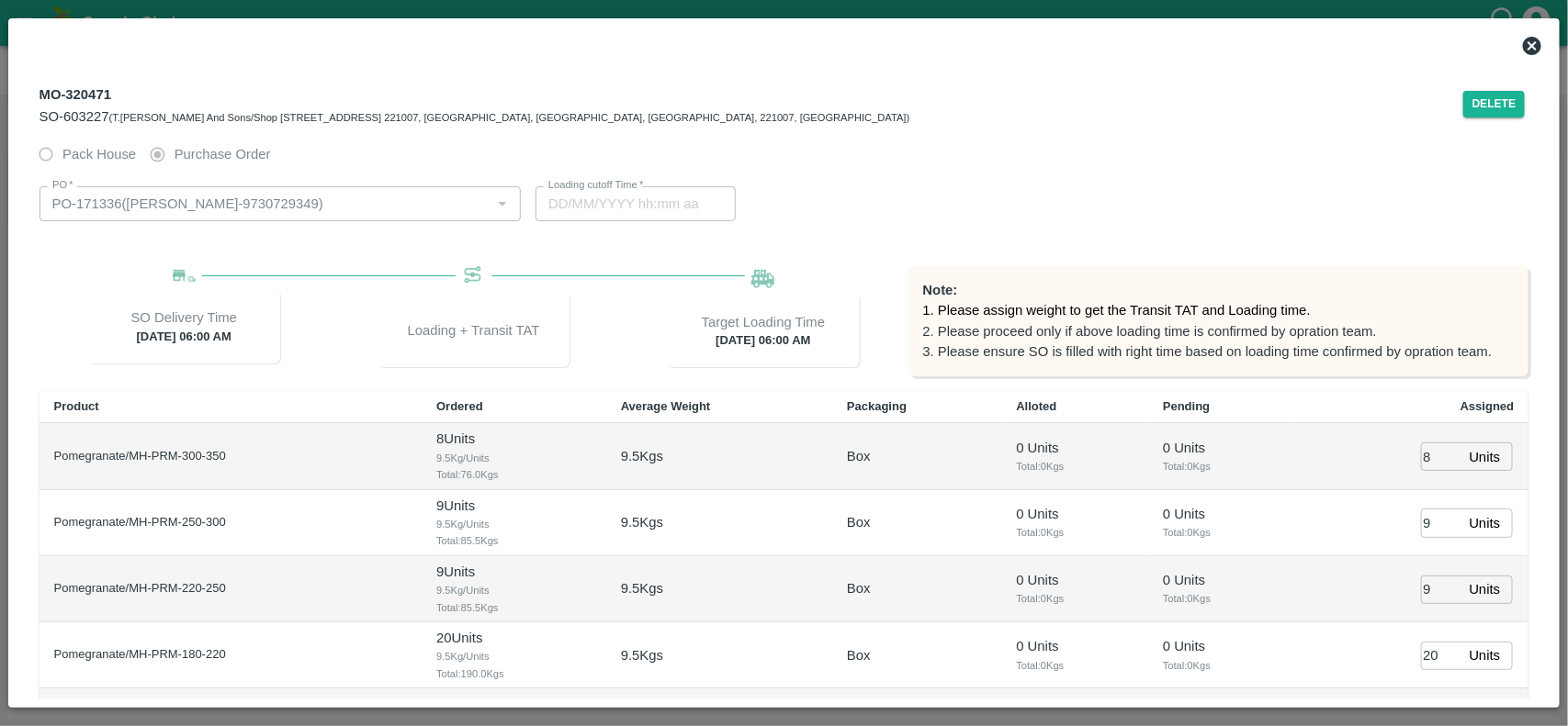
type input "31/08/2025 06:00 AM"
type input "[DATE] 04:52 AM"
click at [1476, 109] on button "Delete" at bounding box center [1495, 104] width 63 height 26
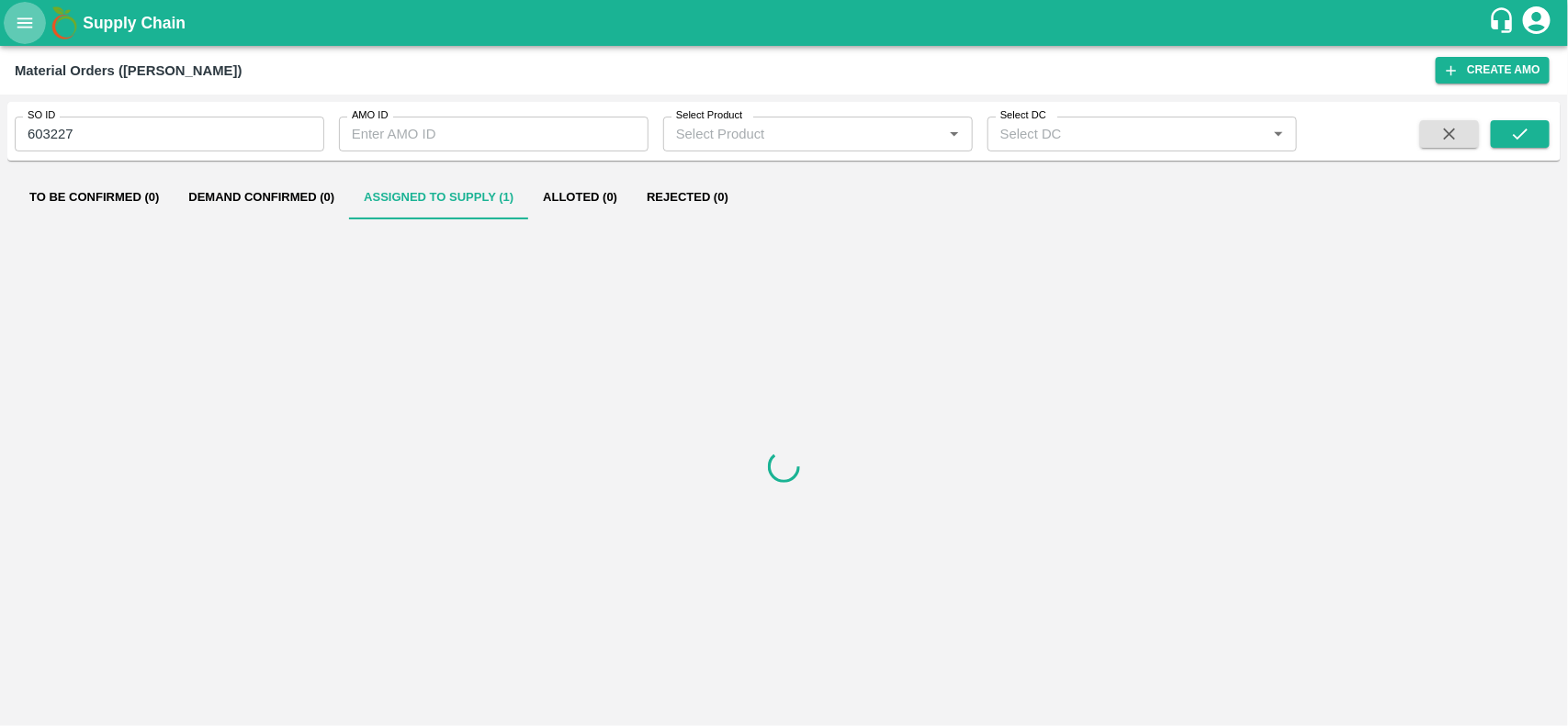
click at [28, 38] on button "open drawer" at bounding box center [24, 23] width 42 height 42
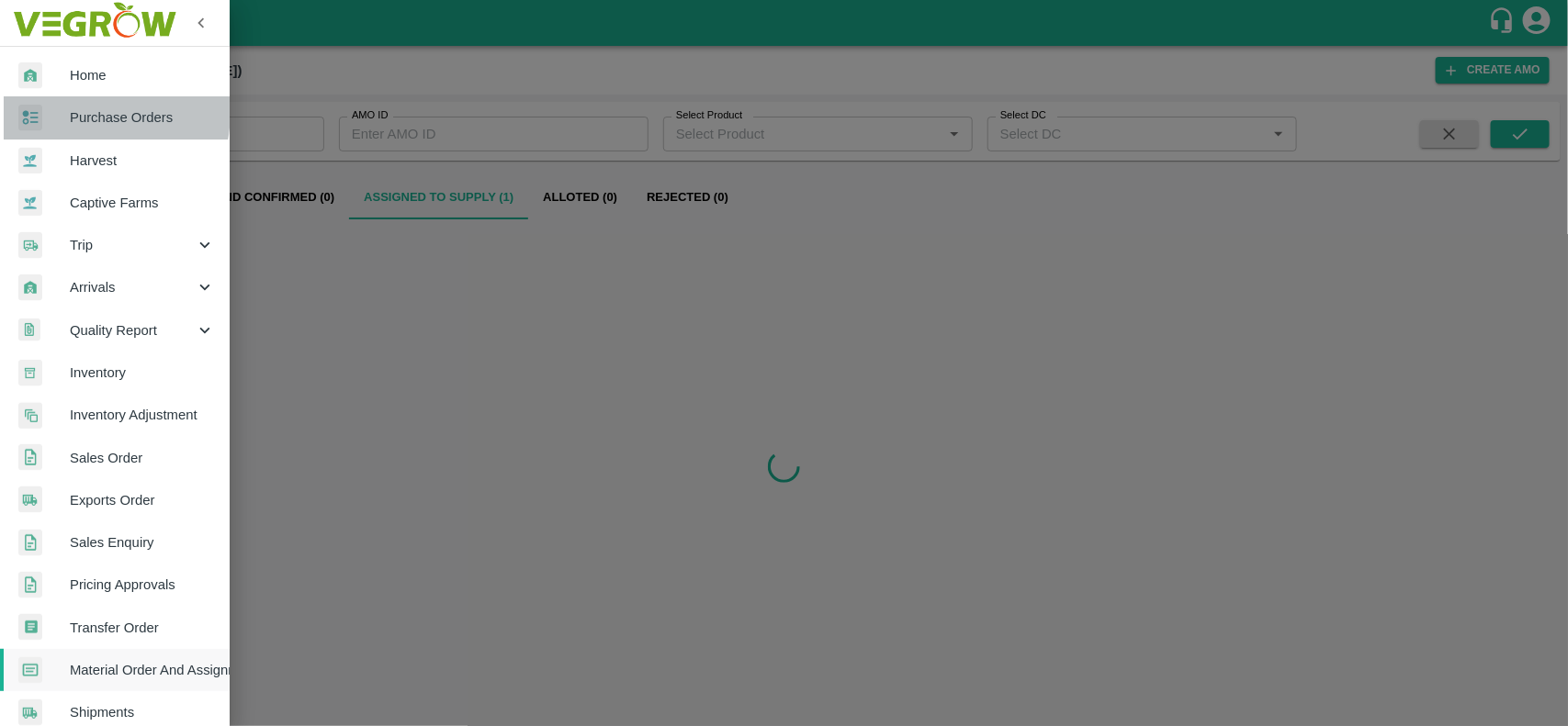
click at [60, 110] on div at bounding box center [44, 118] width 52 height 26
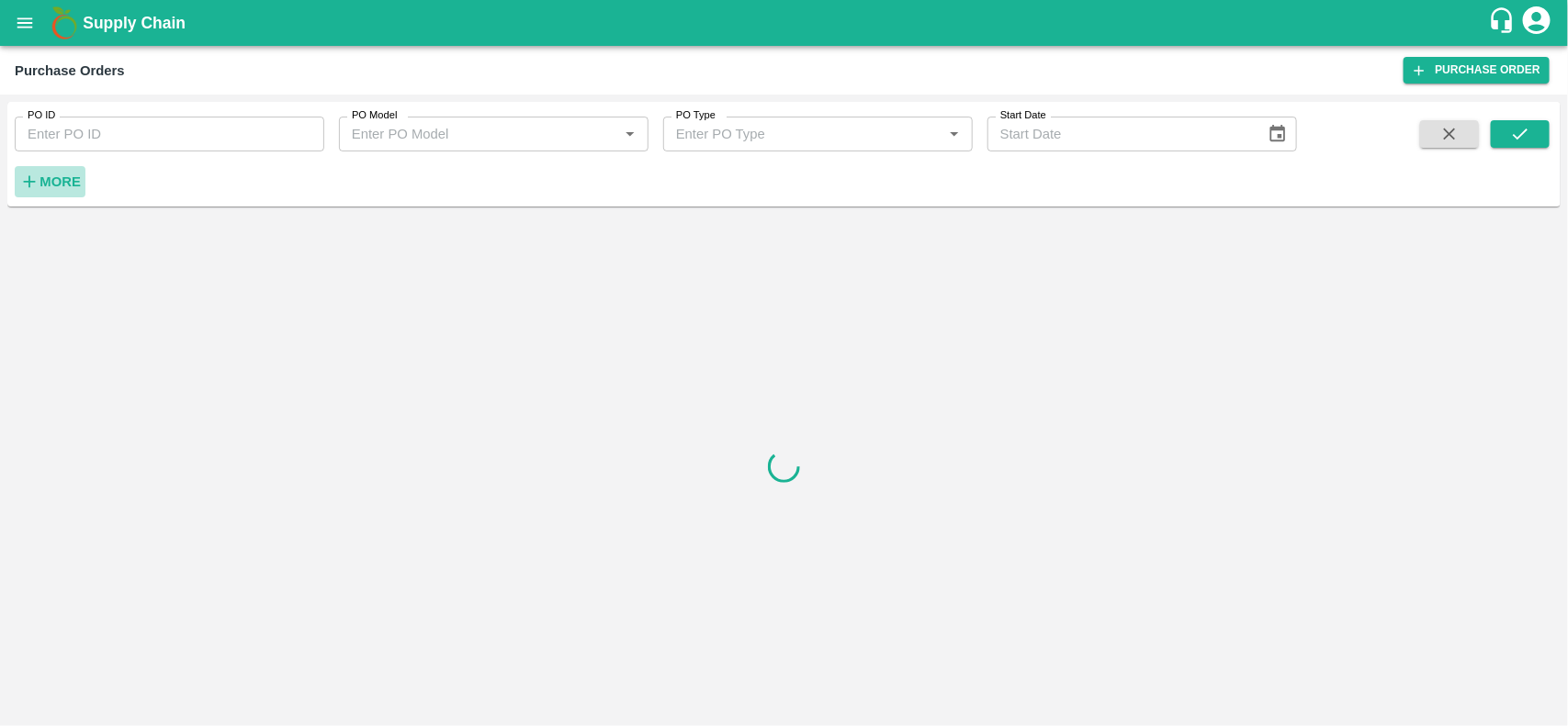
click at [48, 182] on strong "More" at bounding box center [60, 182] width 41 height 15
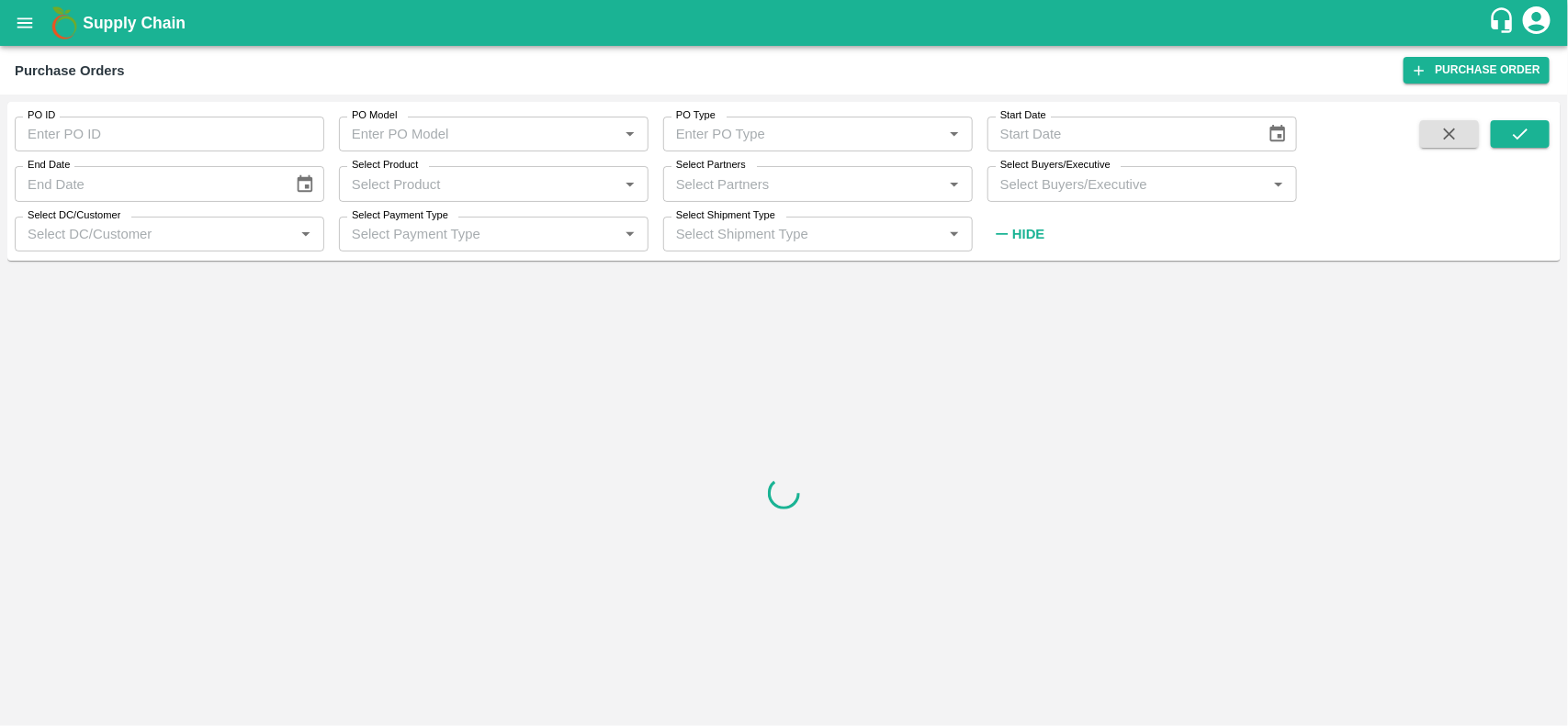
click at [1043, 190] on input "Select Buyers/Executive" at bounding box center [1127, 183] width 268 height 23
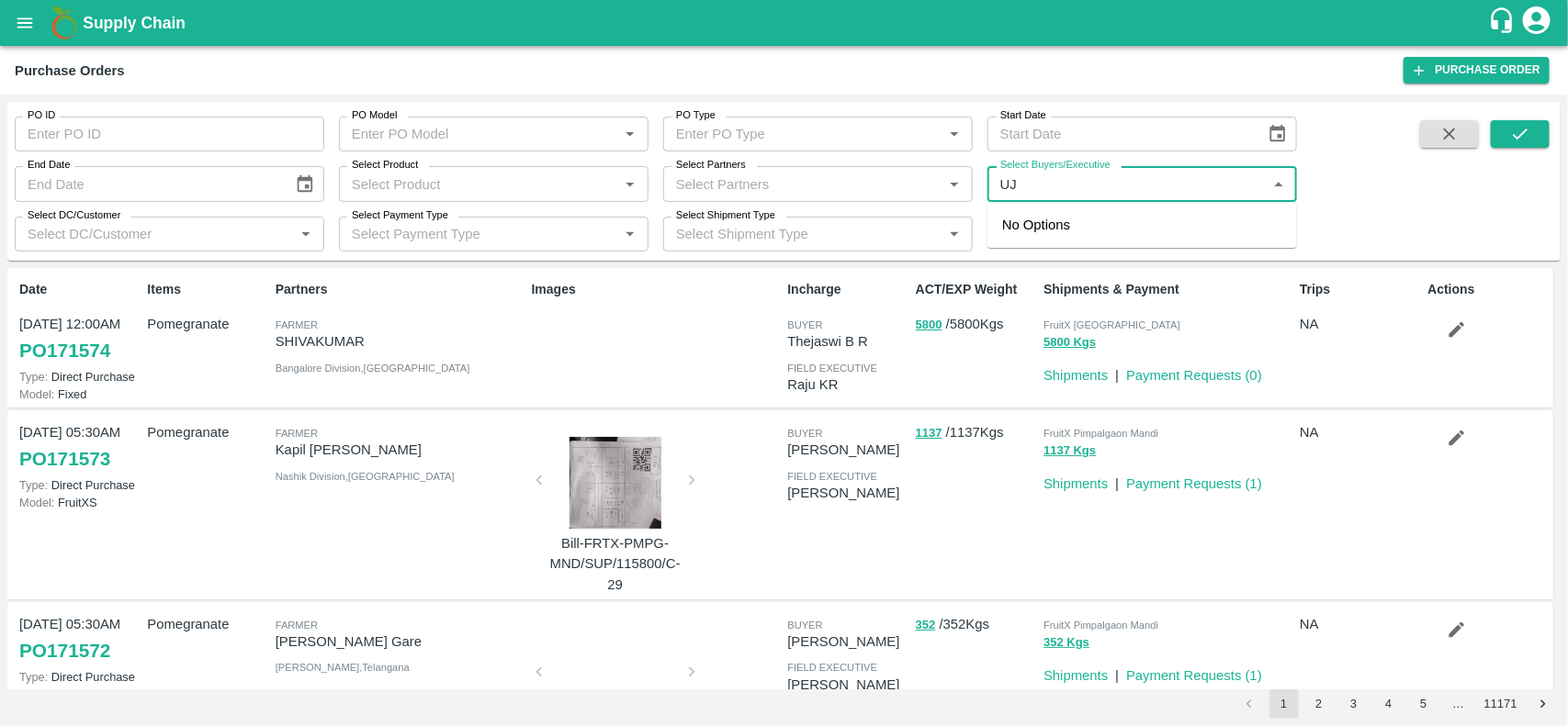
type input "U"
type input "UJJ"
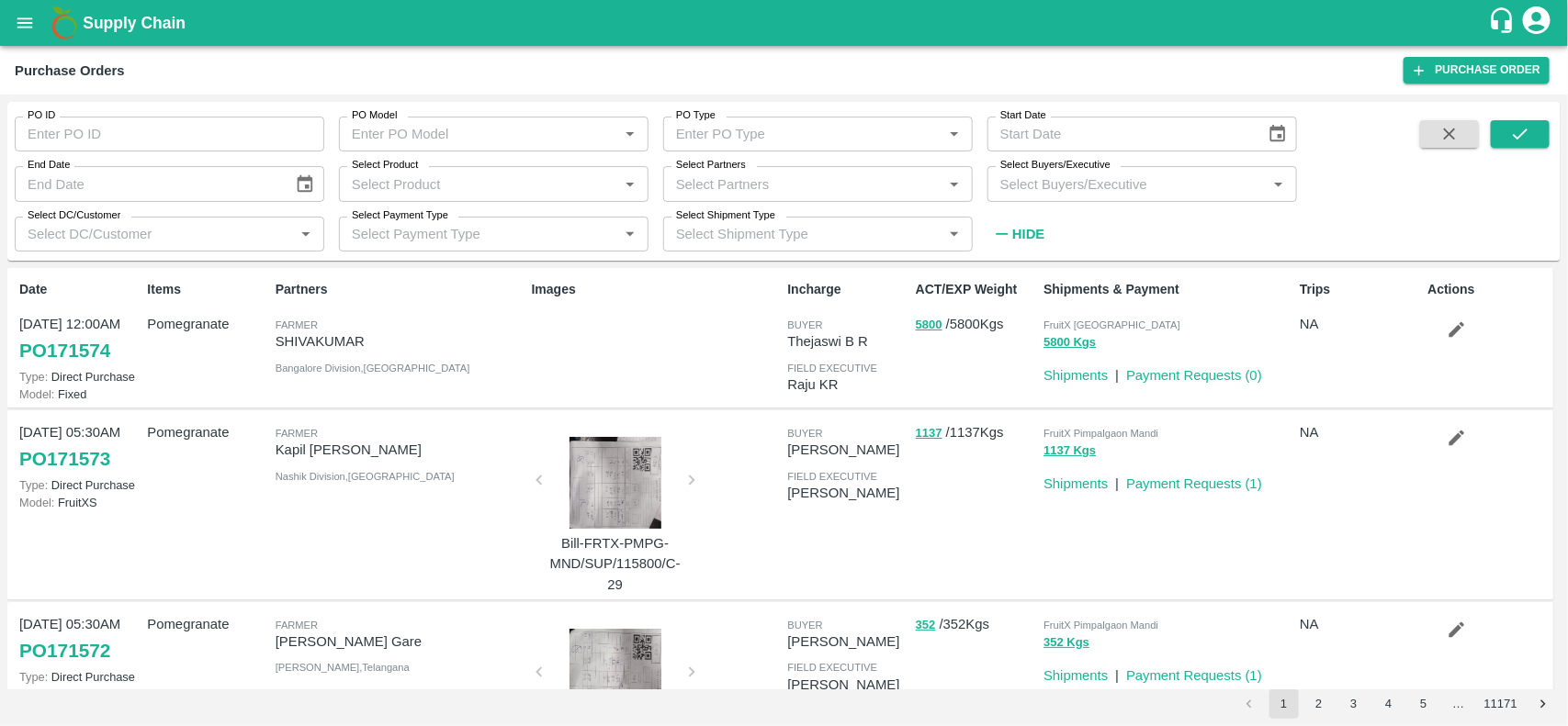
click at [1394, 204] on div "PO ID PO ID PO Model PO Model   * PO Type PO Type   * Start Date Start Date End…" at bounding box center [784, 182] width 1554 height 144
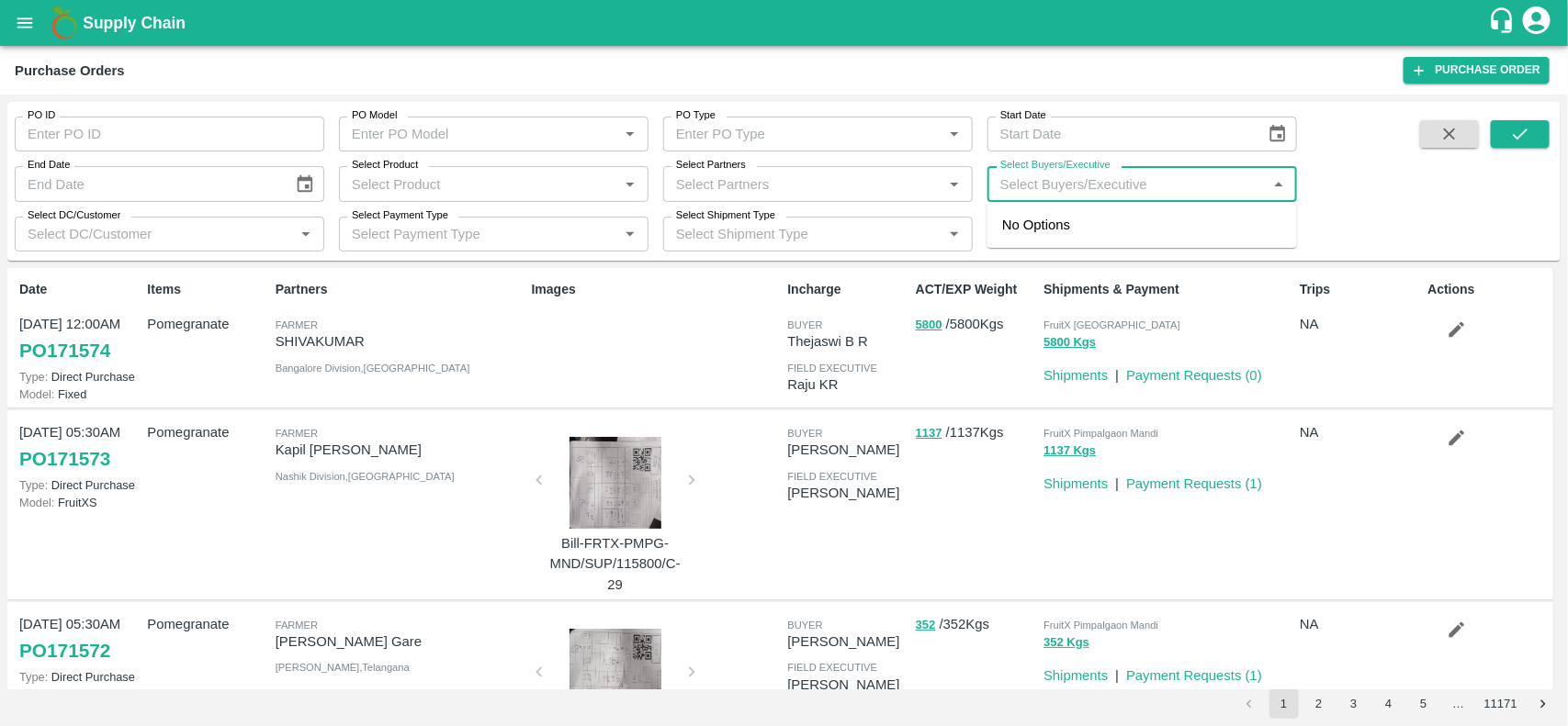
click at [1115, 185] on input "Select Buyers/Executive" at bounding box center [1127, 183] width 268 height 23
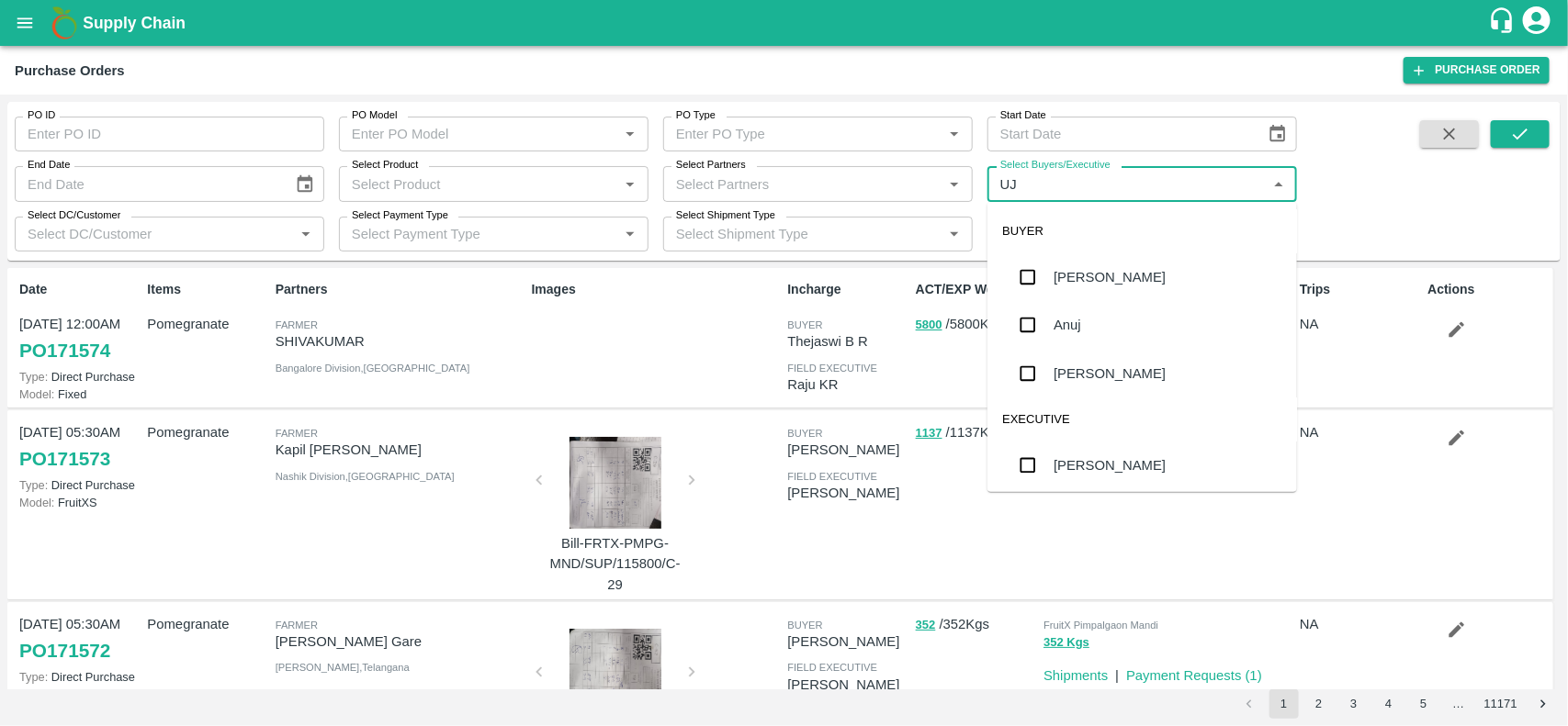
type input "UJJ"
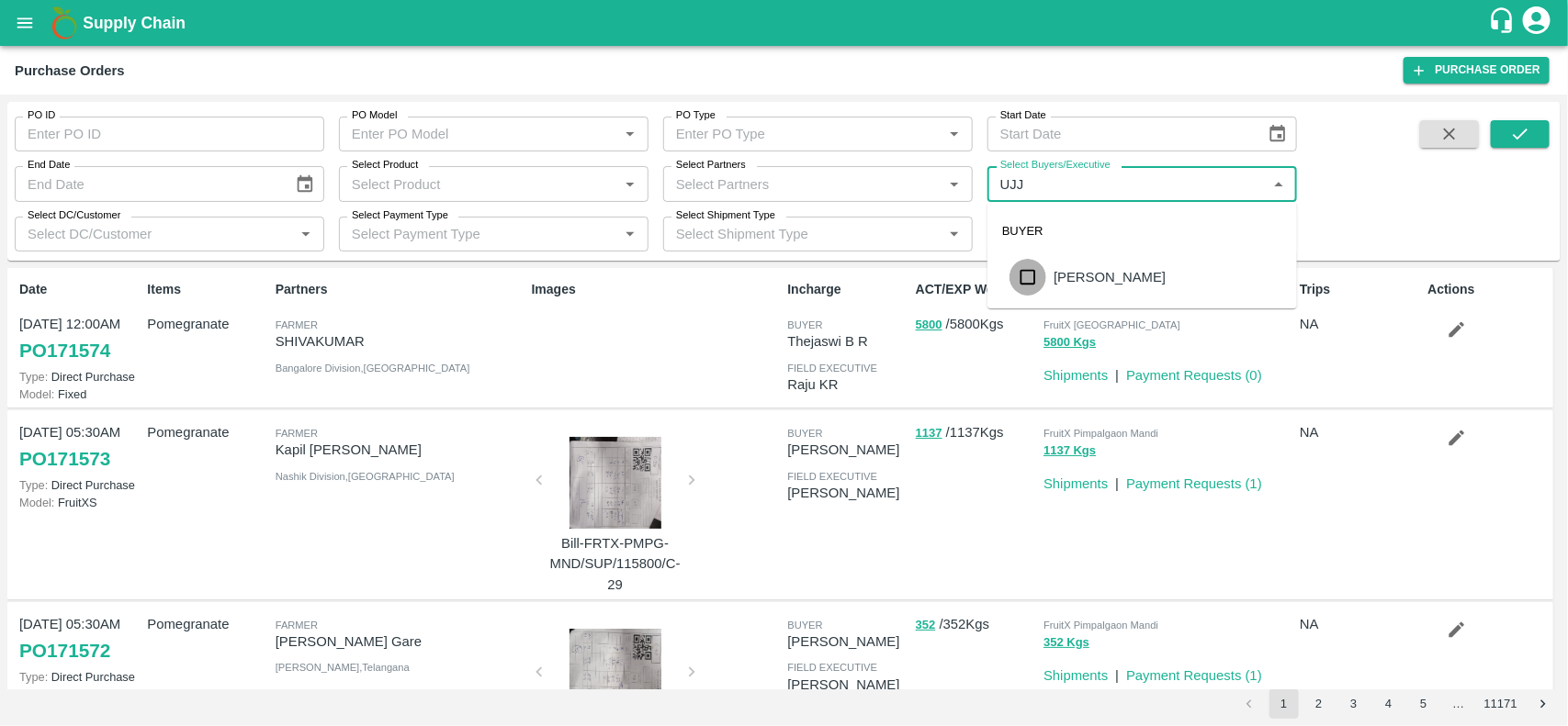
click at [1027, 277] on input "checkbox" at bounding box center [1028, 277] width 37 height 37
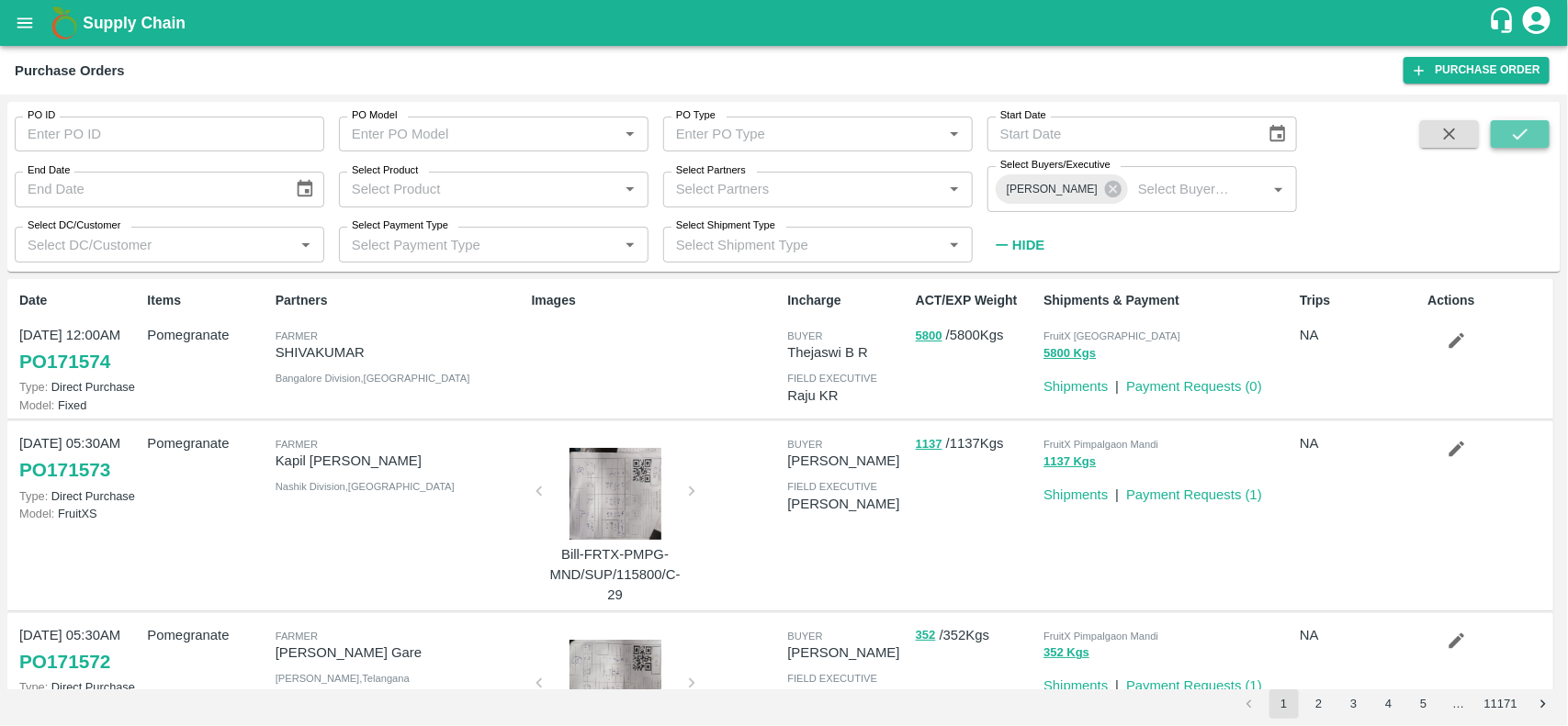
click at [1512, 140] on icon "submit" at bounding box center [1521, 134] width 21 height 21
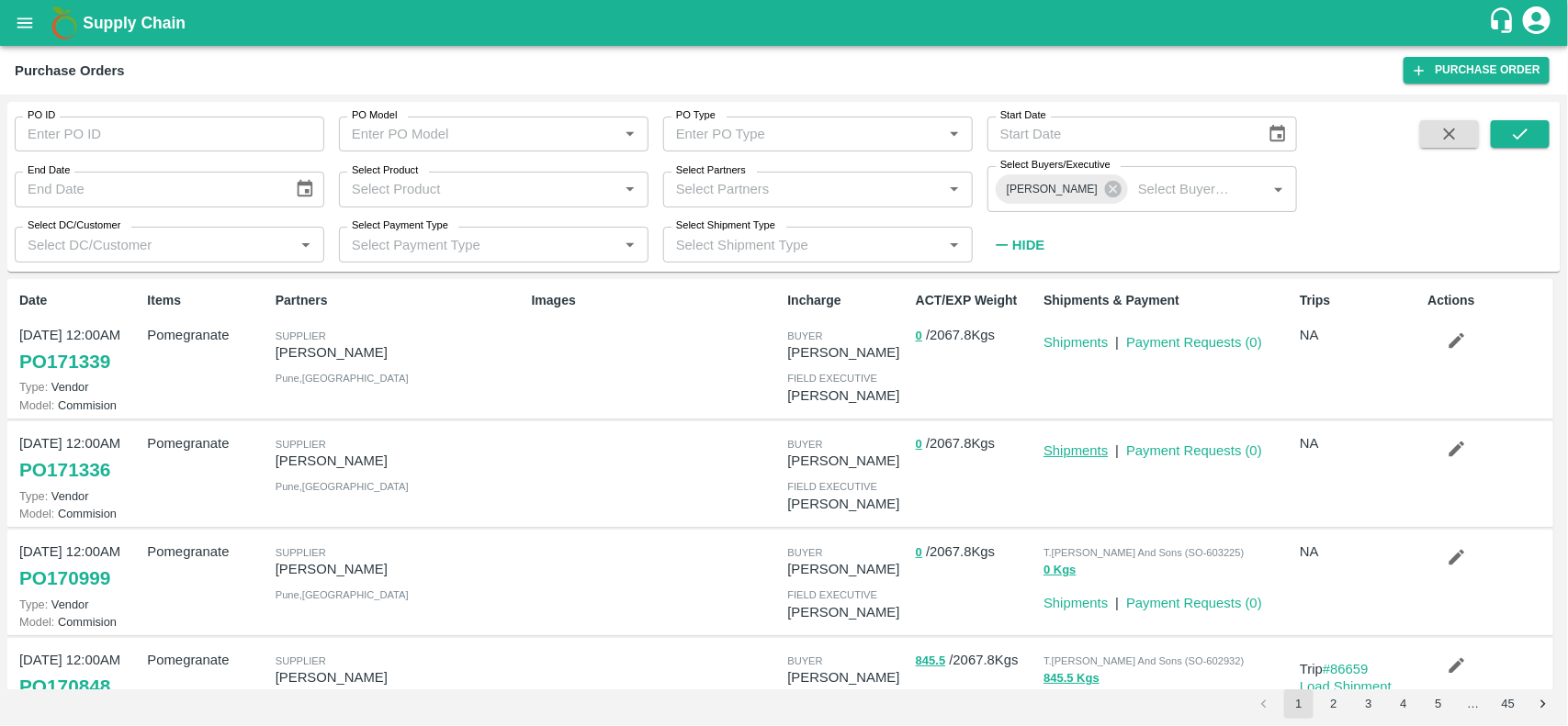
click at [1100, 456] on link "Shipments" at bounding box center [1075, 451] width 65 height 15
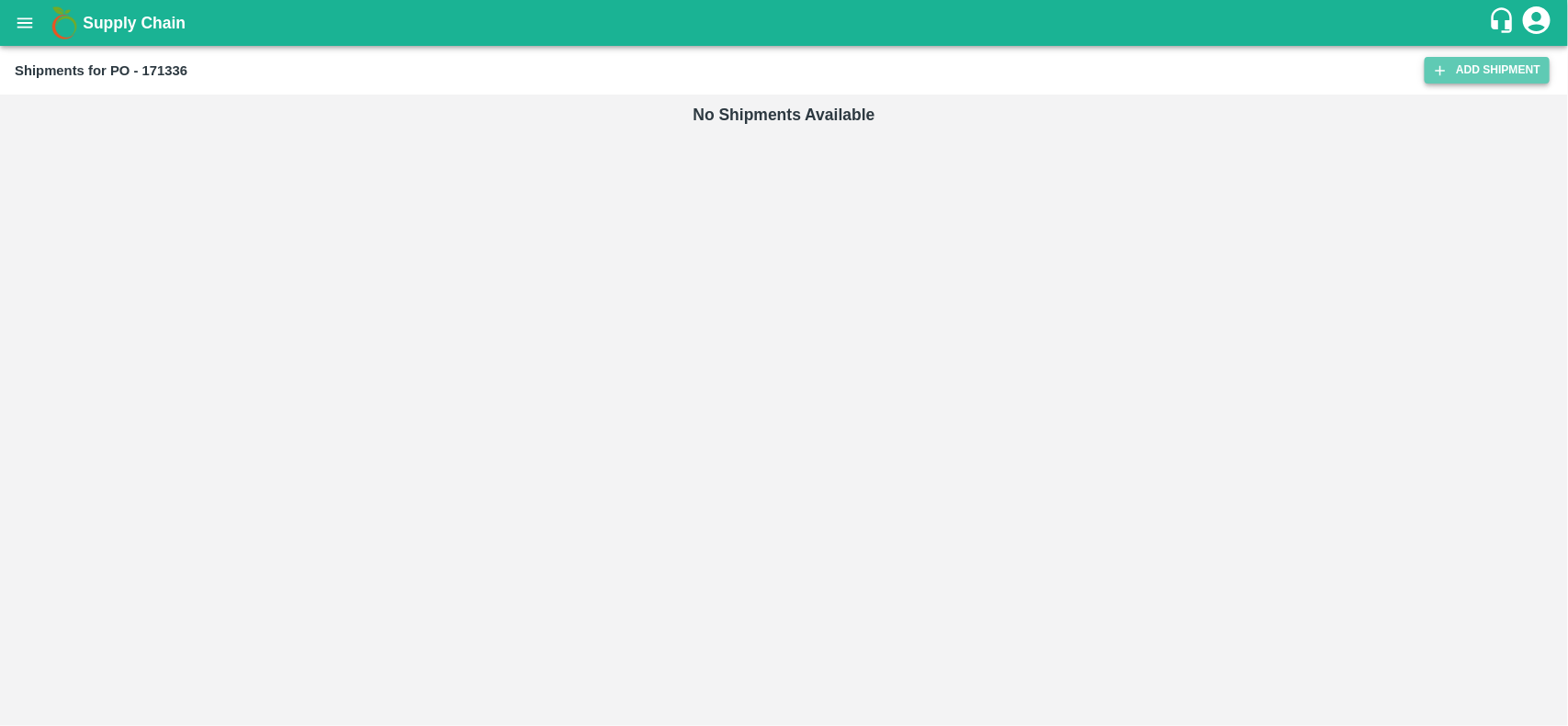
click at [1452, 74] on link "Add Shipment" at bounding box center [1486, 70] width 125 height 26
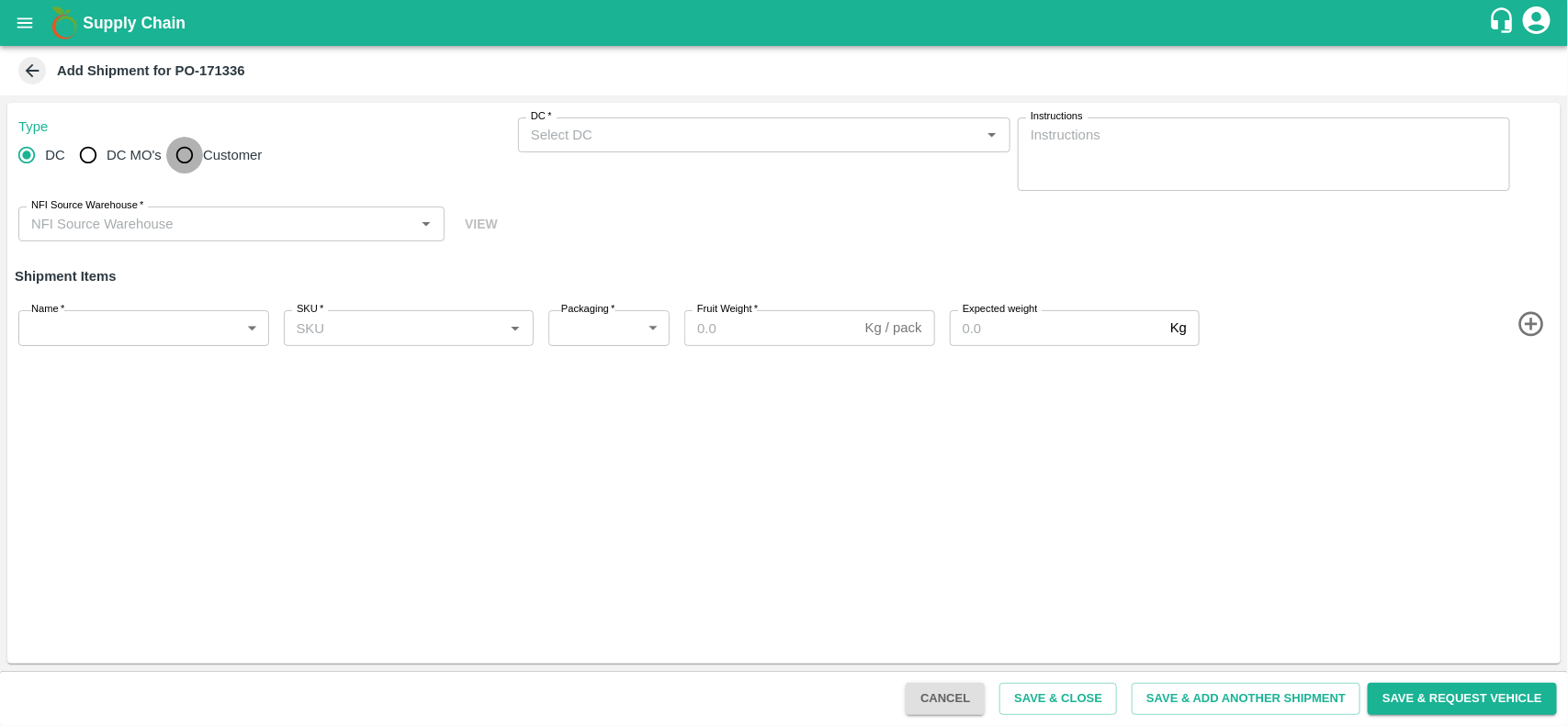
click at [175, 154] on input "Customer" at bounding box center [184, 155] width 37 height 37
radio input "true"
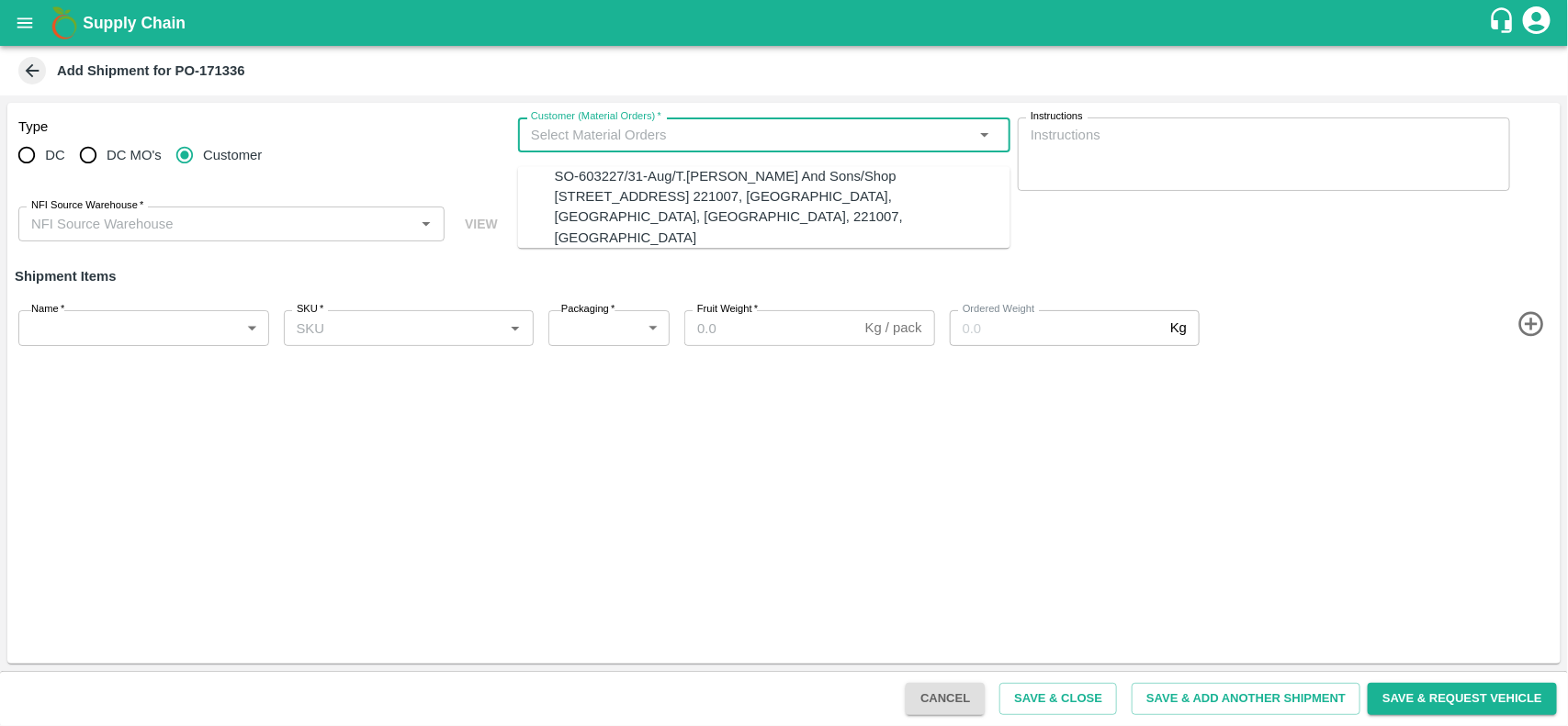
click at [585, 129] on input "Customer (Material Orders)   *" at bounding box center [749, 134] width 451 height 23
click at [580, 179] on div "SO-603227/31-Aug/T.[PERSON_NAME] And Sons/Shop [STREET_ADDRESS] 221007, [GEOGRA…" at bounding box center [783, 206] width 456 height 82
type input "MH-PRM-300-350"
type input "9.5"
type input "76.0"
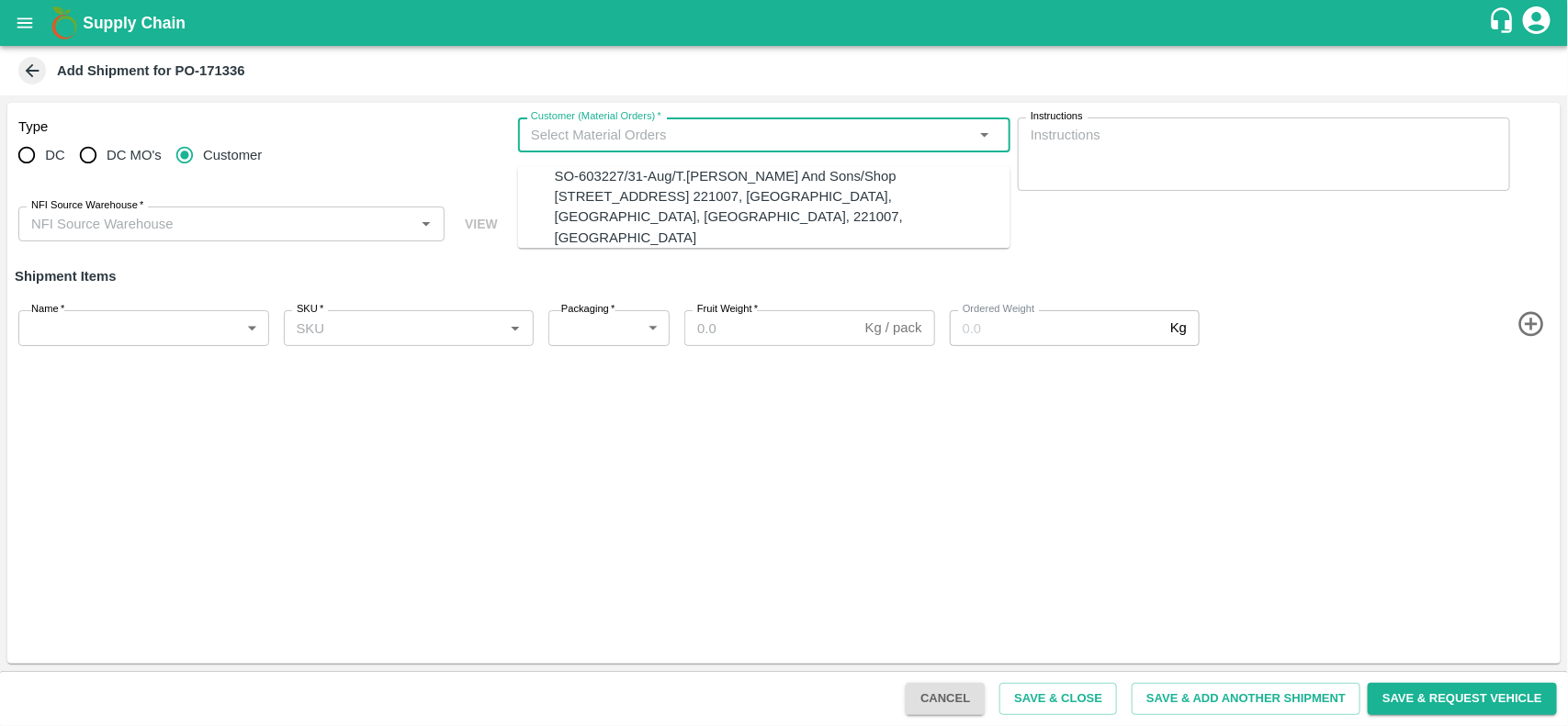
type input "SO-603227/31-Aug/T.[PERSON_NAME] And Sons/Shop [STREET_ADDRESS] 221007, [GEOGRA…"
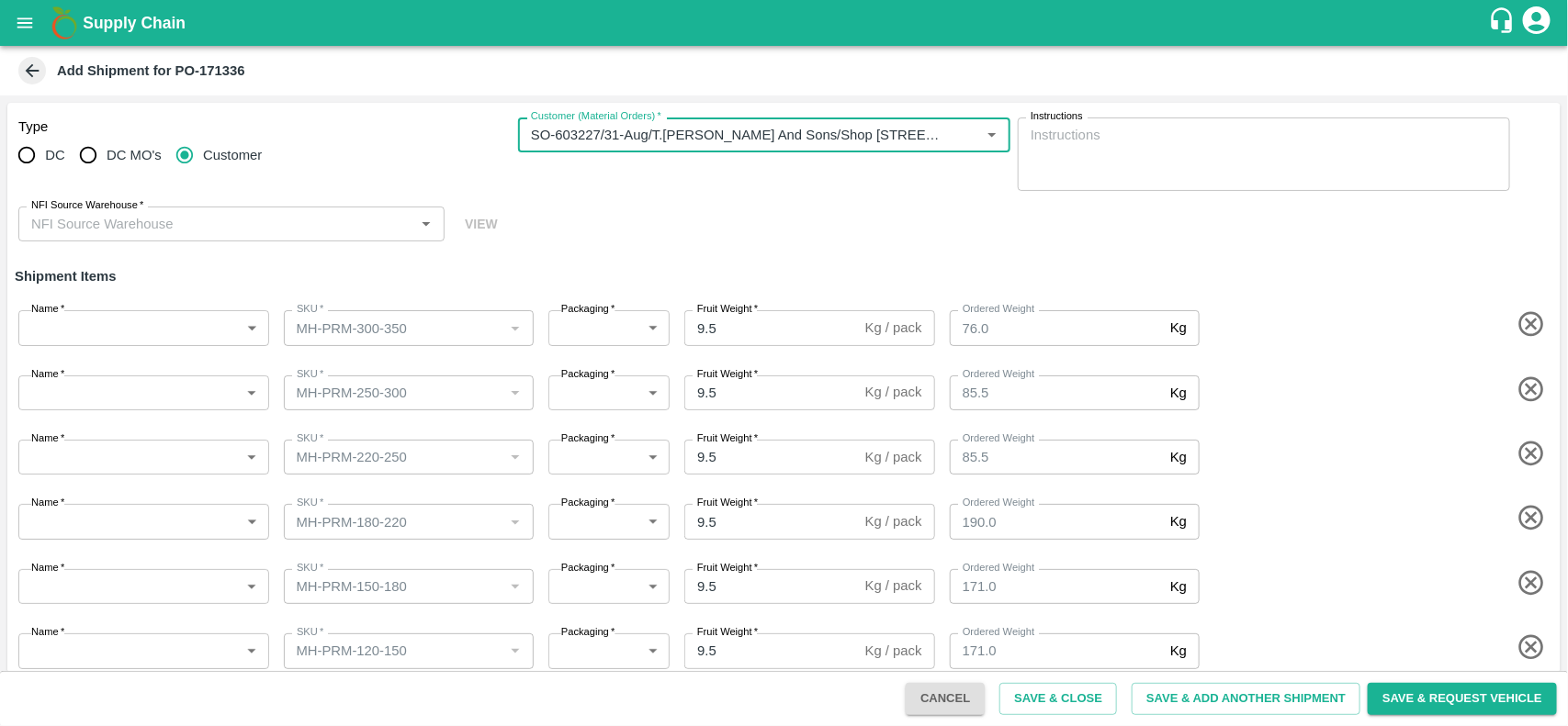
click at [333, 230] on input "NFI Source Warehouse   *" at bounding box center [216, 223] width 385 height 23
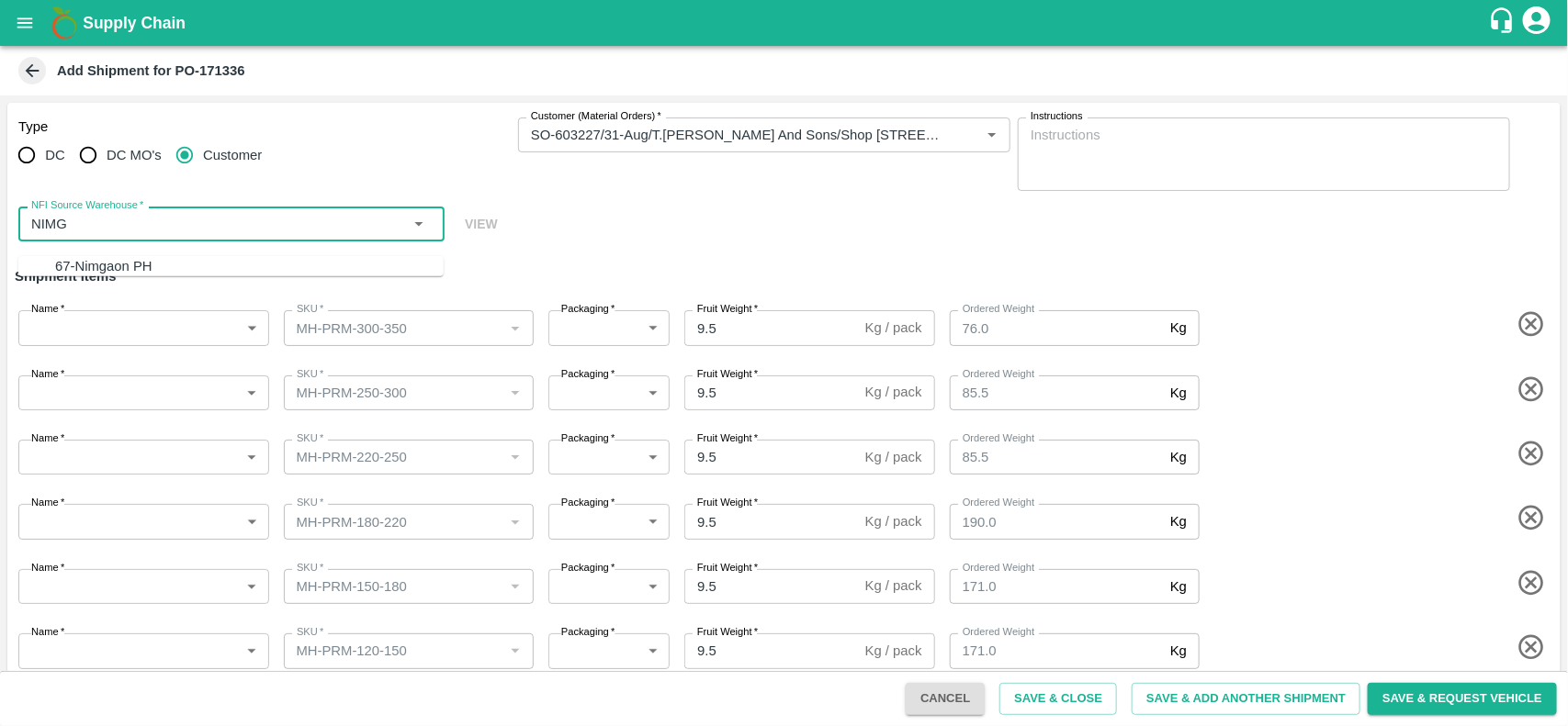
click at [124, 256] on div "67-Nimgaon PH" at bounding box center [250, 266] width 388 height 21
type input "67-Nimgaon PH"
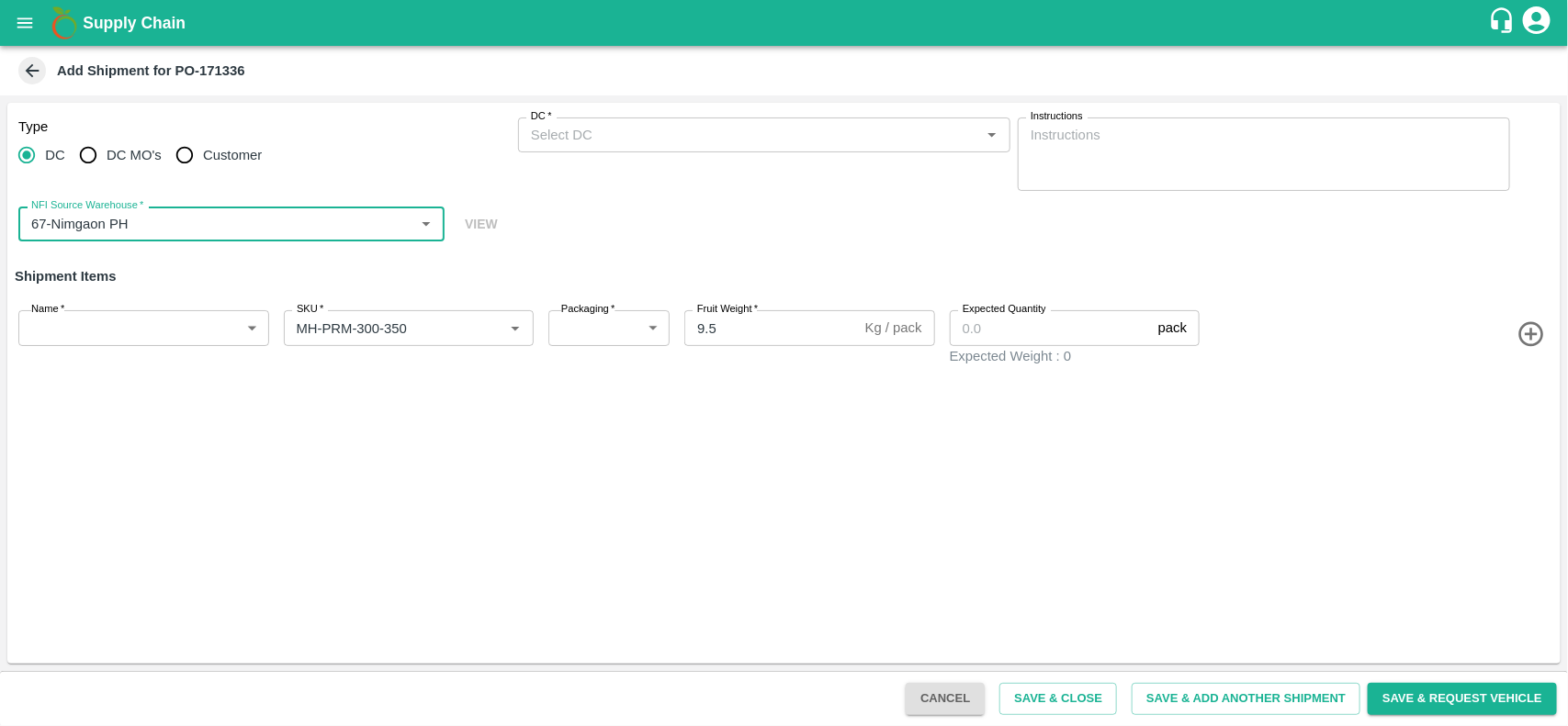
radio input "true"
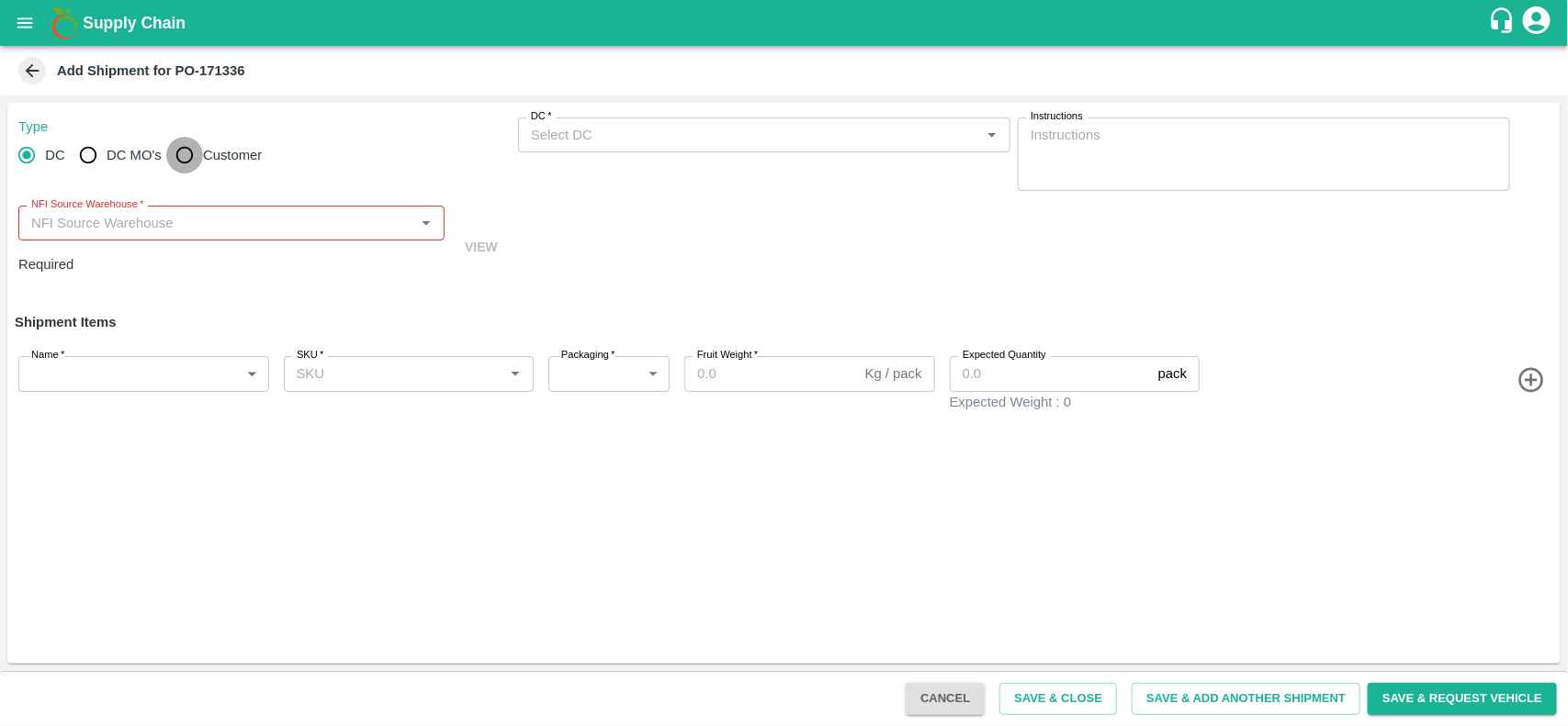
click at [184, 153] on input "Customer" at bounding box center [184, 155] width 37 height 37
radio input "true"
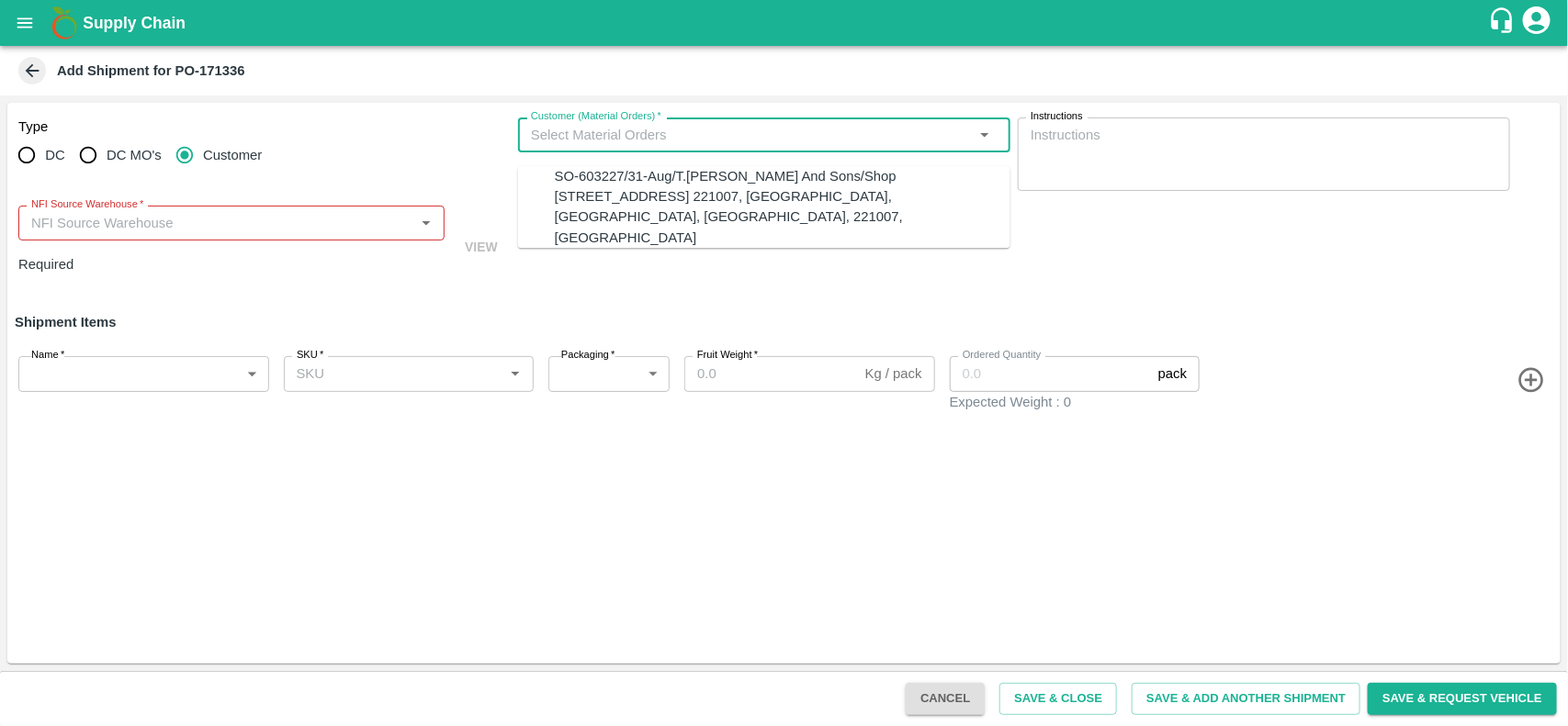
click at [540, 134] on input "Customer (Material Orders)   *" at bounding box center [749, 134] width 451 height 23
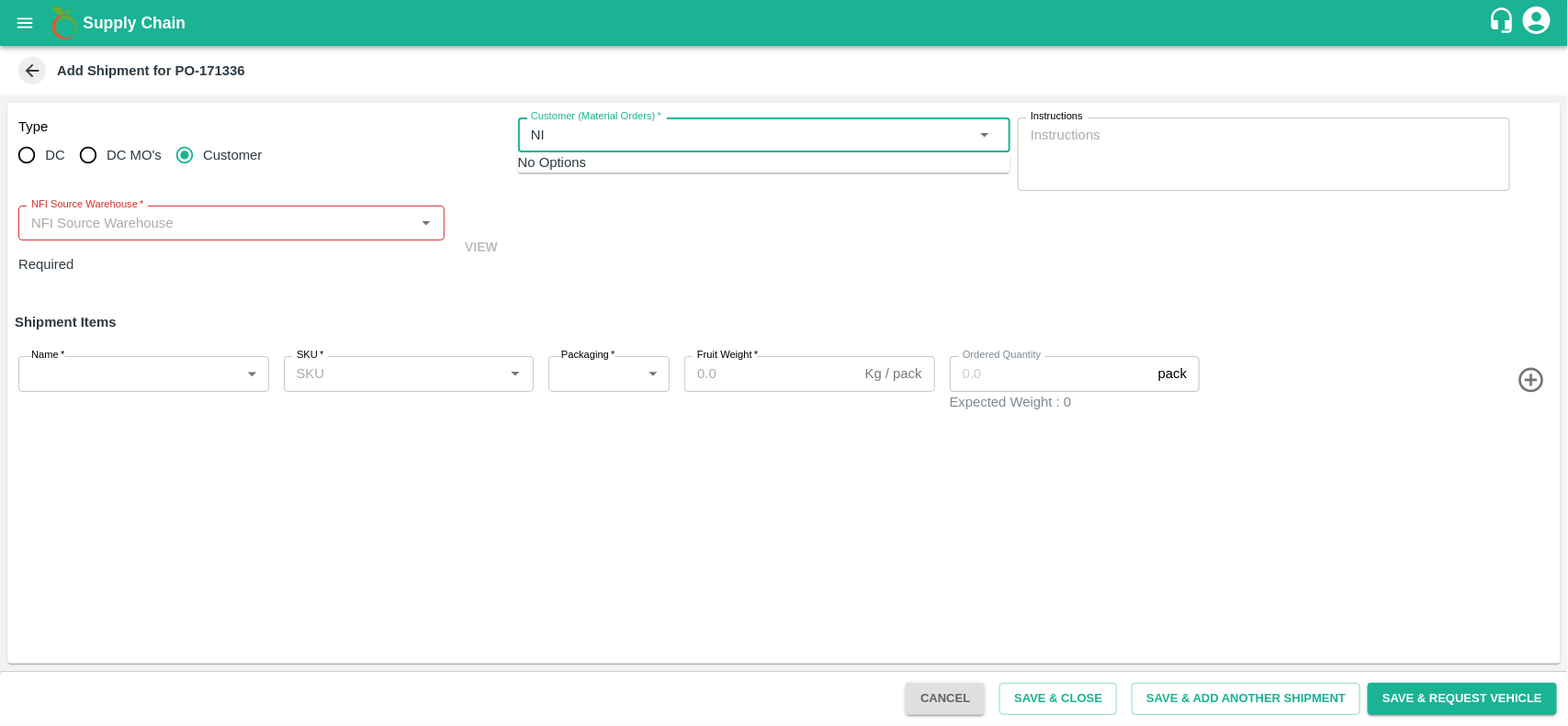
type input "N"
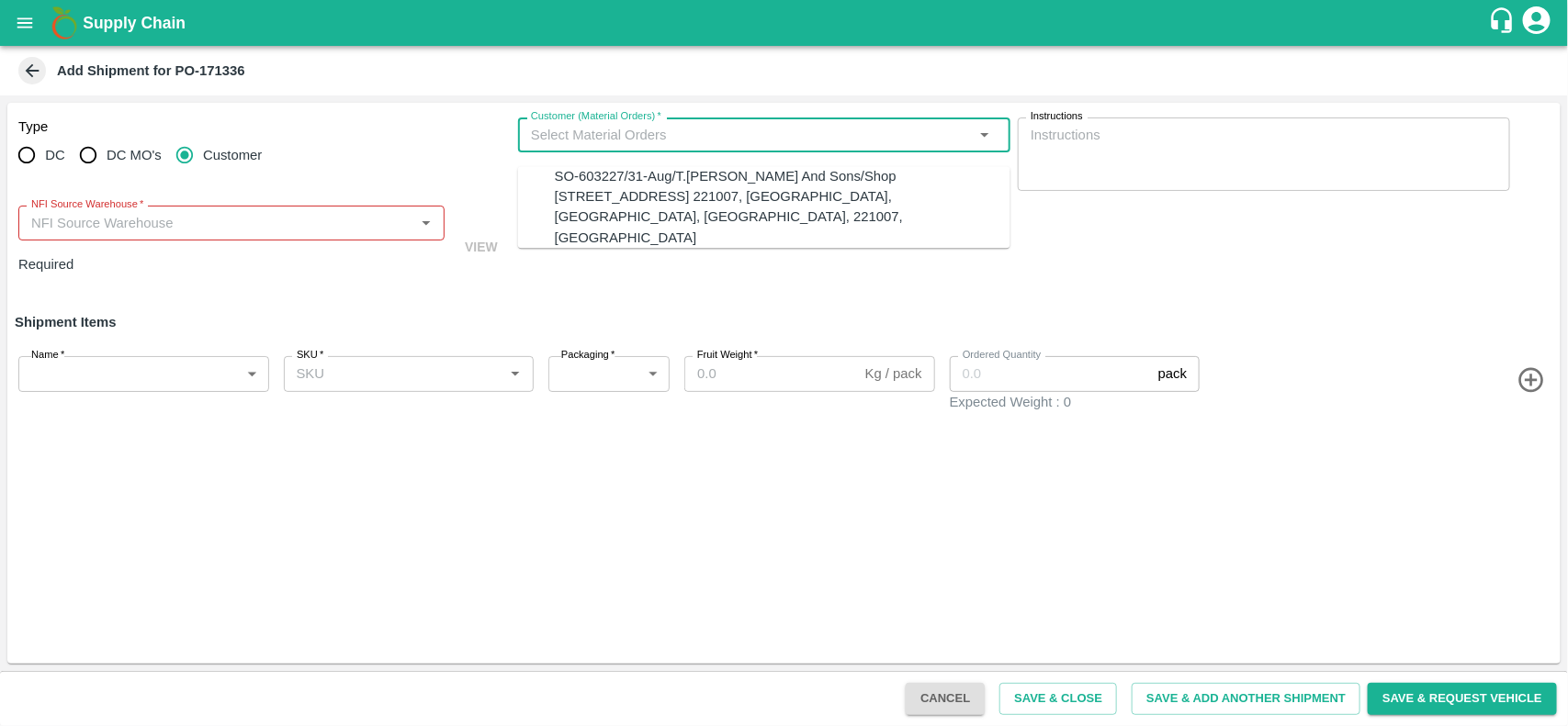
click at [601, 172] on div "SO-603227/31-Aug/T.[PERSON_NAME] And Sons/Shop [STREET_ADDRESS] 221007, [GEOGRA…" at bounding box center [783, 206] width 456 height 82
type input "SO-603227/31-Aug/T.[PERSON_NAME] And Sons/Shop [STREET_ADDRESS] 221007, [GEOGRA…"
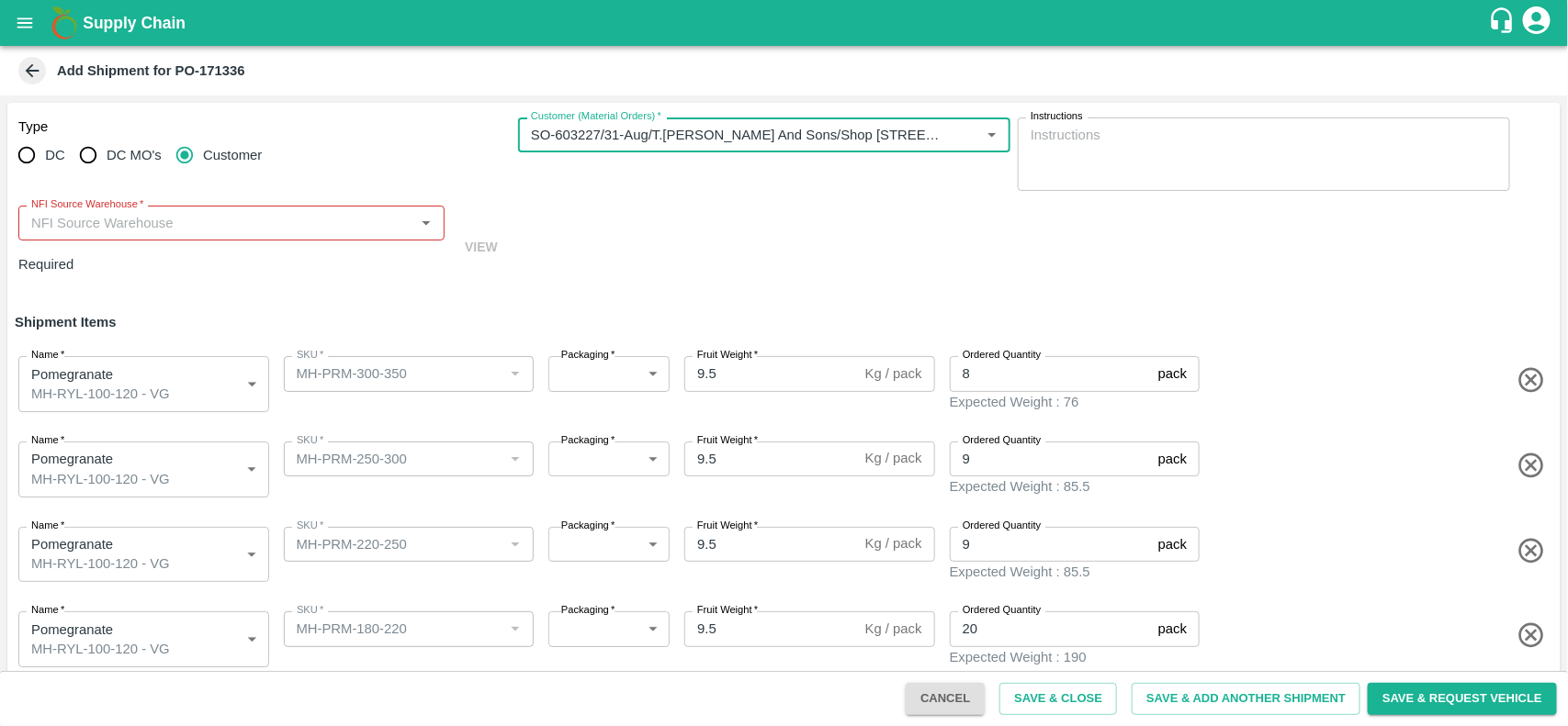
click at [286, 232] on input "NFI Source Warehouse   *" at bounding box center [216, 222] width 385 height 23
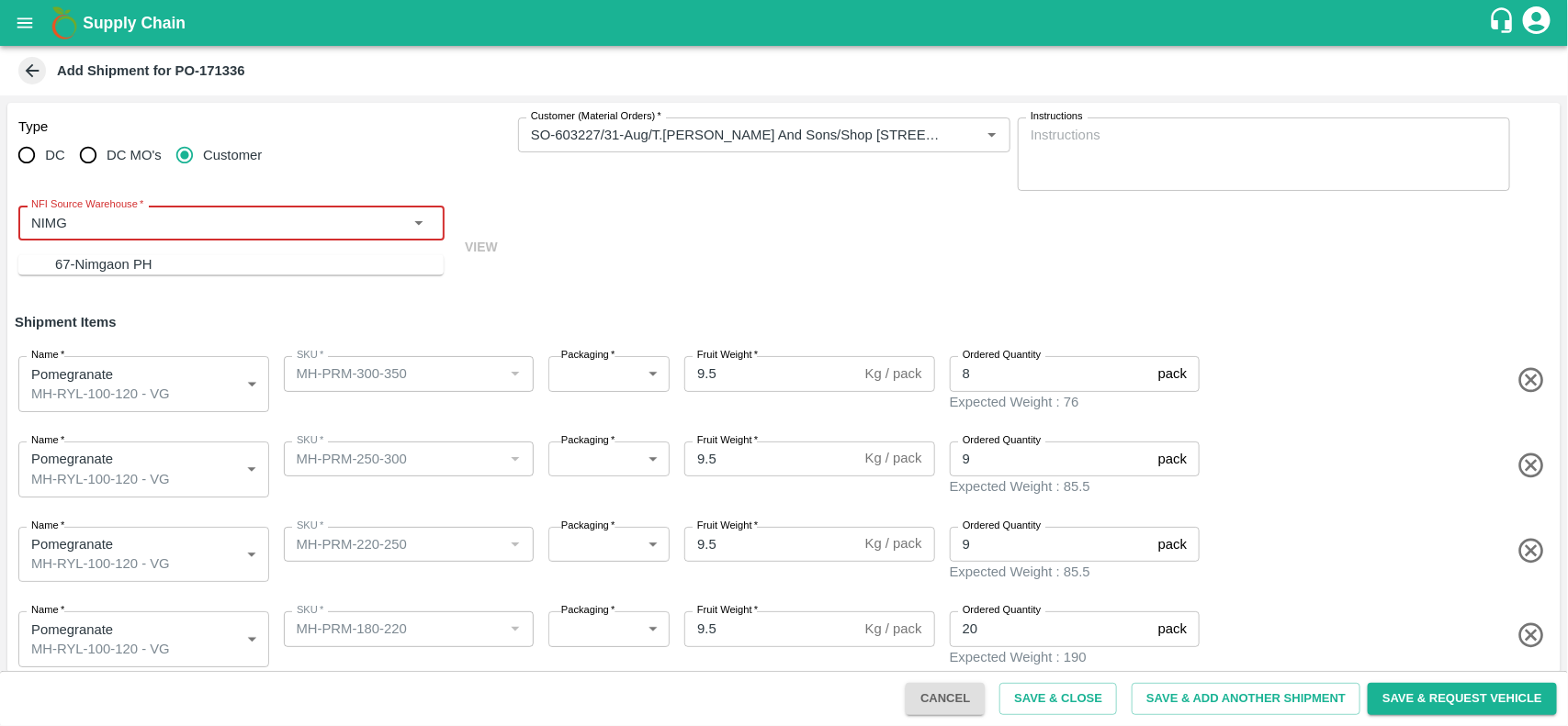
click at [120, 271] on div "67-Nimgaon PH" at bounding box center [104, 265] width 98 height 21
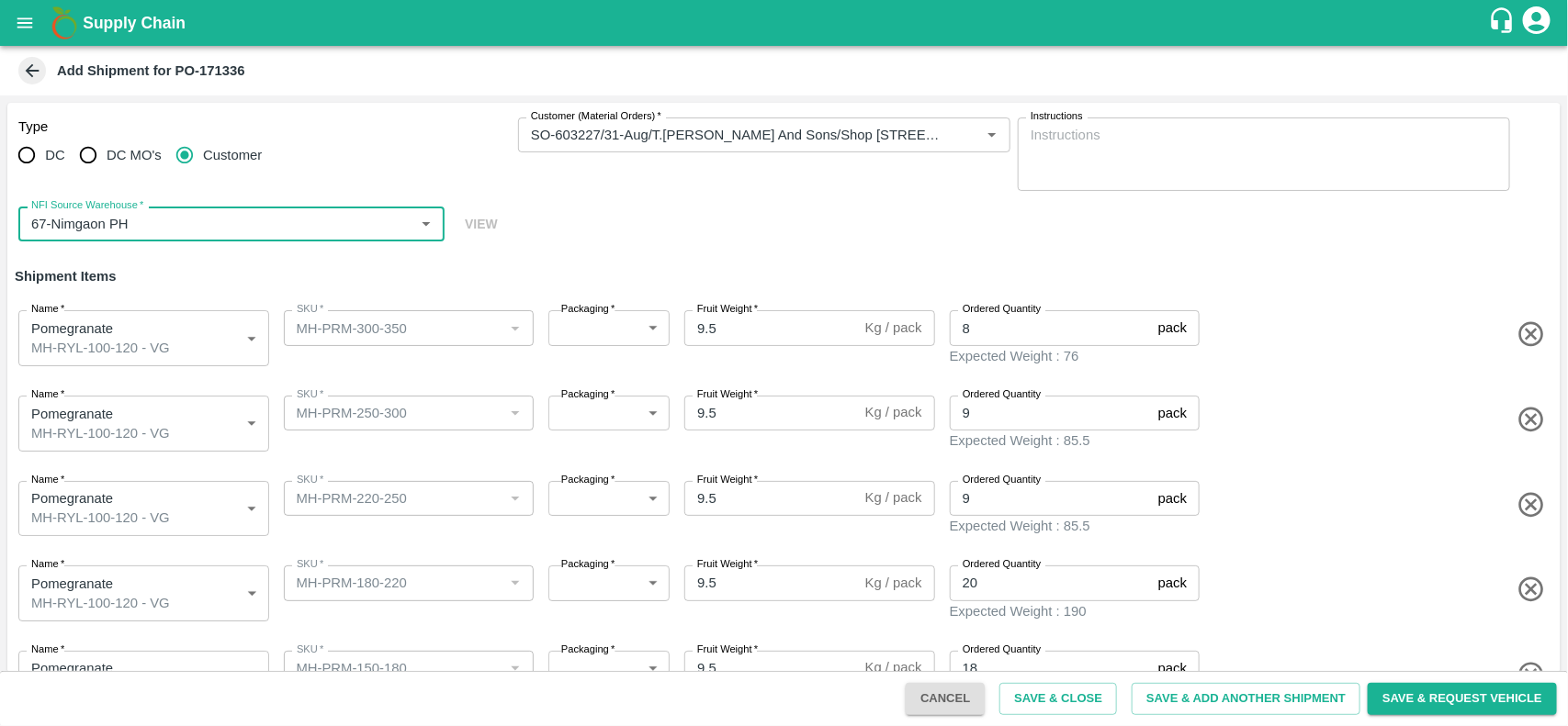
type input "67-Nimgaon PH"
click at [534, 257] on h6 "Shipment Items" at bounding box center [784, 276] width 1554 height 38
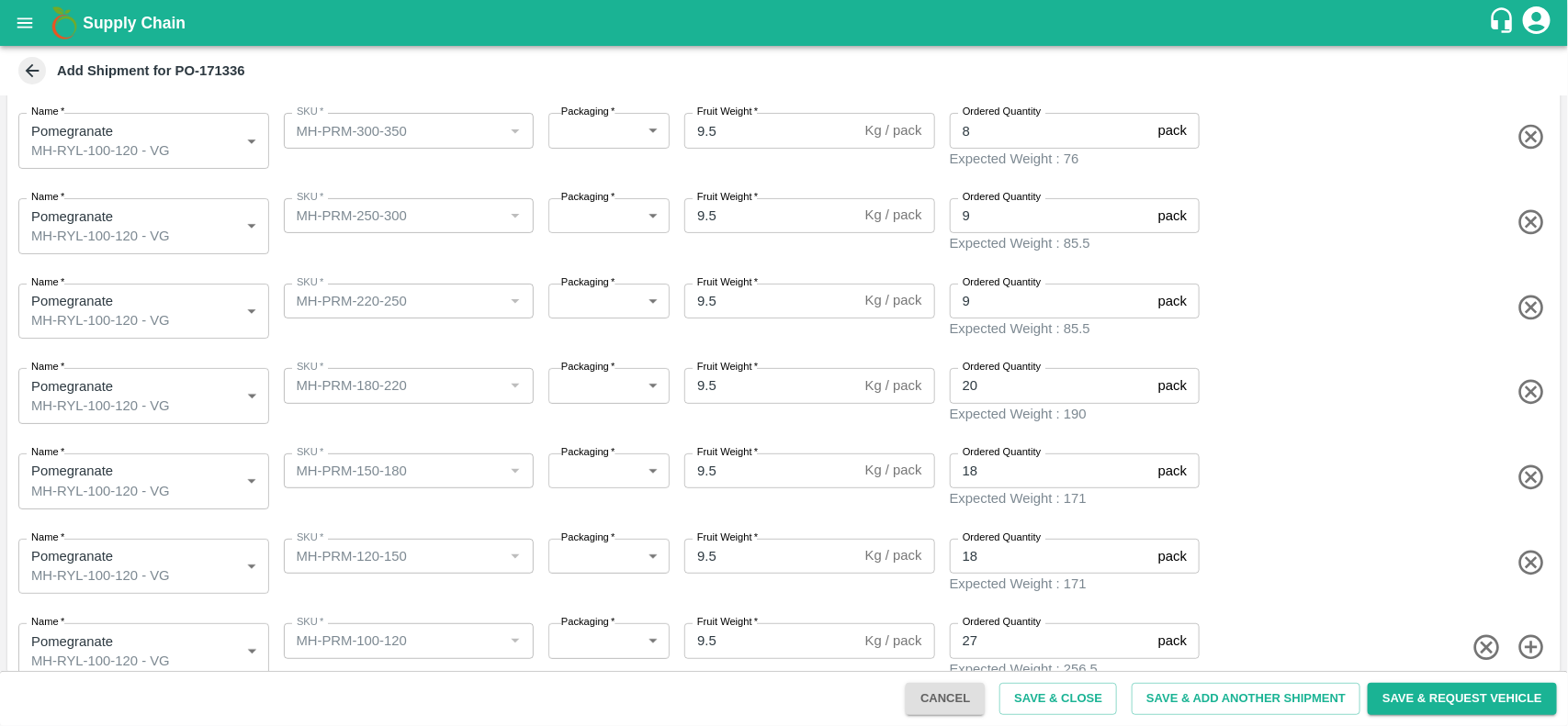
scroll to position [208, 0]
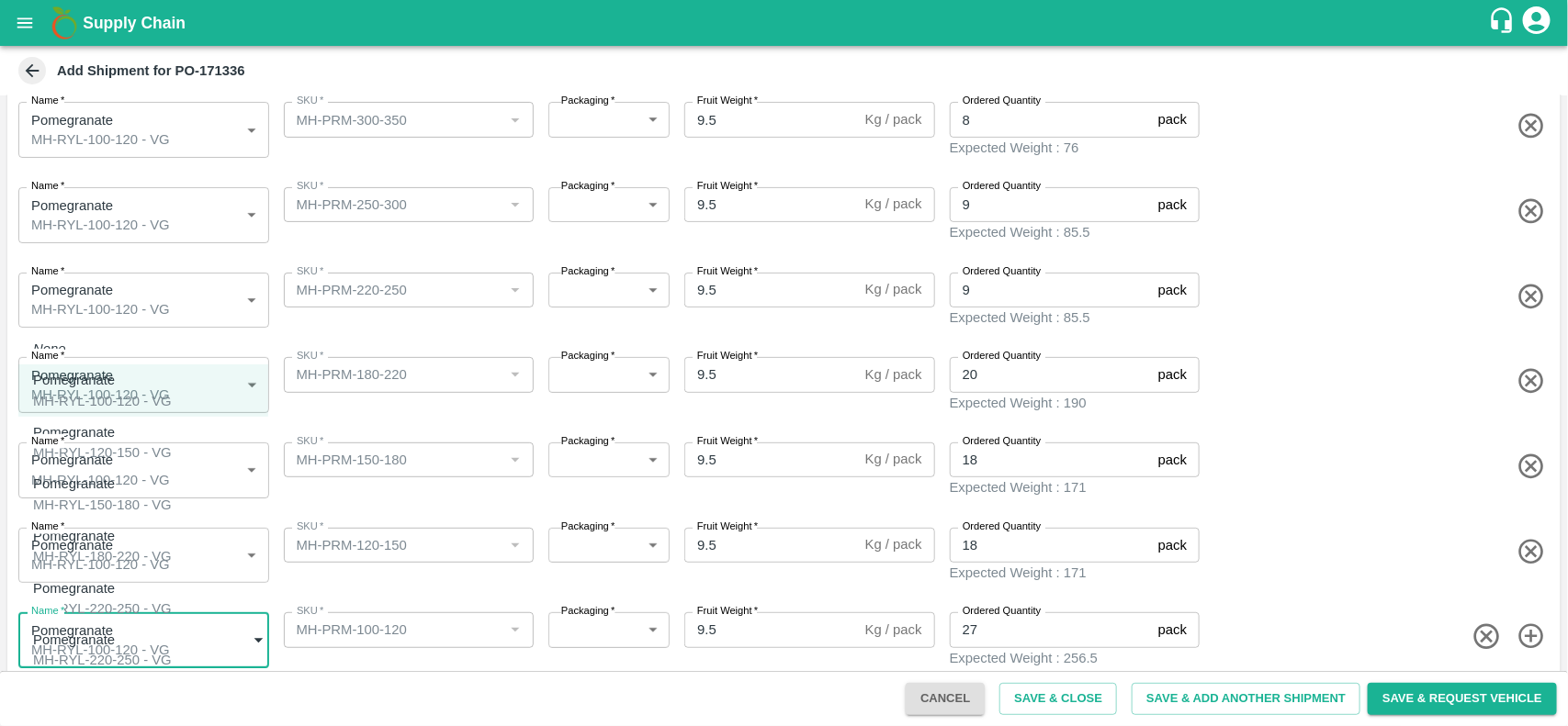
click at [176, 616] on body "Supply Chain Add Shipment for PO-171336 Type DC DC MO's Customer Customer (Mate…" at bounding box center [784, 363] width 1568 height 726
click at [172, 402] on div "Pomegranate MH-RYL-100-120 - VG" at bounding box center [102, 391] width 139 height 41
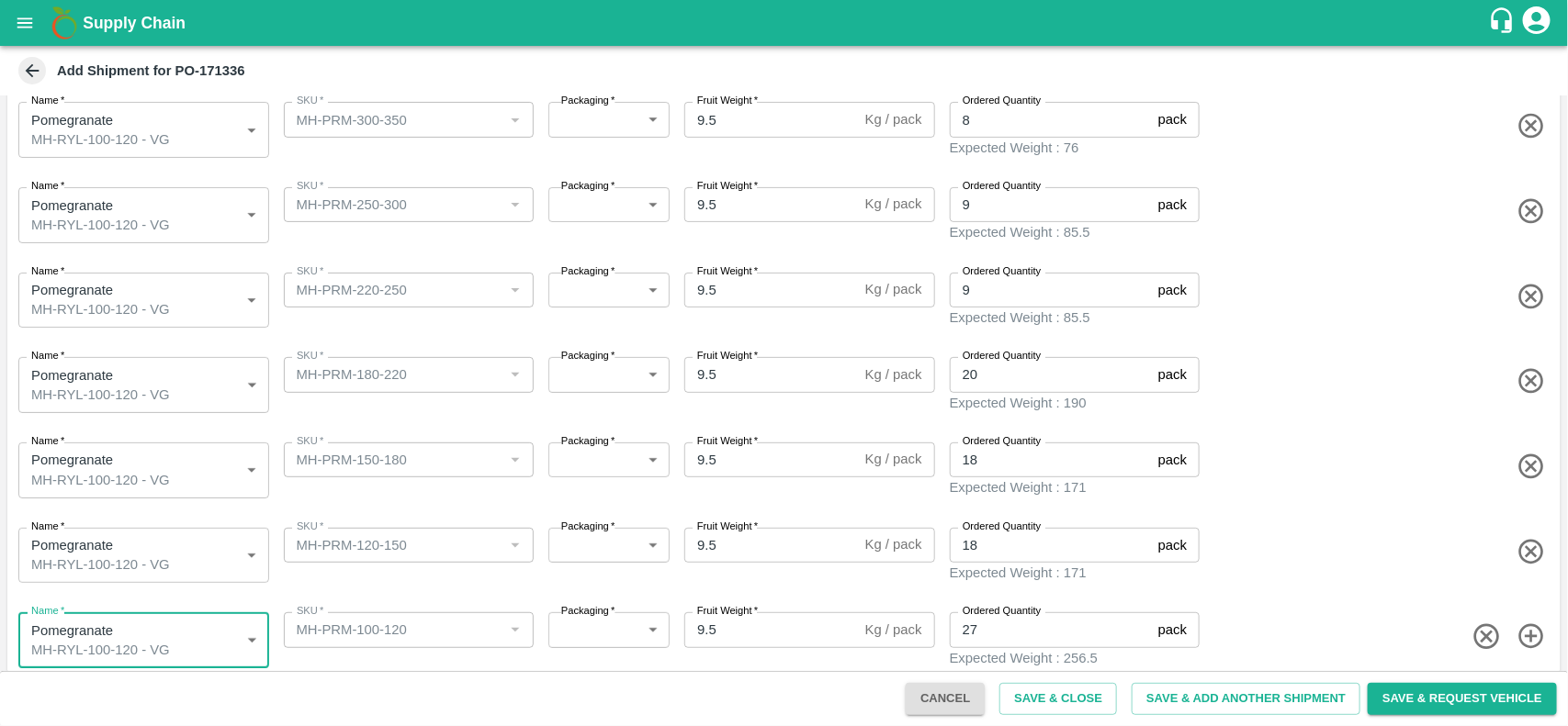
click at [186, 536] on body "Supply Chain Add Shipment for PO-171336 Type DC DC MO's Customer Customer (Mate…" at bounding box center [784, 363] width 1568 height 726
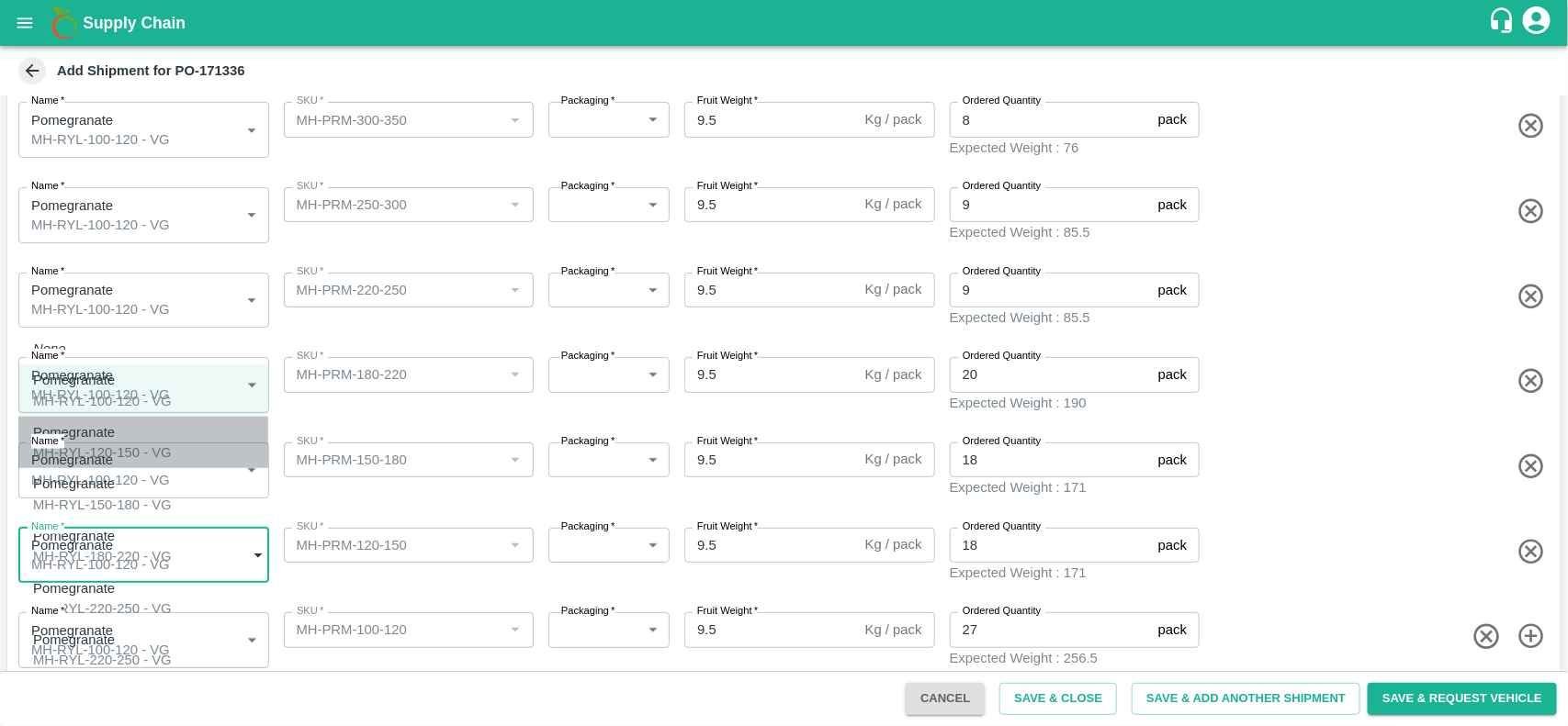
click at [152, 451] on div "Pomegranate MH-RYL-120-150 - VG" at bounding box center [102, 443] width 139 height 41
type input "1943683"
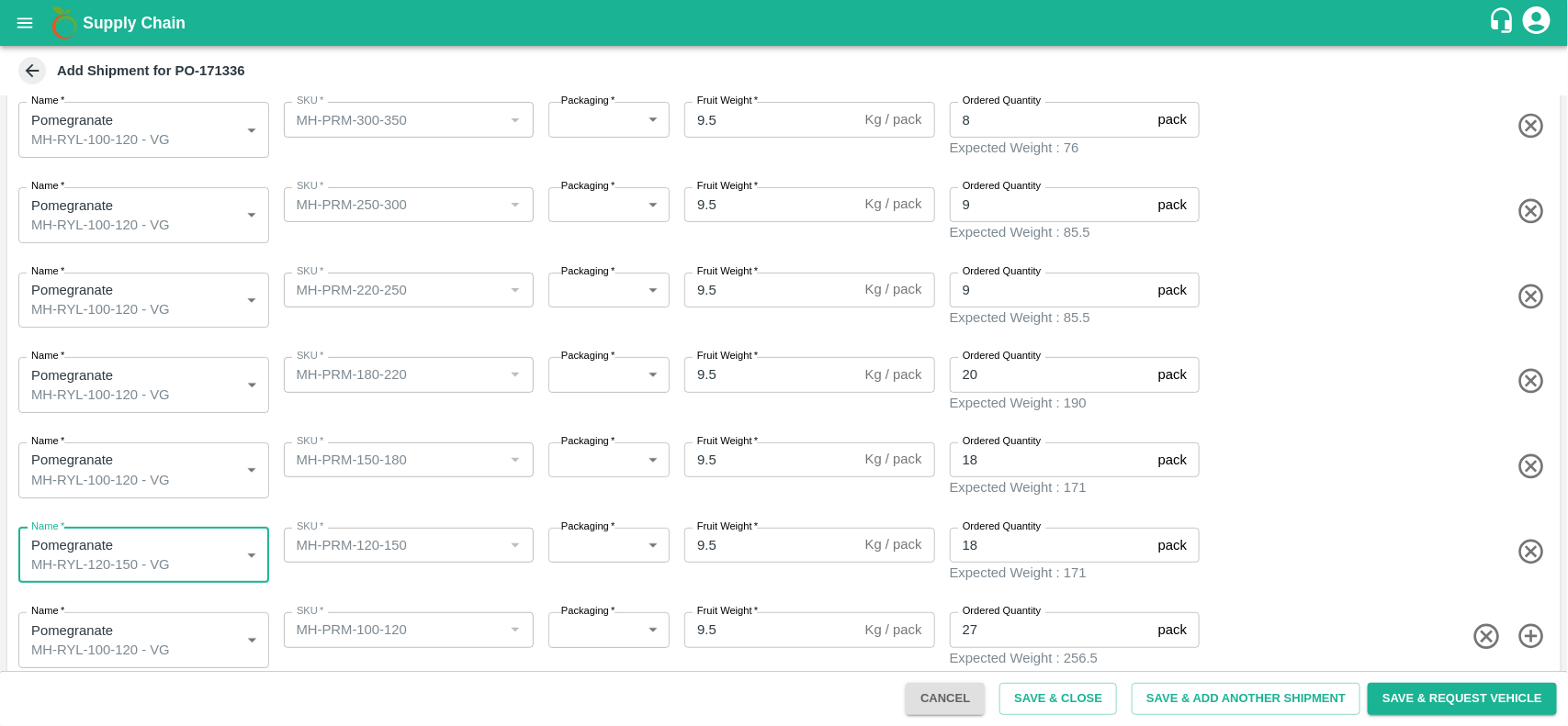
click at [194, 468] on body "Supply Chain Add Shipment for PO-171336 Type DC DC MO's Customer Customer (Mate…" at bounding box center [784, 363] width 1568 height 726
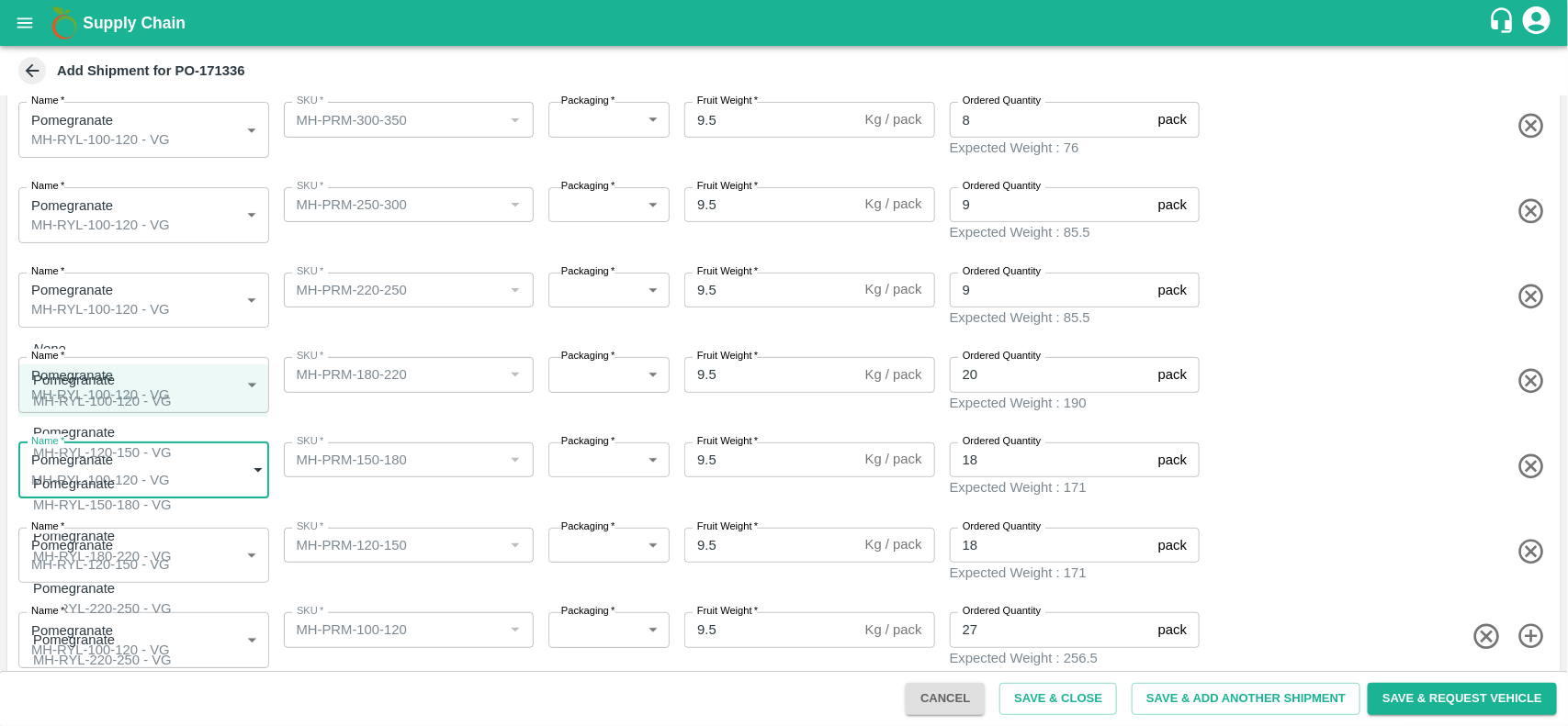
click at [130, 495] on div "MH-RYL-150-180 - VG" at bounding box center [102, 506] width 139 height 21
type input "1943684"
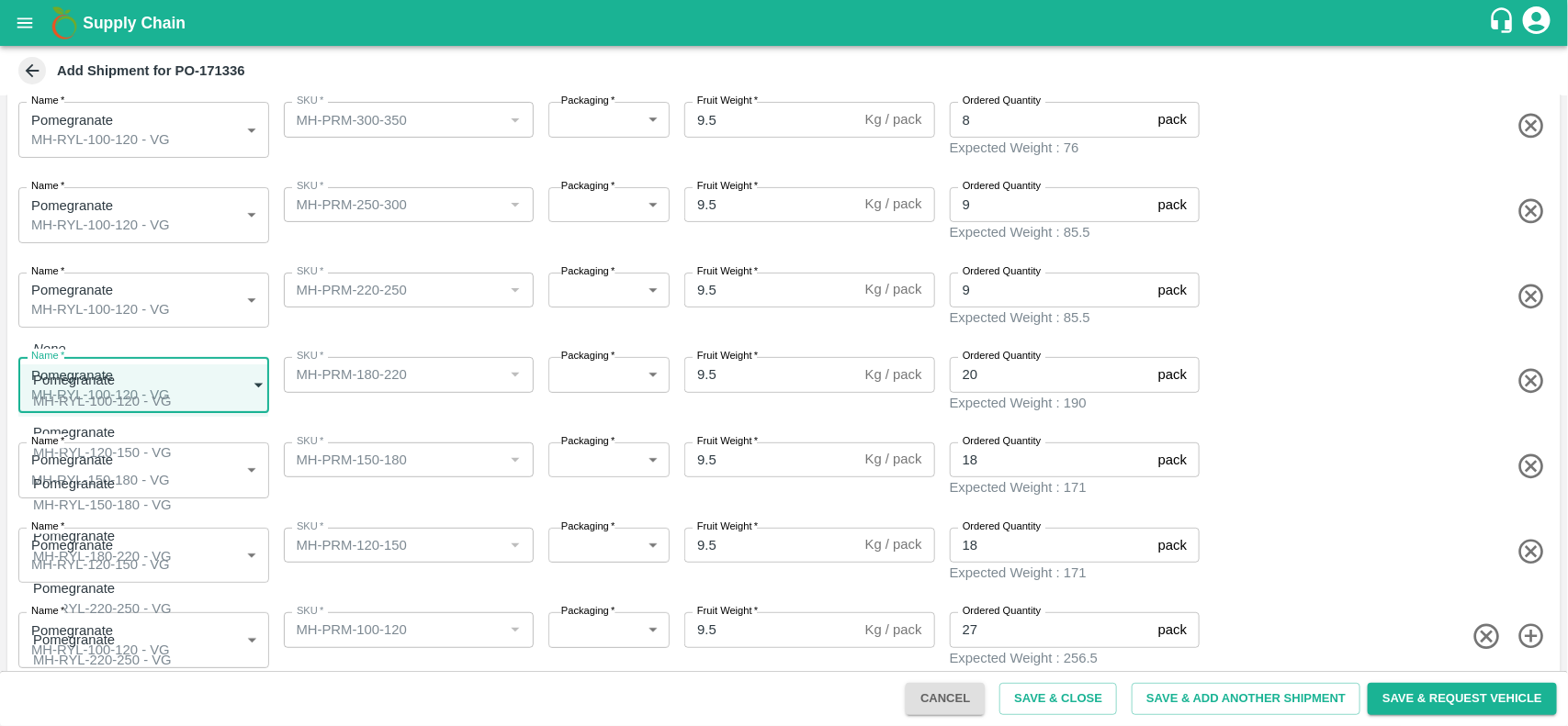
click at [141, 374] on body "Supply Chain Add Shipment for PO-171336 Type DC DC MO's Customer Customer (Mate…" at bounding box center [784, 363] width 1568 height 726
click at [129, 547] on div "MH-RYL-180-220 - VG" at bounding box center [102, 557] width 139 height 21
type input "1943685"
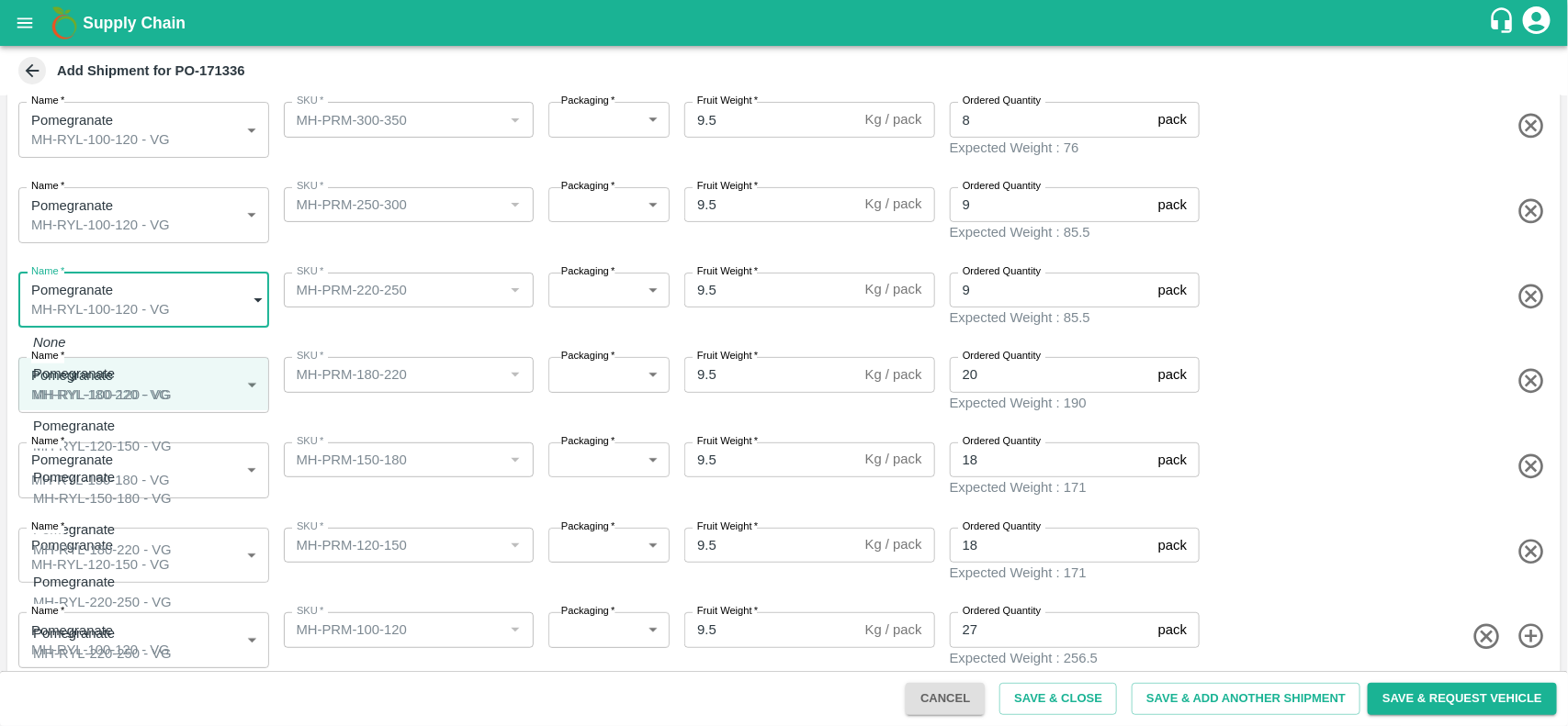
click at [157, 291] on body "Supply Chain Add Shipment for PO-171336 Type DC DC MO's Customer Customer (Mate…" at bounding box center [784, 363] width 1568 height 726
click at [103, 572] on p "Pomegranate" at bounding box center [98, 582] width 129 height 21
type input "1943686"
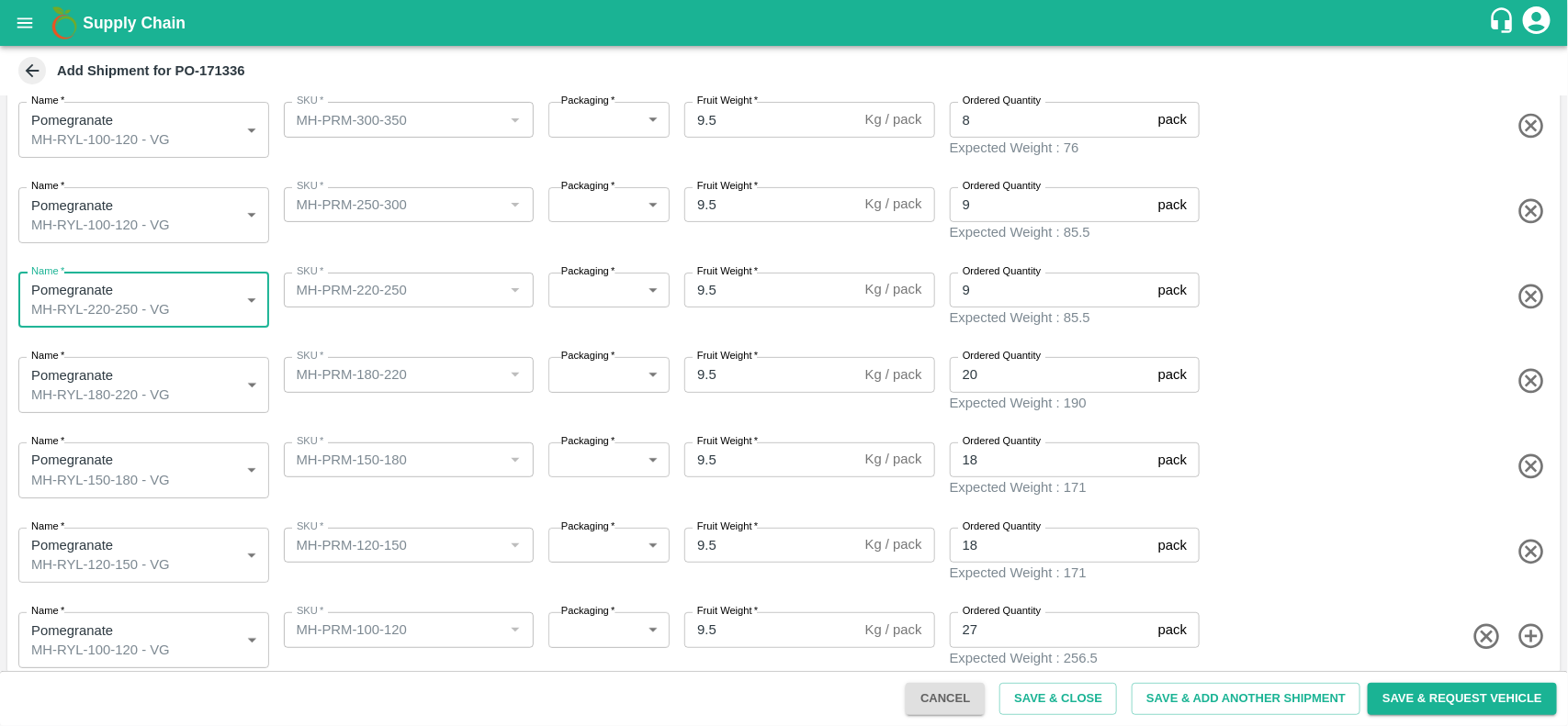
click at [144, 228] on body "Supply Chain Add Shipment for PO-171336 Type DC DC MO's Customer Customer (Mate…" at bounding box center [784, 363] width 1568 height 726
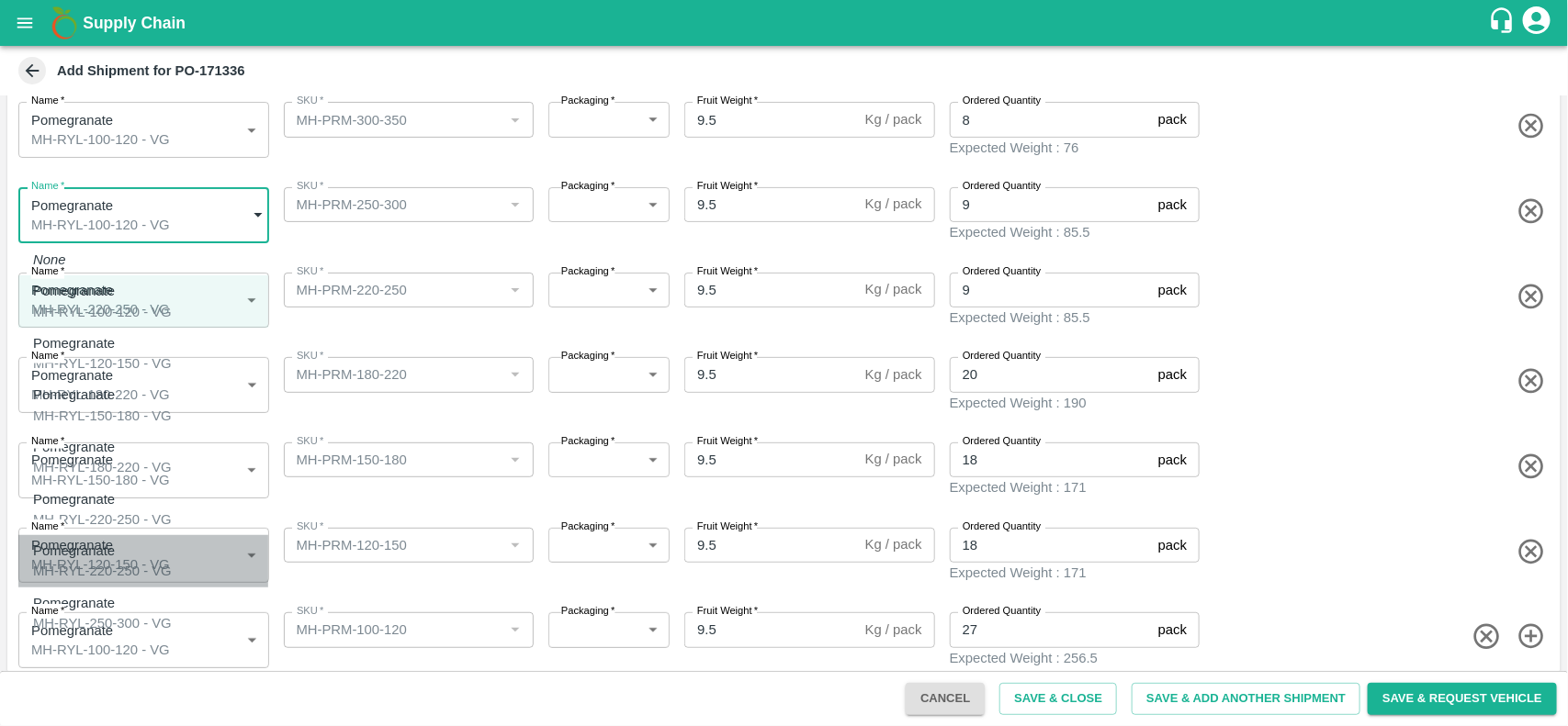
click at [110, 541] on p "Pomegranate" at bounding box center [98, 552] width 129 height 21
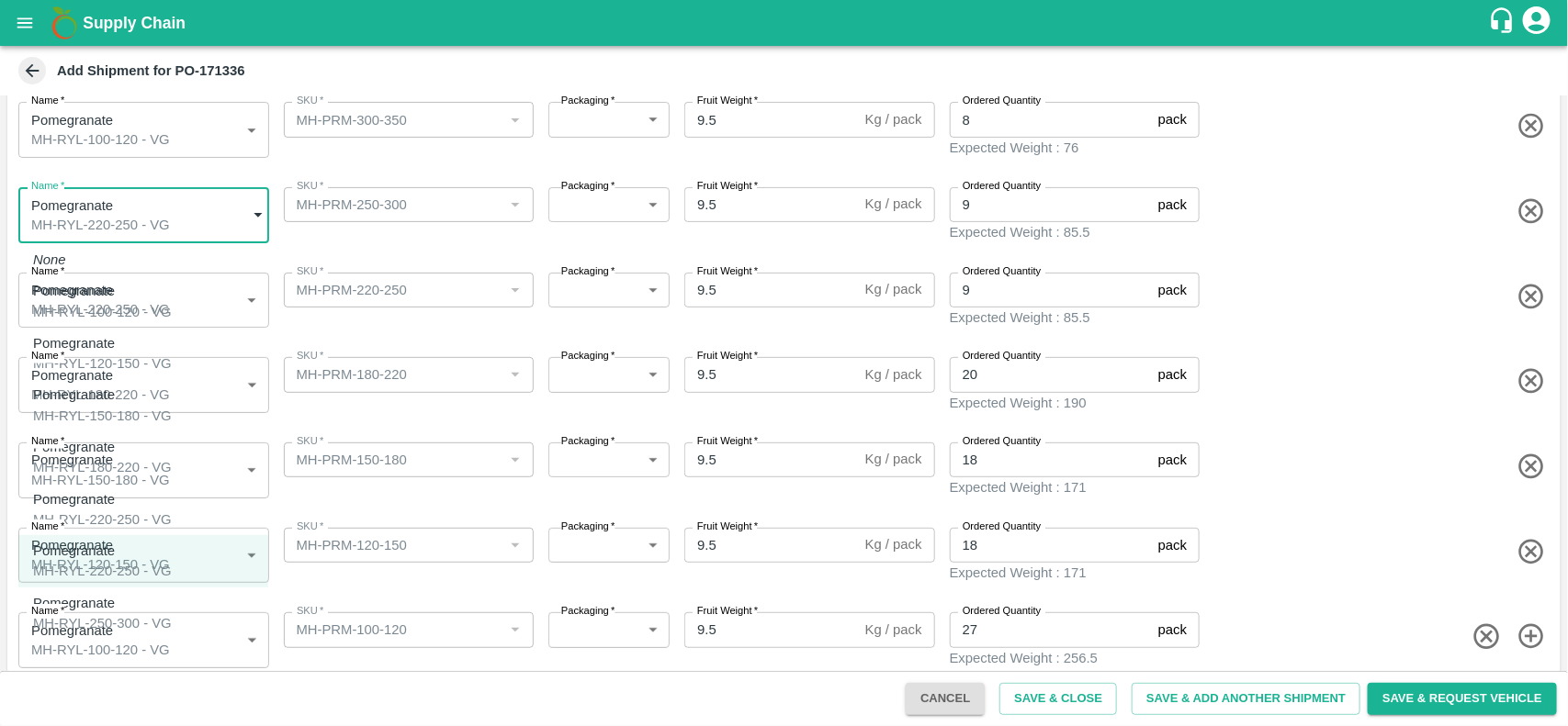
click at [154, 227] on body "Supply Chain Add Shipment for PO-171336 Type DC DC MO's Customer Customer (Mate…" at bounding box center [784, 363] width 1568 height 726
click at [120, 613] on div "MH-RYL-250-300 - VG" at bounding box center [102, 624] width 139 height 21
type input "1943688"
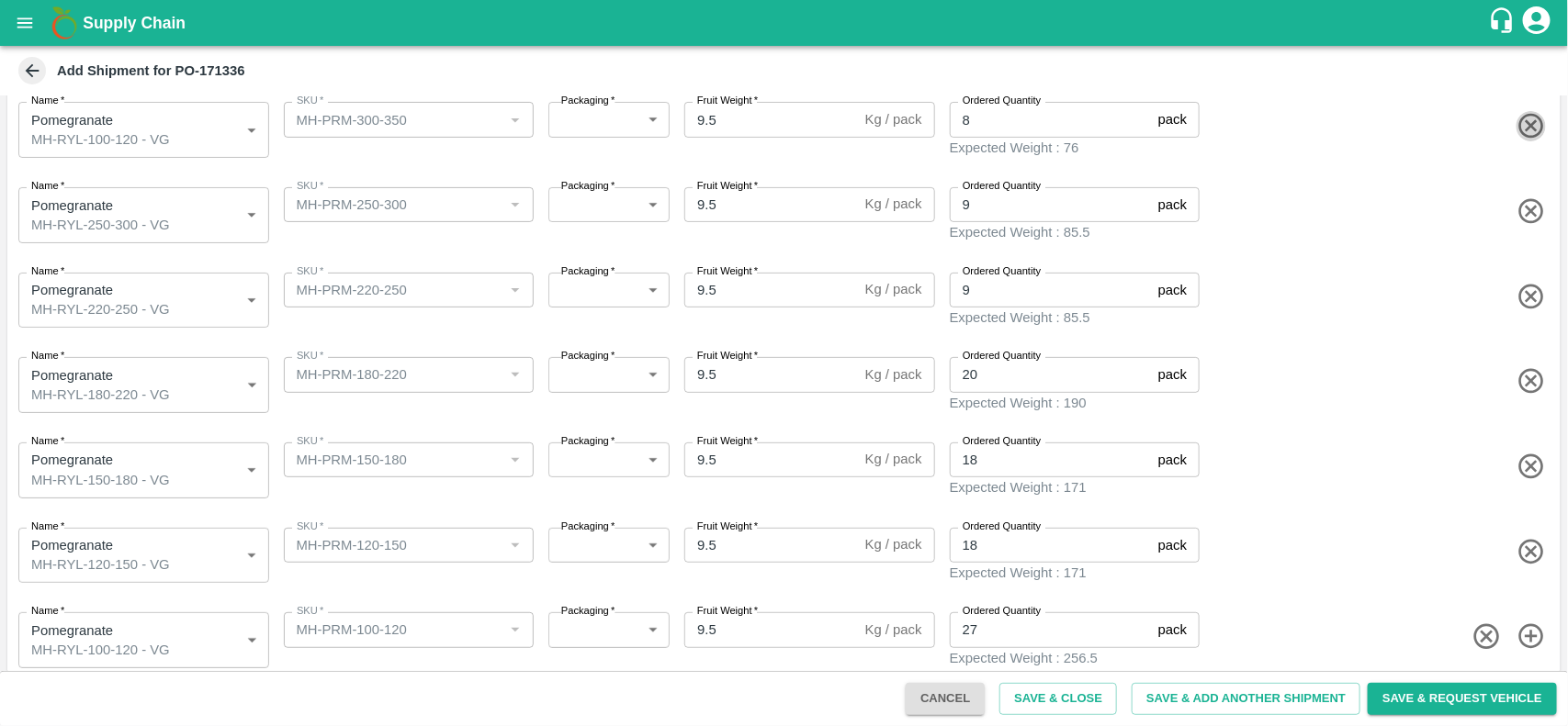
click at [1521, 129] on icon "button" at bounding box center [1531, 126] width 30 height 30
type input "1943688"
type input "MH-PRM-250-300"
type input "9"
type input "1943686"
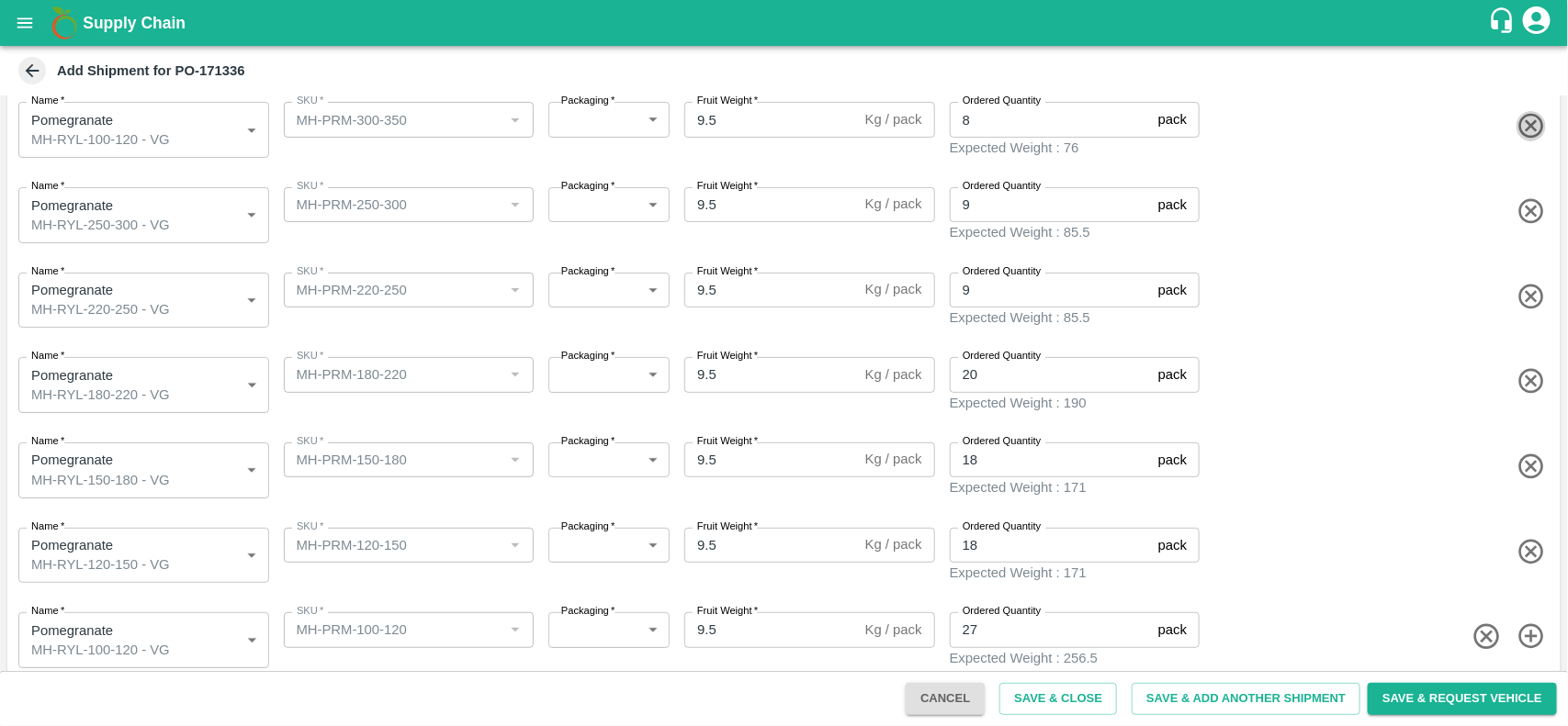
type input "MH-PRM-220-250"
type input "1943685"
type input "MH-PRM-180-220"
type input "20"
type input "1943684"
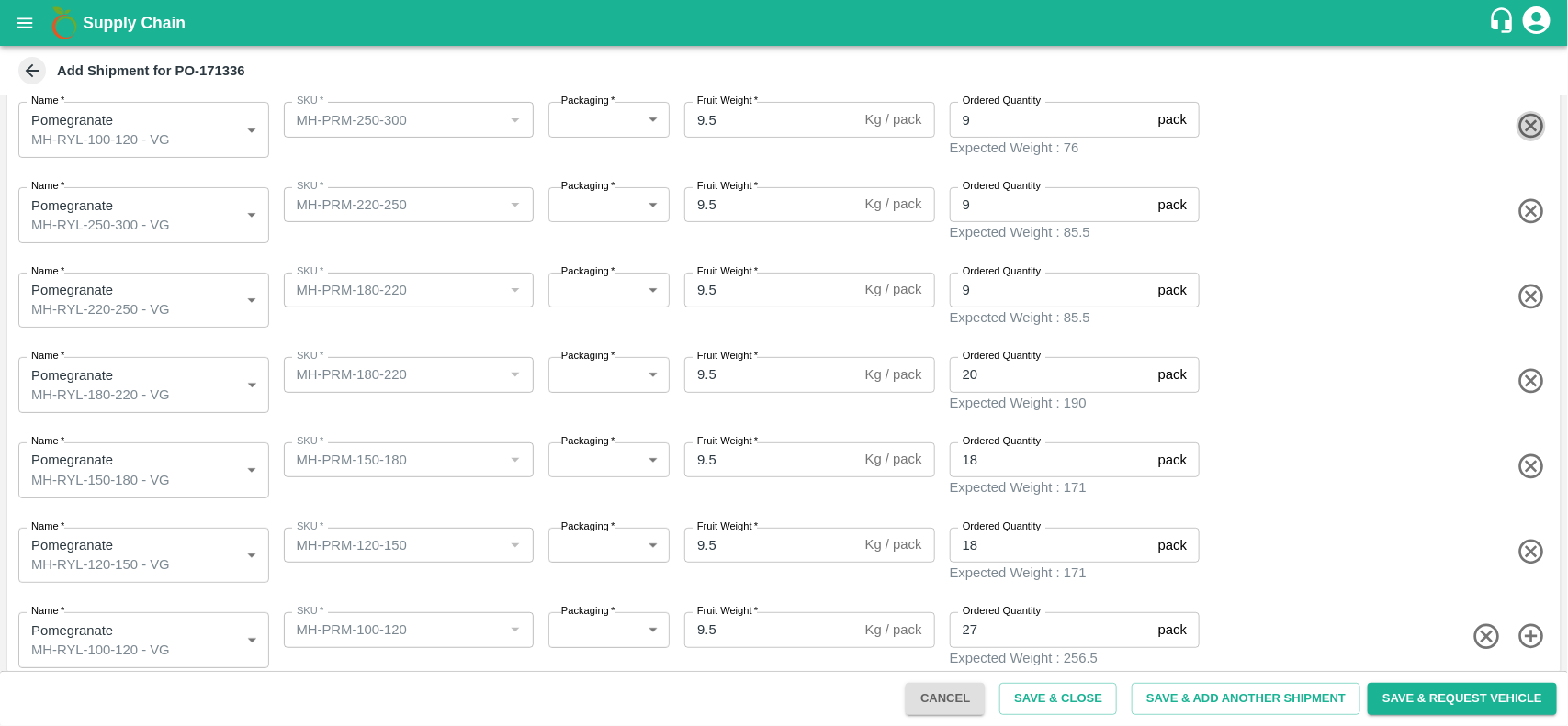
type input "MH-PRM-150-180"
type input "18"
type input "1943683"
type input "MH-PRM-120-150"
type input "1943682"
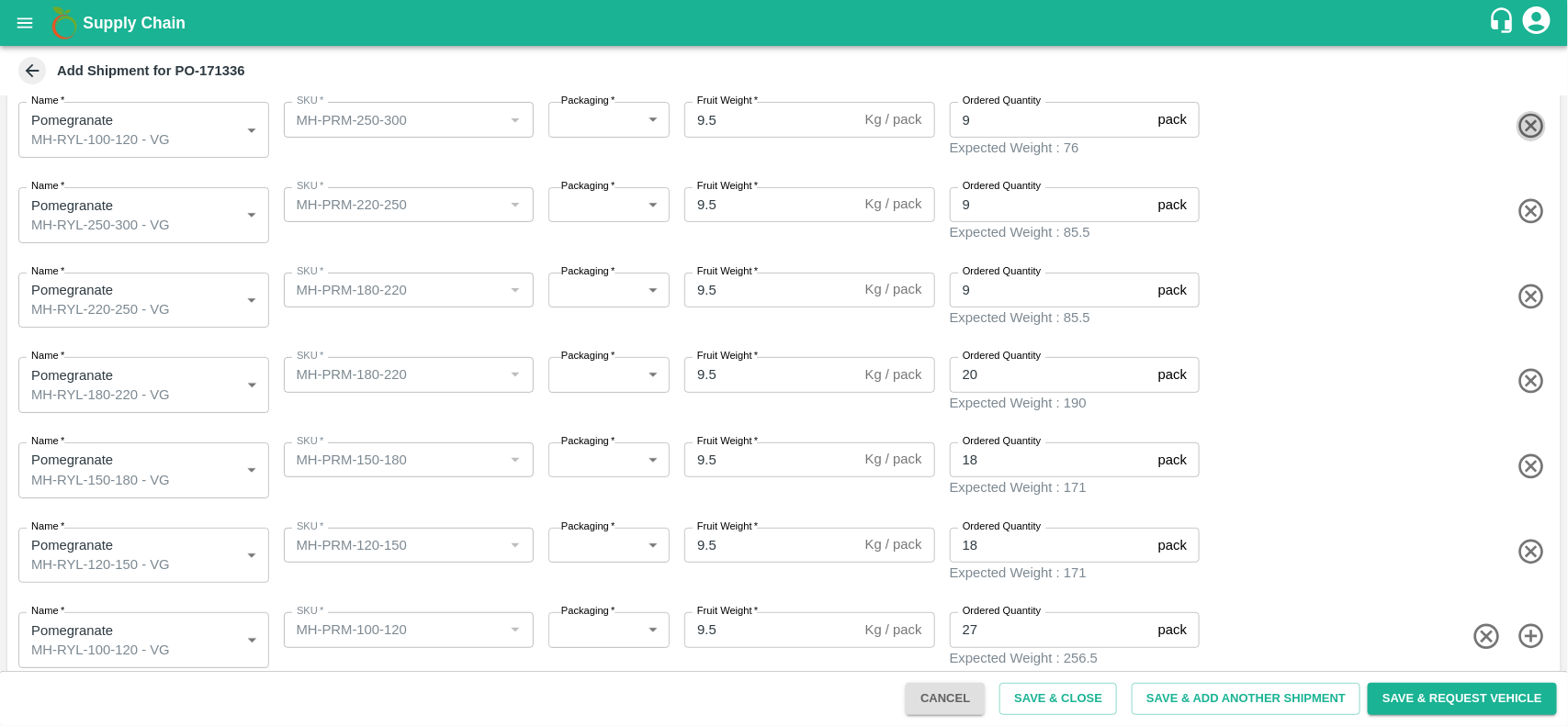
type input "MH-PRM-100-120"
type input "27"
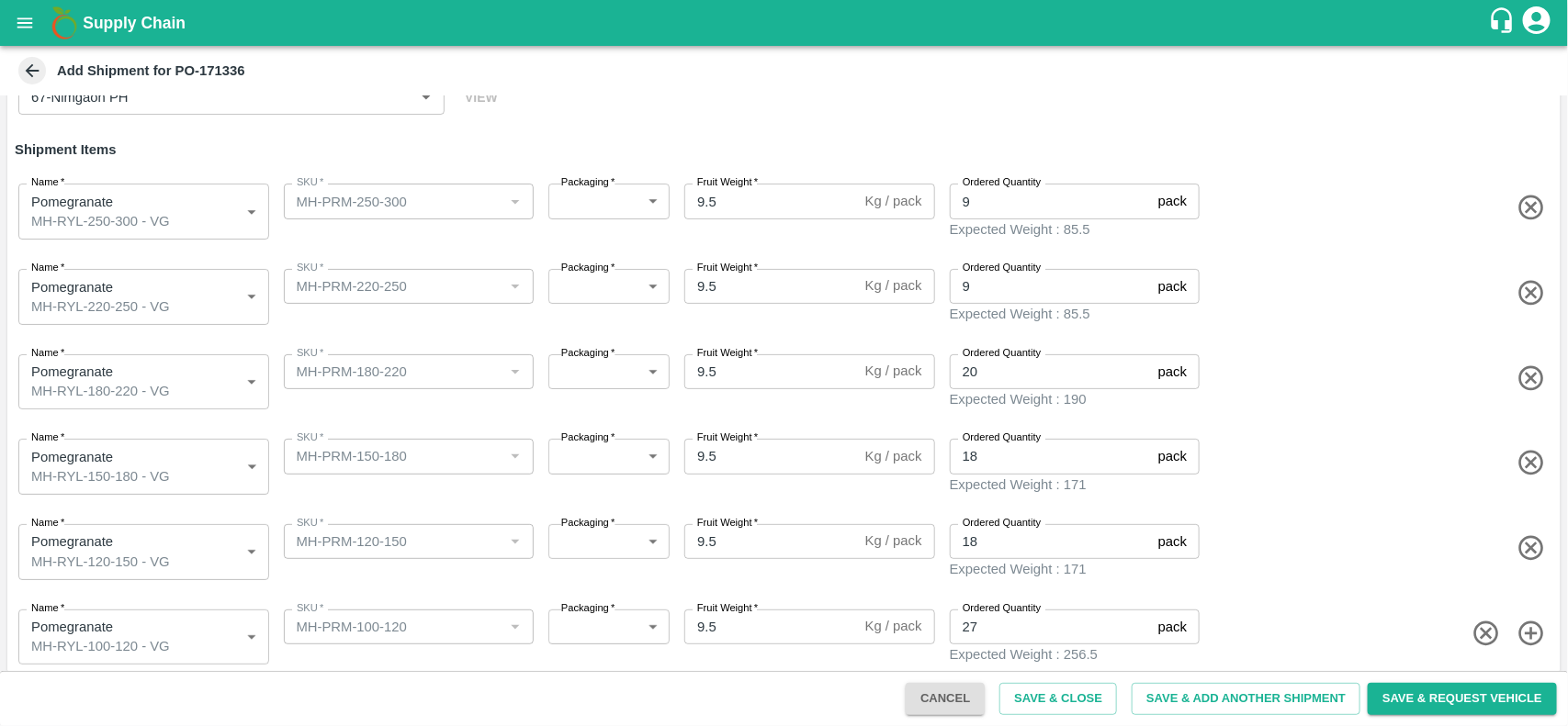
scroll to position [126, 0]
click at [1435, 700] on button "Save & Request Vehicle" at bounding box center [1463, 699] width 190 height 32
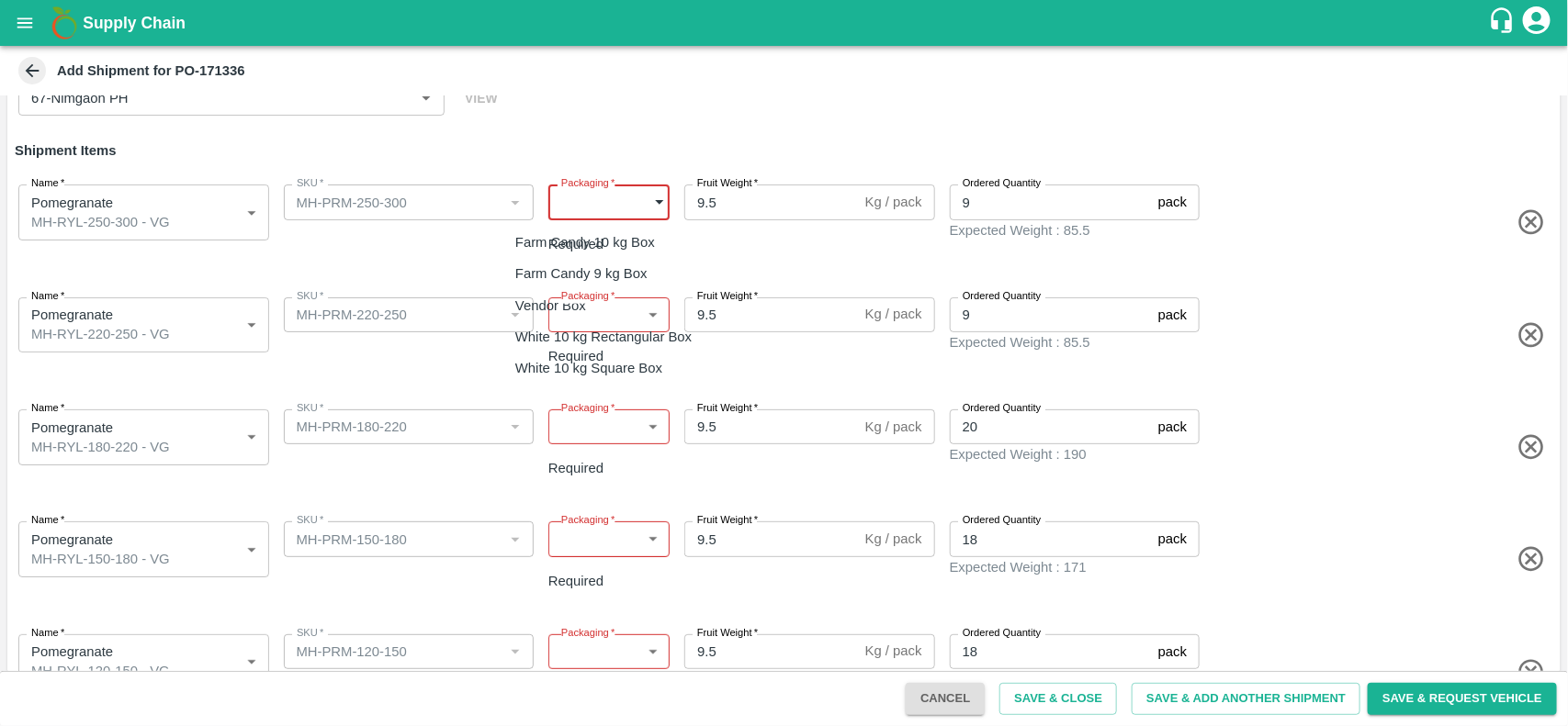
click at [597, 204] on body "Supply Chain Add Shipment for PO-171336 Type DC DC MO's Customer Customer (Mate…" at bounding box center [784, 363] width 1568 height 726
click at [580, 299] on p "Vendor Box" at bounding box center [550, 306] width 70 height 21
type input "276"
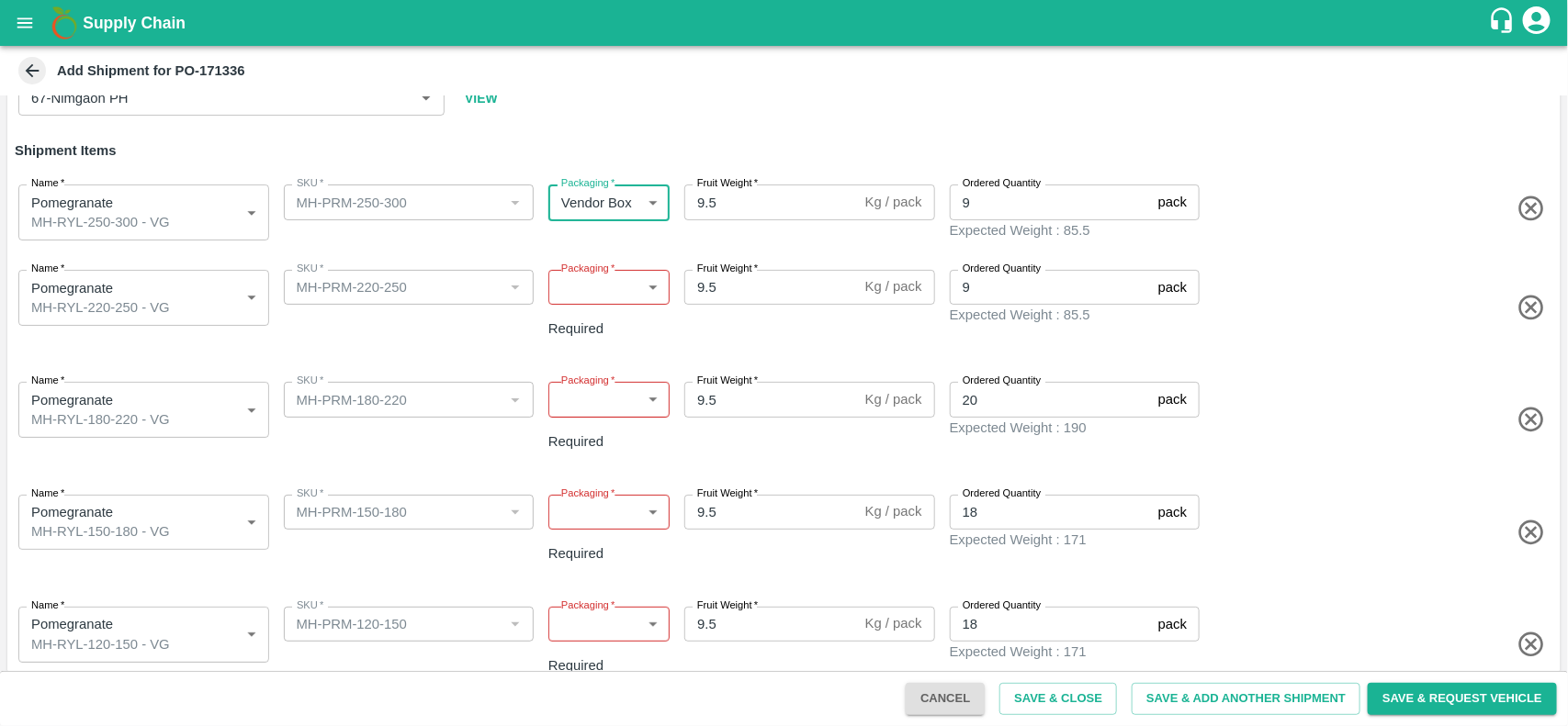
click at [614, 273] on body "Supply Chain Add Shipment for PO-171336 Type DC DC MO's Customer Customer (Mate…" at bounding box center [784, 363] width 1568 height 726
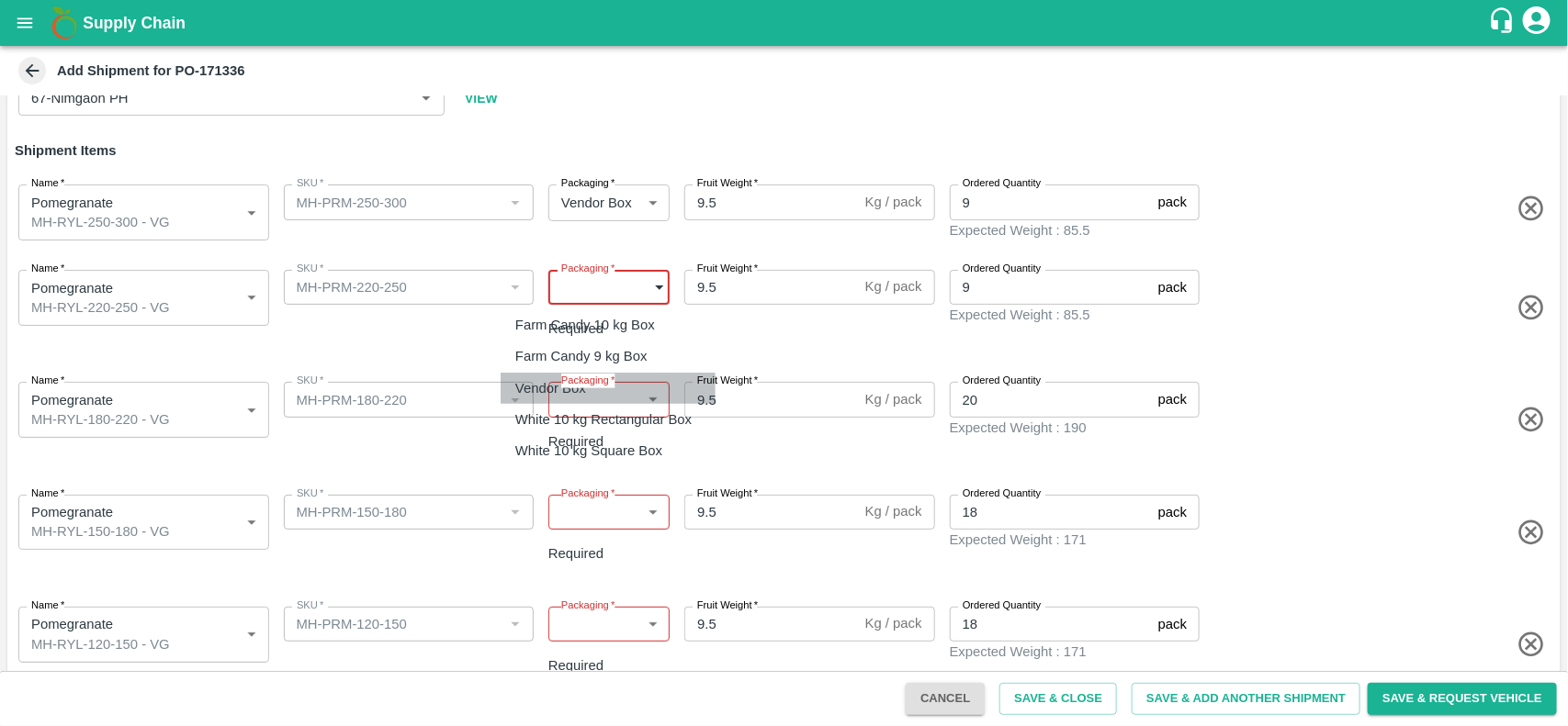
click at [581, 388] on p "Vendor Box" at bounding box center [550, 388] width 70 height 21
type input "276"
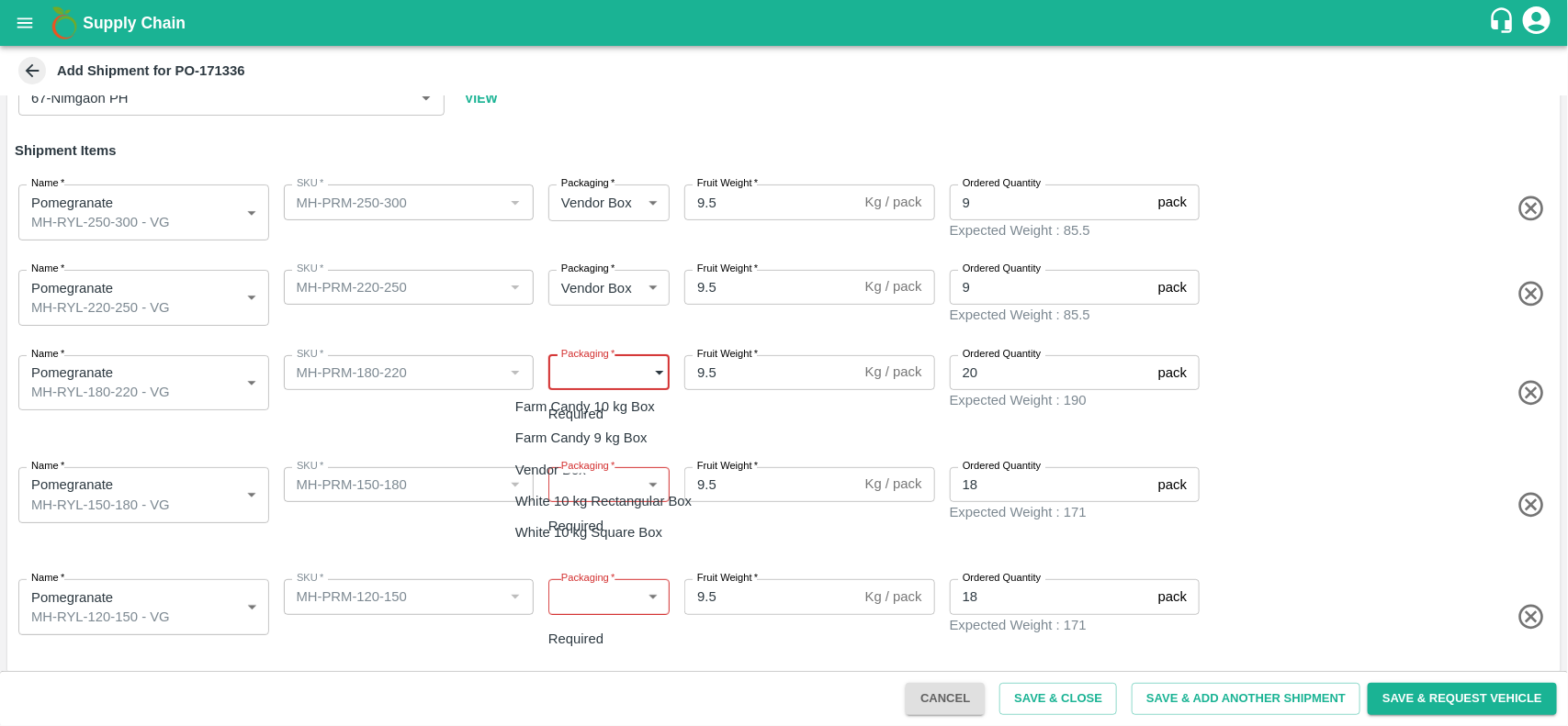
click at [620, 373] on body "Supply Chain Add Shipment for PO-171336 Type DC DC MO's Customer Customer (Mate…" at bounding box center [784, 363] width 1568 height 726
click at [595, 464] on div "Vendor Box" at bounding box center [555, 470] width 80 height 21
type input "276"
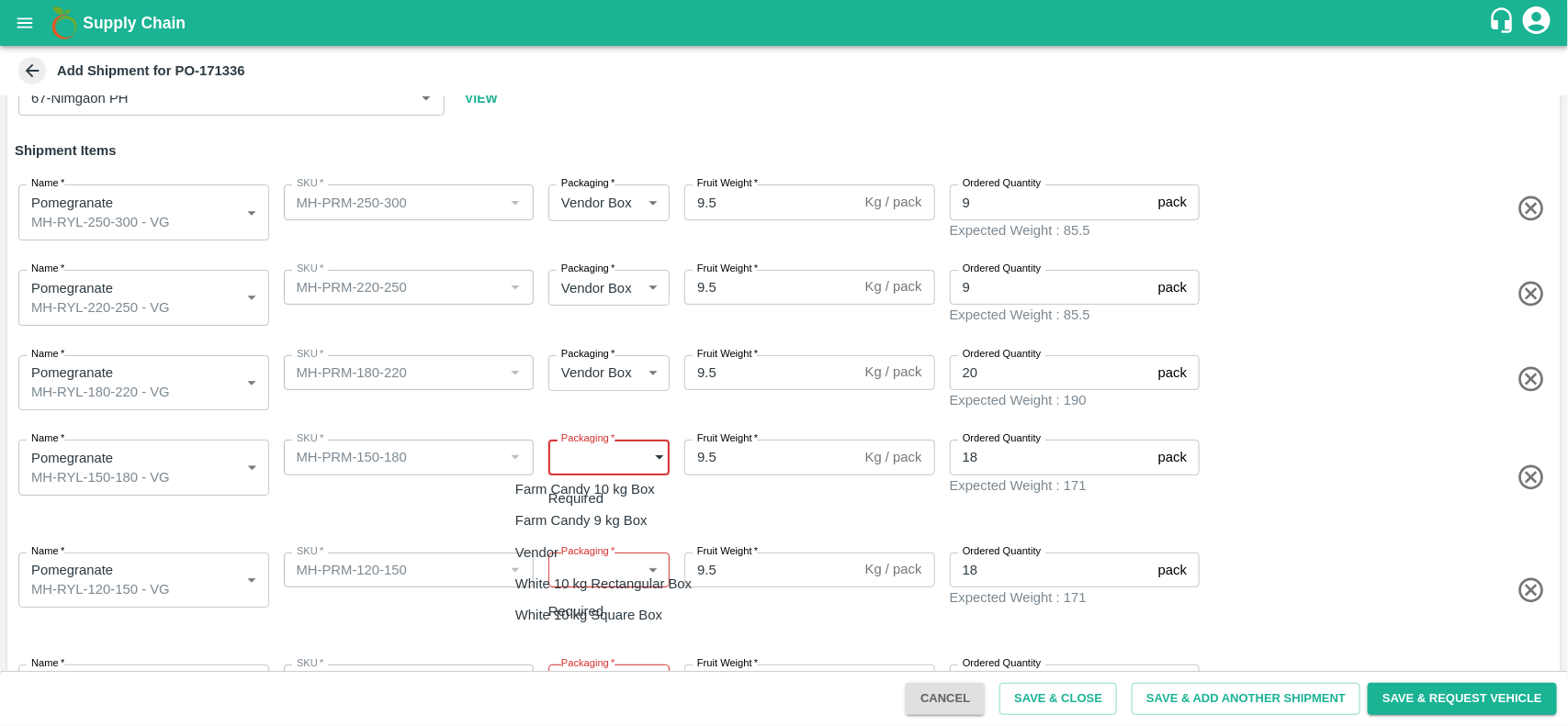
click at [627, 458] on body "Supply Chain Add Shipment for PO-171336 Type DC DC MO's Customer Customer (Mate…" at bounding box center [784, 363] width 1568 height 726
click at [590, 545] on div "Vendor Box" at bounding box center [555, 553] width 80 height 21
type input "276"
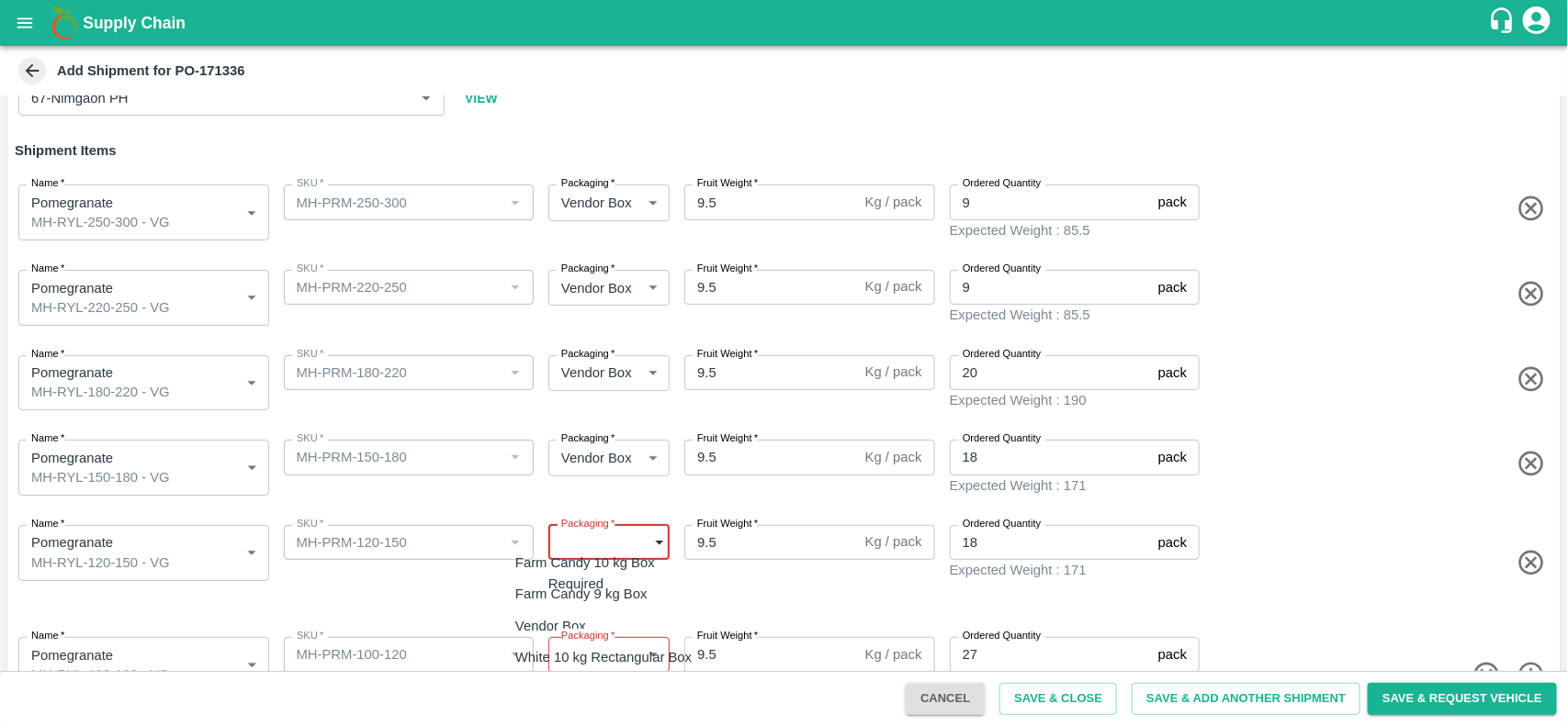
click at [631, 536] on body "Supply Chain Add Shipment for PO-171336 Type DC DC MO's Customer Customer (Mate…" at bounding box center [784, 363] width 1568 height 726
click at [575, 613] on li "Vendor Box" at bounding box center [608, 626] width 215 height 31
type input "276"
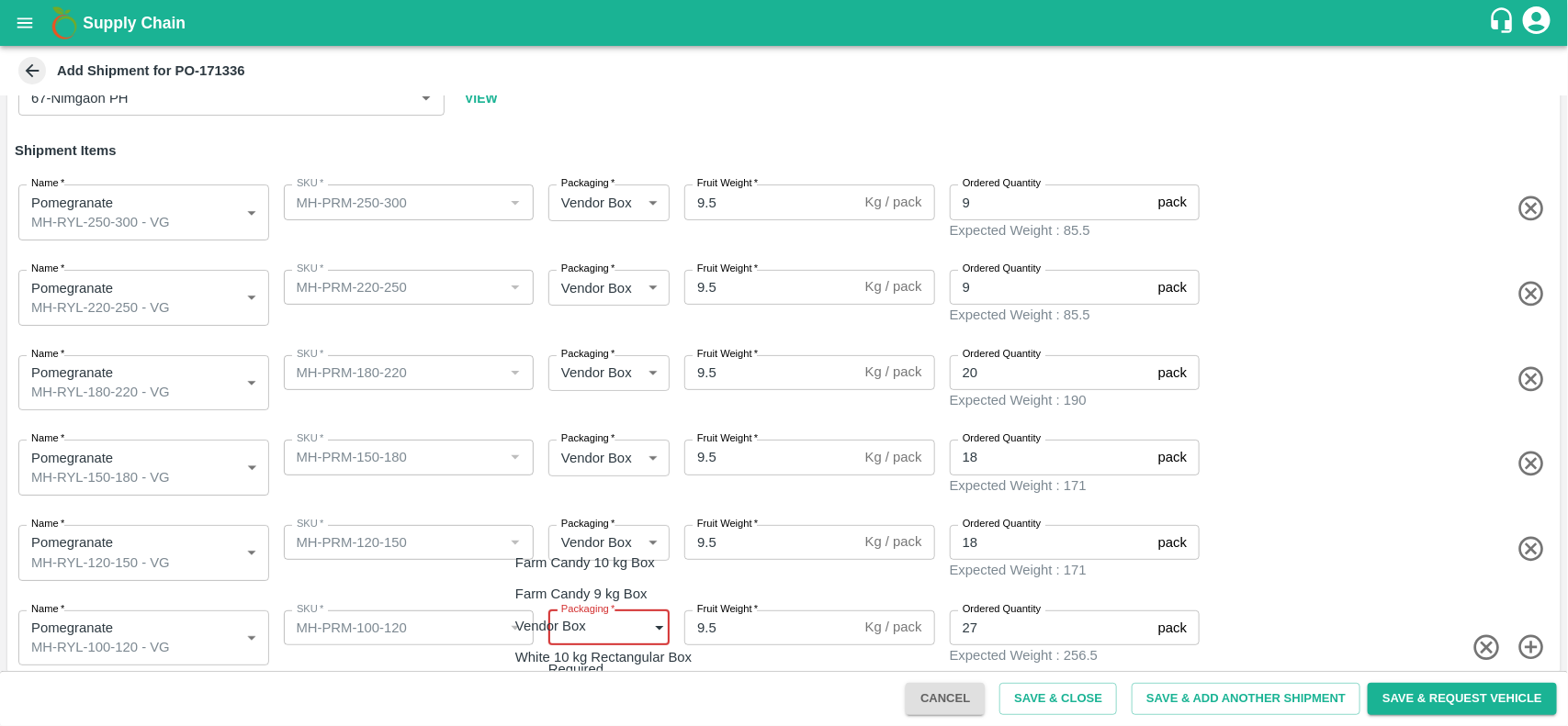
click at [635, 608] on body "Supply Chain Add Shipment for PO-171336 Type DC DC MO's Customer Customer (Mate…" at bounding box center [784, 363] width 1568 height 726
click at [595, 632] on div "Vendor Box" at bounding box center [555, 627] width 80 height 21
type input "276"
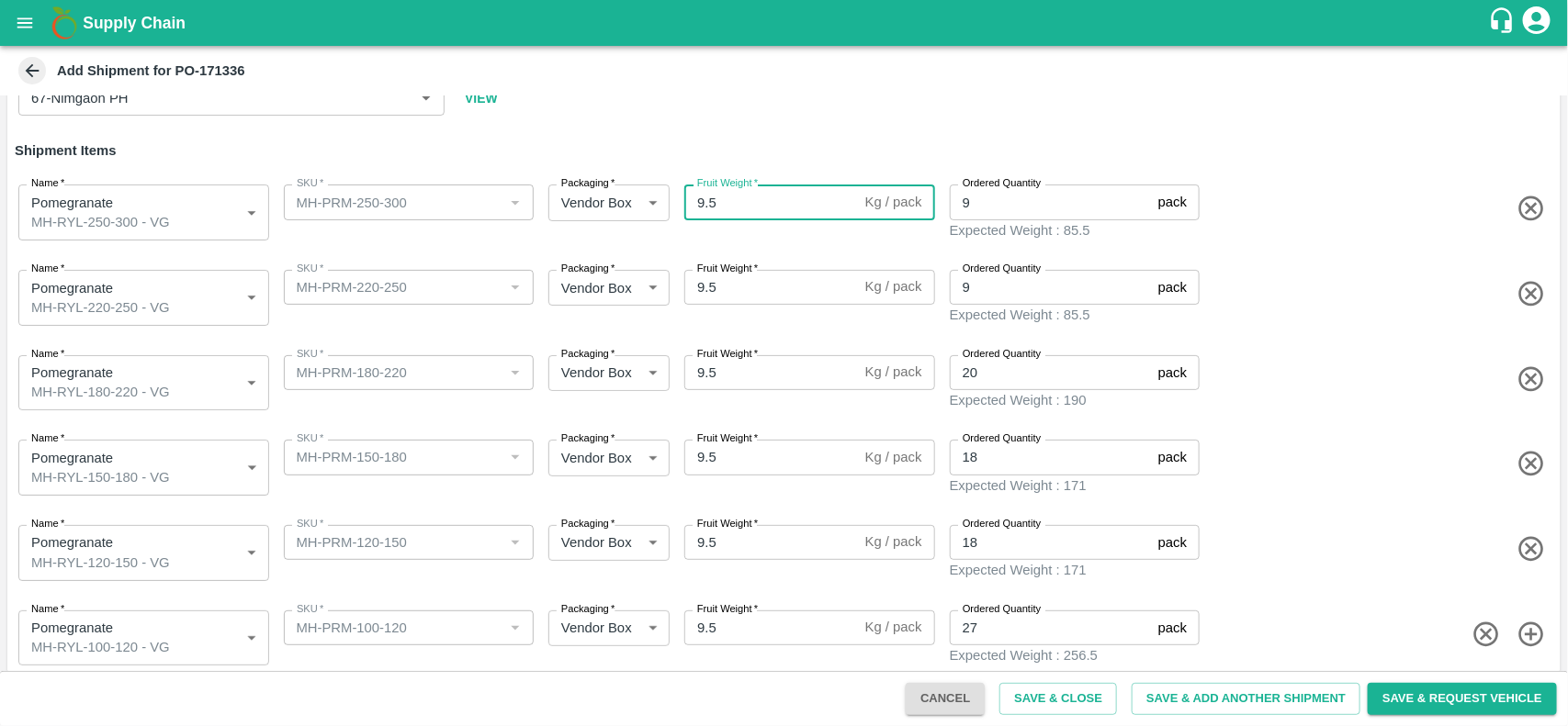
click at [722, 207] on input "9.5" at bounding box center [770, 202] width 174 height 35
type input "9.8"
click at [723, 286] on input "9.5" at bounding box center [770, 287] width 174 height 35
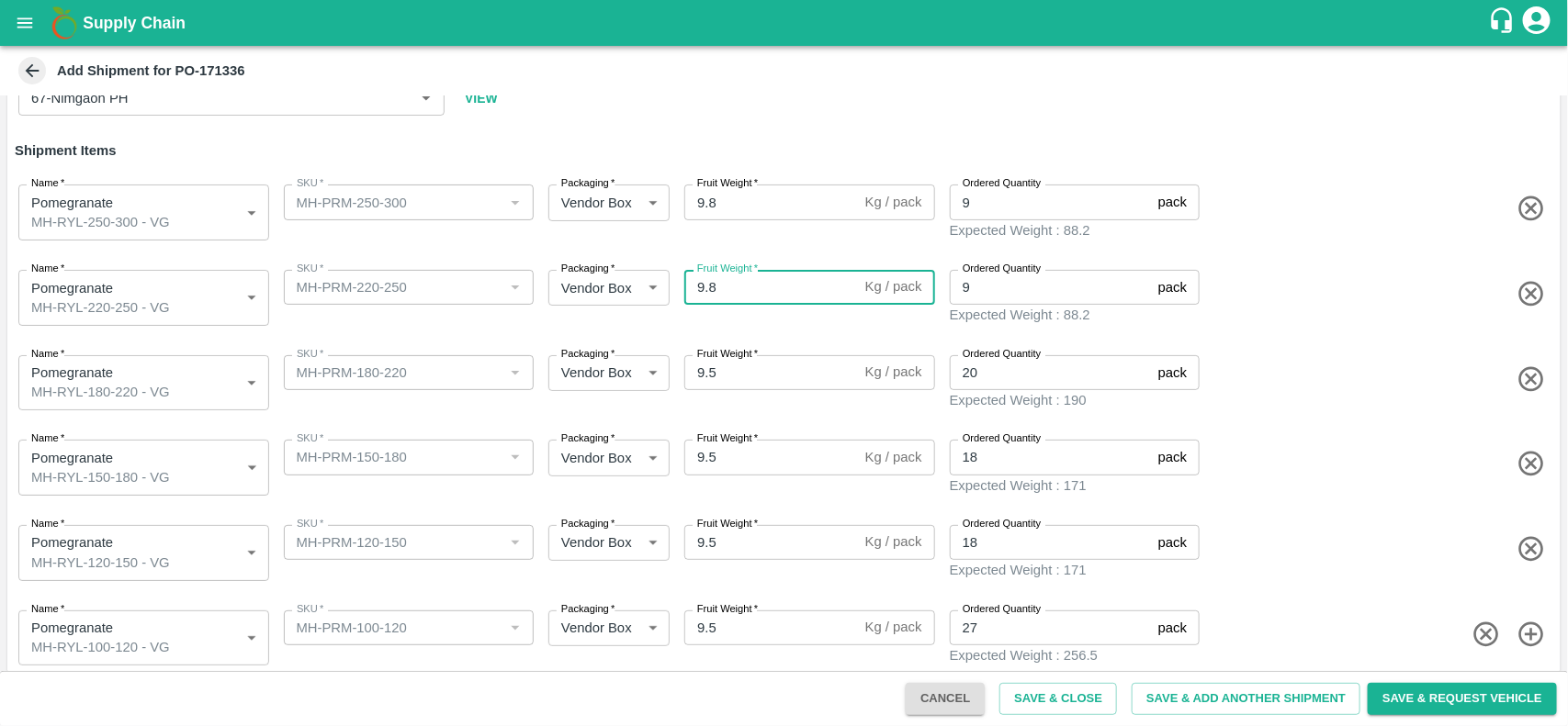
type input "9.8"
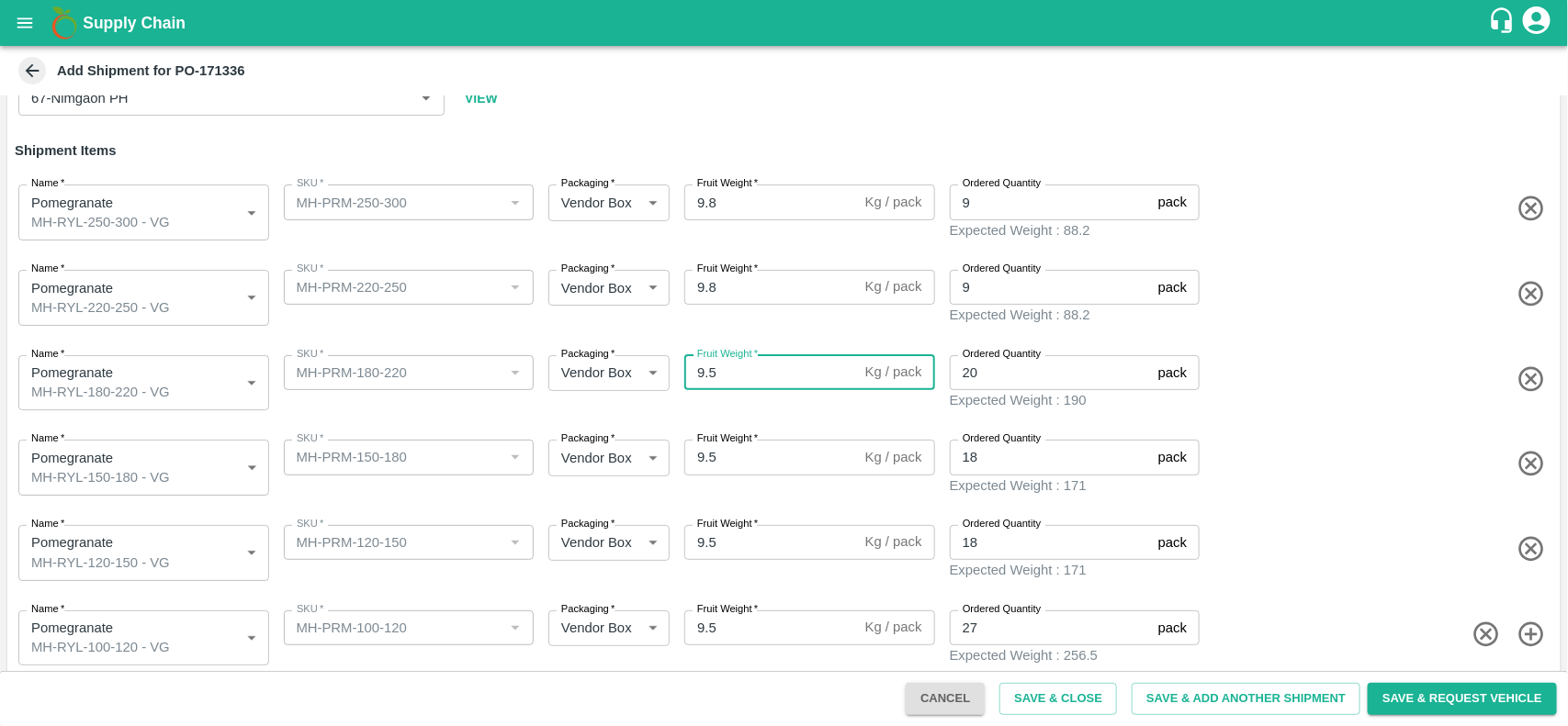
click at [723, 366] on input "9.5" at bounding box center [770, 372] width 174 height 35
type input "9.8"
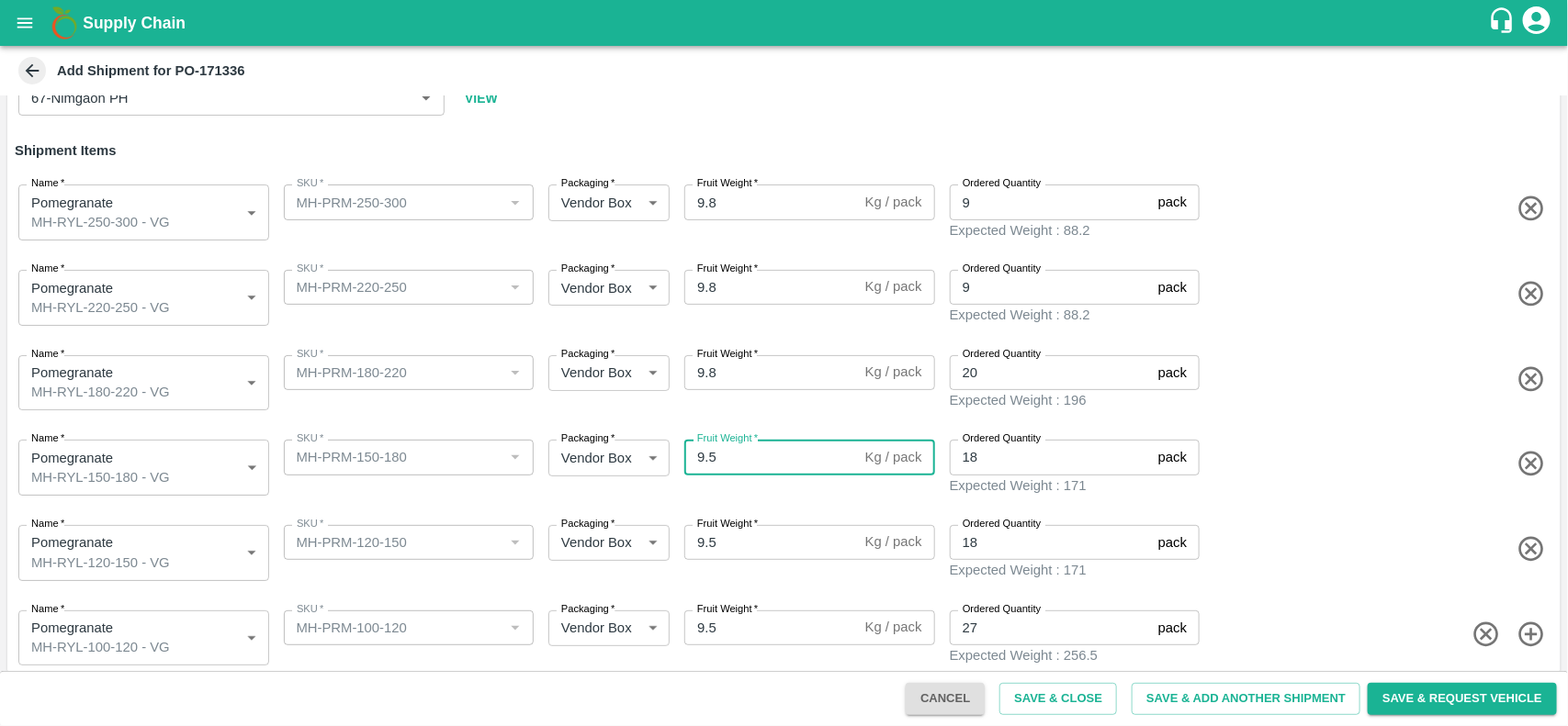
click at [722, 443] on input "9.5" at bounding box center [770, 457] width 174 height 35
type input "9.8"
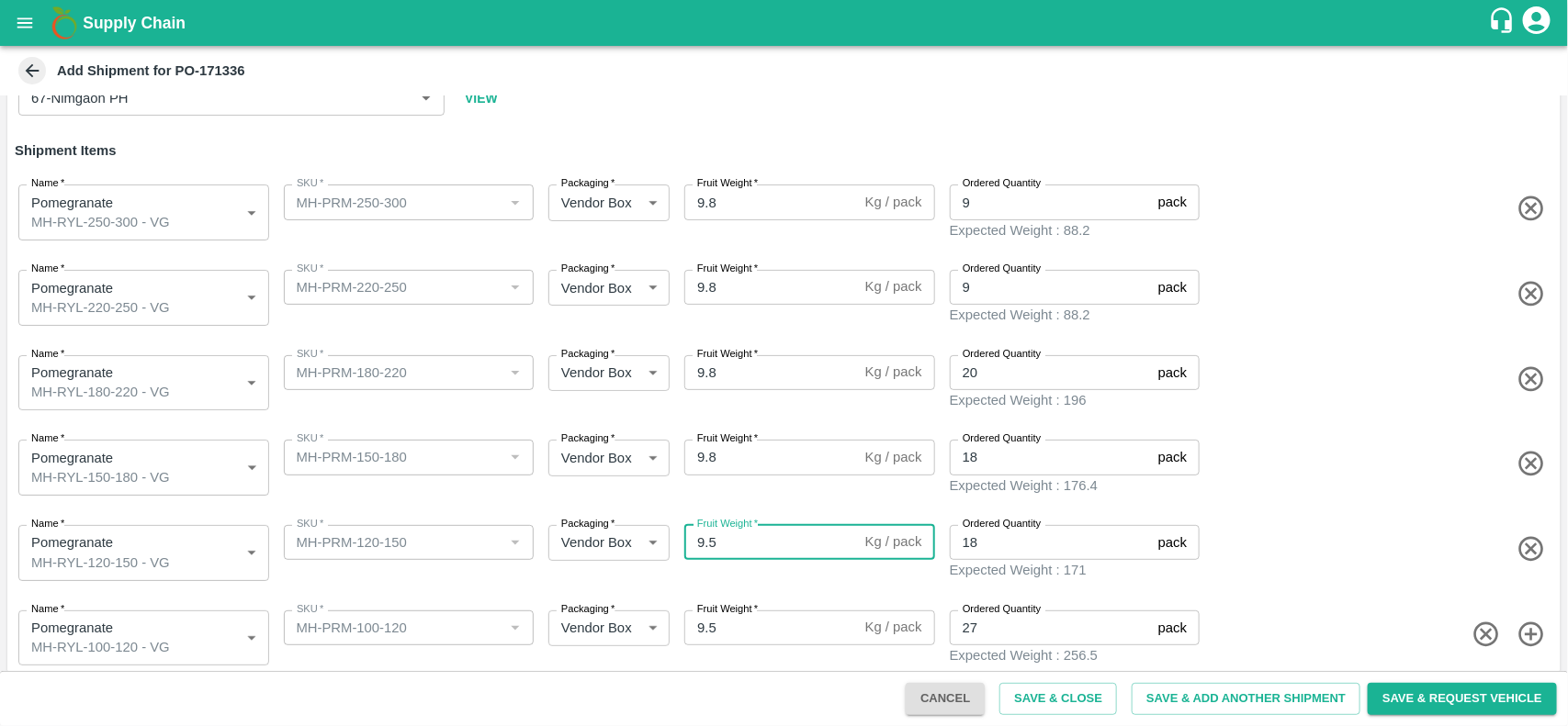
click at [736, 528] on input "9.5" at bounding box center [770, 542] width 174 height 35
type input "9.8"
click at [731, 612] on input "9.5" at bounding box center [770, 628] width 174 height 35
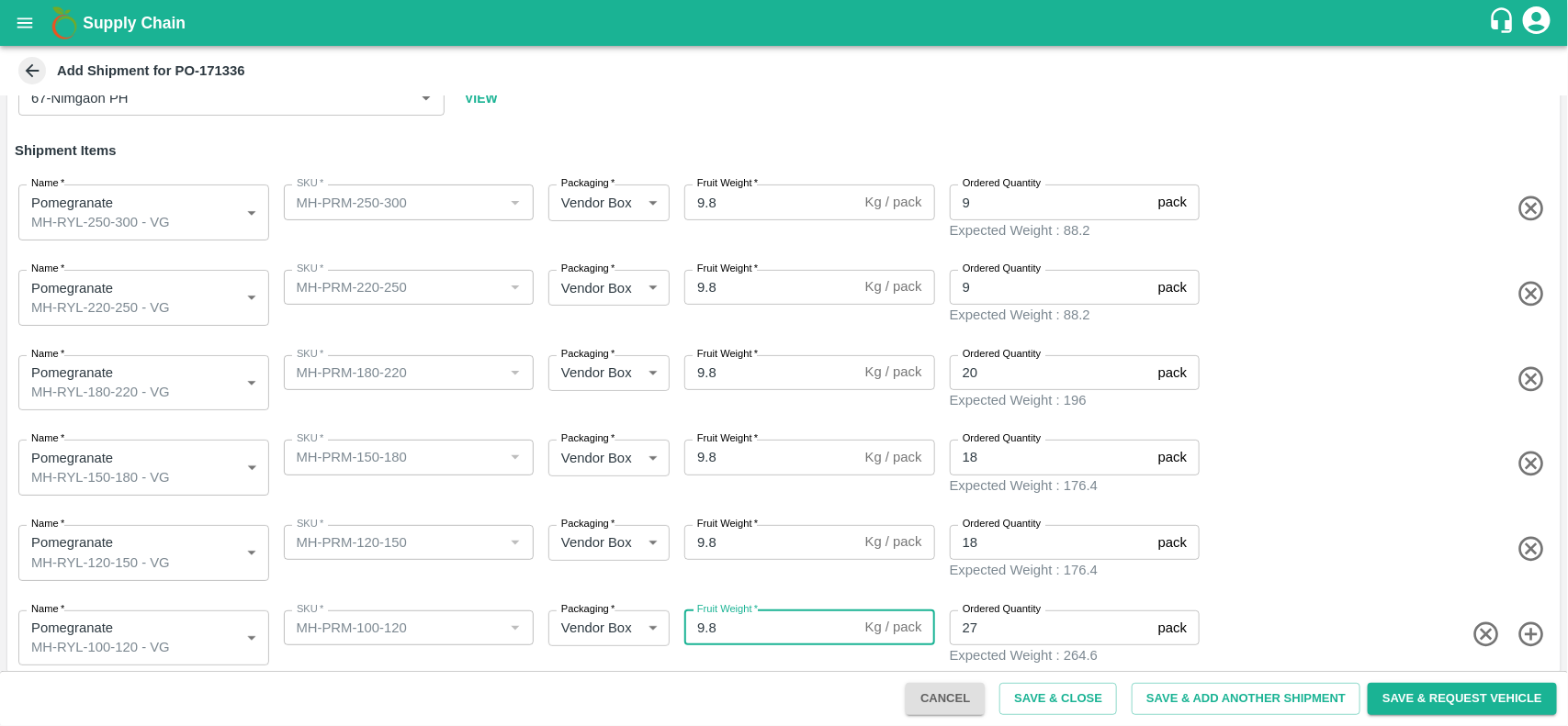
type input "9.8"
click at [1297, 457] on span at bounding box center [1378, 464] width 350 height 30
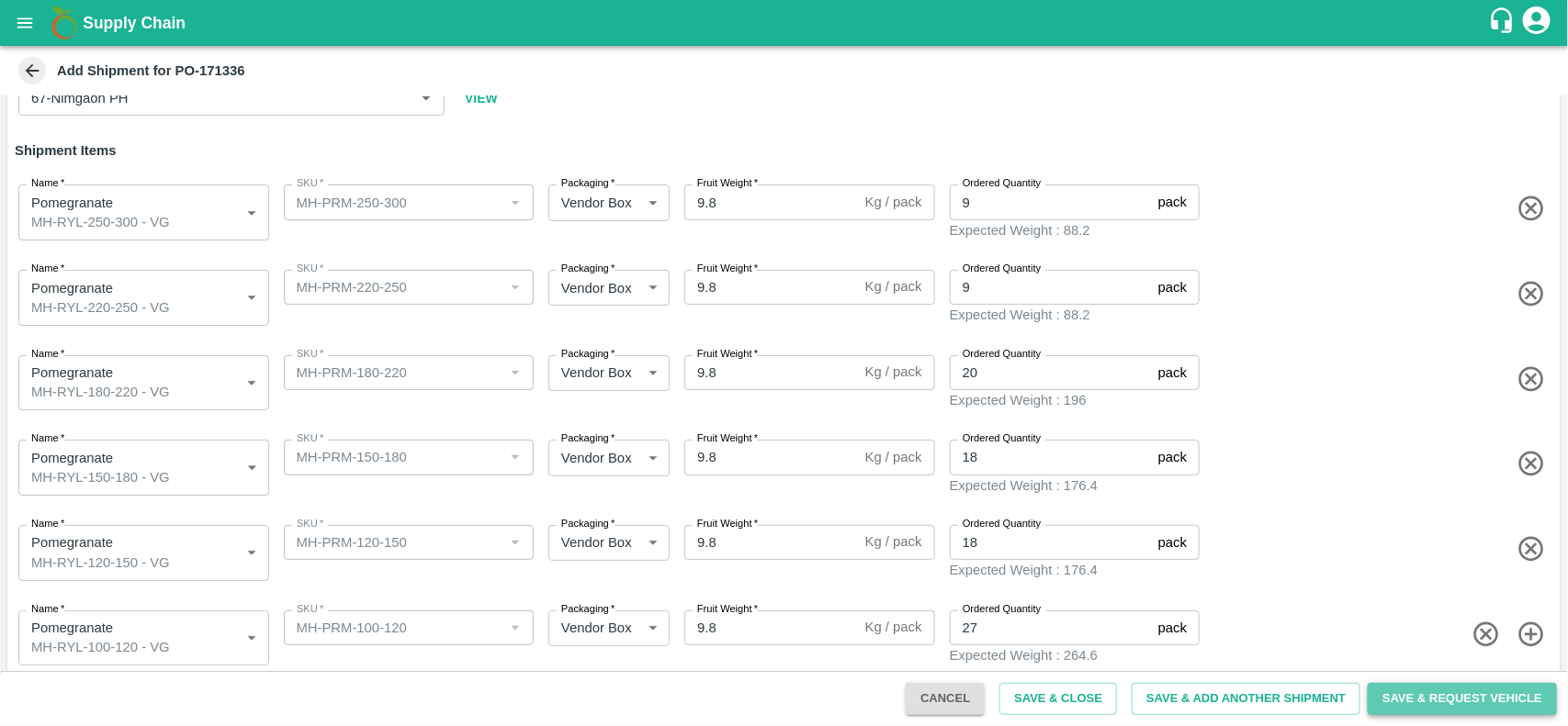
click at [1456, 696] on button "Save & Request Vehicle" at bounding box center [1463, 699] width 190 height 32
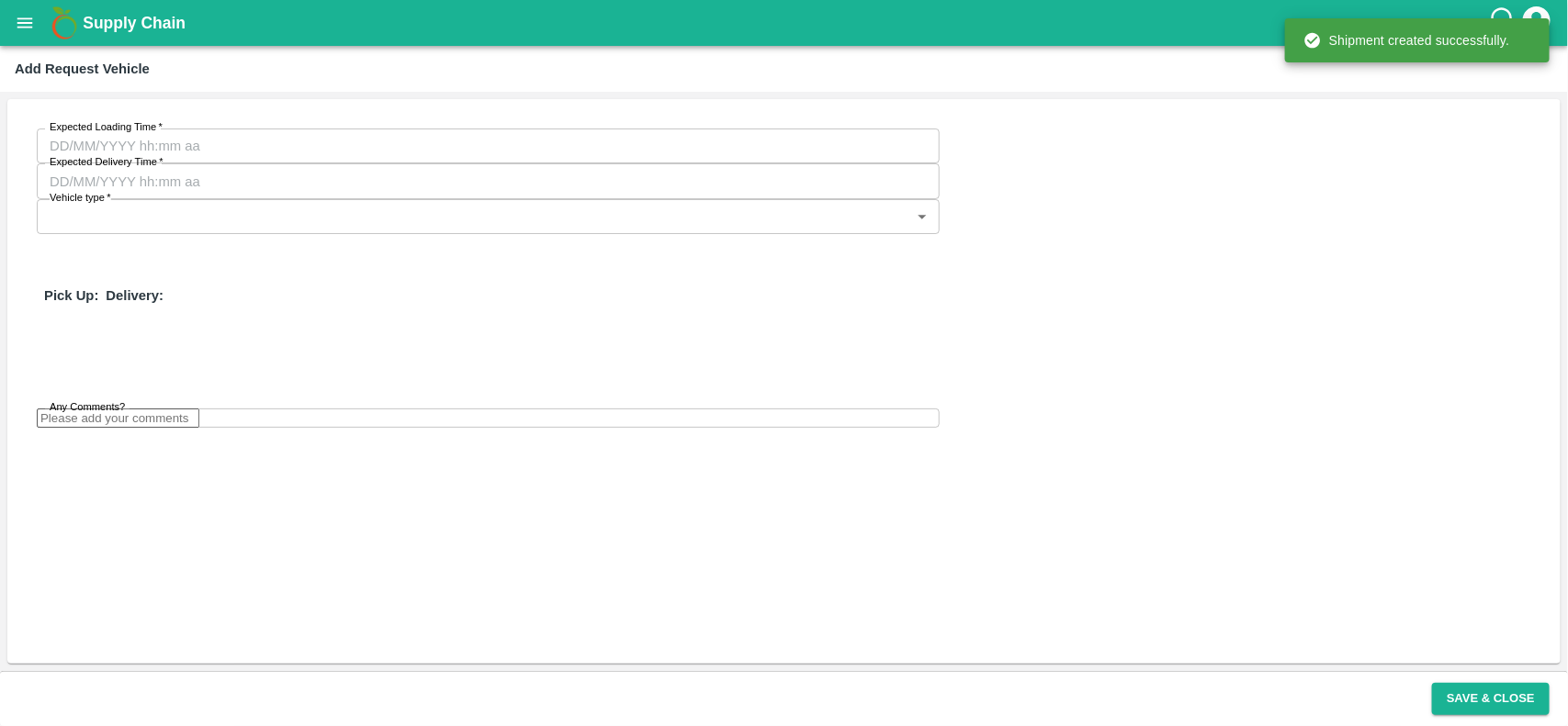
type input "DD/MM/YYYY hh:mm aa"
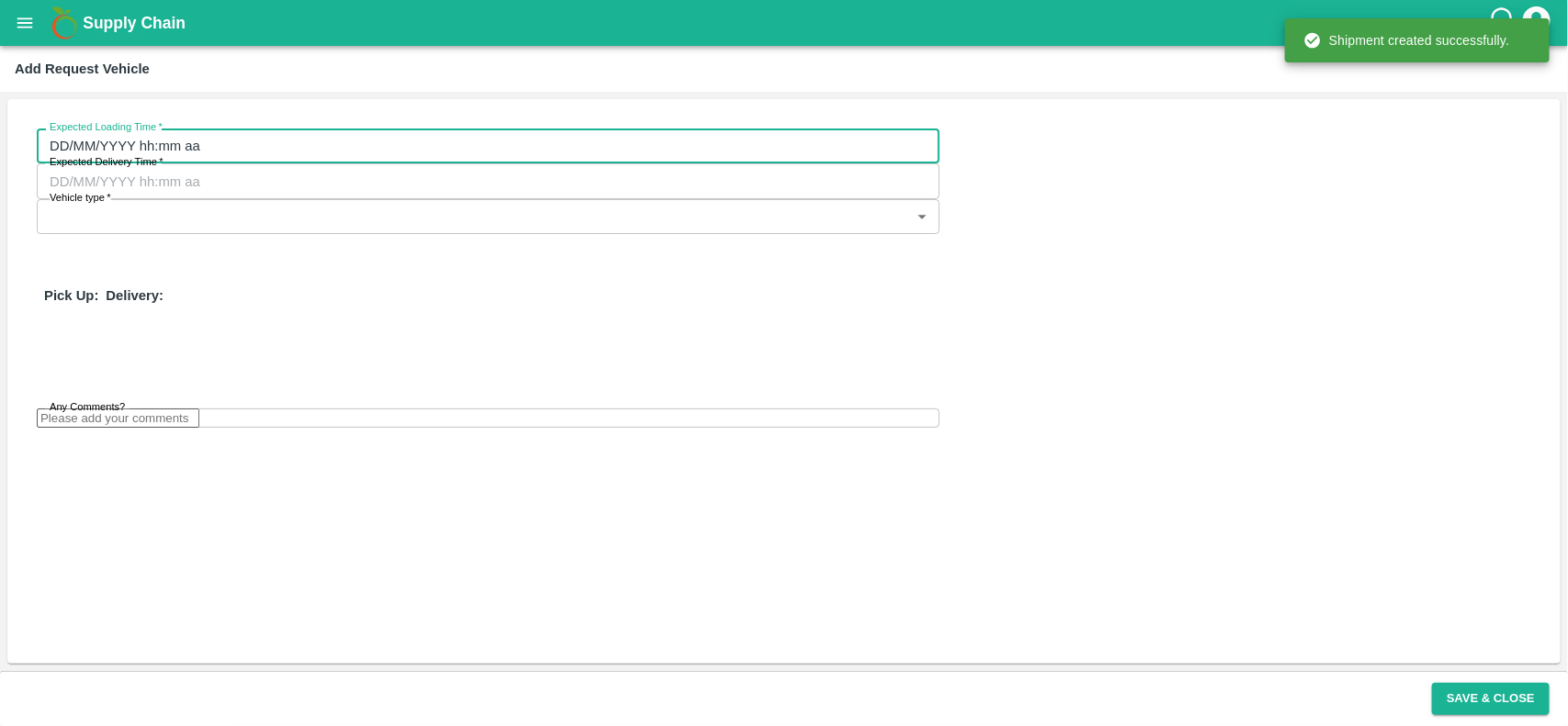
click at [190, 156] on input "DD/MM/YYYY hh:mm aa" at bounding box center [481, 145] width 891 height 35
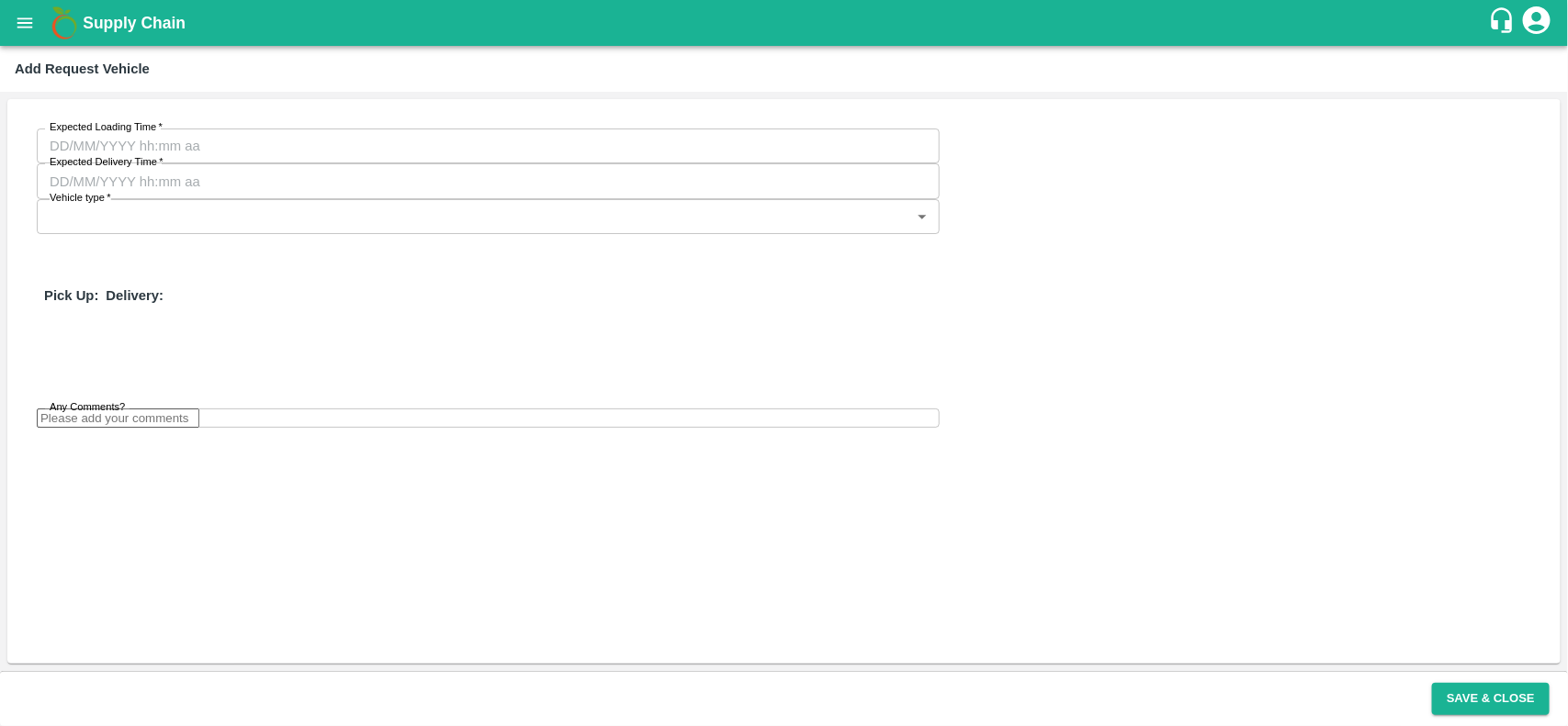
type input "23/08/2025 12:00 AM"
type input "29/08/2025 04:52 AM"
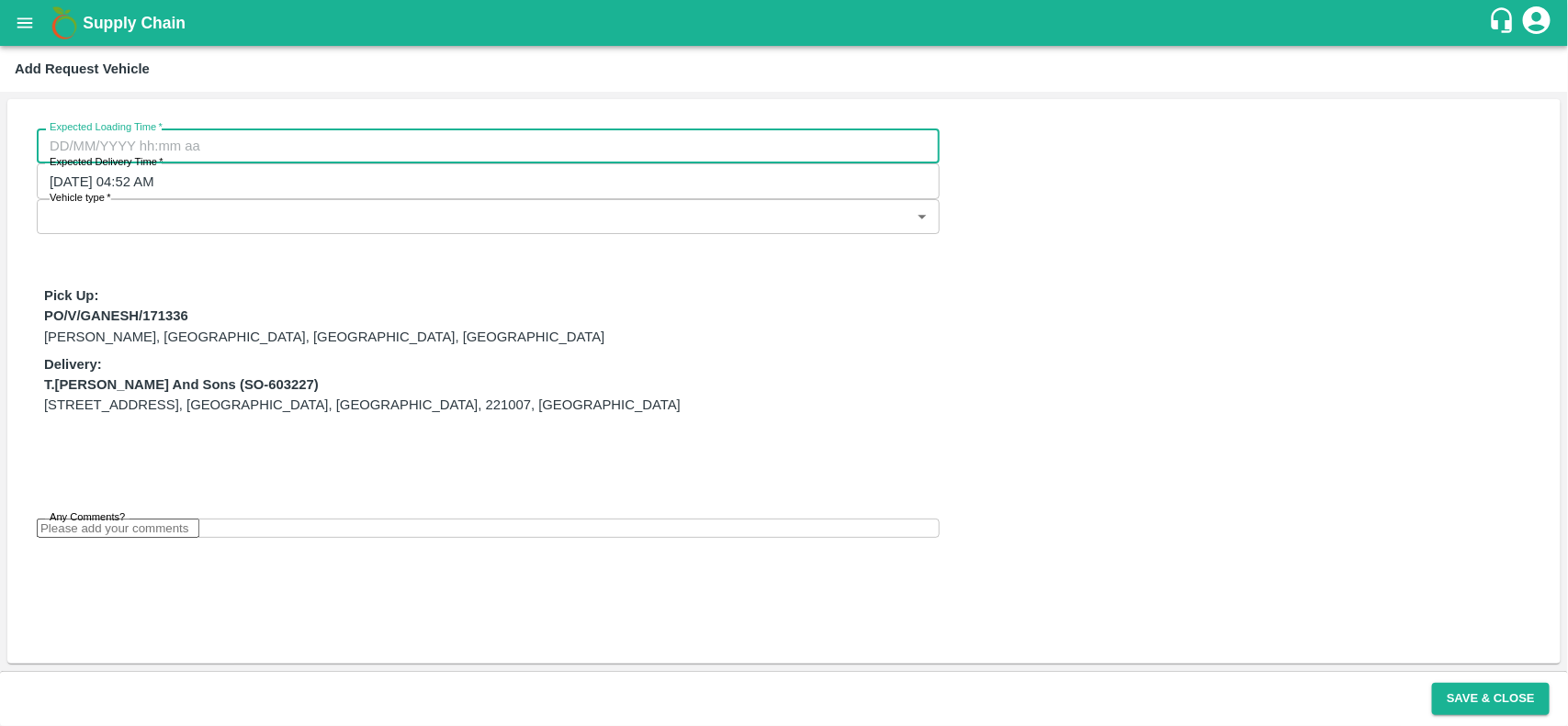
type input "DD/MM/YYYY hh:mm aa"
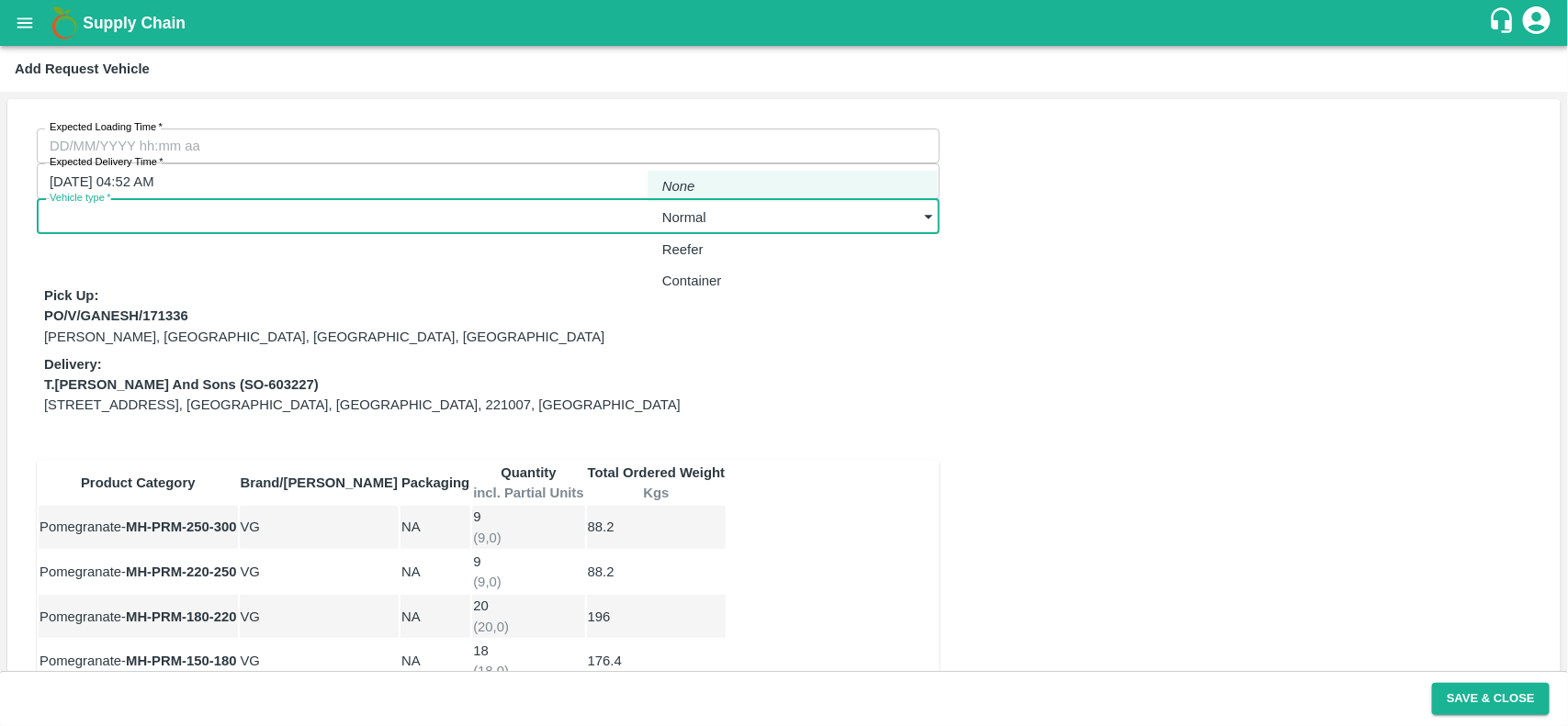
click at [786, 134] on body "Supply Chain Add Request Vehicle Expected Loading Time   * Expected Loading Tim…" at bounding box center [784, 363] width 1568 height 726
click at [689, 212] on p "Normal" at bounding box center [684, 218] width 44 height 21
type input "1"
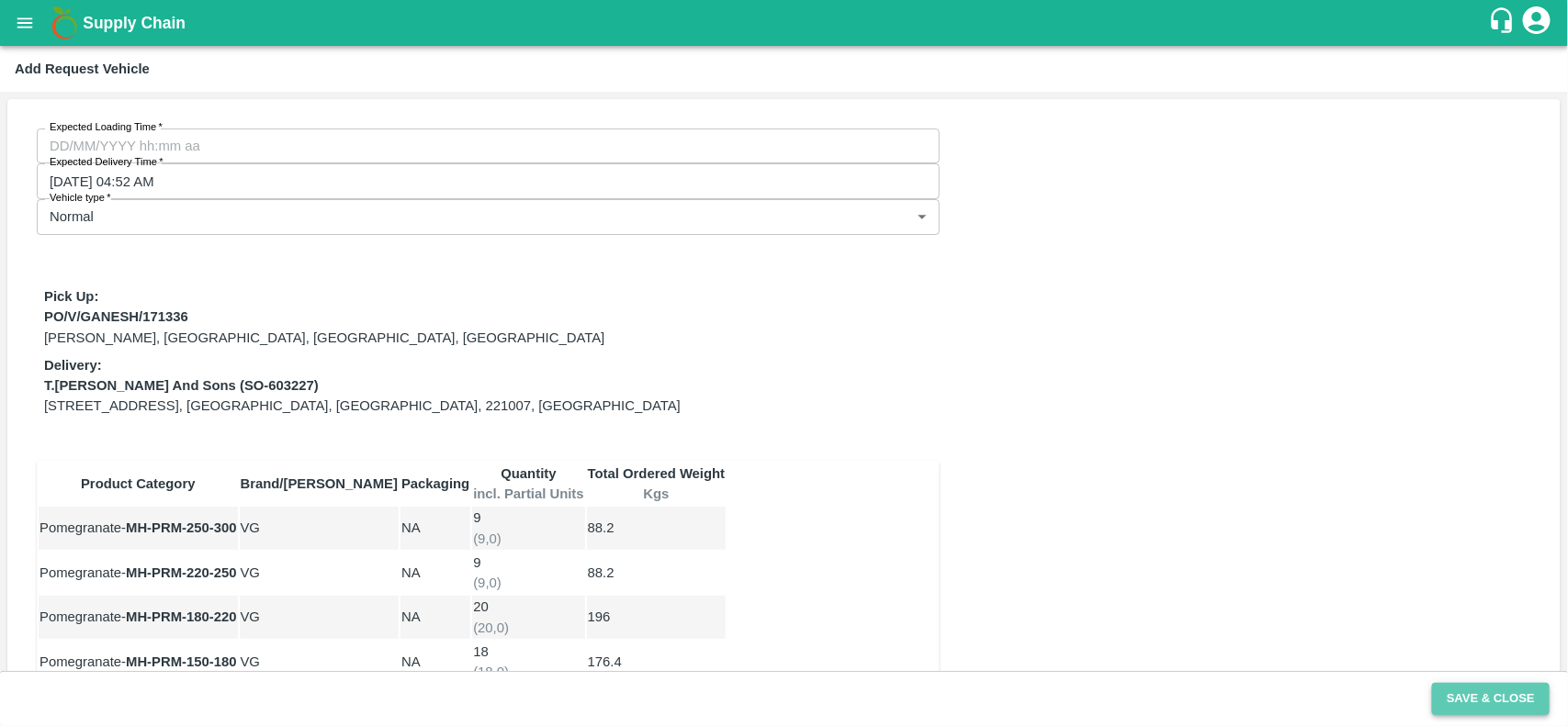
click at [1458, 690] on button "Save & Close" at bounding box center [1490, 699] width 117 height 32
type input "DD/MM/YYYY hh:mm aa"
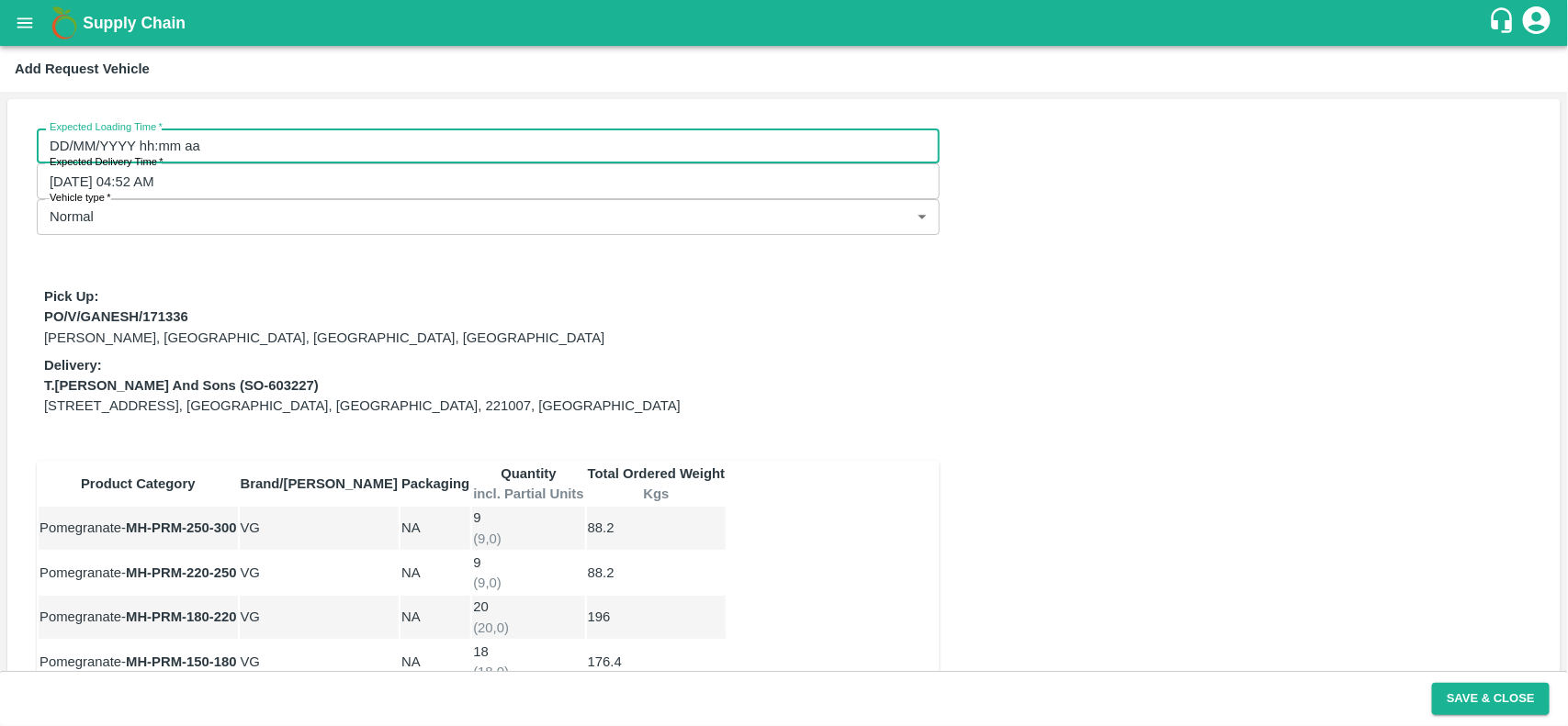
click at [175, 143] on input "DD/MM/YYYY hh:mm aa" at bounding box center [481, 145] width 891 height 35
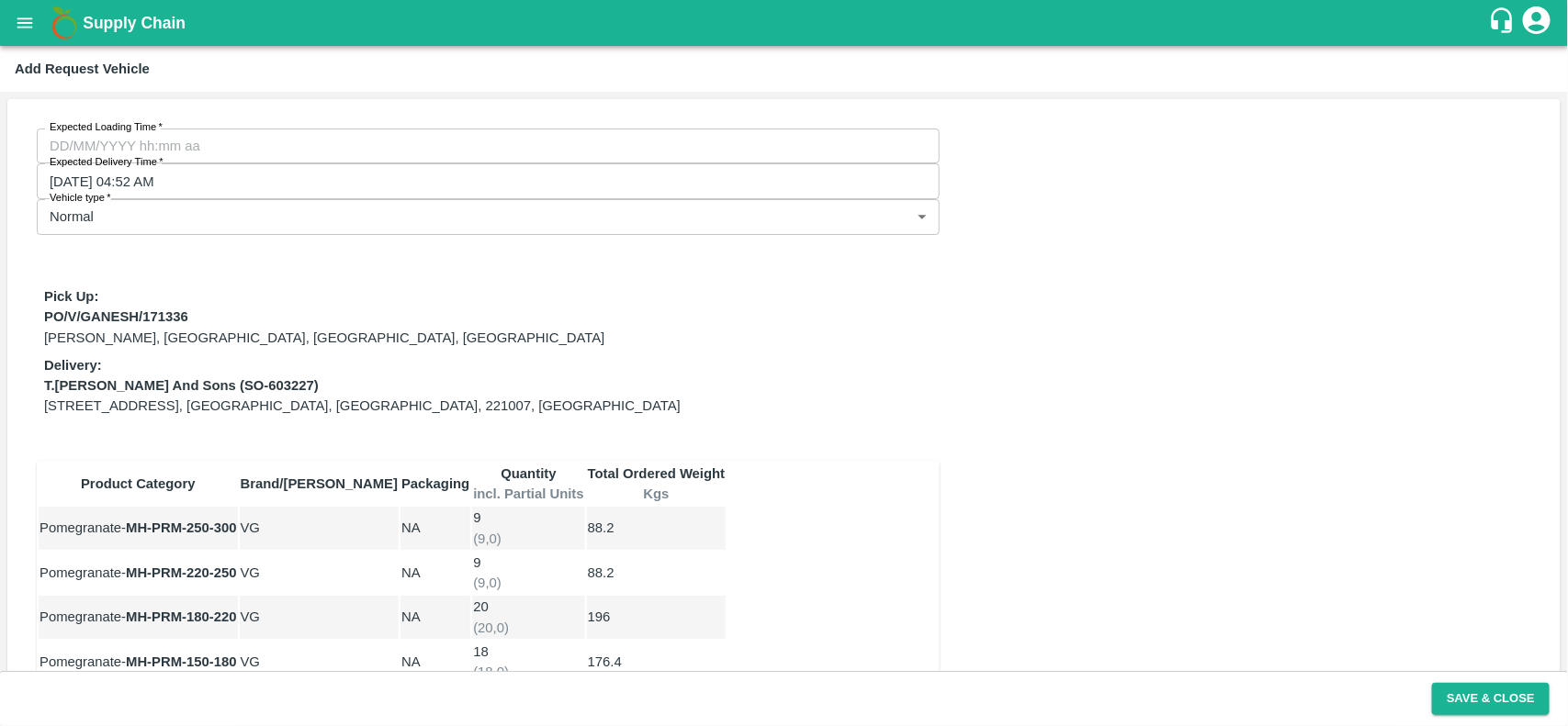
type input "23/08/2025 12:00 AM"
click at [1452, 690] on button "Save & Close" at bounding box center [1490, 699] width 117 height 32
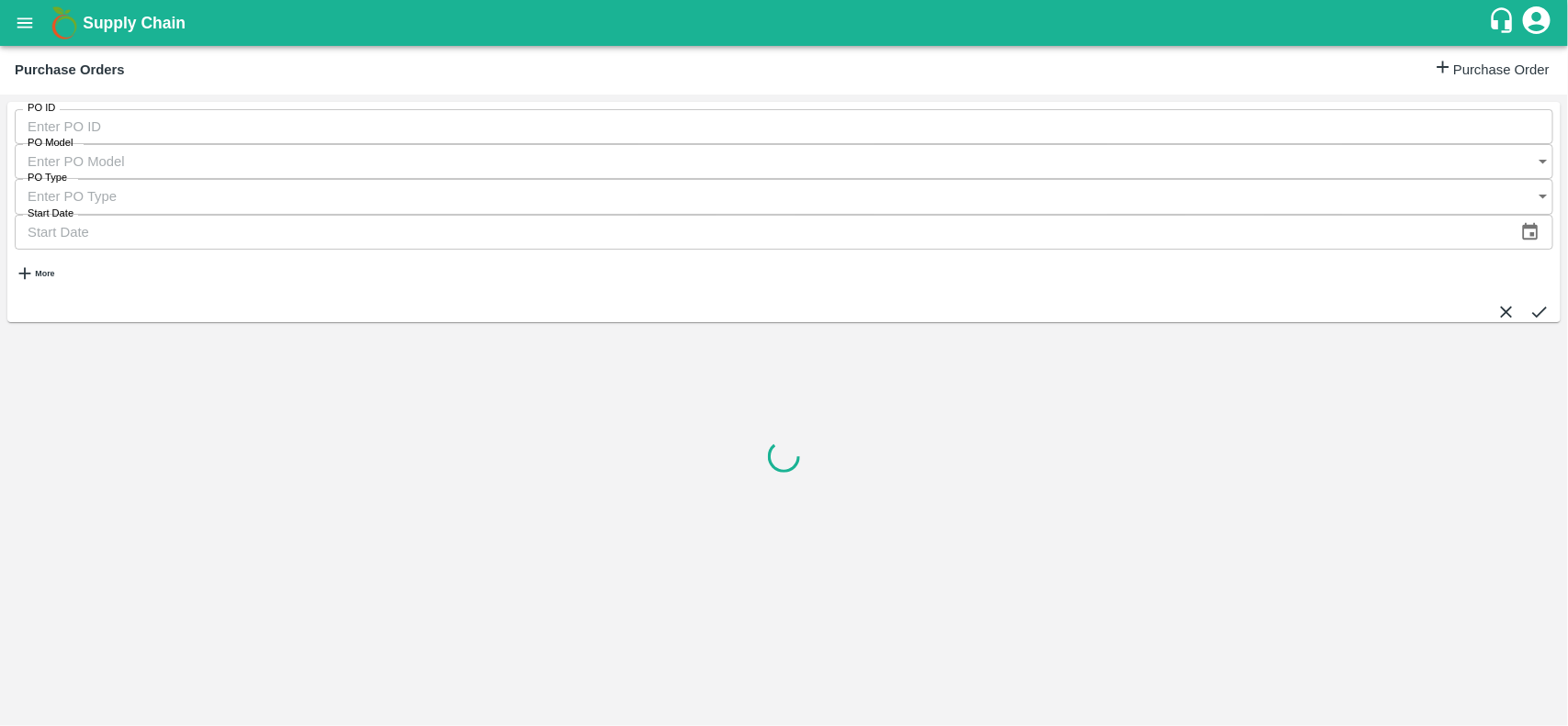
click at [396, 326] on div at bounding box center [784, 458] width 1554 height 263
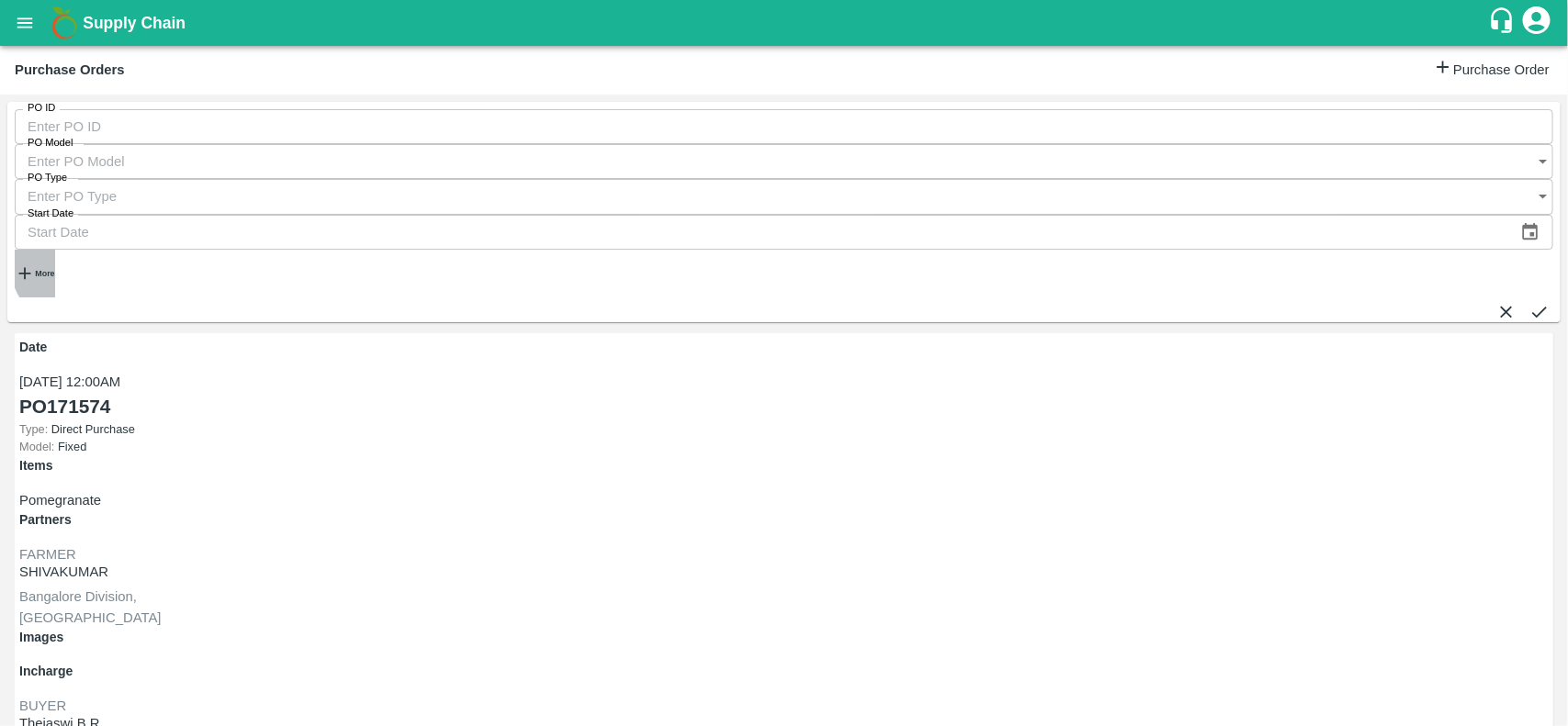
click at [54, 269] on strong "More" at bounding box center [44, 274] width 20 height 9
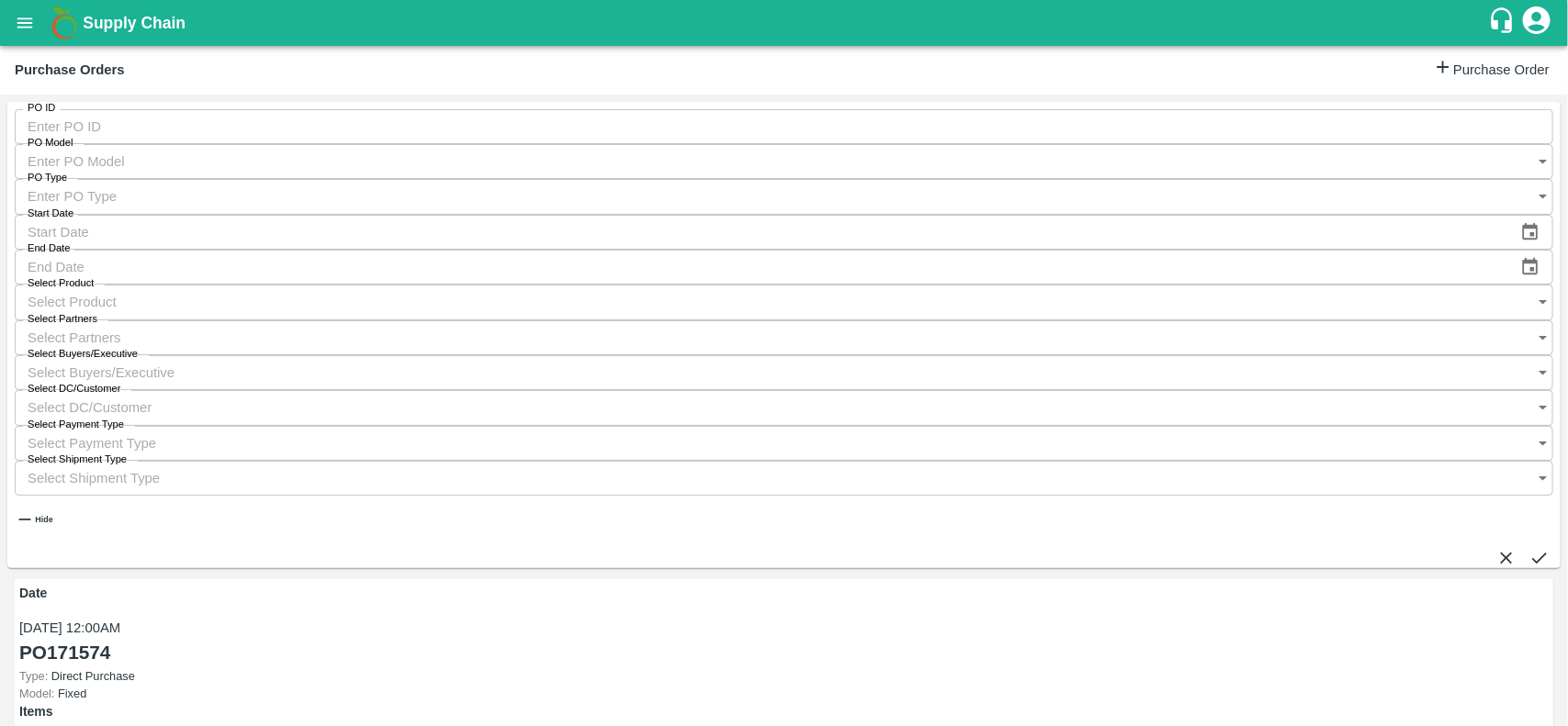
click at [1085, 355] on input "Select Buyers/Executive" at bounding box center [767, 372] width 1503 height 35
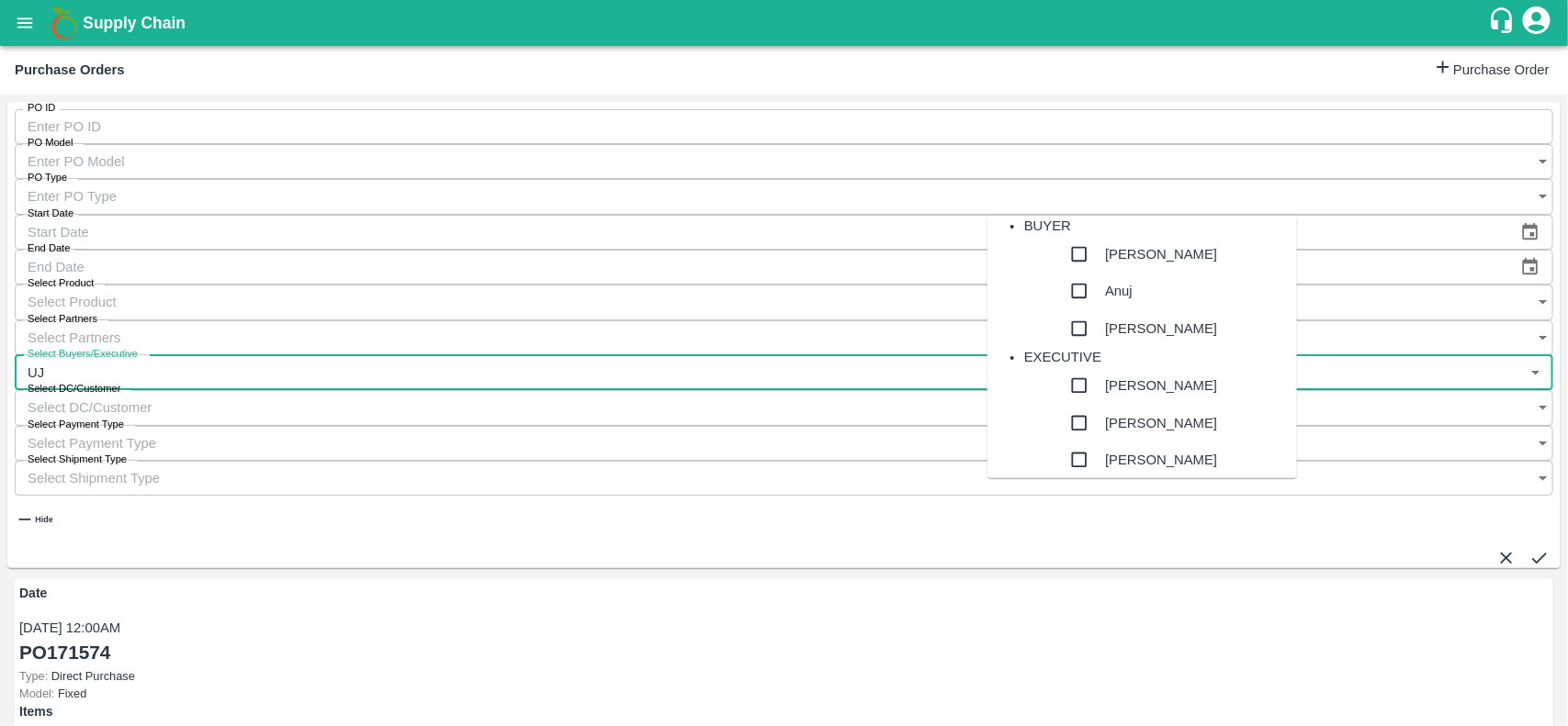
type input "UJJ"
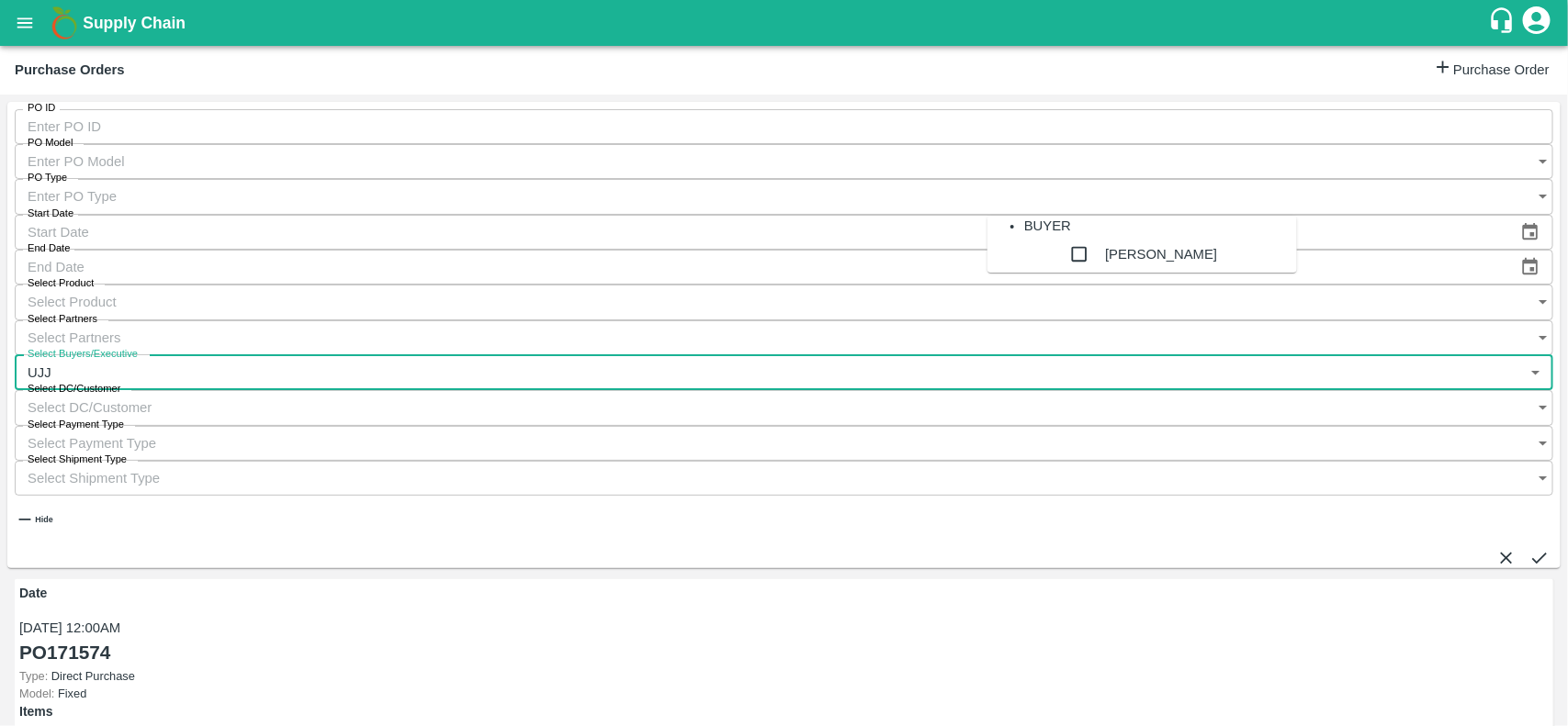
click at [1061, 273] on input "checkbox" at bounding box center [1079, 254] width 37 height 37
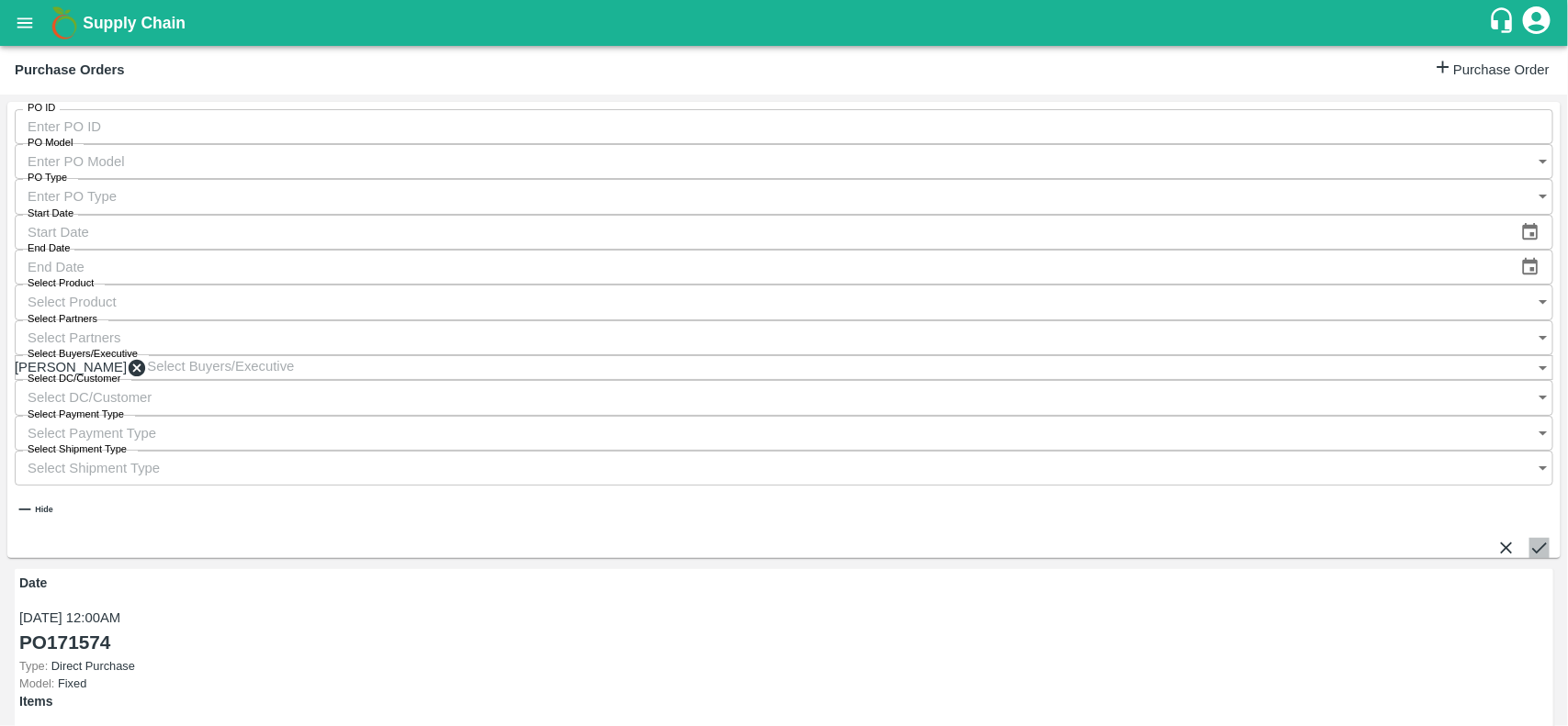
click at [1532, 538] on button "submit" at bounding box center [1540, 549] width 21 height 21
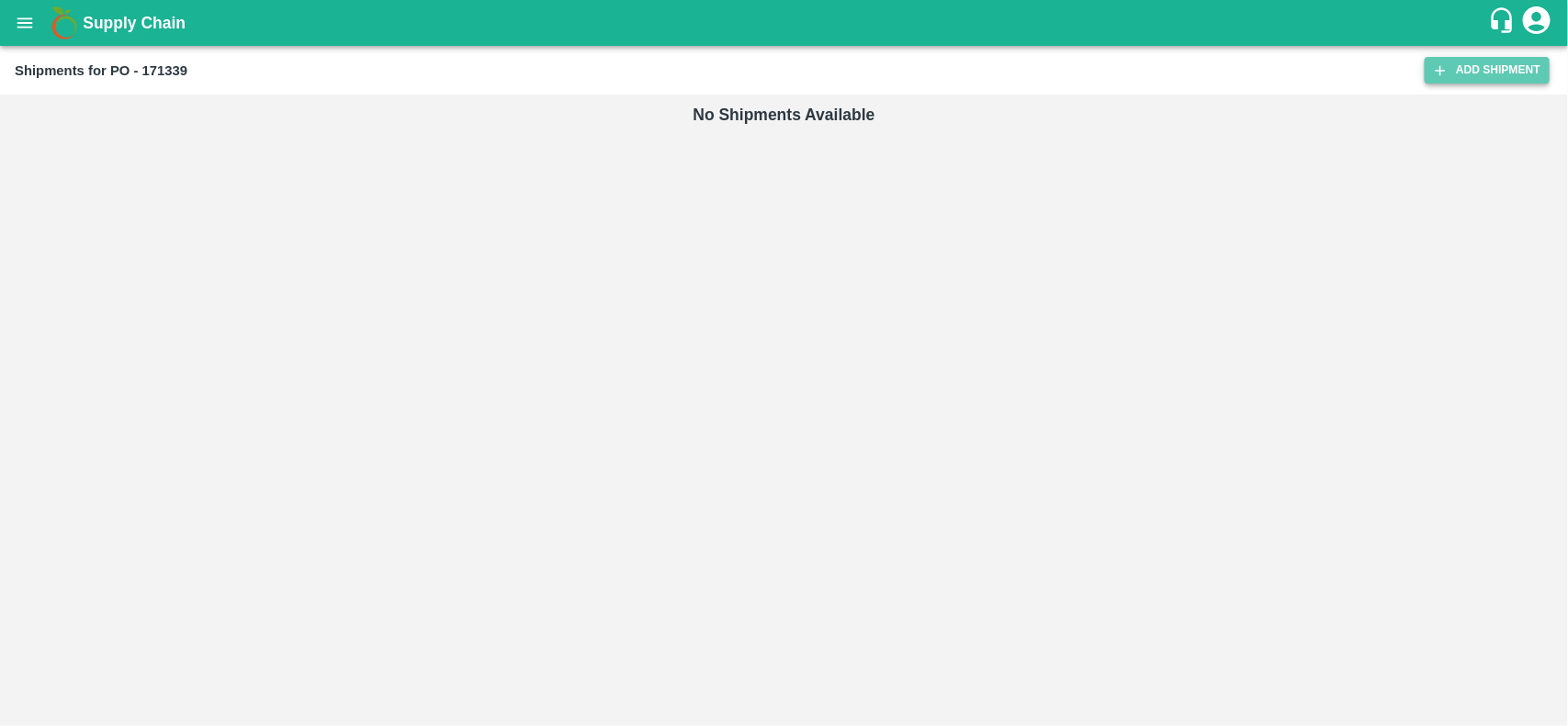
click at [1440, 66] on icon at bounding box center [1440, 71] width 17 height 17
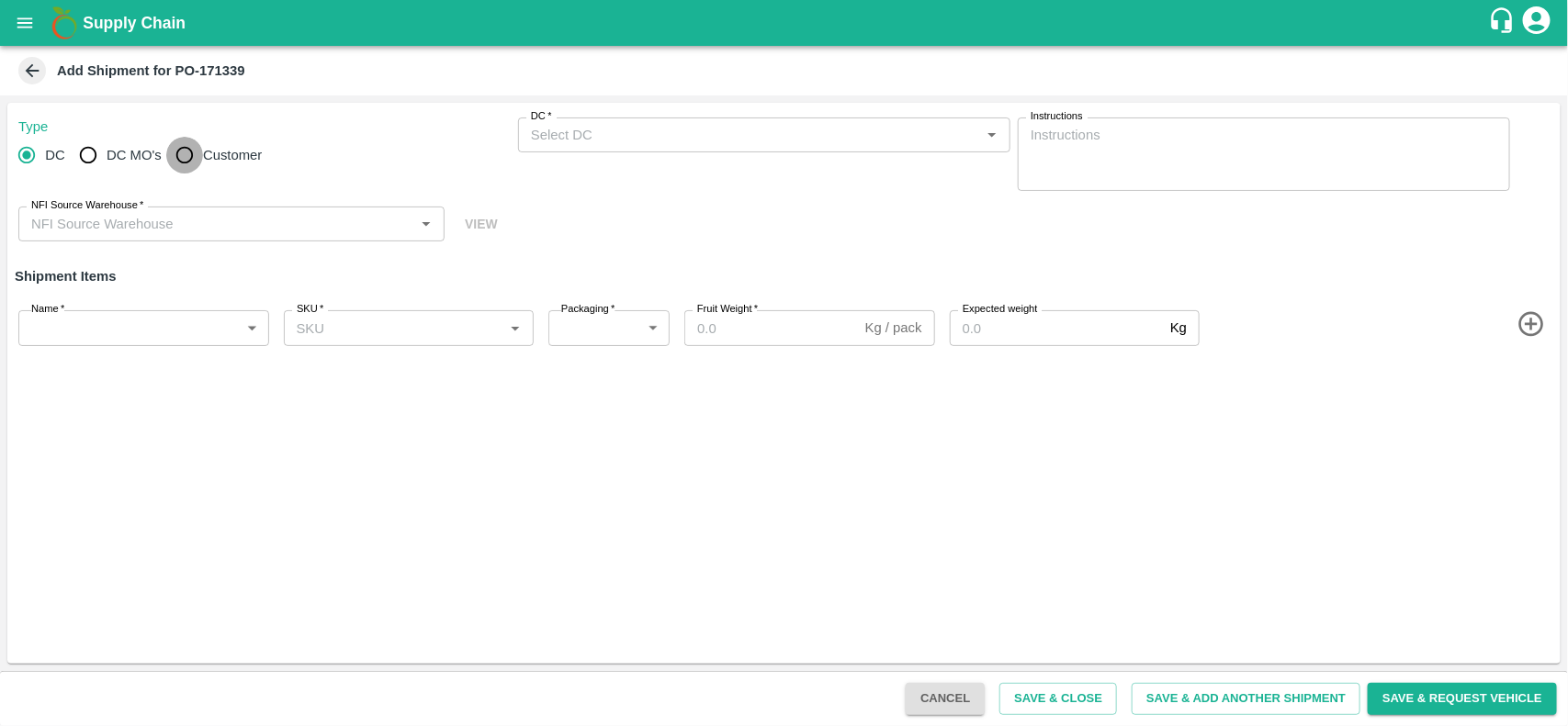
click at [175, 159] on input "Customer" at bounding box center [184, 155] width 37 height 37
radio input "true"
click at [180, 148] on input "Customer" at bounding box center [184, 155] width 37 height 37
radio input "true"
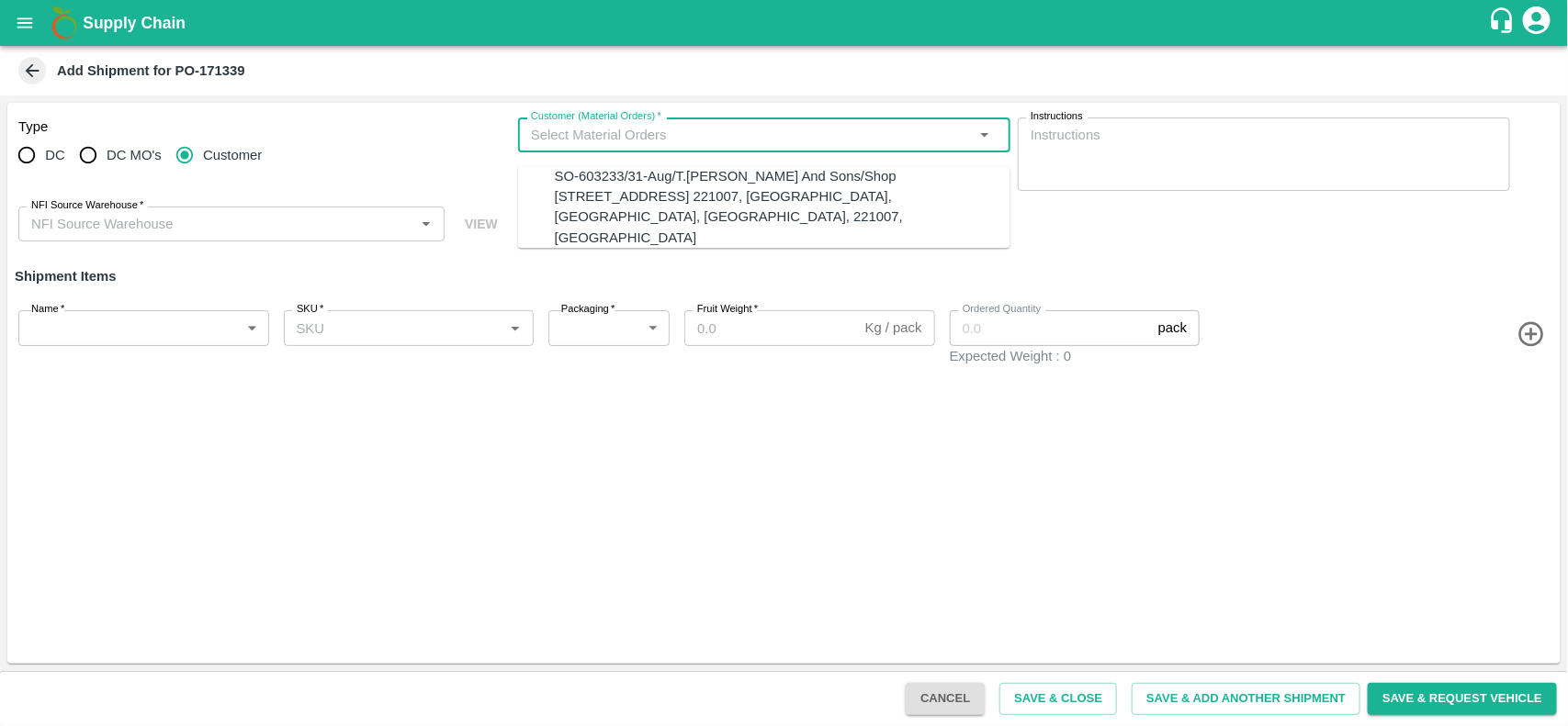
click at [529, 127] on input "Customer (Material Orders)   *" at bounding box center [749, 134] width 451 height 23
click at [576, 202] on div "SO-603233/31-Aug/T.[PERSON_NAME] And Sons/Shop [STREET_ADDRESS] 221007, [GEOGRA…" at bounding box center [783, 206] width 456 height 82
type input "SO-603233/31-Aug/T.[PERSON_NAME] And Sons/Shop [STREET_ADDRESS] 221007, [GEOGRA…"
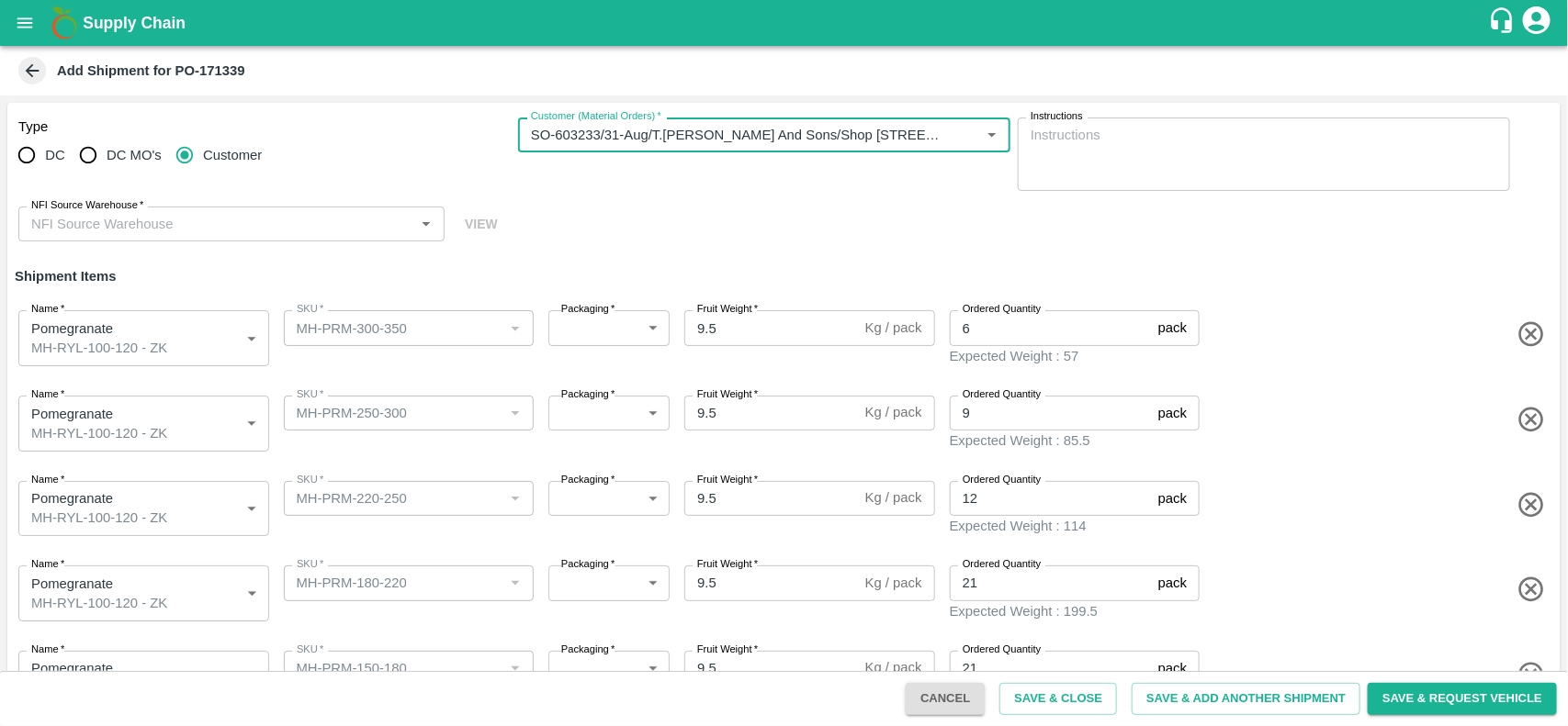
click at [310, 218] on input "NFI Source Warehouse   *" at bounding box center [216, 223] width 385 height 23
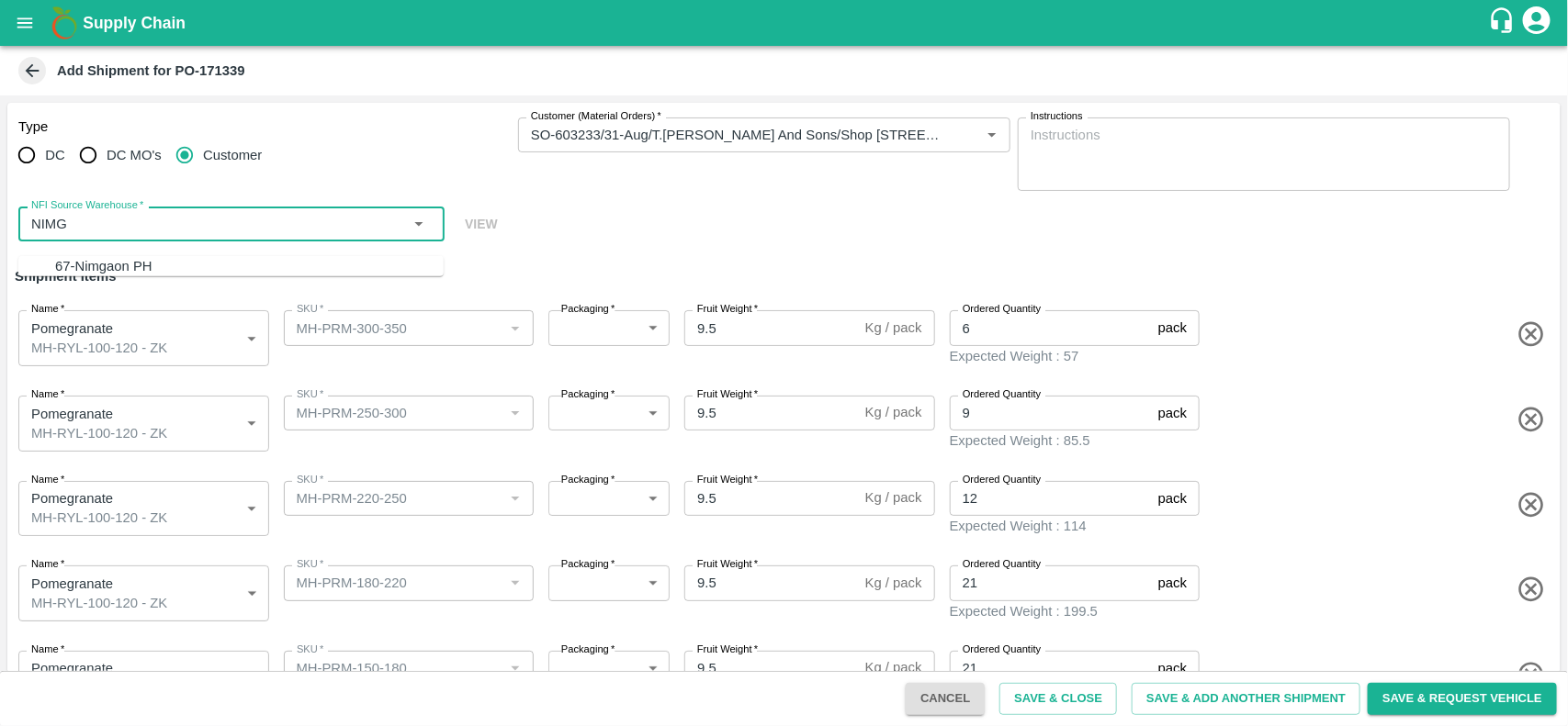
click at [101, 262] on div "67-Nimgaon PH" at bounding box center [104, 266] width 98 height 21
type input "67-Nimgaon PH"
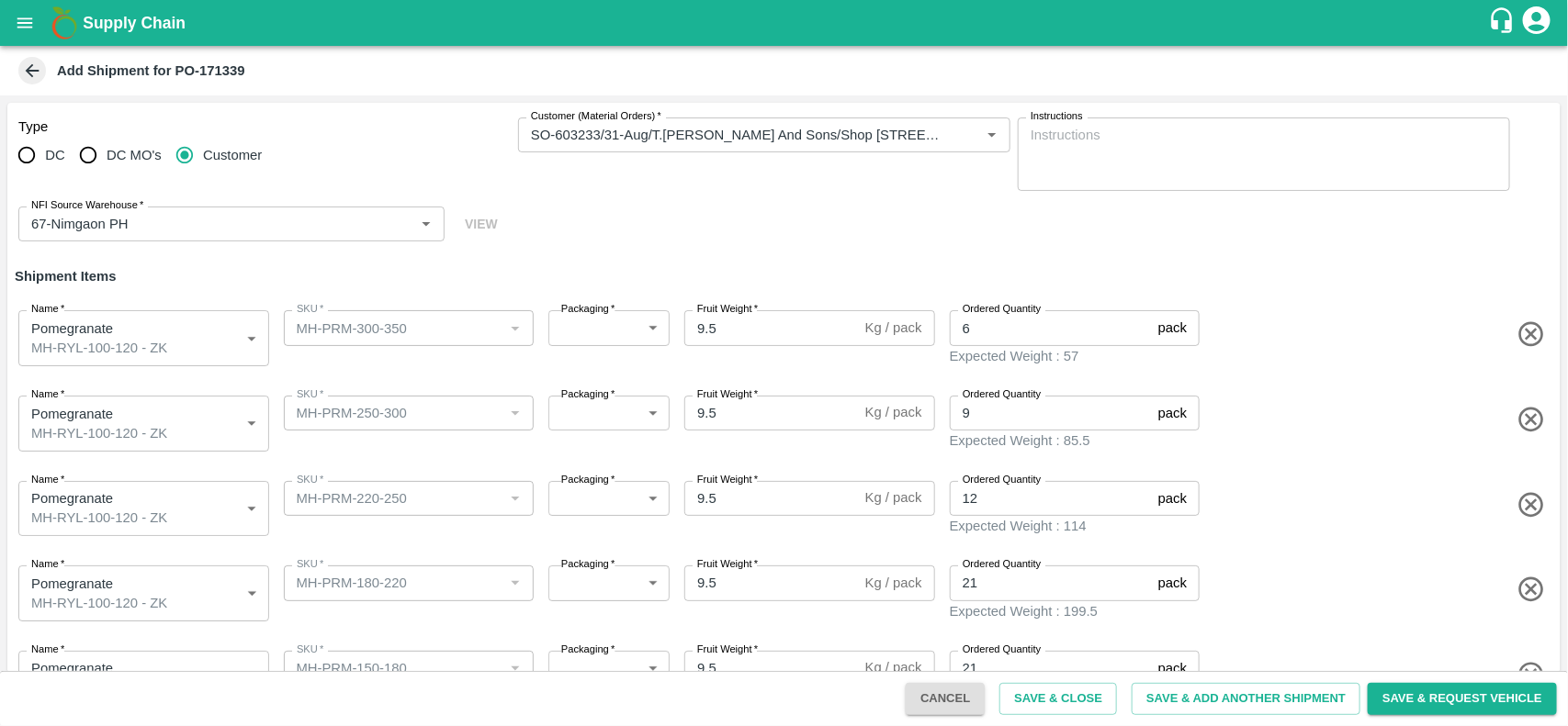
click at [643, 225] on div "Type DC DC MO's Customer Customer (Material Orders)   * Customer (Material Orde…" at bounding box center [784, 180] width 1554 height 154
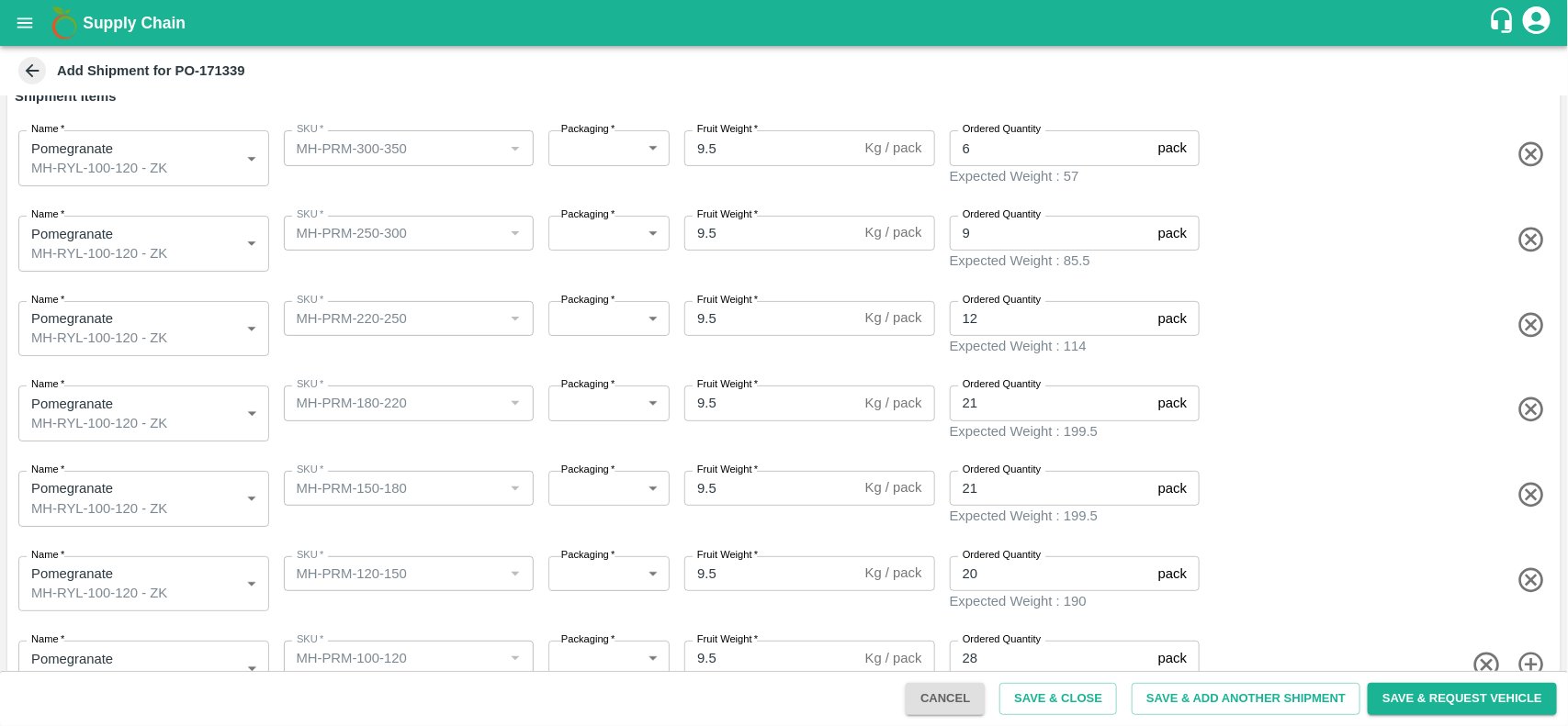
scroll to position [208, 0]
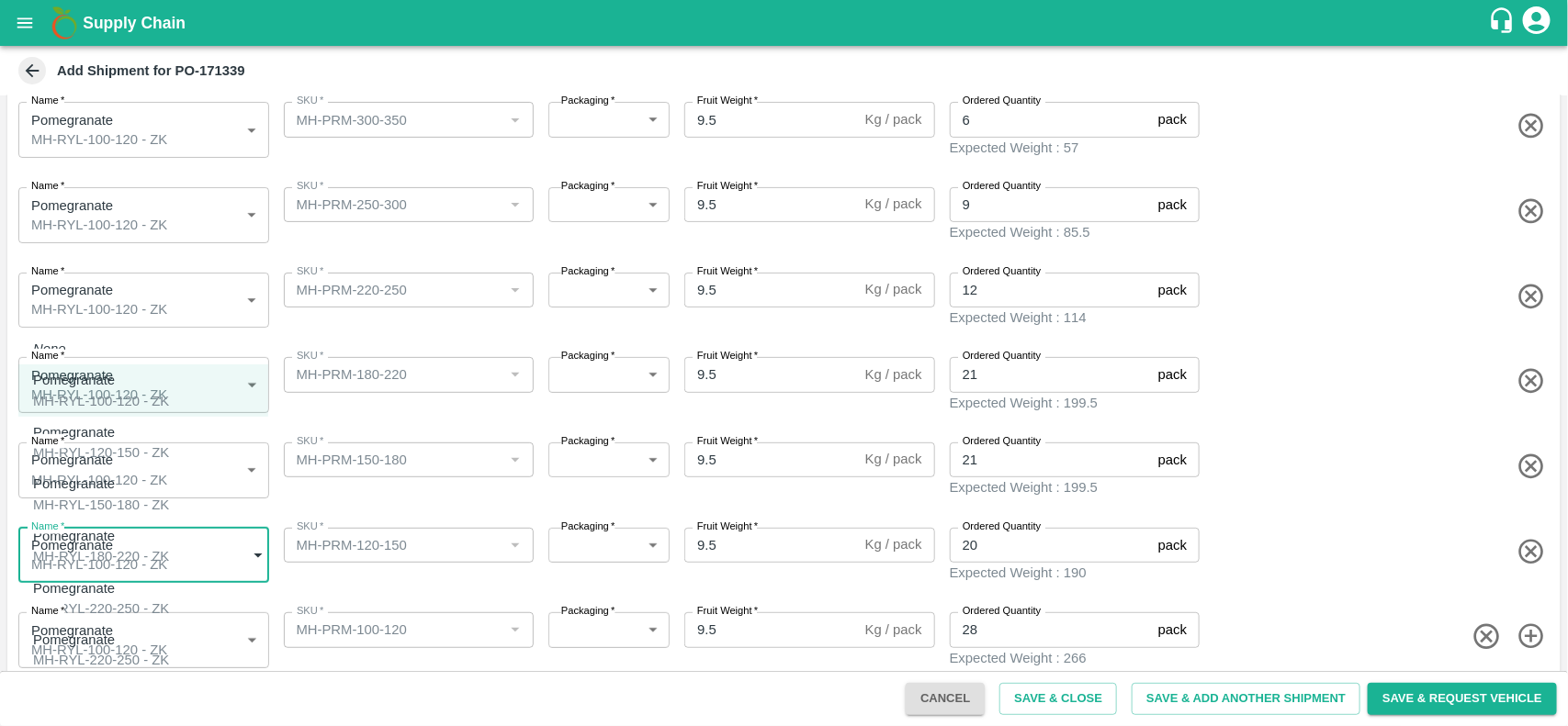
click at [175, 543] on body "Supply Chain Add Shipment for PO-171339 Type DC DC MO's Customer Customer (Mate…" at bounding box center [784, 363] width 1568 height 726
click at [117, 630] on div "Pomegranate" at bounding box center [100, 641] width 136 height 21
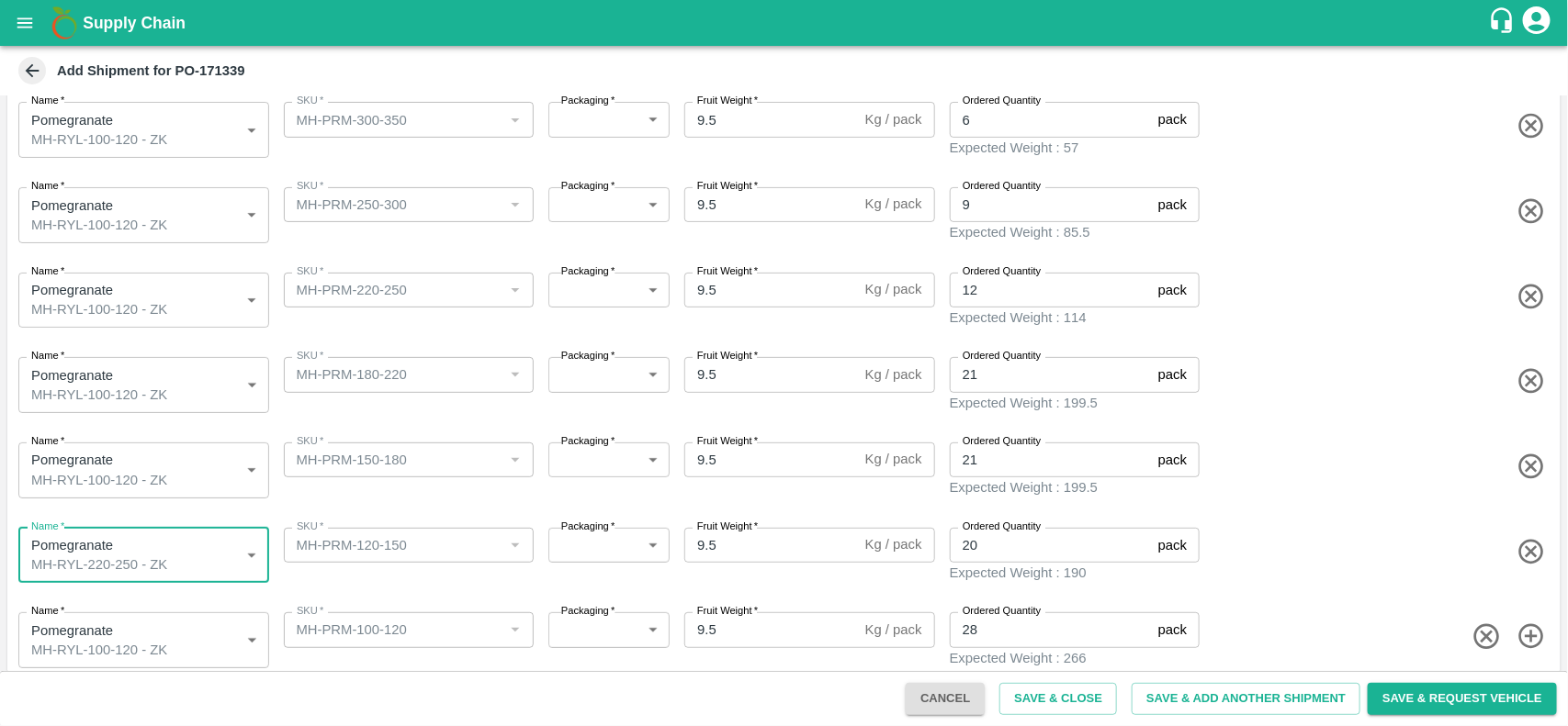
click at [179, 538] on body "Supply Chain Add Shipment for PO-171339 Type DC DC MO's Customer Customer (Mate…" at bounding box center [784, 363] width 1568 height 726
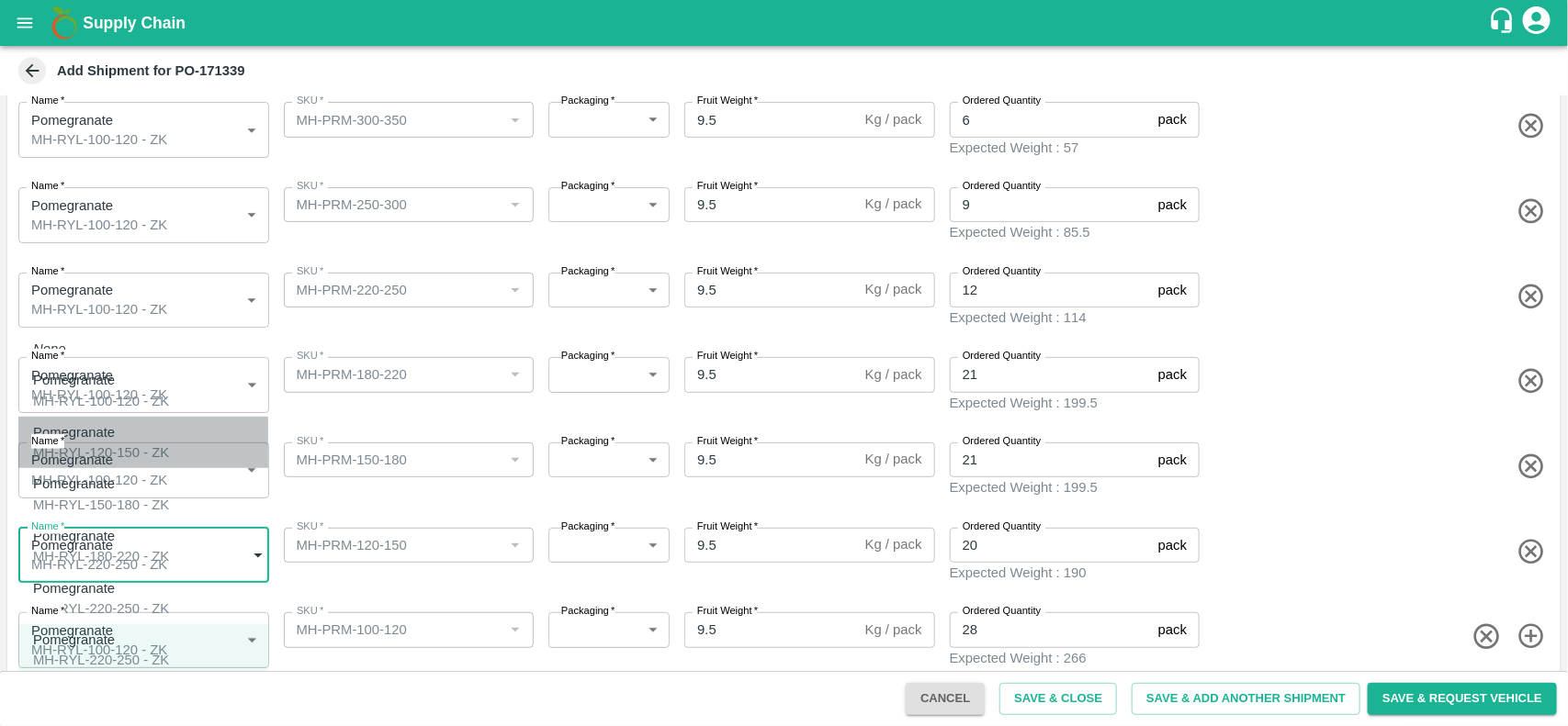
click at [129, 446] on div "MH-RYL-120-150 - ZK" at bounding box center [100, 453] width 136 height 21
type input "1943702"
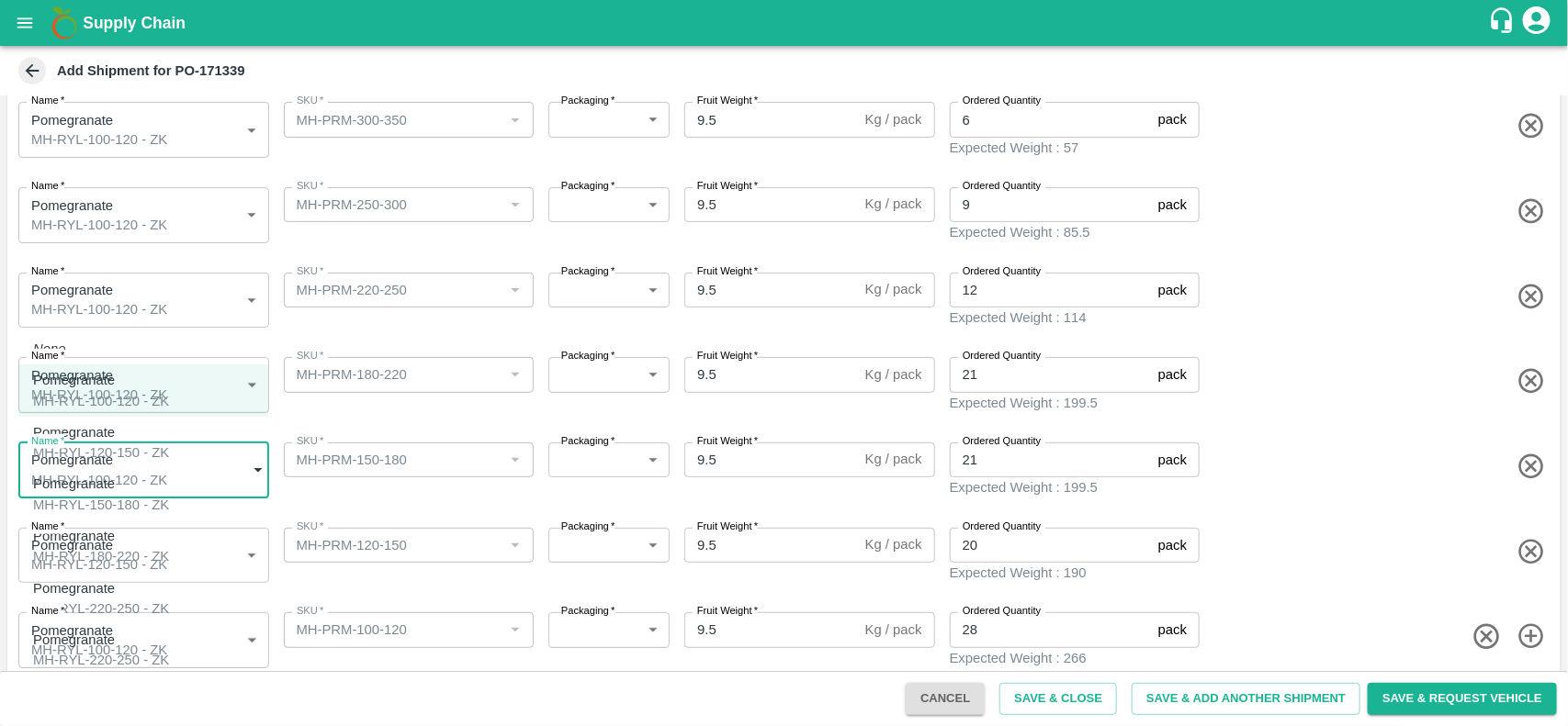
click at [212, 468] on body "Supply Chain Add Shipment for PO-171339 Type DC DC MO's Customer Customer (Mate…" at bounding box center [784, 363] width 1568 height 726
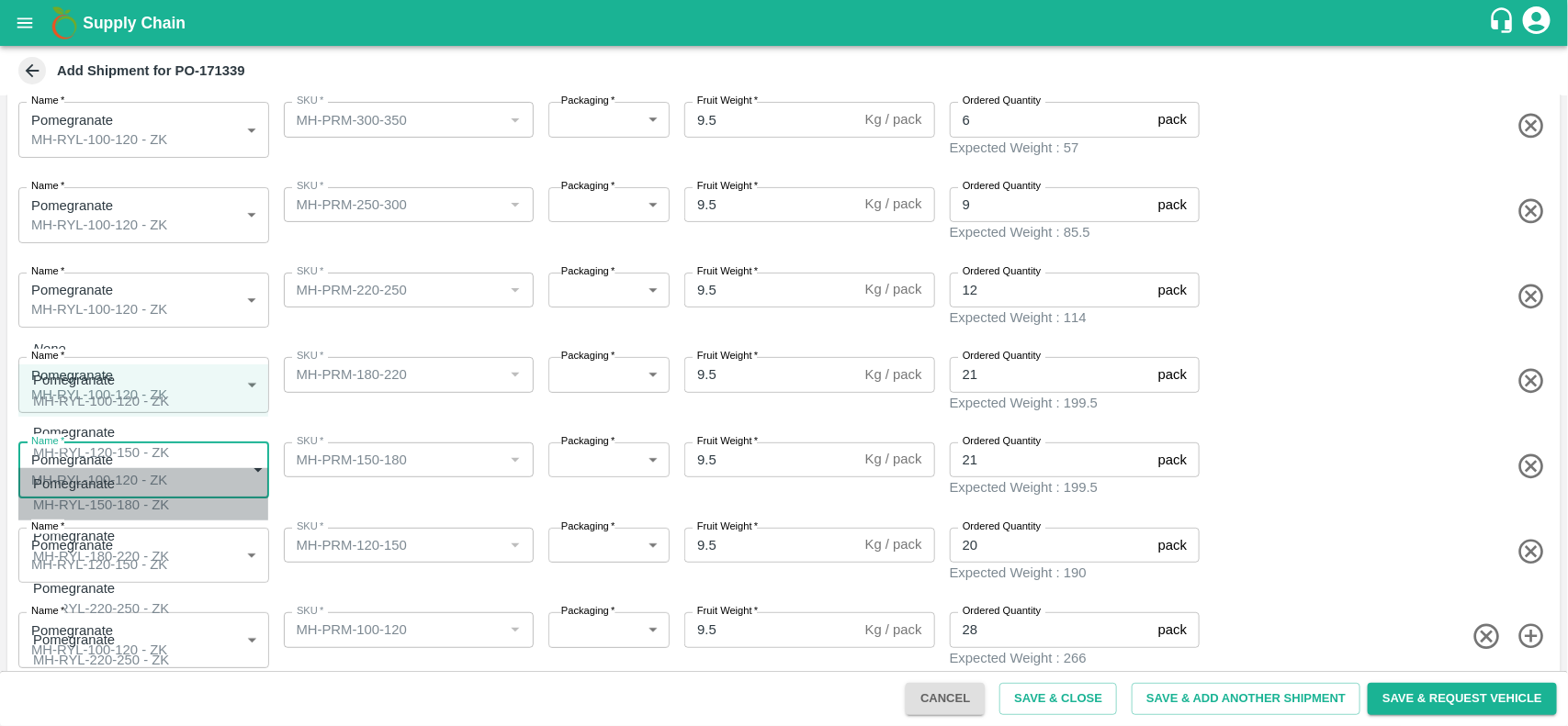
click at [129, 496] on div "MH-RYL-150-180 - ZK" at bounding box center [100, 506] width 136 height 21
type input "1943703"
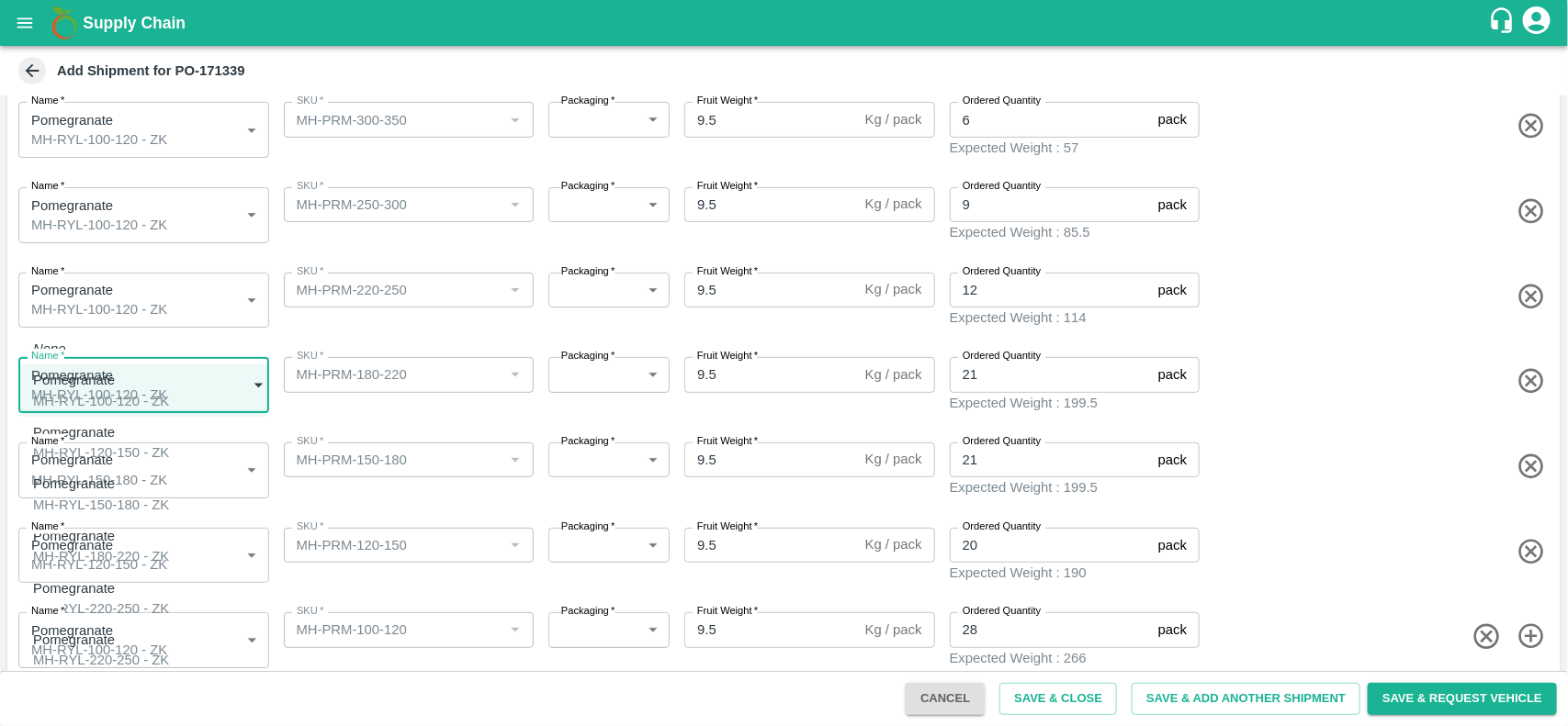
click at [177, 387] on body "Supply Chain Add Shipment for PO-171339 Type DC DC MO's Customer Customer (Mate…" at bounding box center [784, 363] width 1568 height 726
click at [133, 533] on div "Pomegranate MH-RYL-180-220 - ZK" at bounding box center [100, 547] width 136 height 41
type input "1943704"
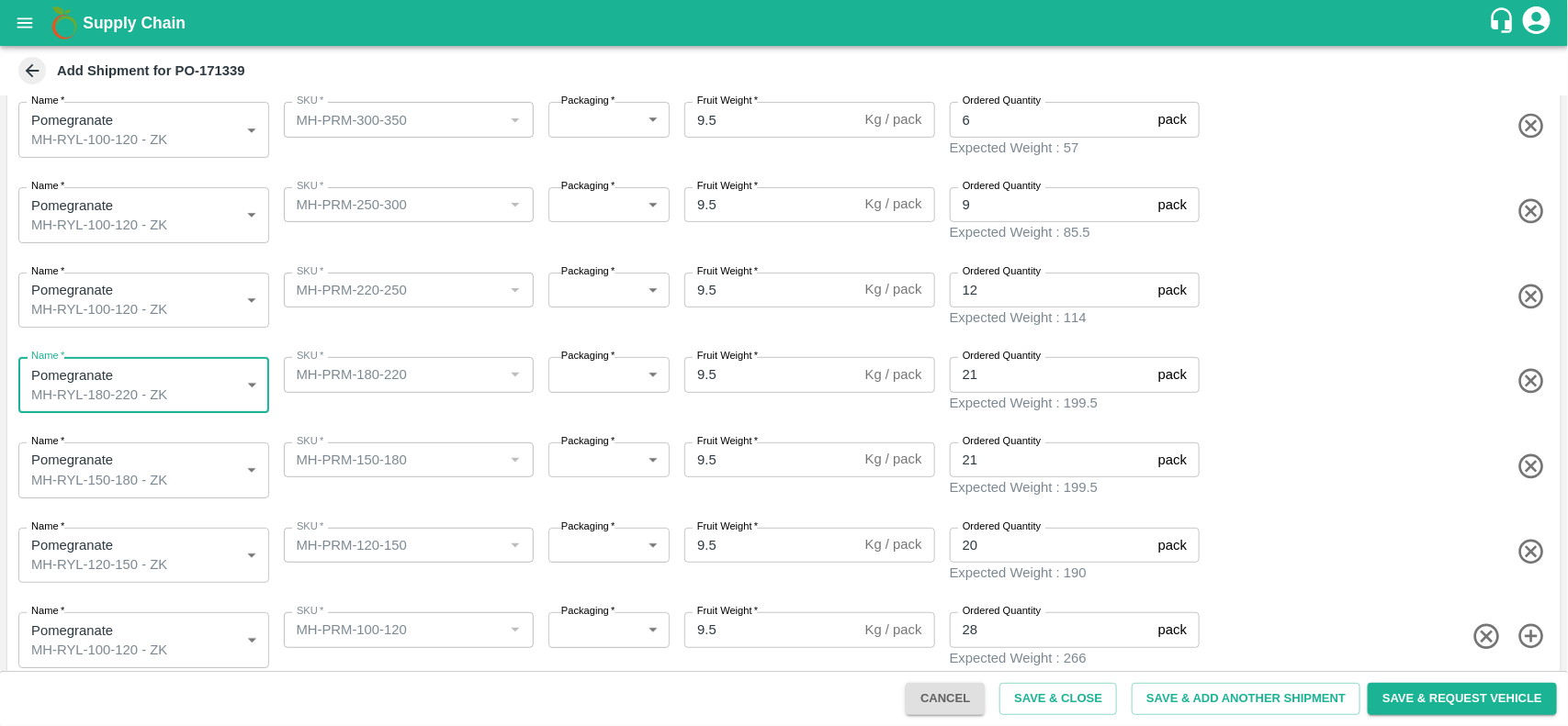
click at [152, 303] on body "Supply Chain Add Shipment for PO-171339 Type DC DC MO's Customer Customer (Mate…" at bounding box center [784, 363] width 1568 height 726
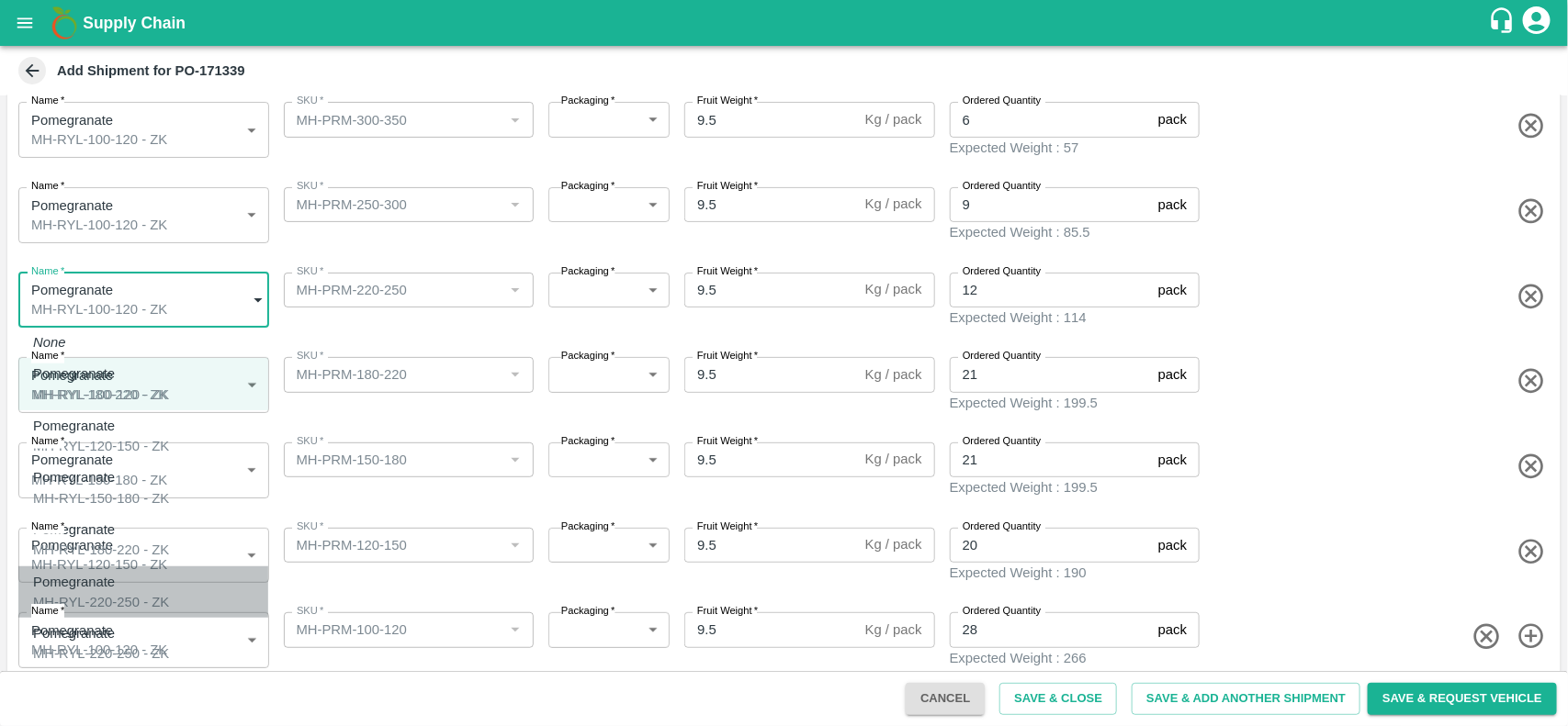
click at [99, 592] on div "MH-RYL-220-250 - ZK" at bounding box center [100, 602] width 136 height 21
type input "1943705"
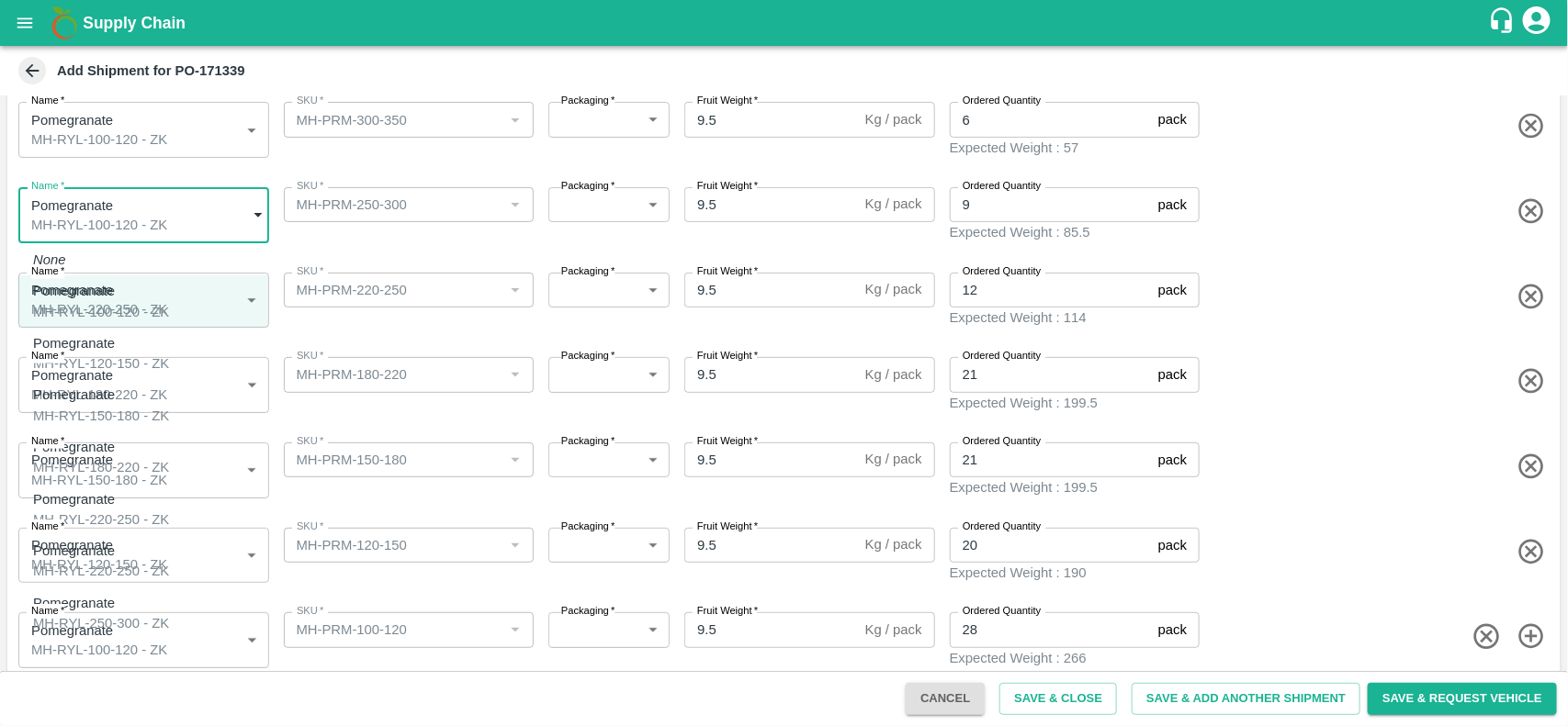
click at [168, 230] on body "Supply Chain Add Shipment for PO-171339 Type DC DC MO's Customer Customer (Mate…" at bounding box center [784, 363] width 1568 height 726
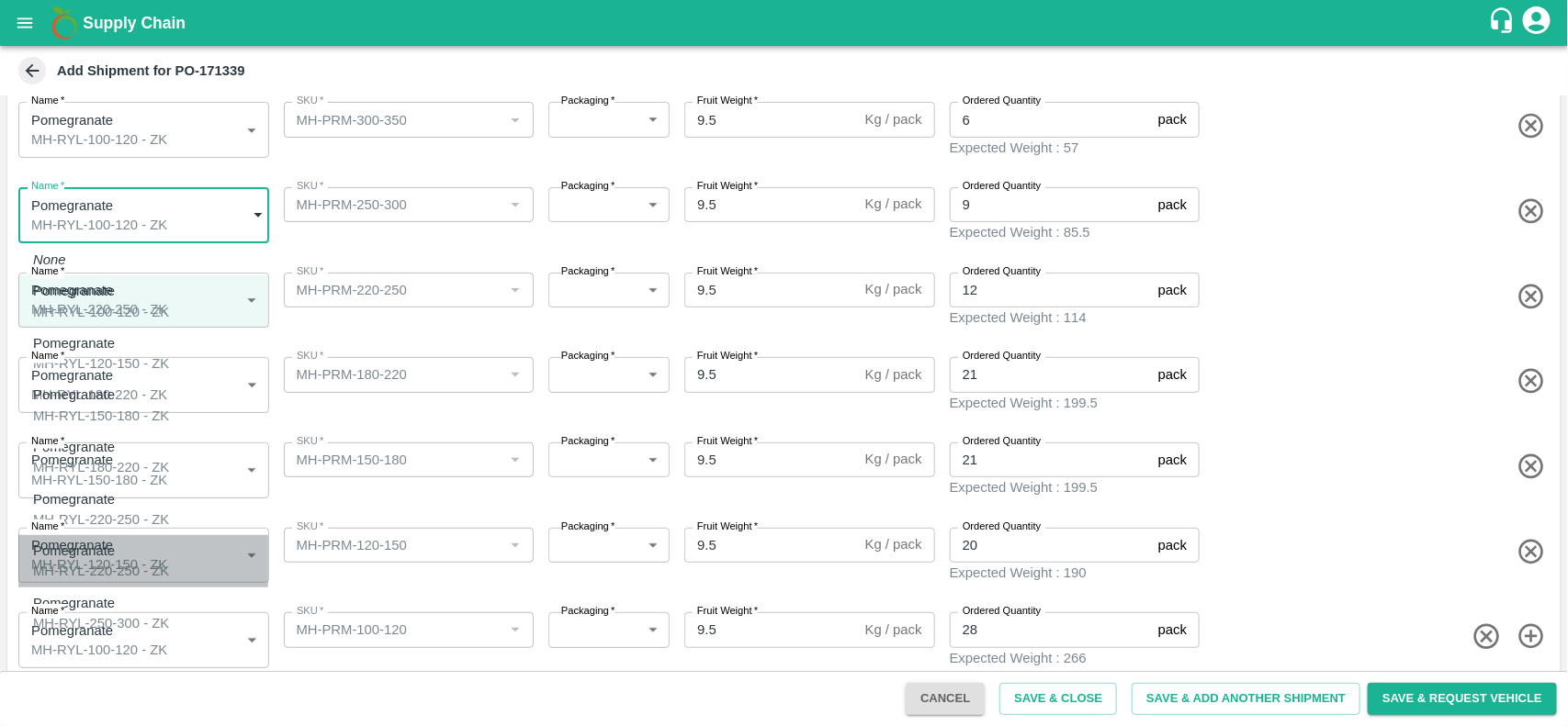
click at [106, 541] on p "Pomegranate" at bounding box center [96, 552] width 127 height 21
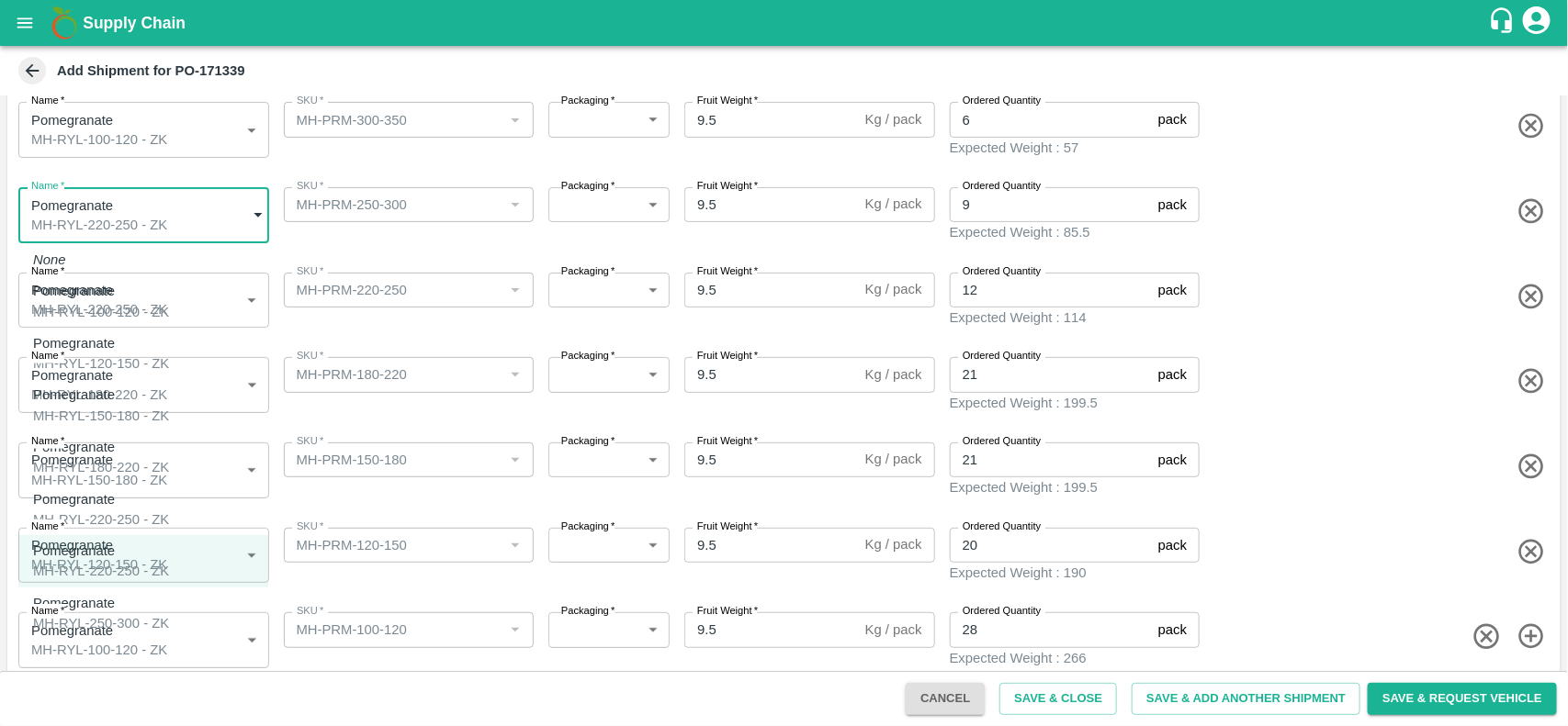
click at [182, 230] on body "Supply Chain Add Shipment for PO-171339 Type DC DC MO's Customer Customer (Mate…" at bounding box center [784, 363] width 1568 height 726
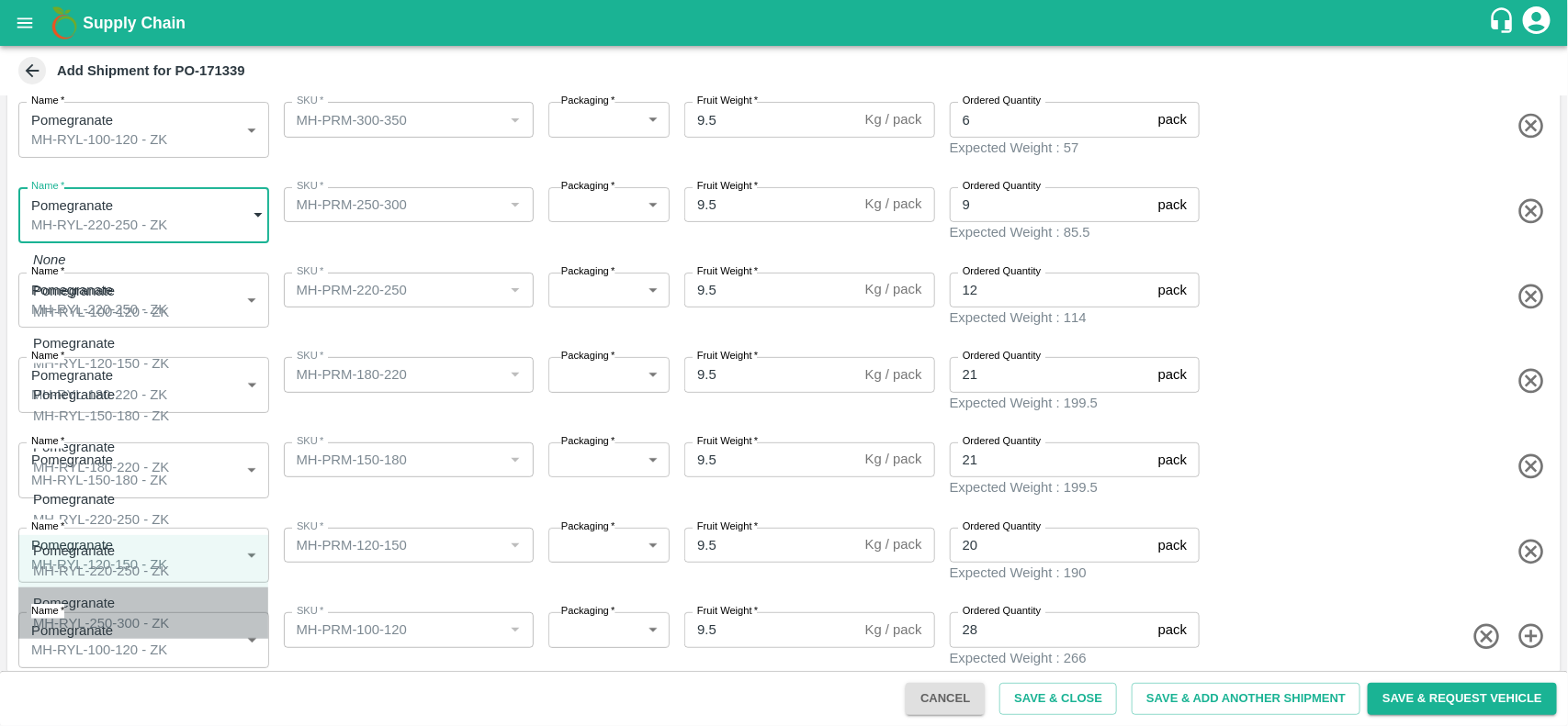
click at [119, 613] on div "MH-RYL-250-300 - ZK" at bounding box center [100, 624] width 136 height 21
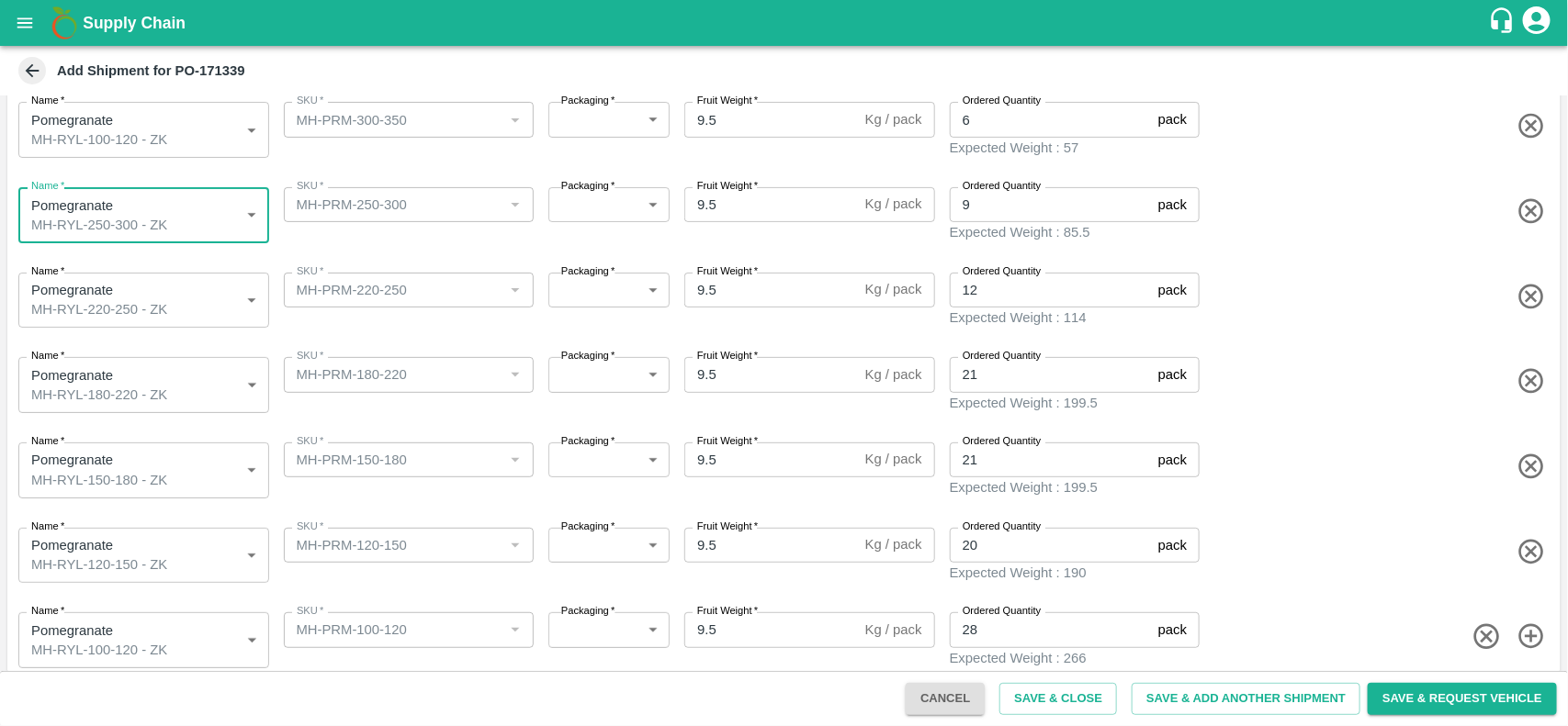
type input "1943707"
click at [1539, 119] on icon "button" at bounding box center [1530, 126] width 24 height 24
type input "1943707"
type input "MH-PRM-250-300"
type input "9"
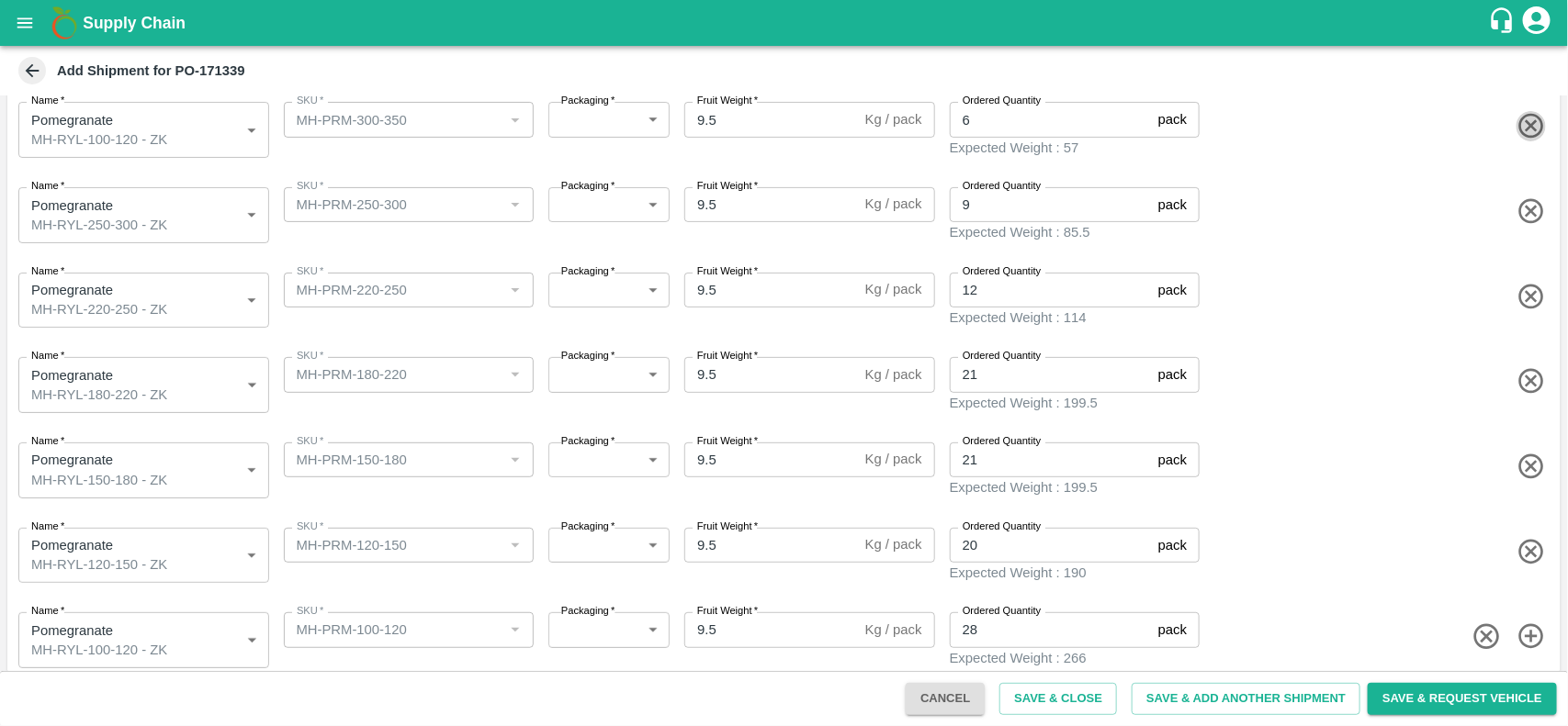
type input "1943705"
type input "MH-PRM-220-250"
type input "12"
type input "1943704"
type input "MH-PRM-180-220"
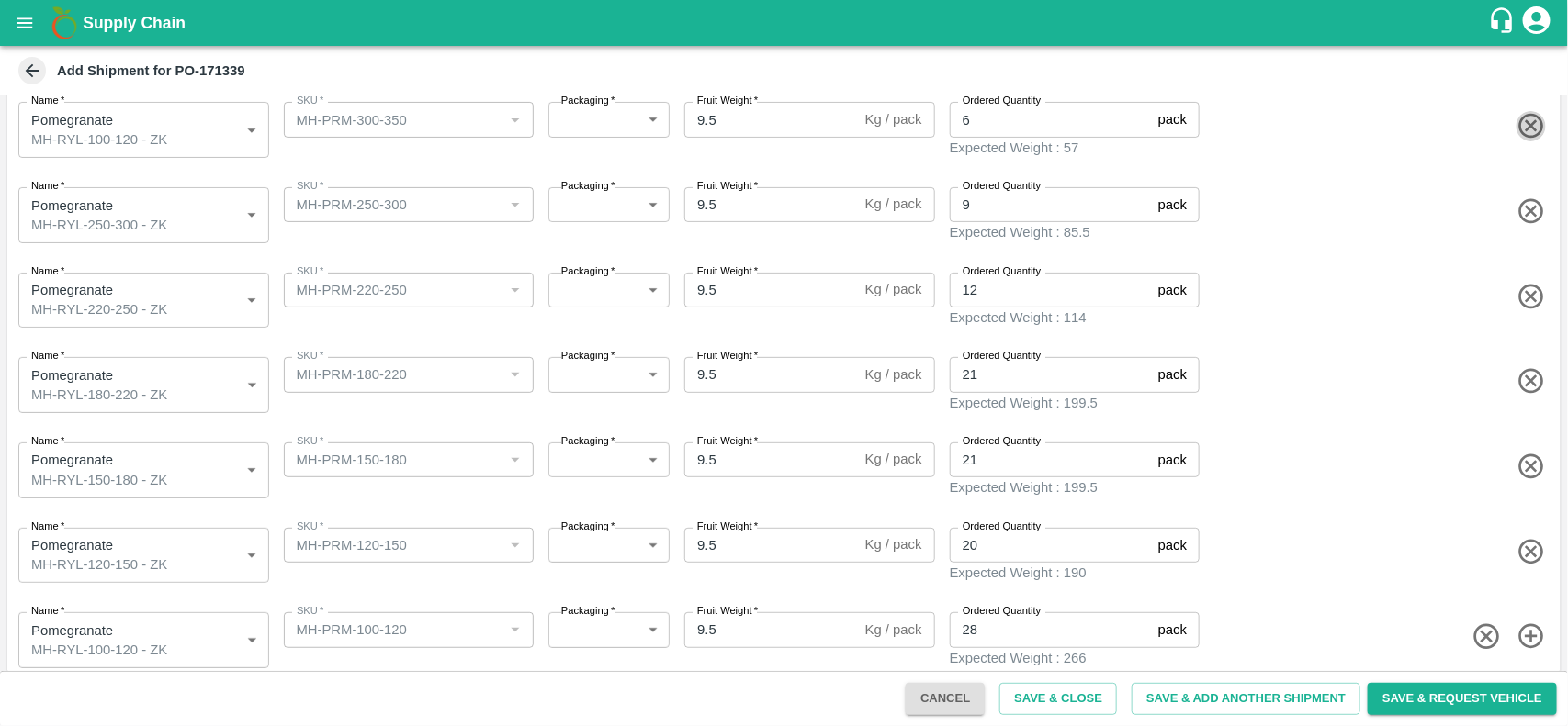
type input "21"
type input "1943703"
type input "MH-PRM-150-180"
type input "1943702"
type input "MH-PRM-120-150"
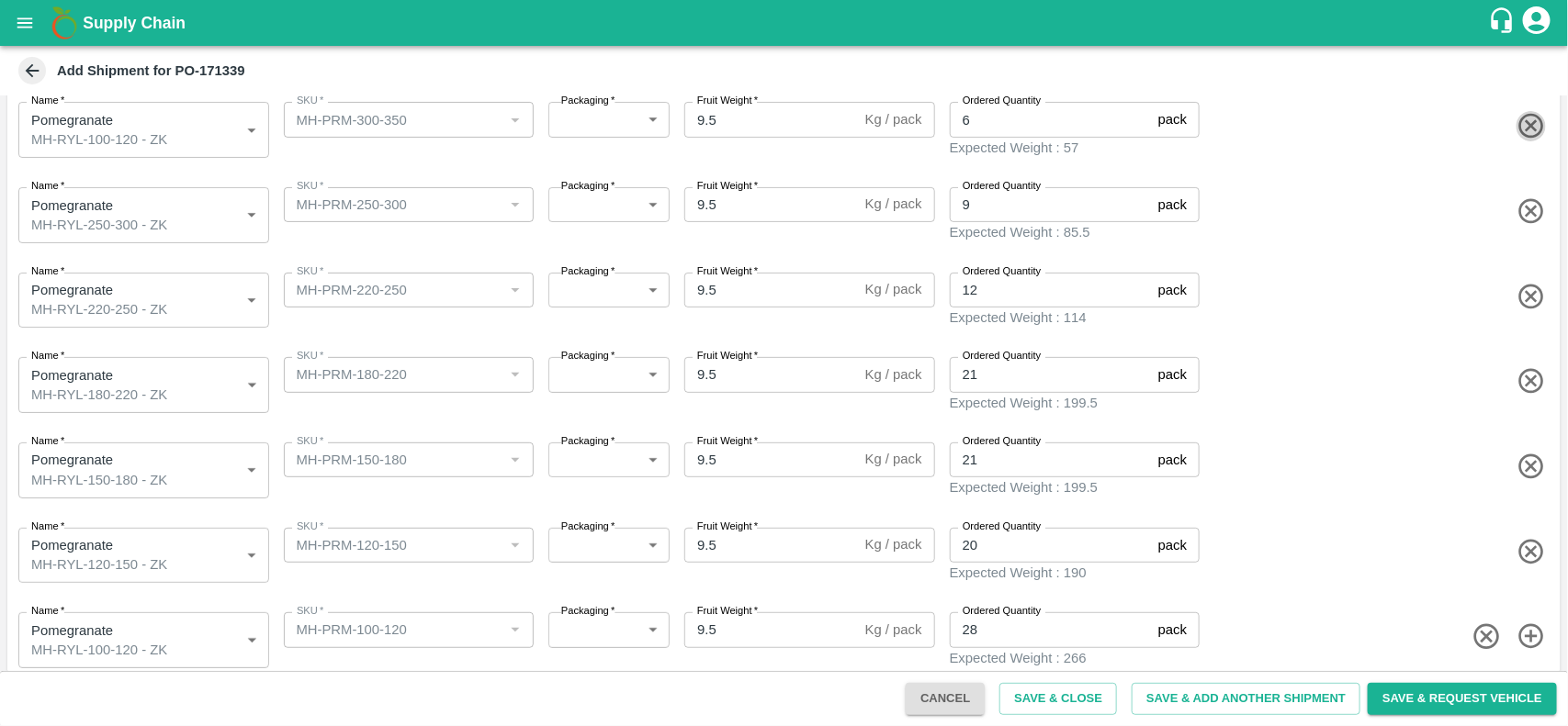
type input "20"
type input "1943701"
type input "MH-PRM-100-120"
type input "28"
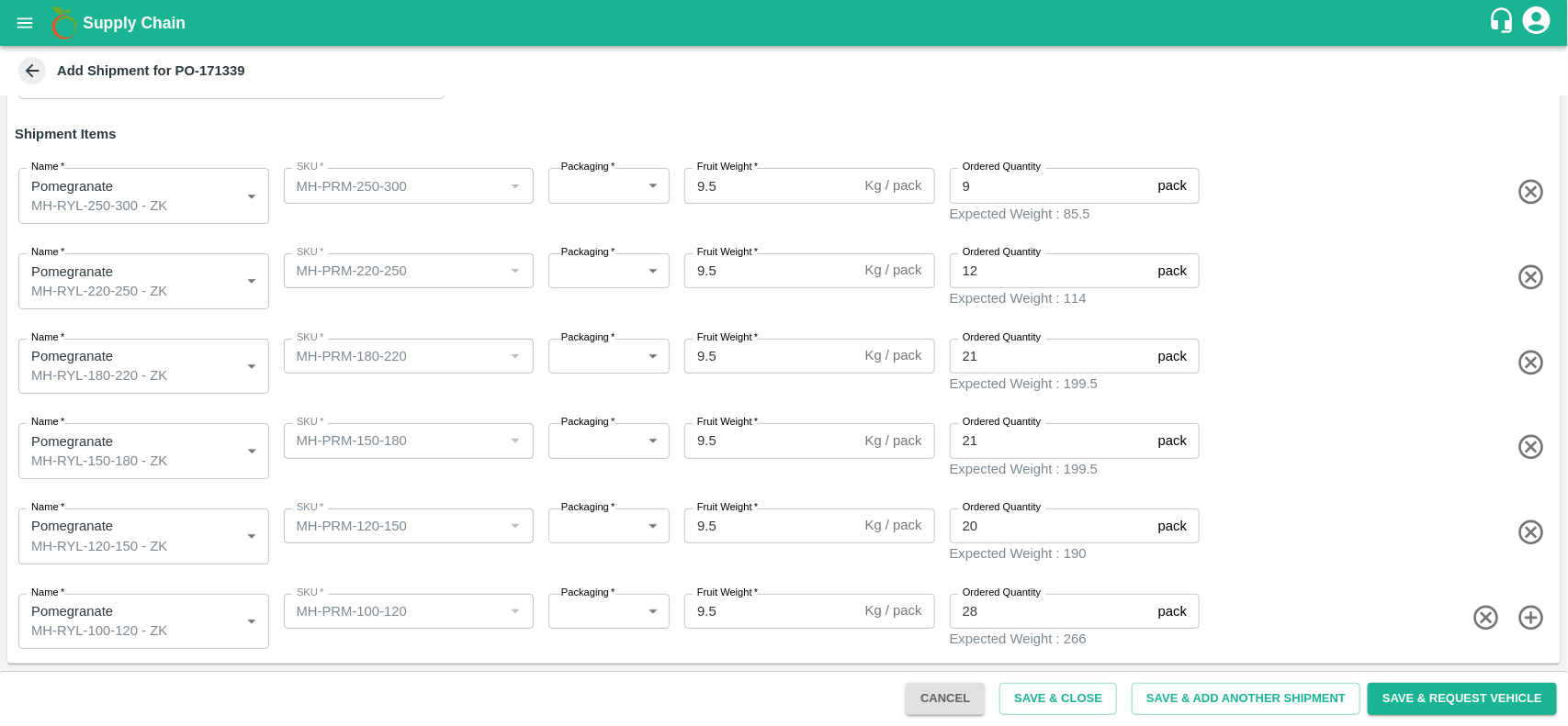
scroll to position [127, 0]
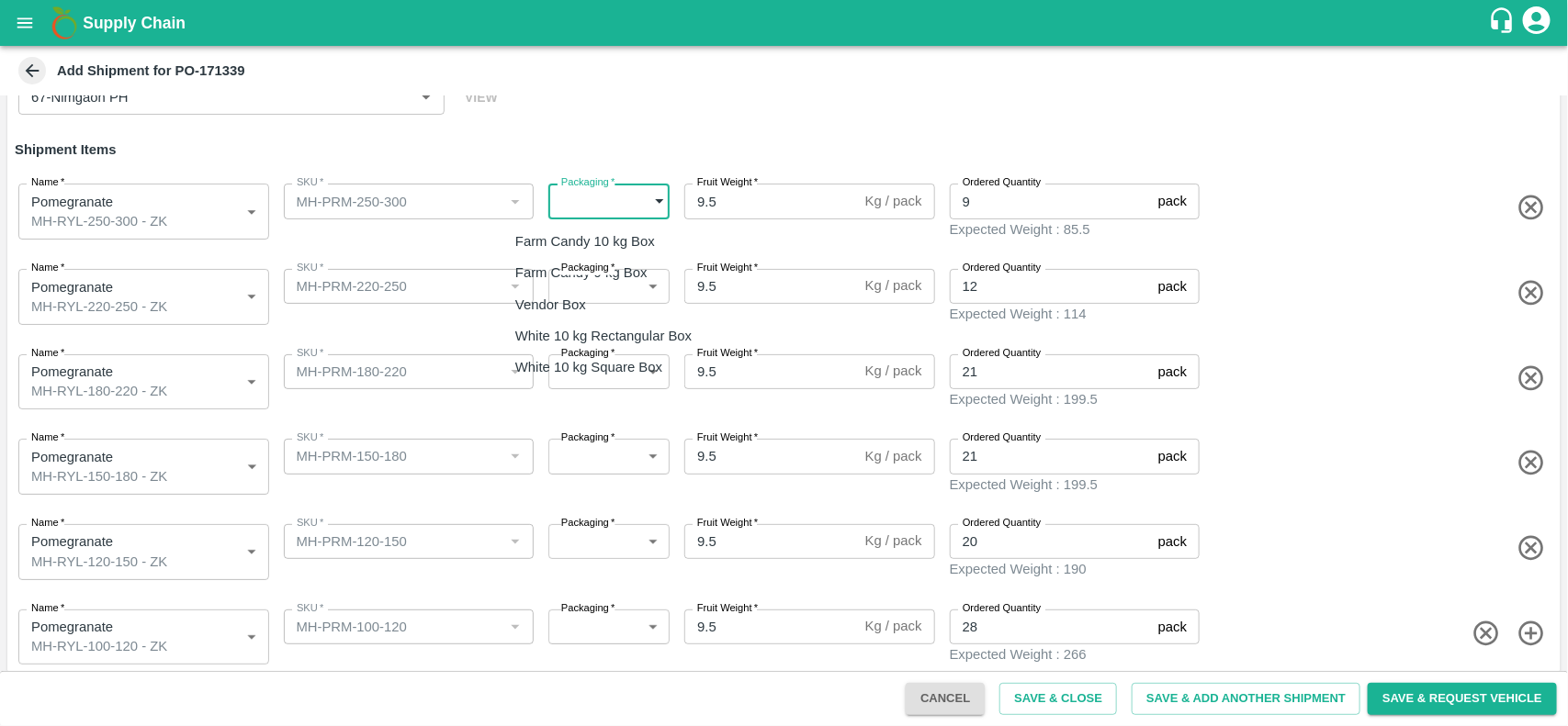
click at [621, 207] on body "Supply Chain Add Shipment for PO-171339 Type DC DC MO's Customer Customer (Mate…" at bounding box center [784, 363] width 1568 height 726
click at [595, 305] on div "Vendor Box" at bounding box center [555, 305] width 80 height 21
type input "276"
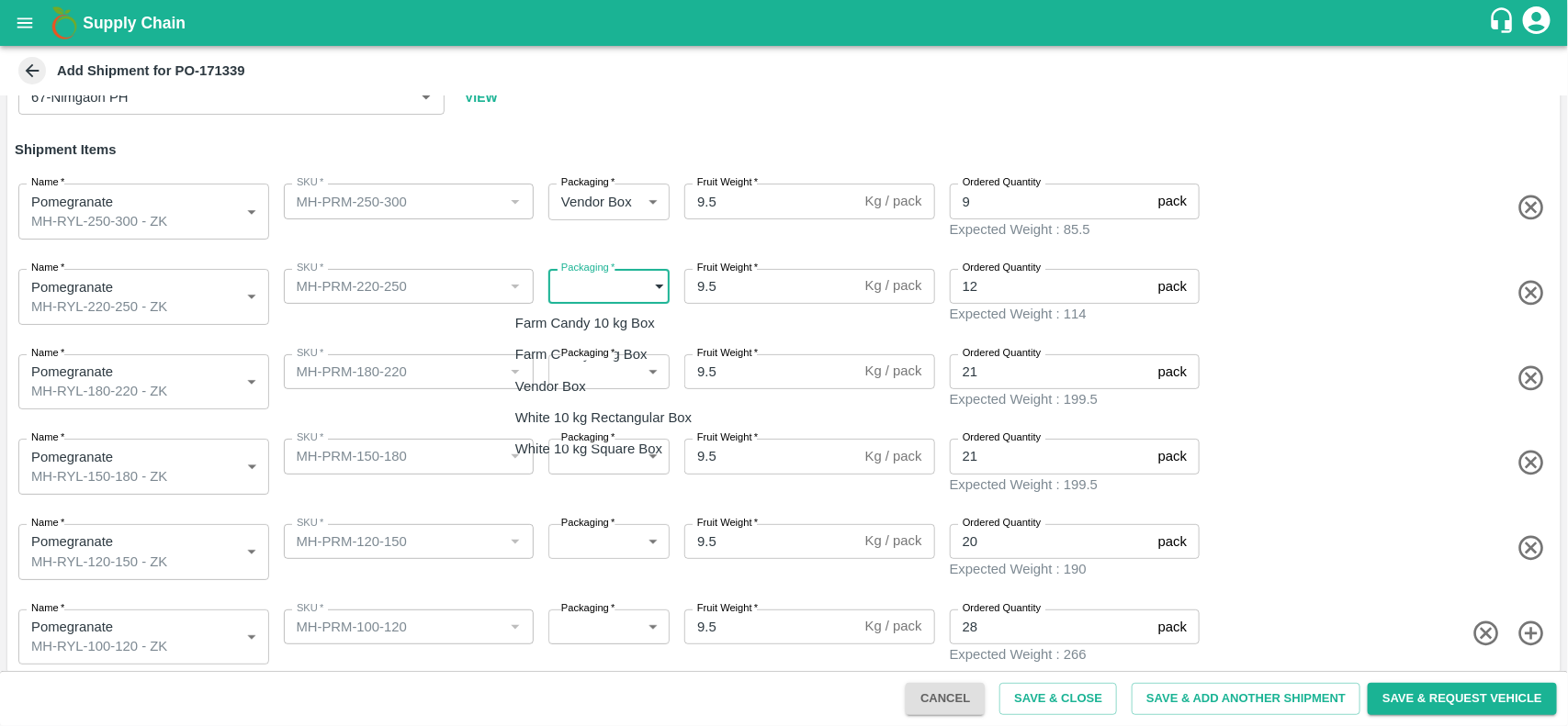
click at [601, 294] on body "Supply Chain Add Shipment for PO-171339 Type DC DC MO's Customer Customer (Mate…" at bounding box center [784, 363] width 1568 height 726
click at [595, 386] on div "Vendor Box" at bounding box center [555, 386] width 80 height 21
type input "276"
click at [611, 373] on body "Supply Chain Add Shipment for PO-171339 Type DC DC MO's Customer Customer (Mate…" at bounding box center [784, 363] width 1568 height 726
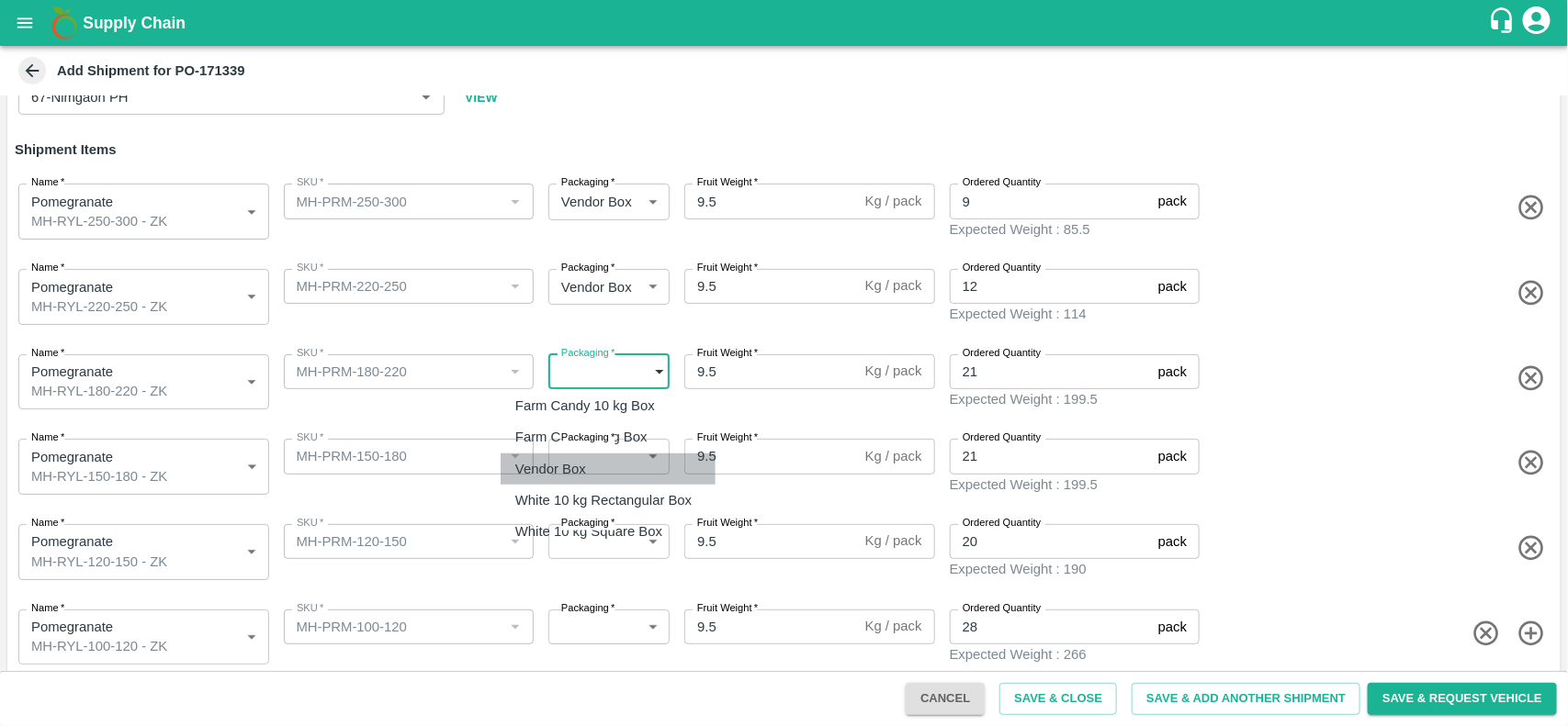
click at [594, 464] on div "Vendor Box" at bounding box center [555, 470] width 80 height 21
type input "276"
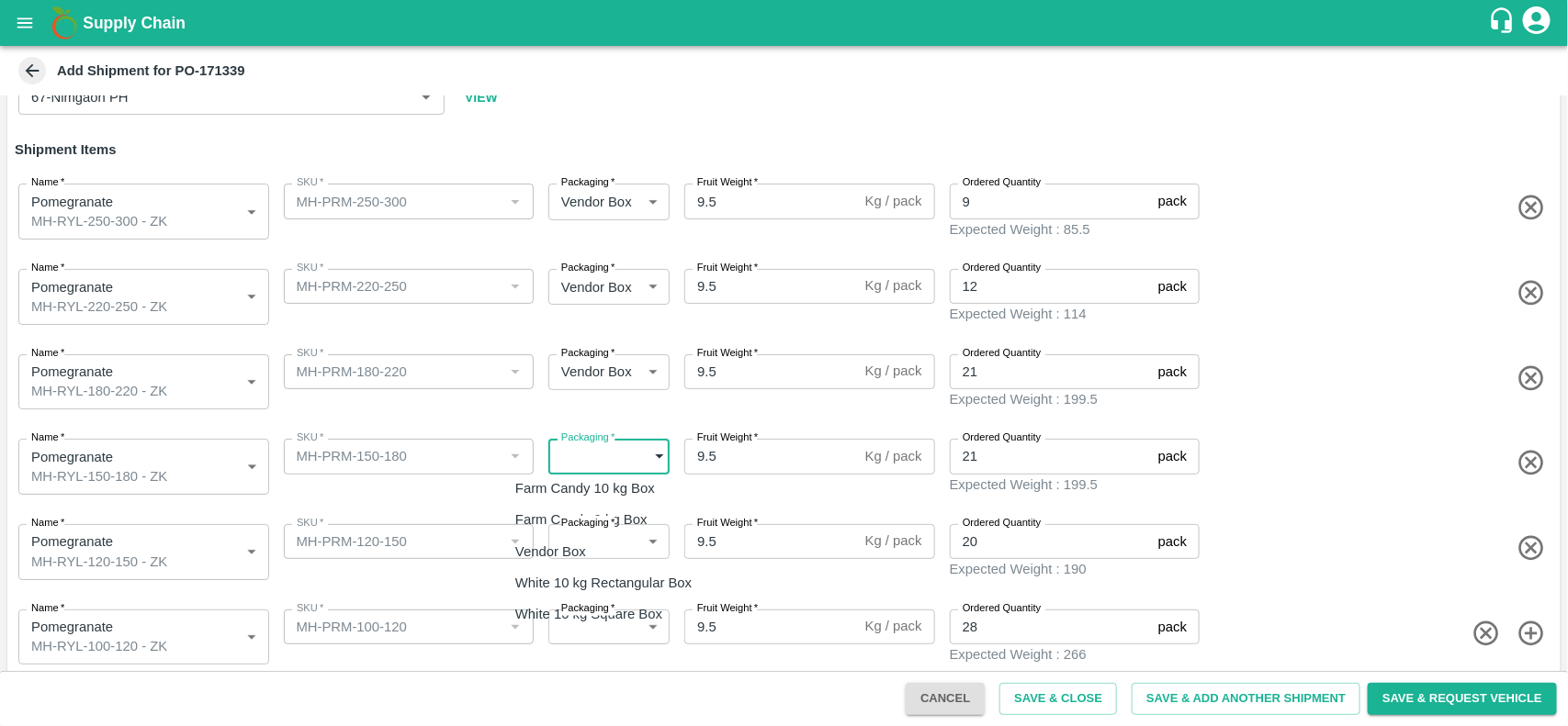
click at [608, 455] on body "Supply Chain Add Shipment for PO-171339 Type DC DC MO's Customer Customer (Mate…" at bounding box center [784, 363] width 1568 height 726
click at [595, 547] on div "Vendor Box" at bounding box center [555, 552] width 80 height 21
type input "276"
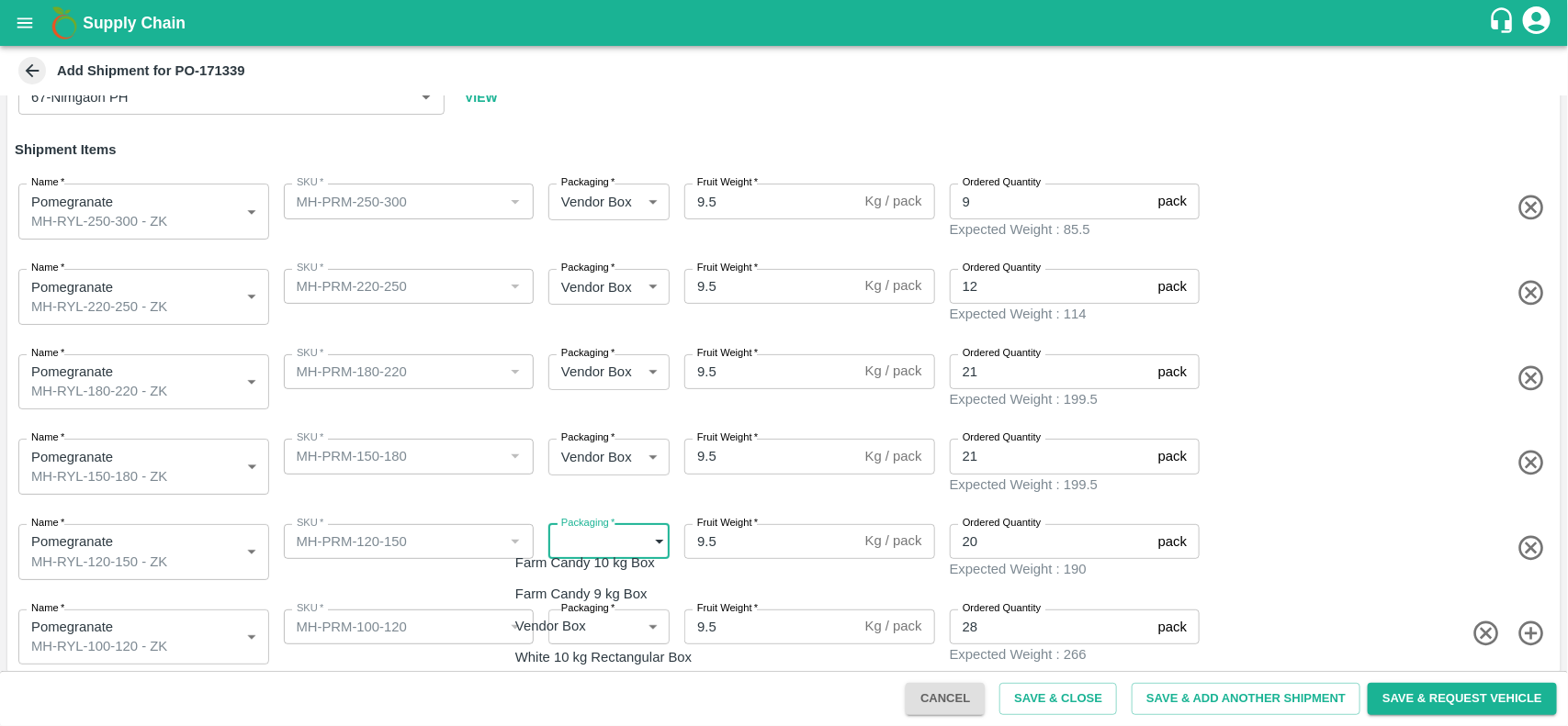
click at [635, 529] on body "Supply Chain Add Shipment for PO-171339 Type DC DC MO's Customer Customer (Mate…" at bounding box center [784, 363] width 1568 height 726
click at [595, 621] on div "Vendor Box" at bounding box center [555, 627] width 80 height 21
type input "276"
click at [634, 603] on body "Supply Chain Add Shipment for PO-171339 Type DC DC MO's Customer Customer (Mate…" at bounding box center [784, 363] width 1568 height 726
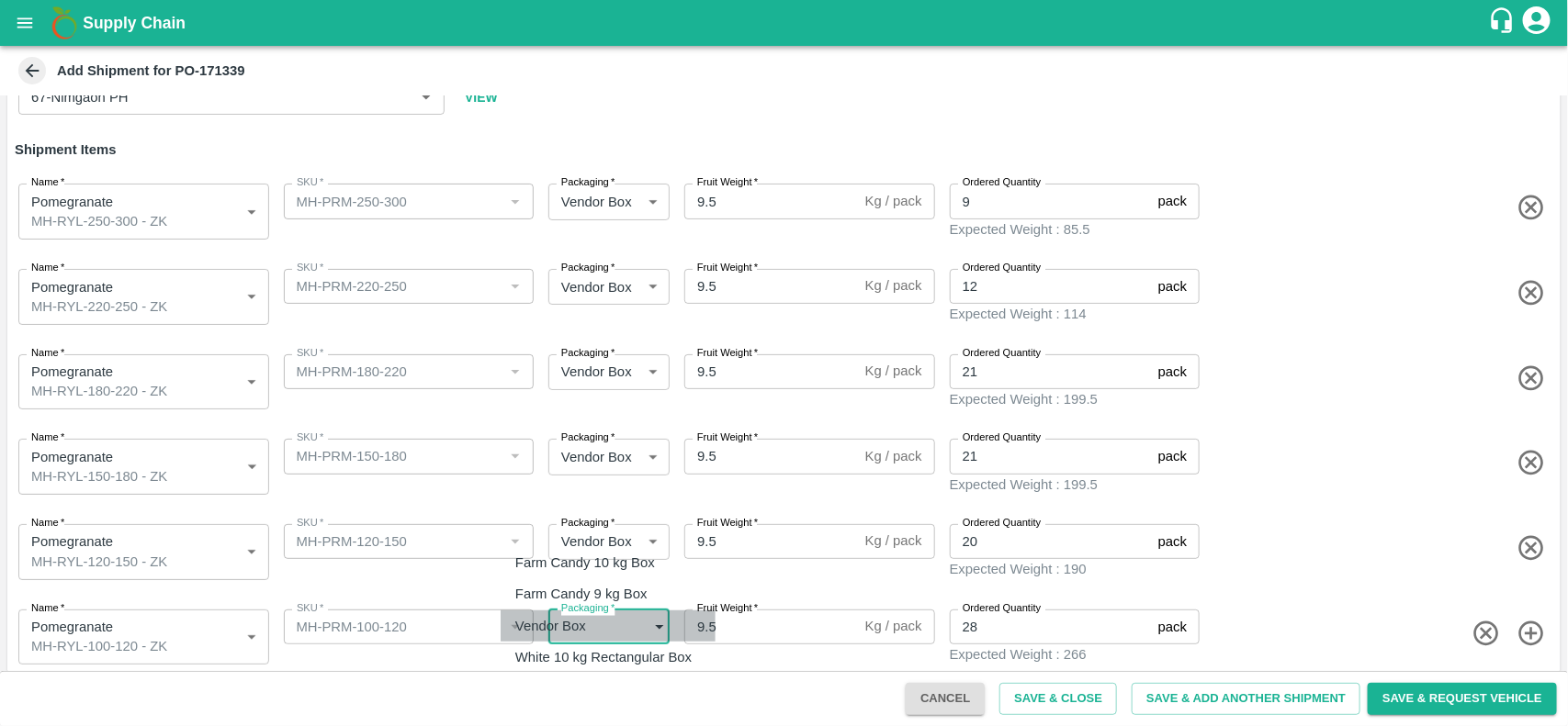
click at [595, 616] on div "Vendor Box" at bounding box center [555, 627] width 80 height 21
type input "276"
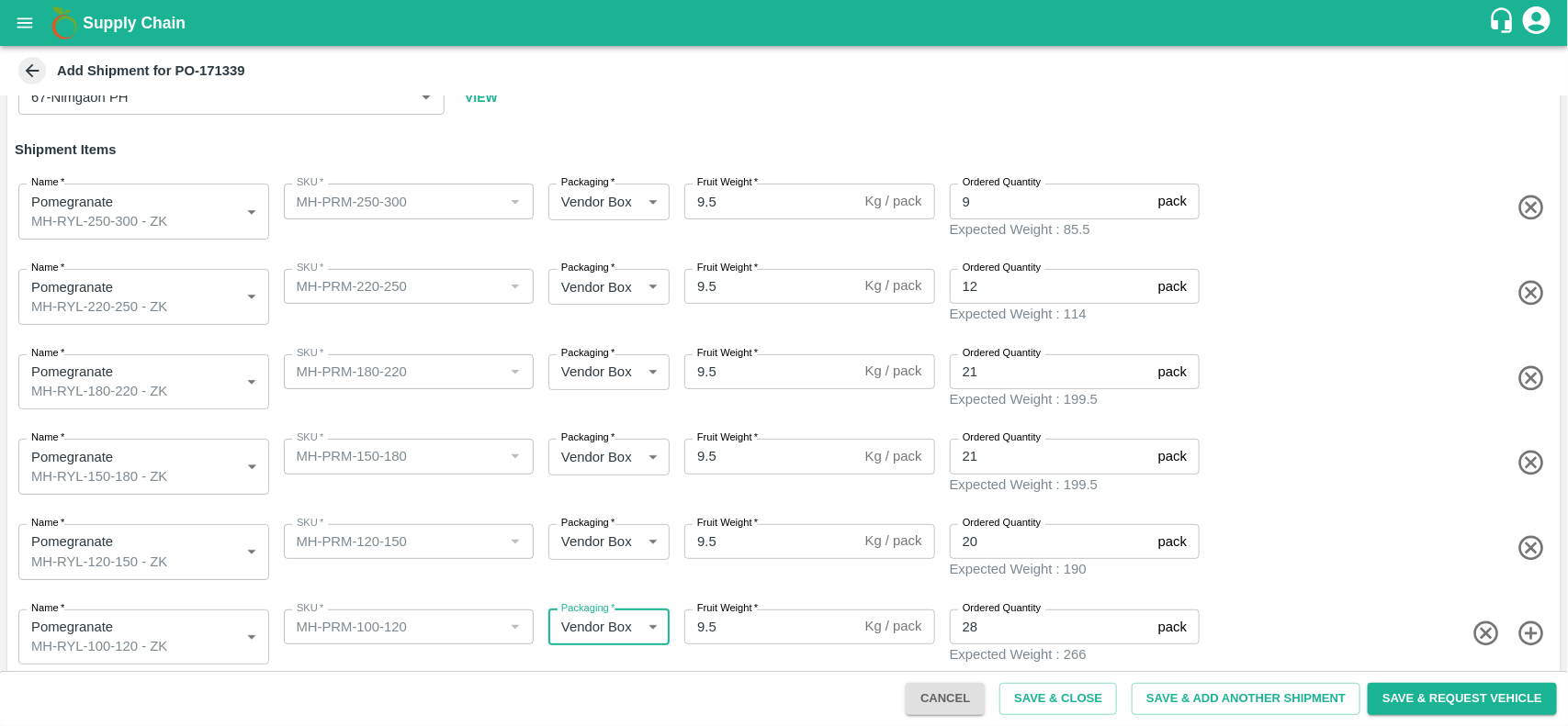
scroll to position [126, 0]
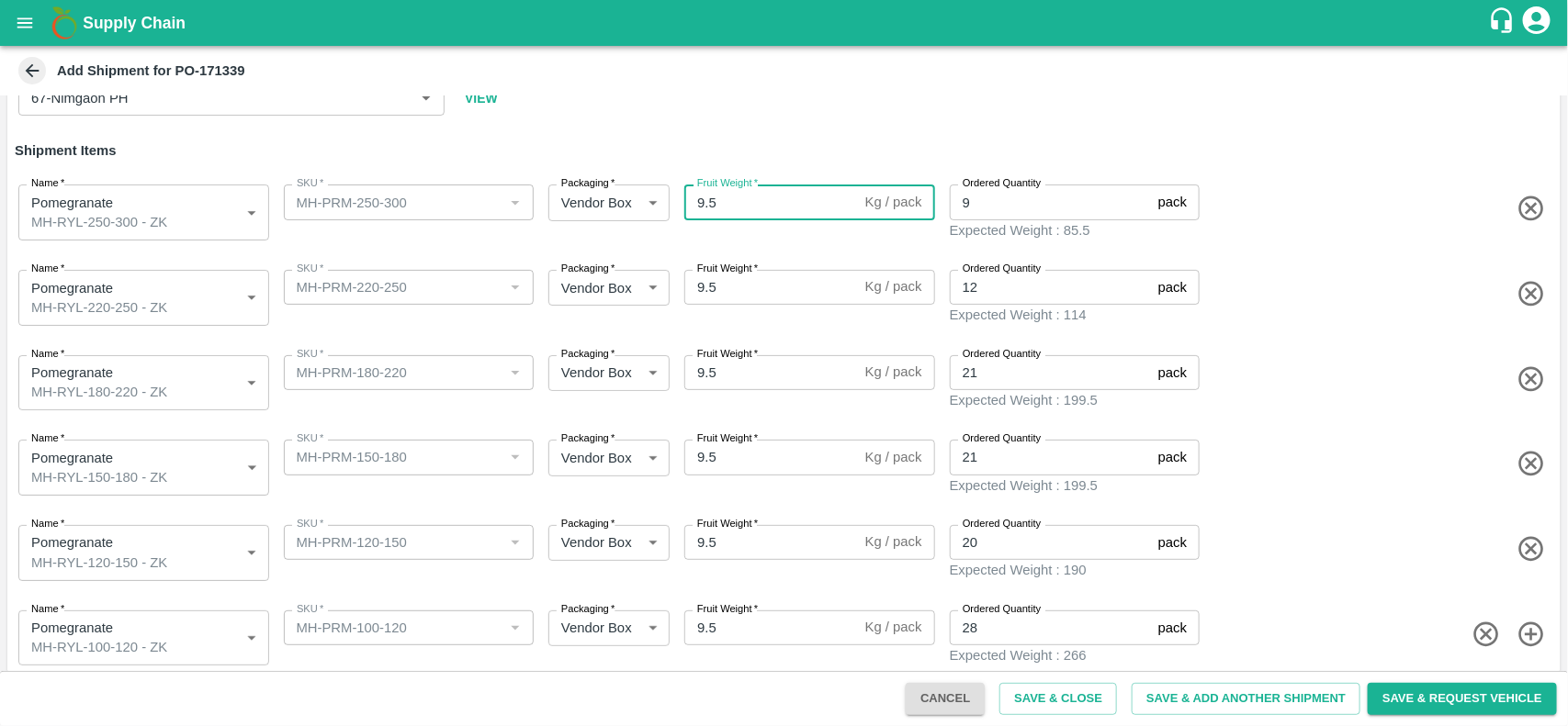
click at [737, 216] on input "9.5" at bounding box center [770, 202] width 174 height 35
type input "9.8"
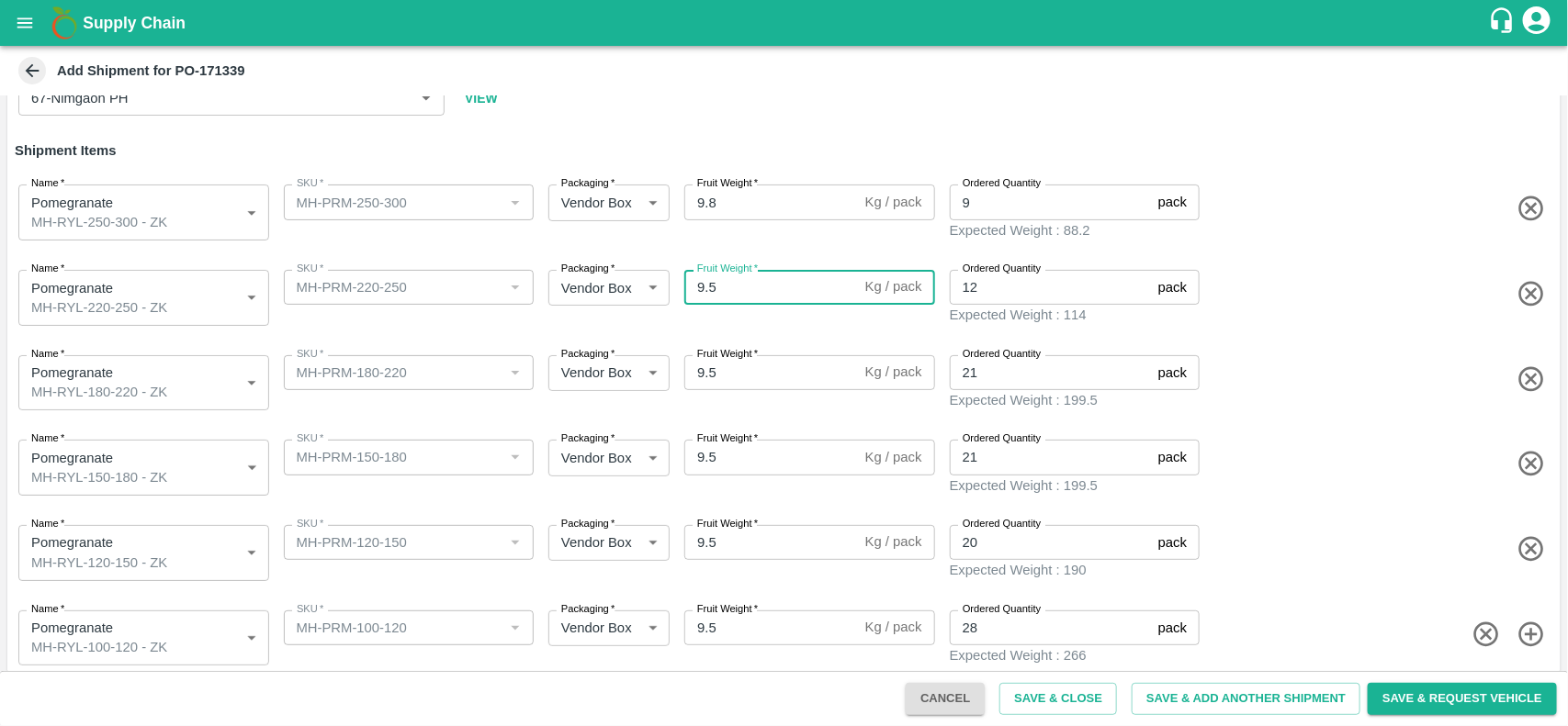
click at [732, 284] on input "9.5" at bounding box center [770, 287] width 174 height 35
type input "9.8"
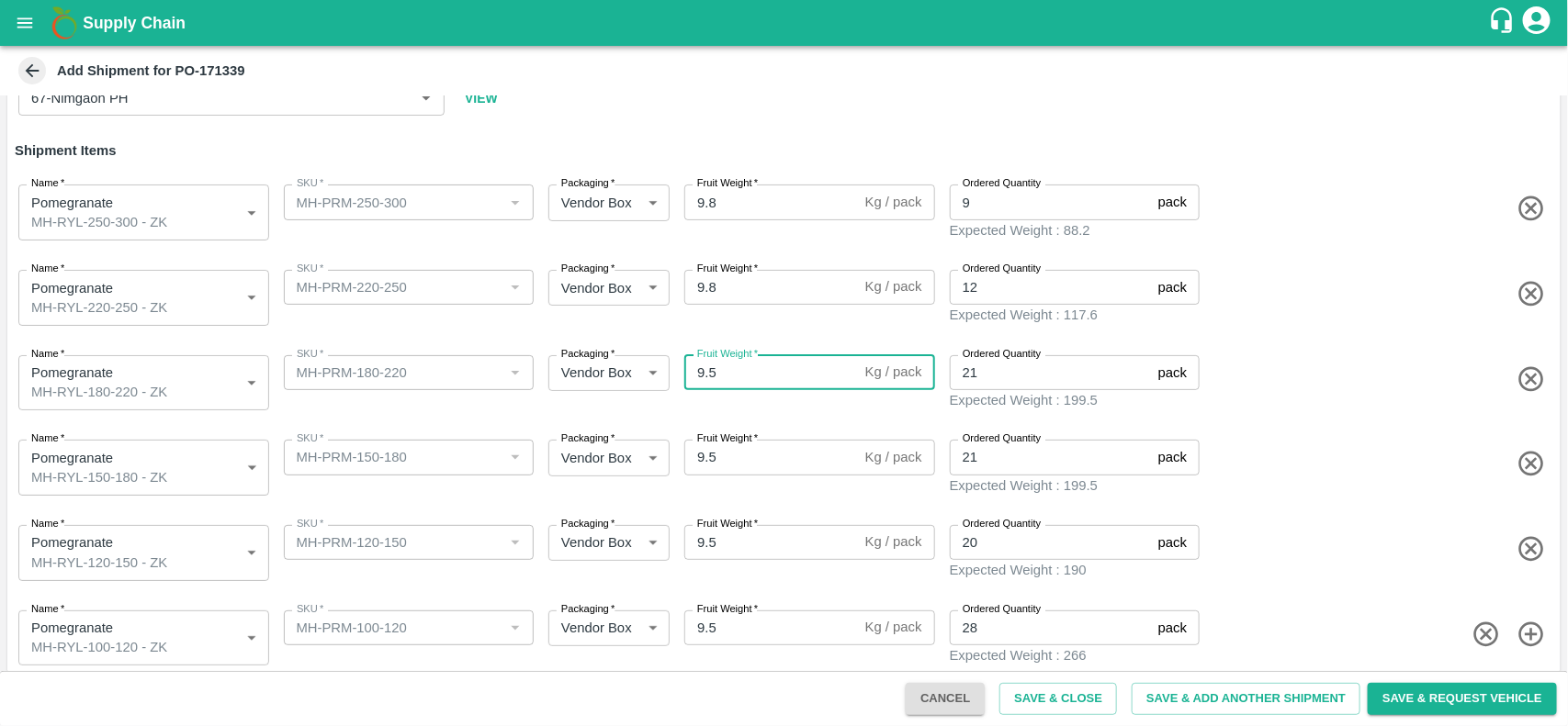
click at [723, 364] on input "9.5" at bounding box center [770, 372] width 174 height 35
type input "9.8"
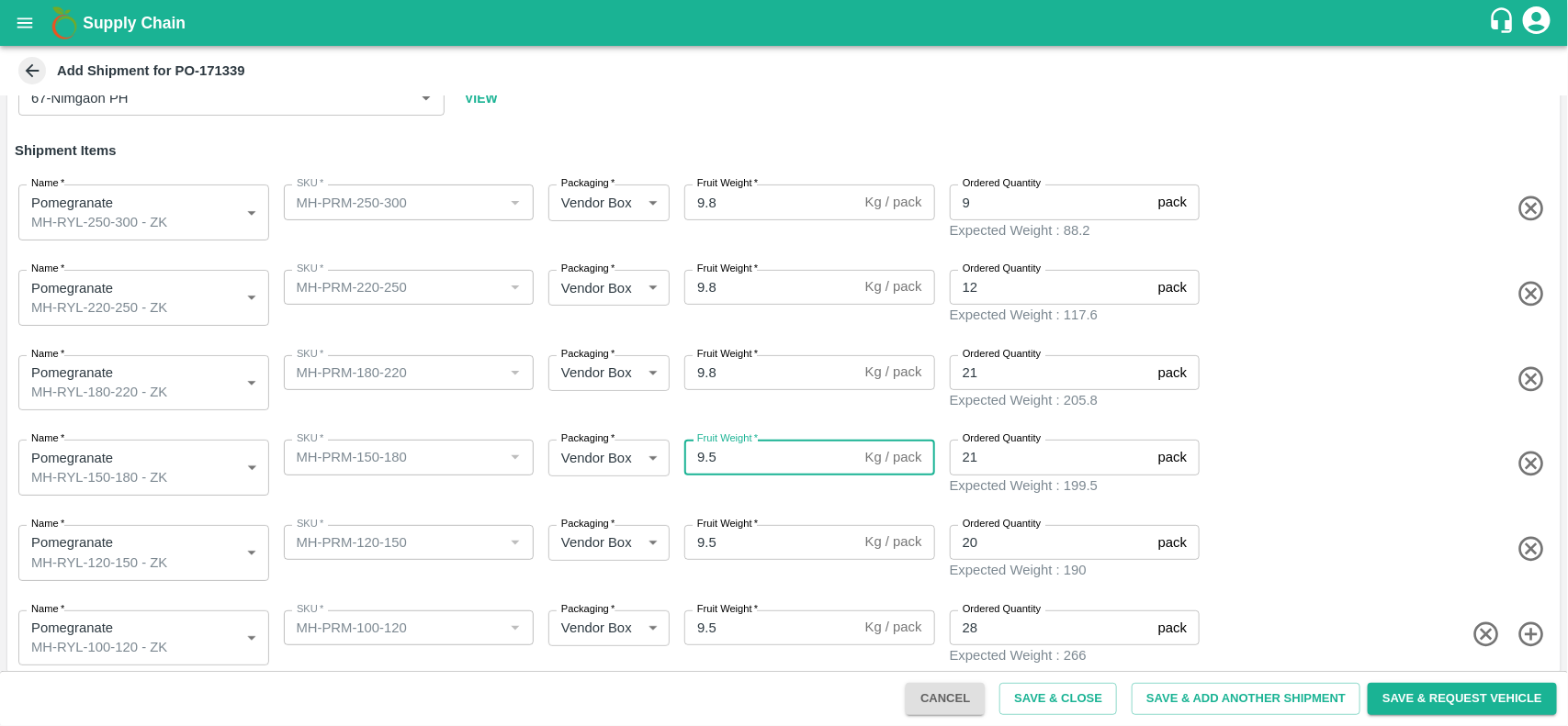
click at [719, 460] on input "9.5" at bounding box center [770, 457] width 174 height 35
type input "9.8"
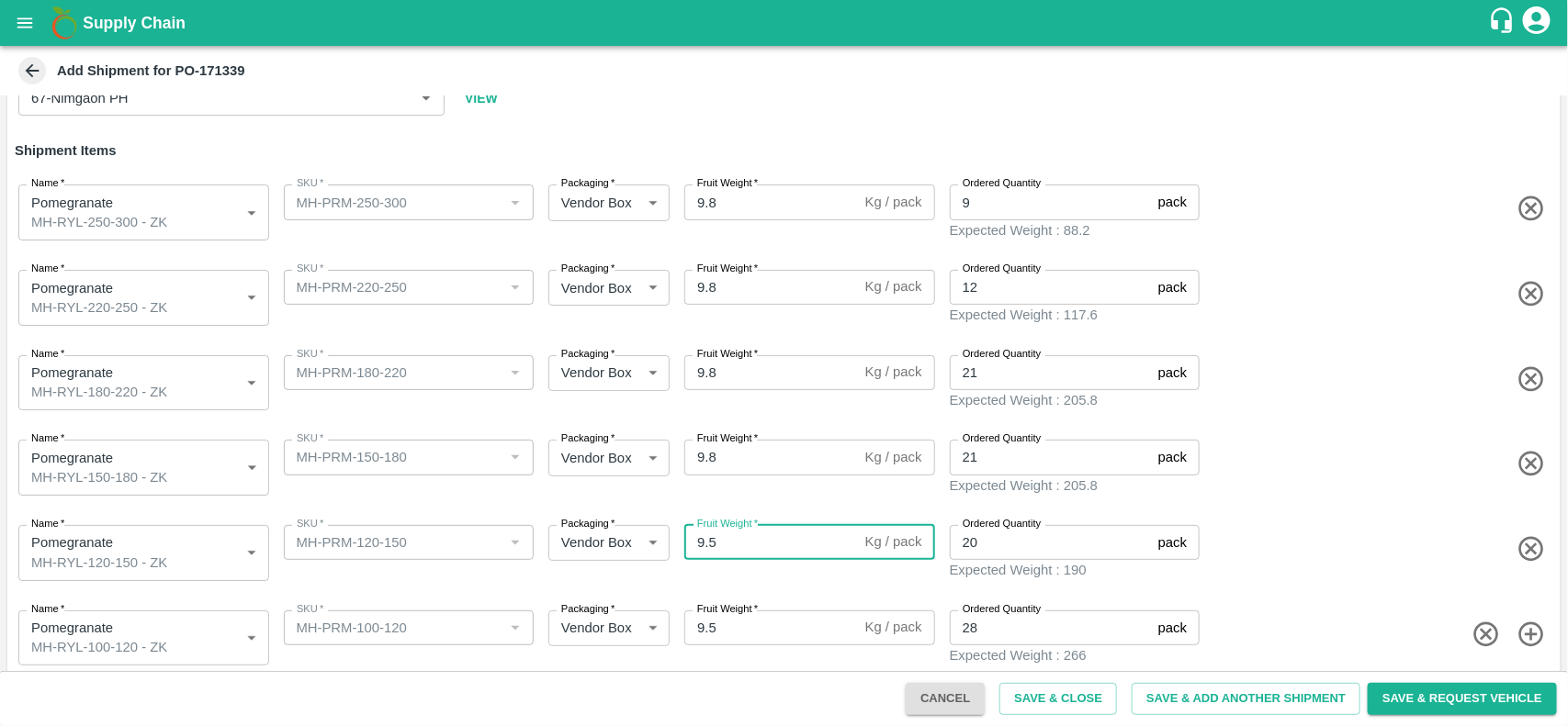
click at [731, 530] on input "9.5" at bounding box center [770, 542] width 174 height 35
type input "9.8"
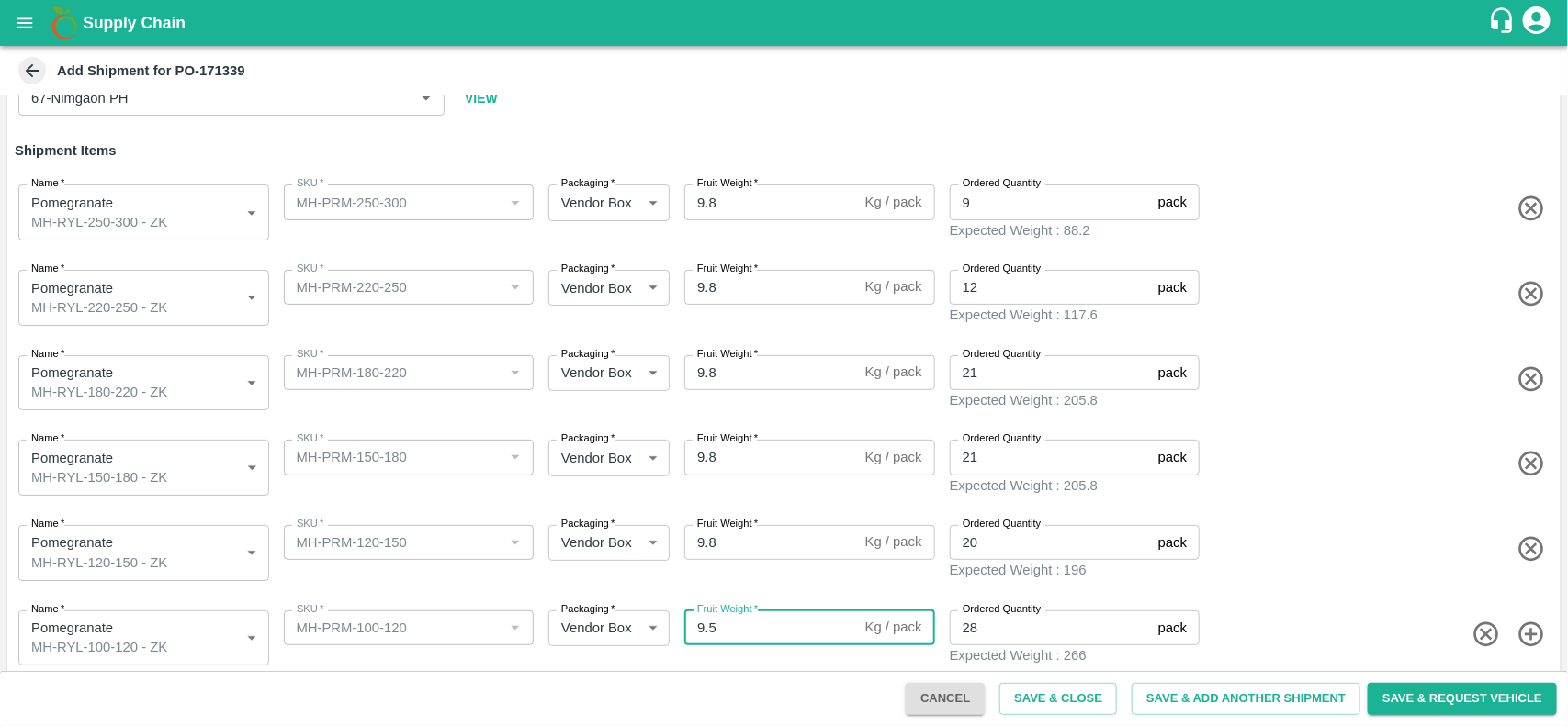
click at [730, 616] on input "9.5" at bounding box center [770, 628] width 174 height 35
type input "9.8"
click at [1315, 406] on div "Name   * Pomegranate MH-RYL-180-220 - ZK 1943704 Name SKU   * SKU   * Packaging…" at bounding box center [780, 379] width 1560 height 93
click at [1420, 688] on button "Save & Request Vehicle" at bounding box center [1463, 699] width 190 height 32
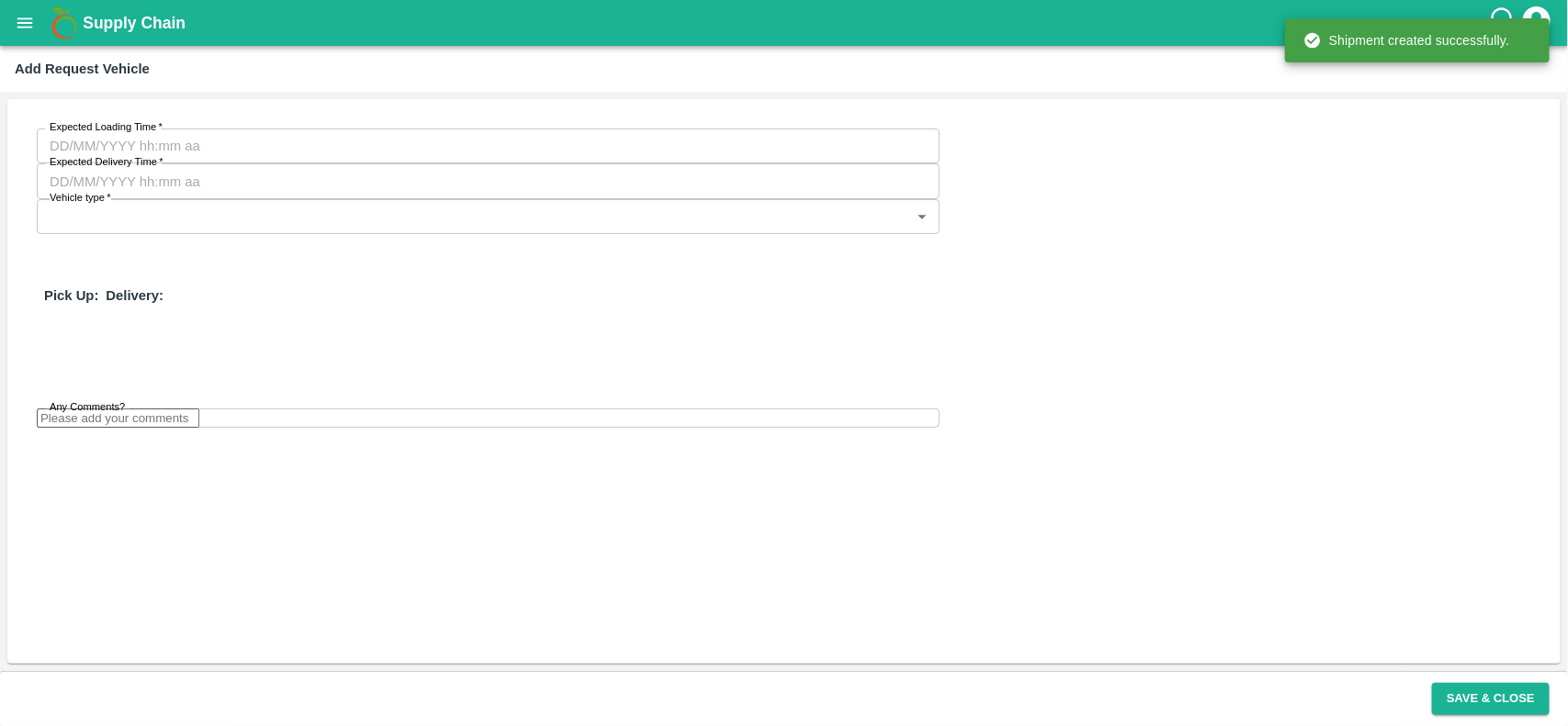
type input "DD/MM/YYYY hh:mm aa"
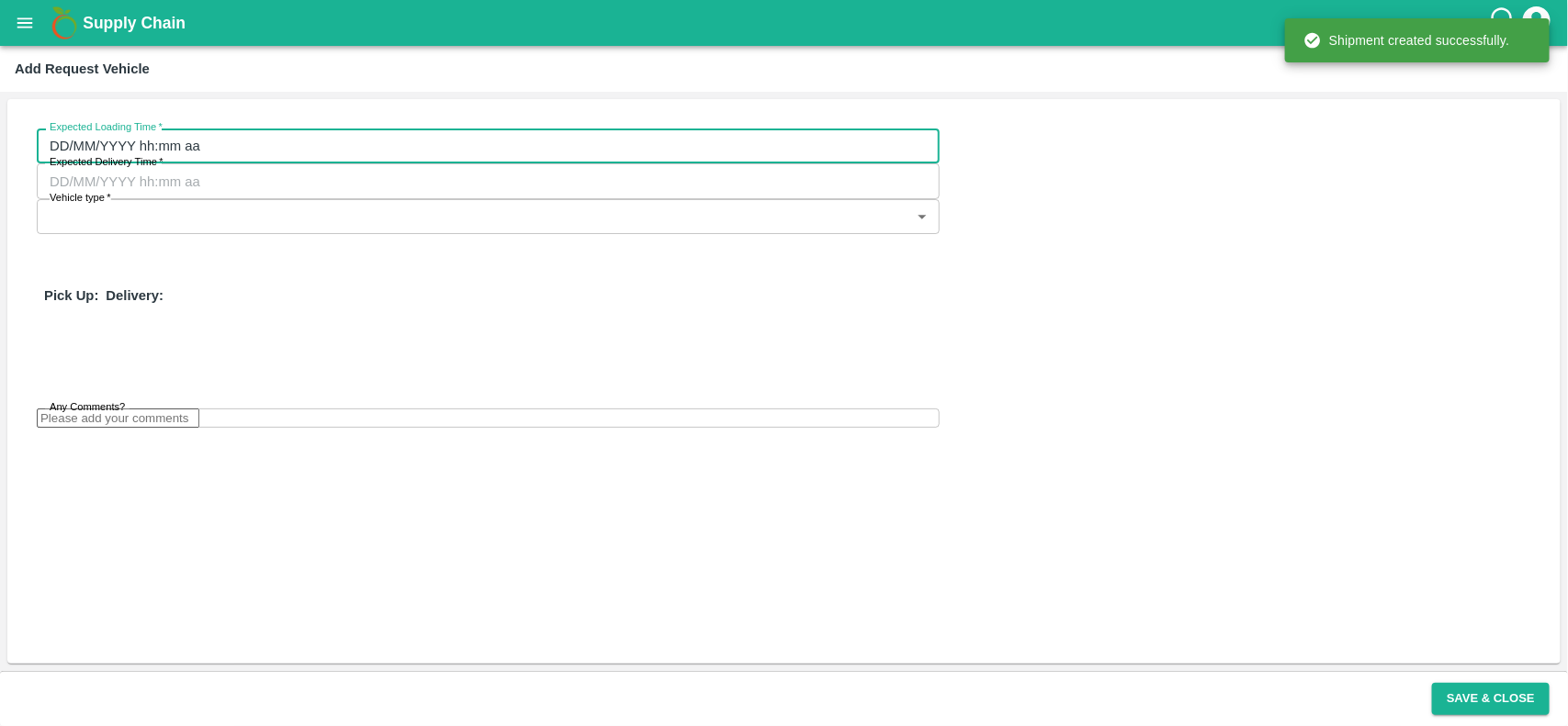
click at [260, 143] on input "DD/MM/YYYY hh:mm aa" at bounding box center [481, 145] width 891 height 35
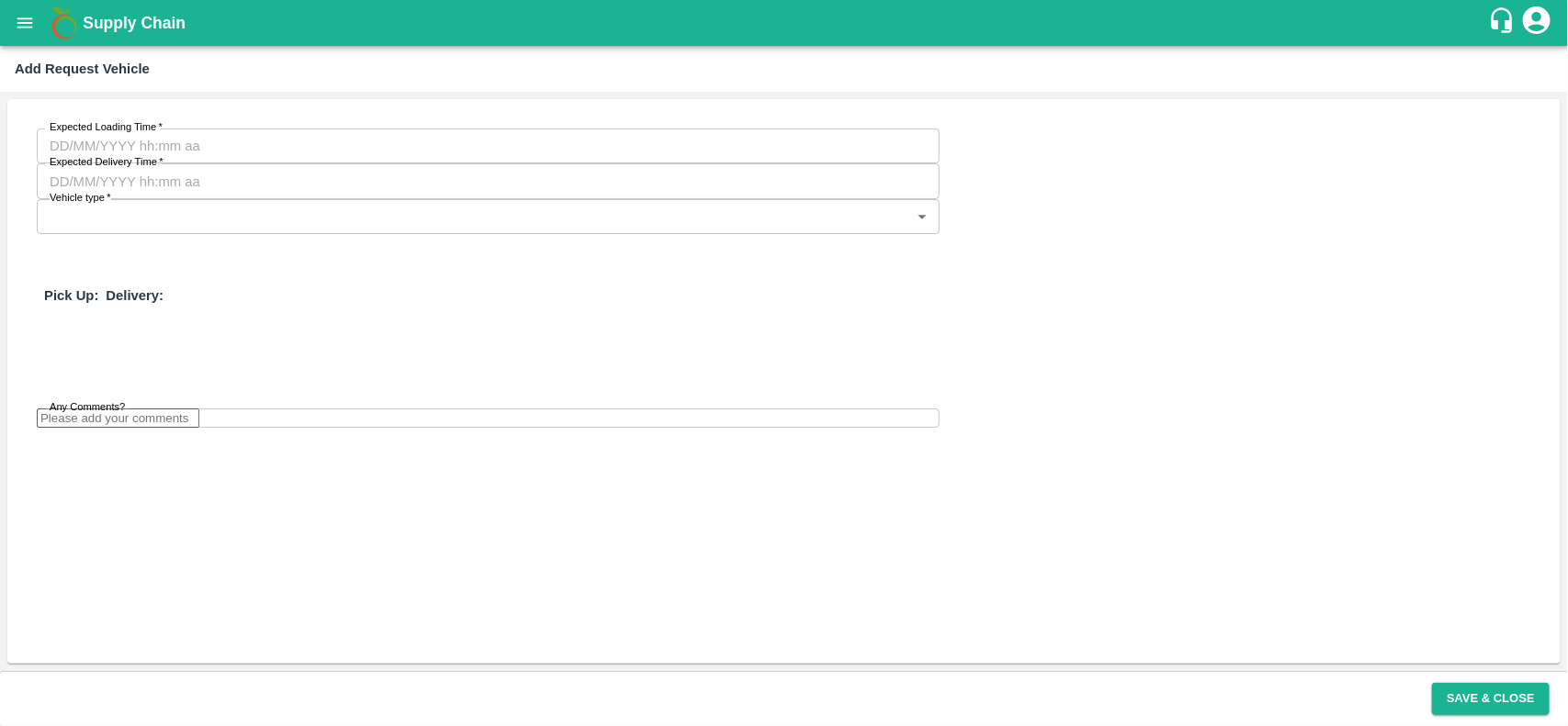
type input "24/08/2025 12:00 AM"
click at [99, 285] on p "Pick Up:" at bounding box center [71, 295] width 54 height 21
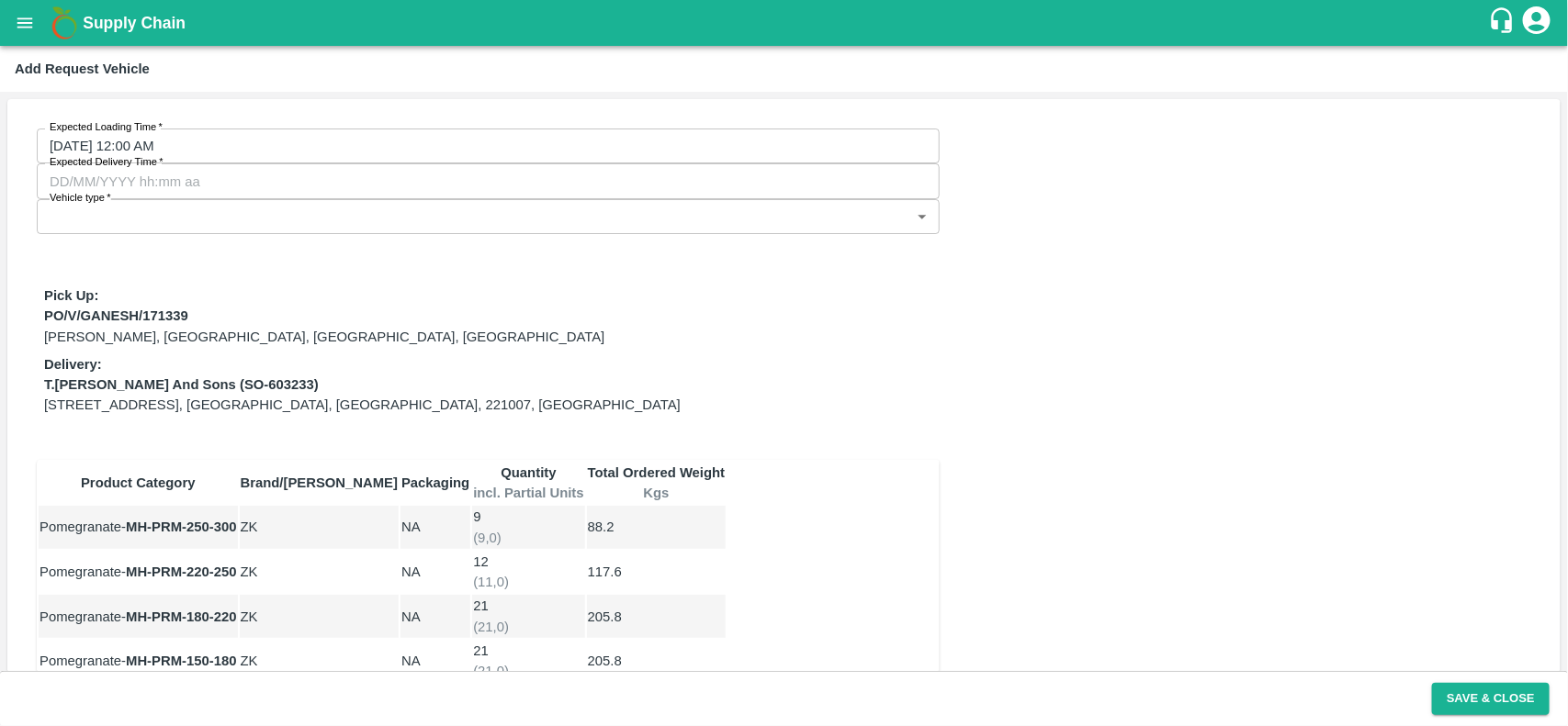
type input "29/08/2025 04:52 AM"
type input "DD/MM/YYYY hh:mm aa"
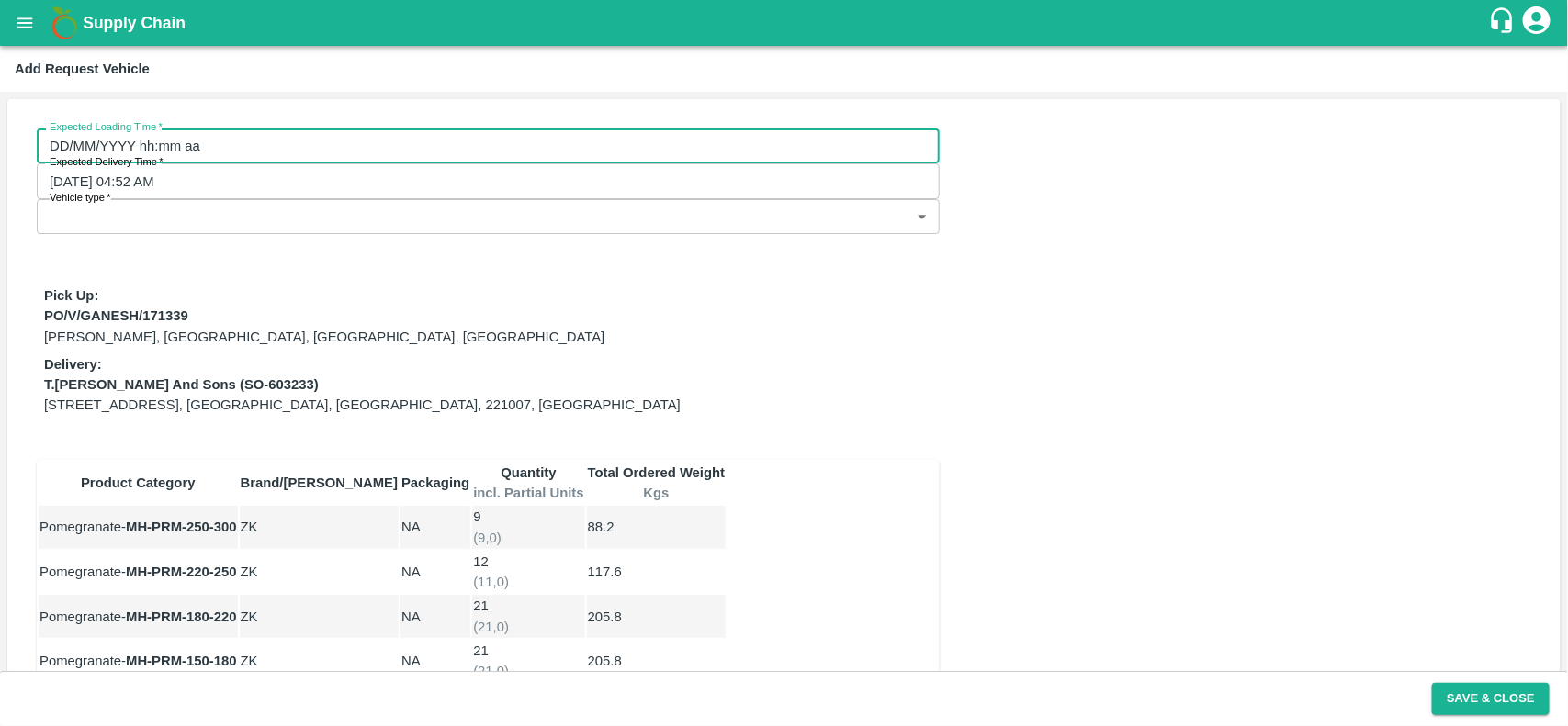
click at [266, 149] on input "DD/MM/YYYY hh:mm aa" at bounding box center [481, 145] width 891 height 35
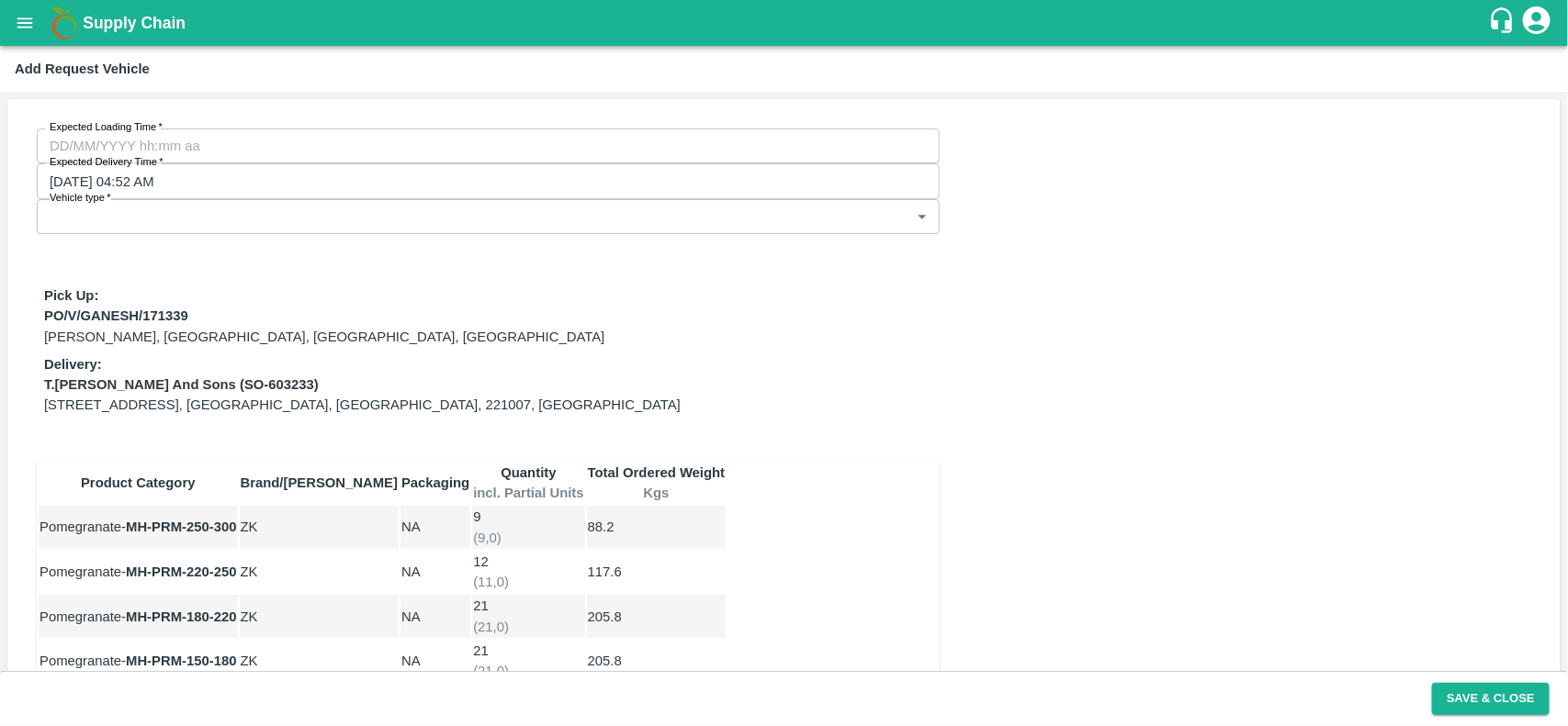
type input "24/08/2025 12:00 AM"
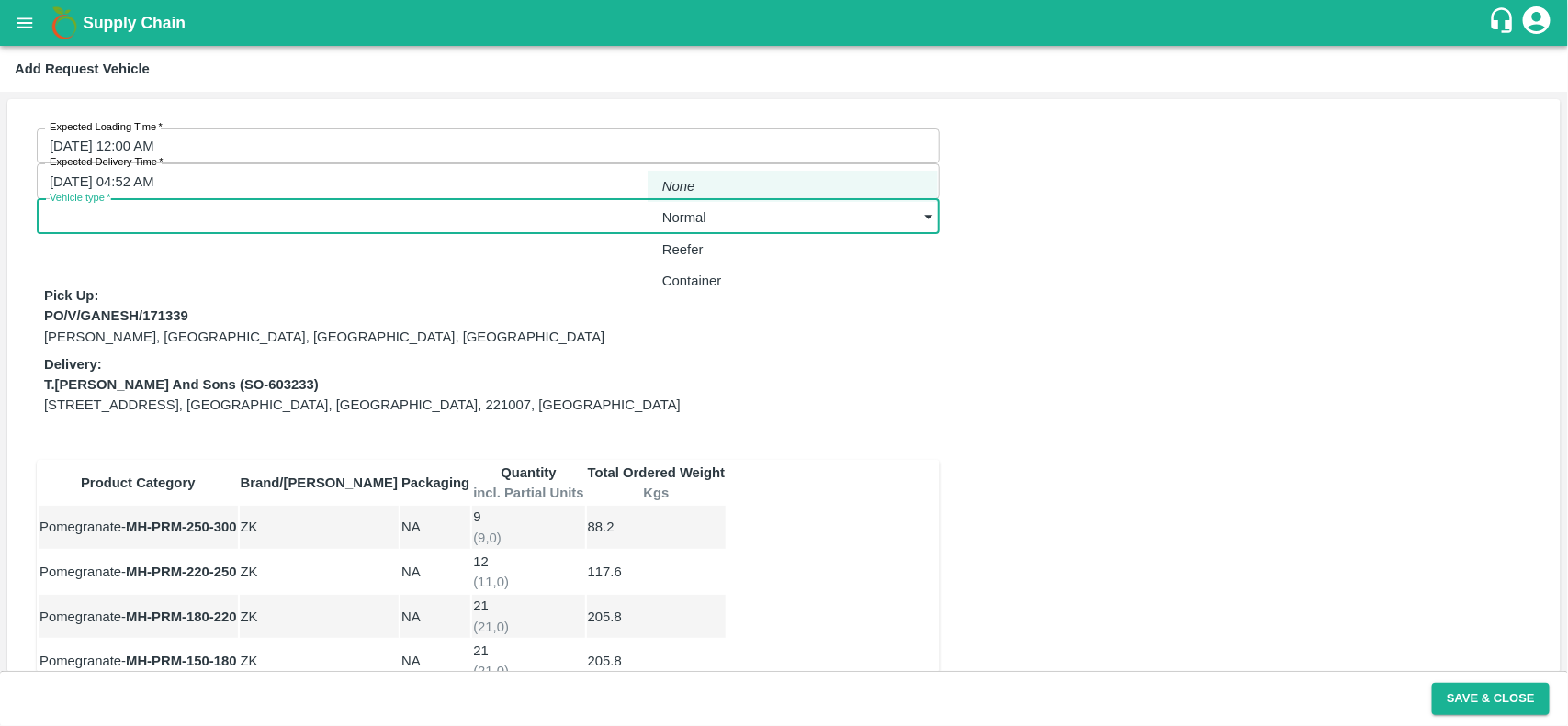
click at [719, 152] on body "Supply Chain Add Request Vehicle Expected Loading Time   * 24/08/2025 12:00 AM …" at bounding box center [784, 363] width 1568 height 726
click at [693, 217] on p "Normal" at bounding box center [684, 218] width 44 height 21
type input "1"
click at [1285, 310] on div "Expected Loading Time   * 24/08/2025 12:00 AM Expected Loading Time Expected De…" at bounding box center [784, 518] width 1554 height 837
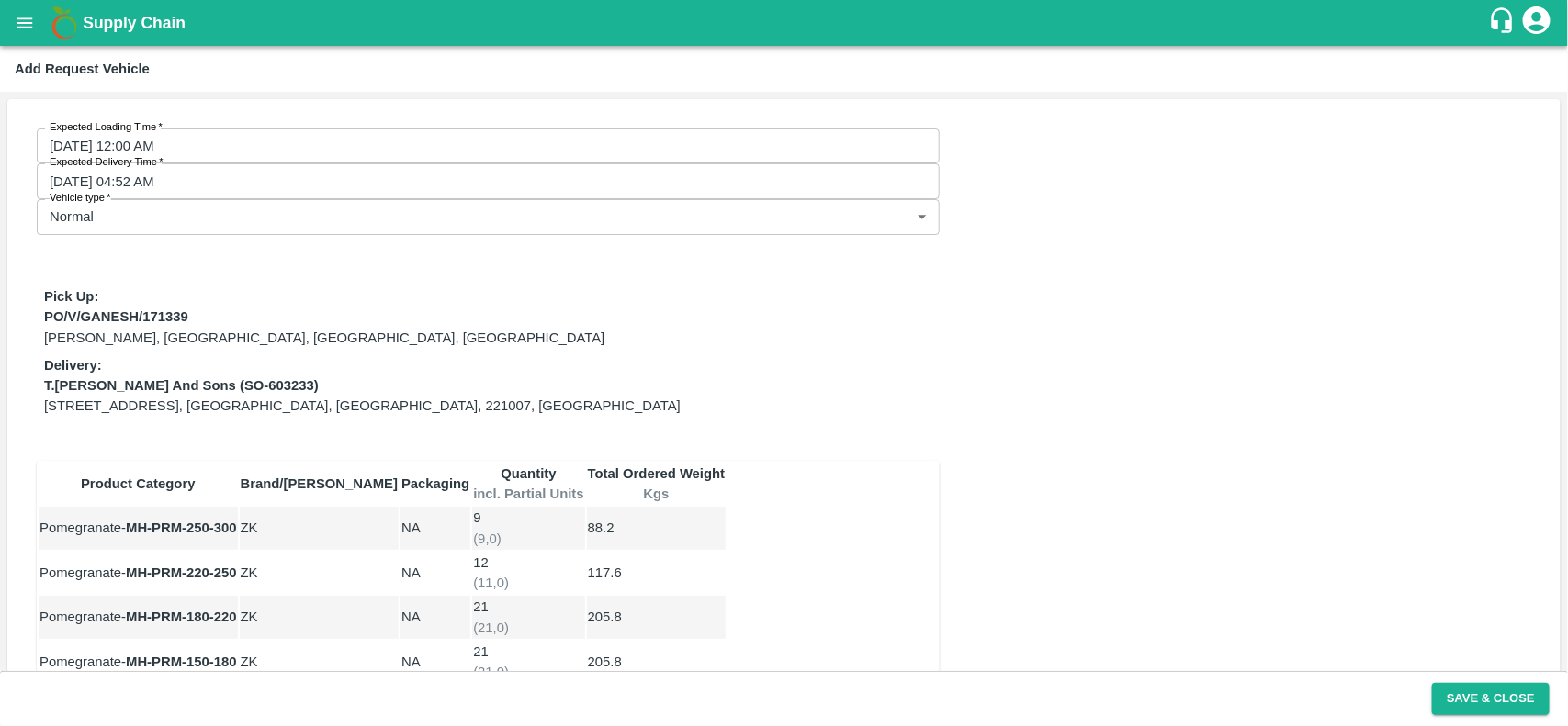
scroll to position [22, 0]
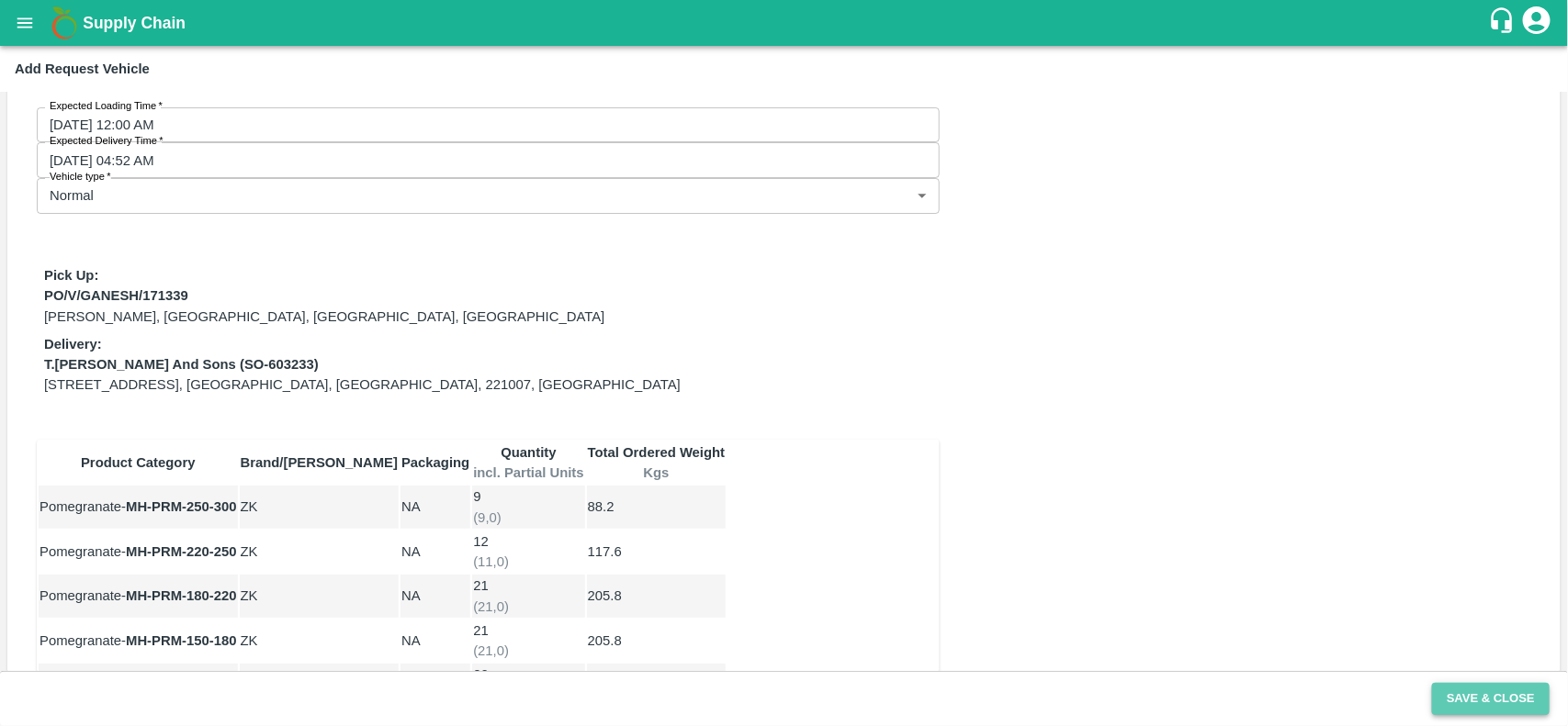
click at [1468, 698] on button "Save & Close" at bounding box center [1490, 699] width 117 height 32
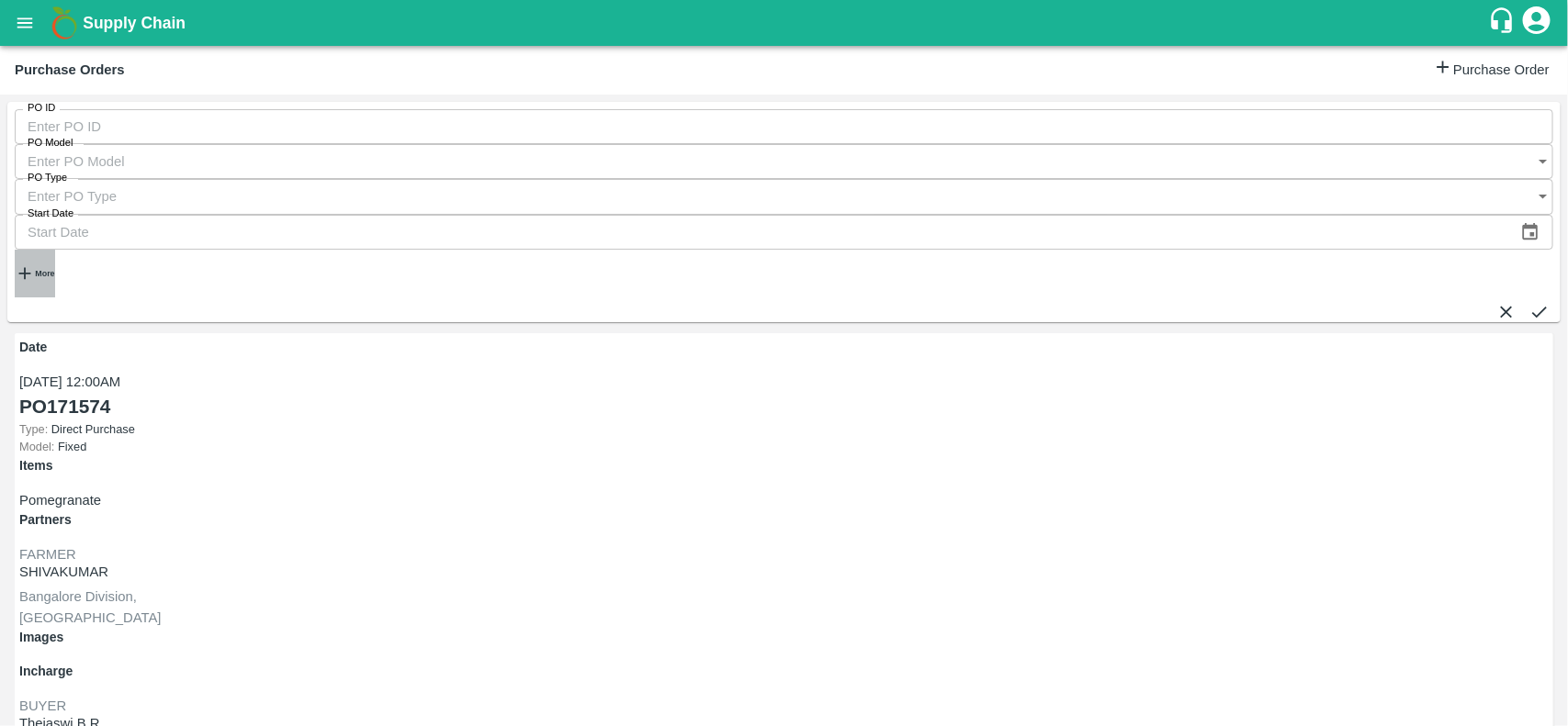
click at [38, 269] on strong "More" at bounding box center [44, 274] width 20 height 9
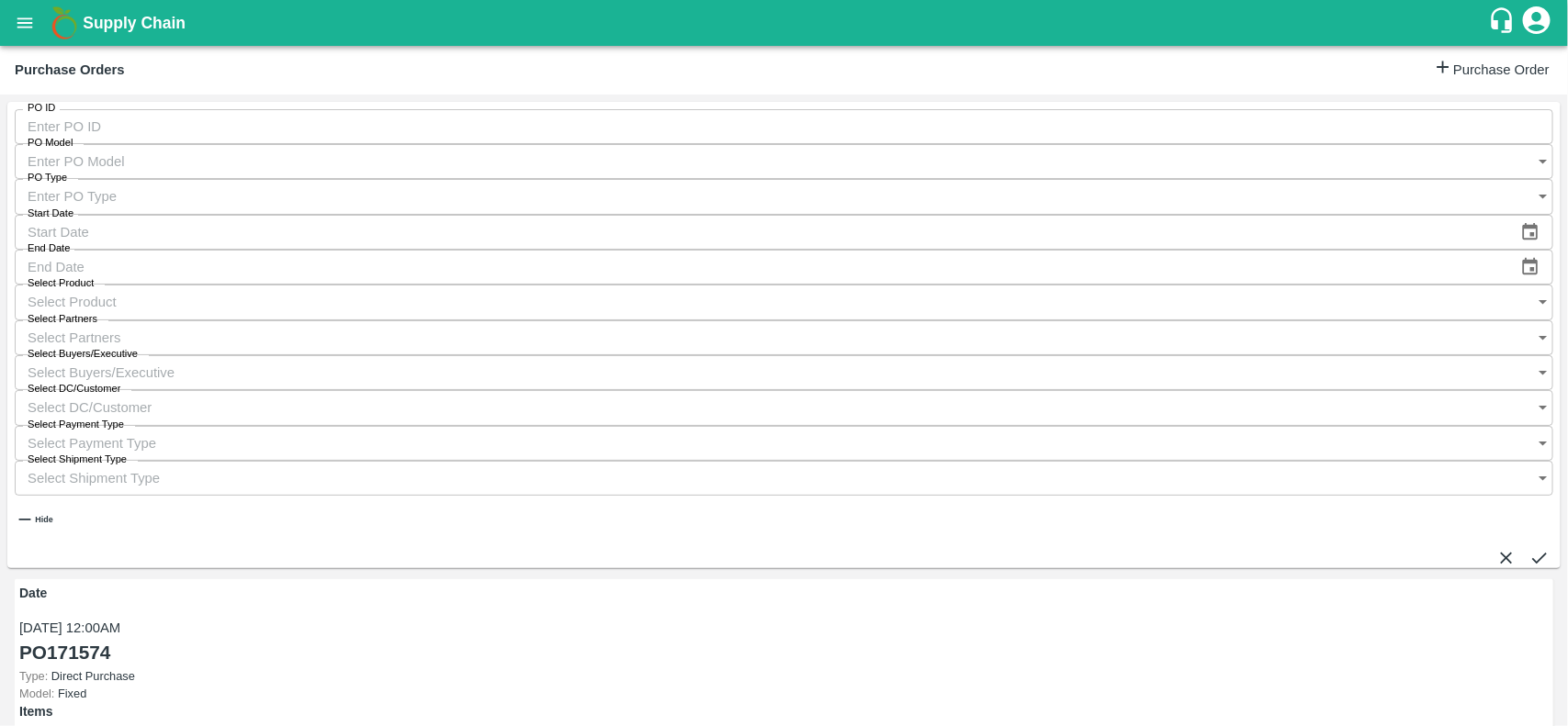
click at [1007, 355] on input "Select Buyers/Executive" at bounding box center [767, 372] width 1503 height 35
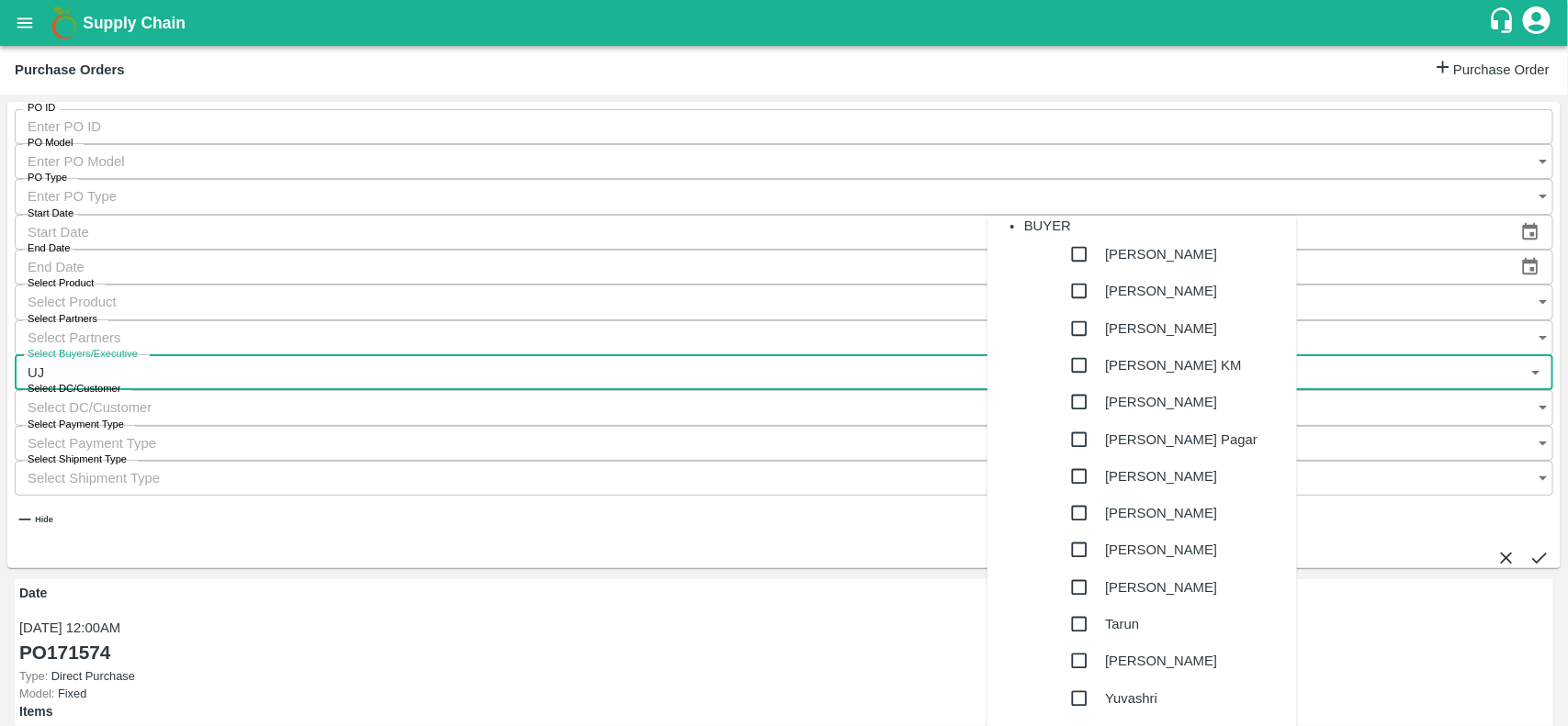
type input "UJJ"
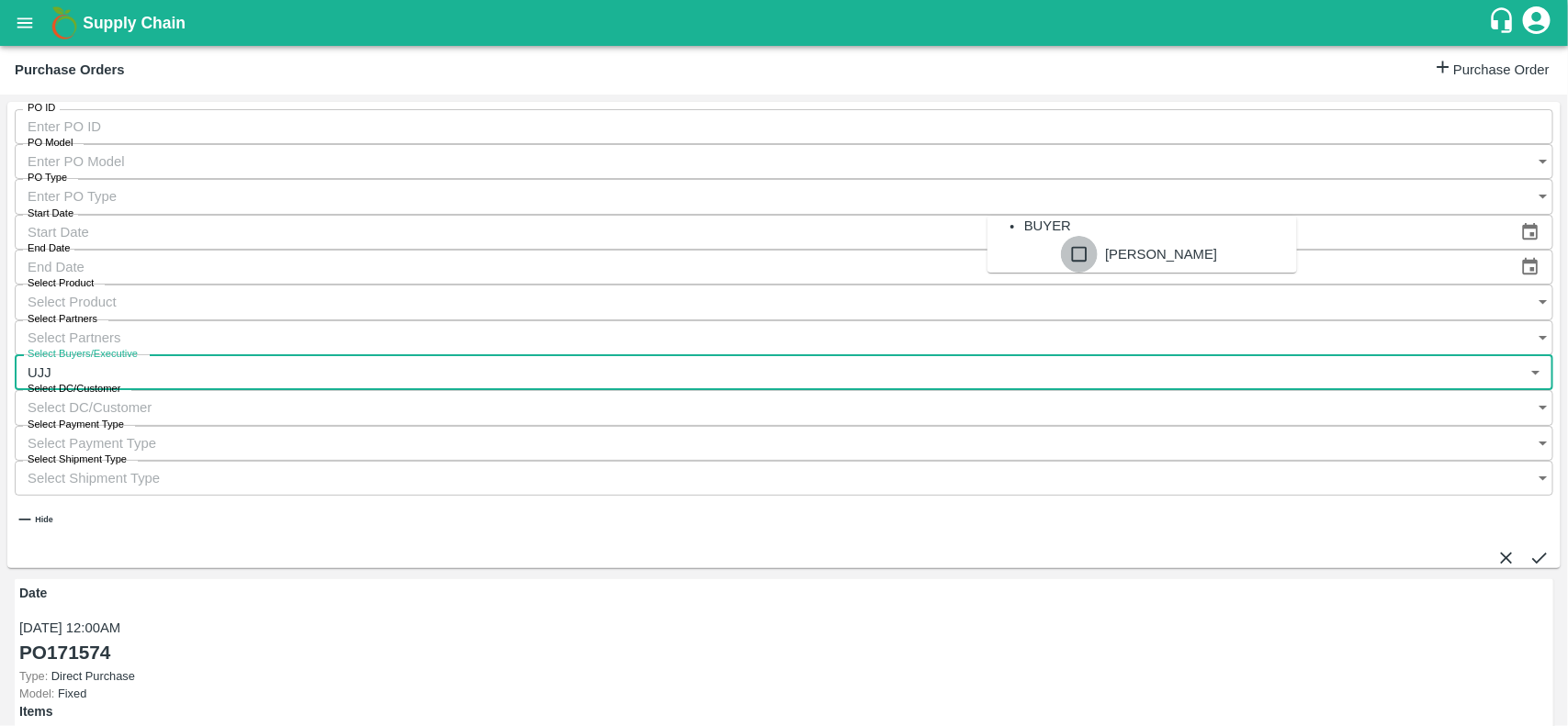
click at [1061, 273] on input "checkbox" at bounding box center [1079, 254] width 37 height 37
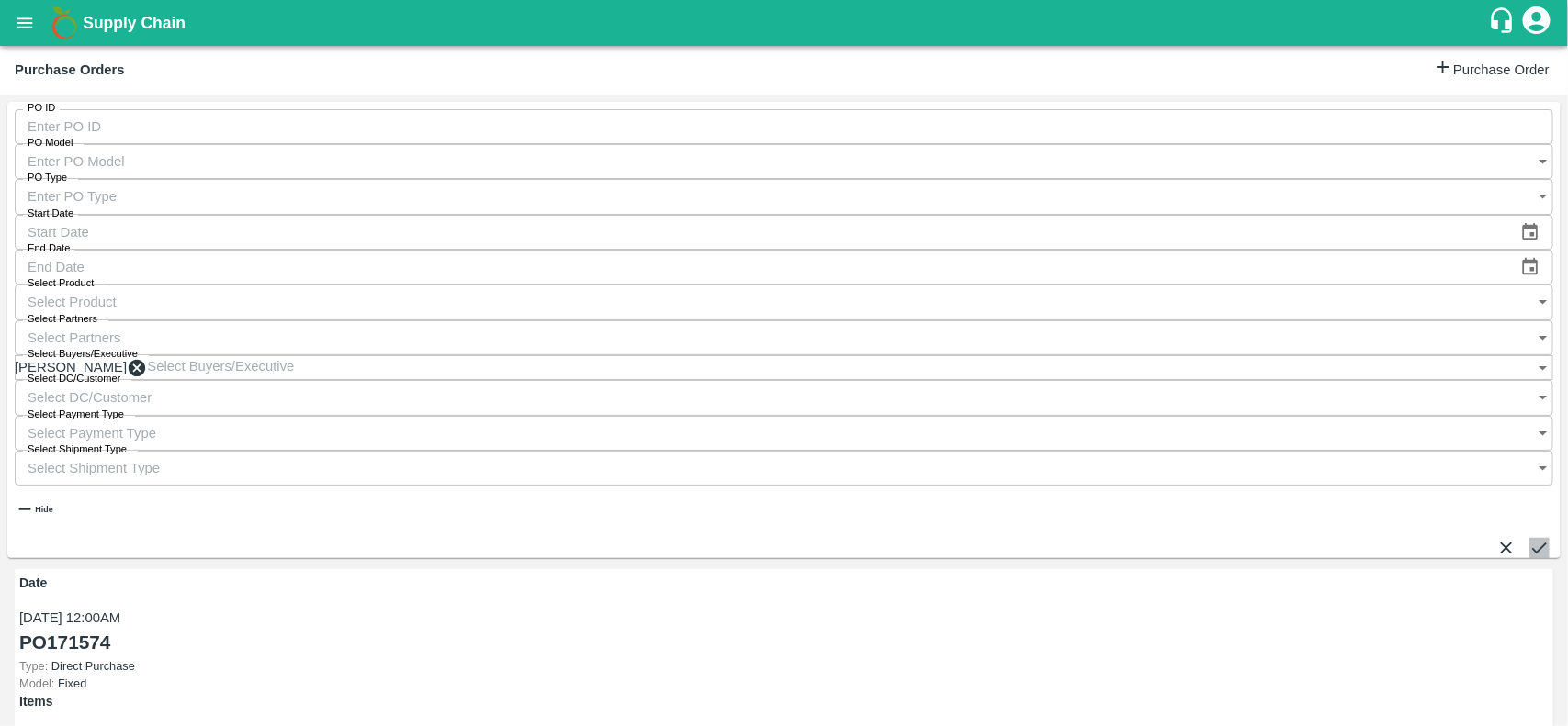
click at [1530, 538] on icon "submit" at bounding box center [1540, 549] width 21 height 21
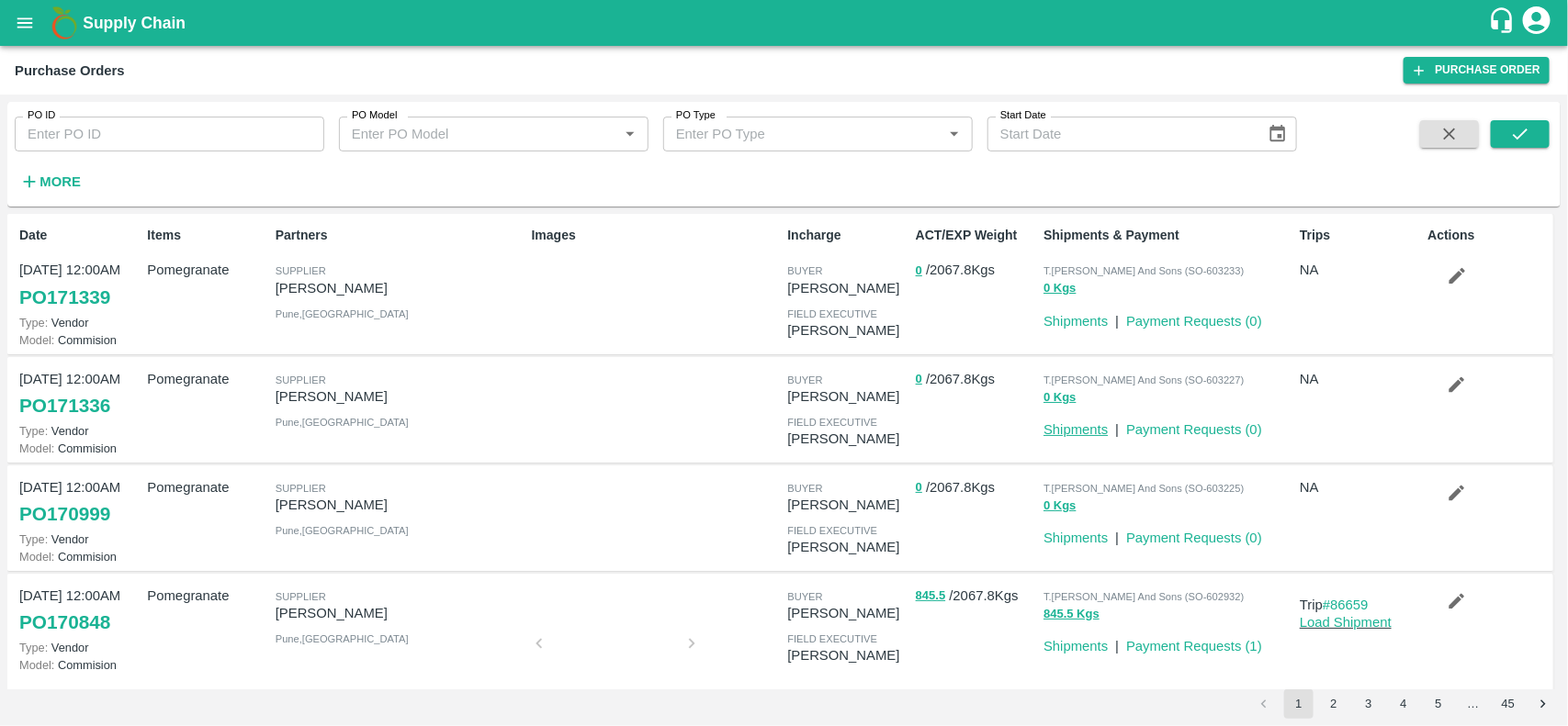
click at [1082, 432] on link "Shipments" at bounding box center [1075, 430] width 65 height 15
click at [1071, 320] on link "Shipments" at bounding box center [1075, 322] width 65 height 15
